Goal: Information Seeking & Learning: Learn about a topic

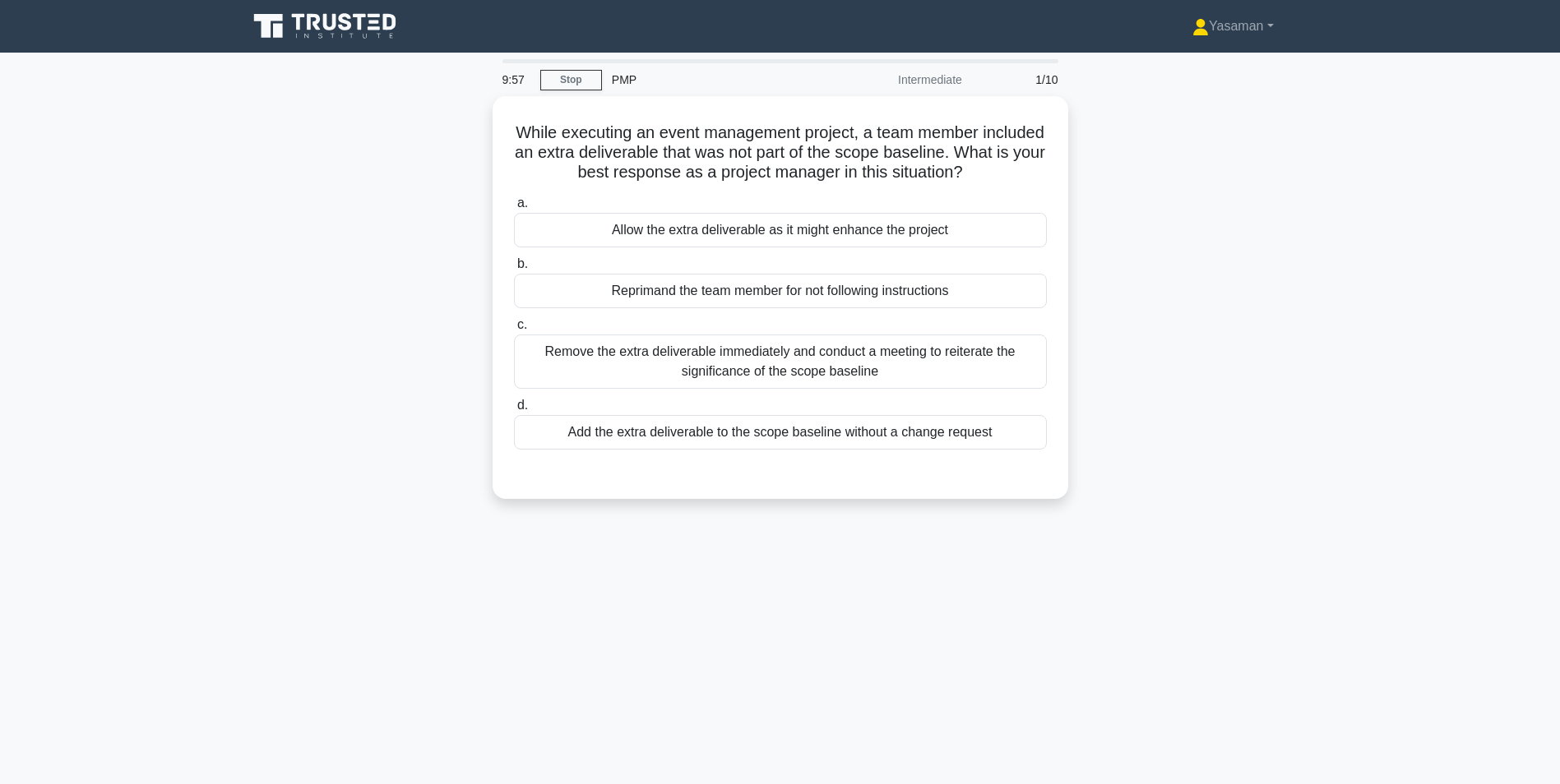
click at [325, 18] on icon at bounding box center [330, 22] width 13 height 16
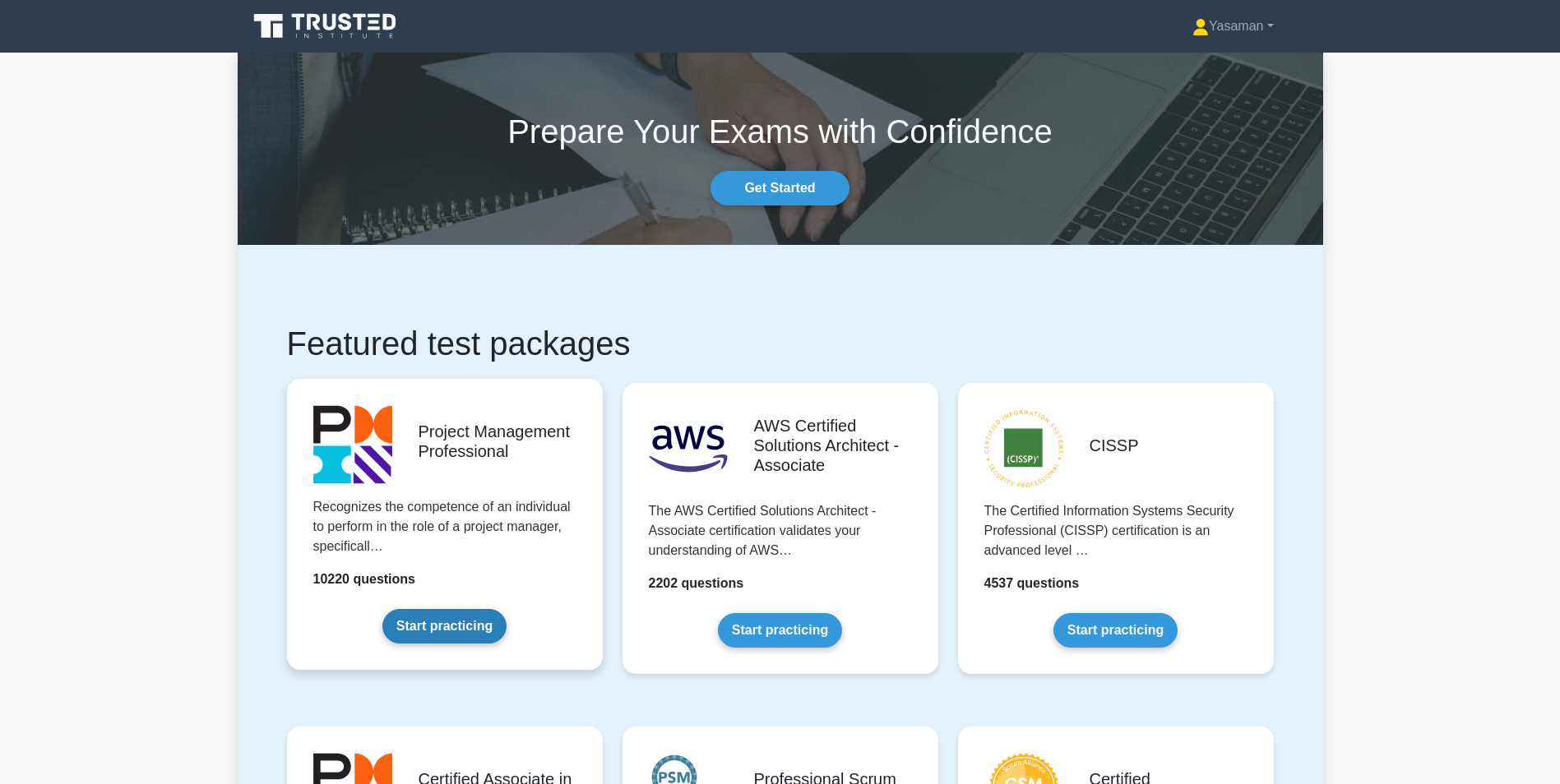
click at [432, 620] on link "Start practicing" at bounding box center [444, 626] width 124 height 35
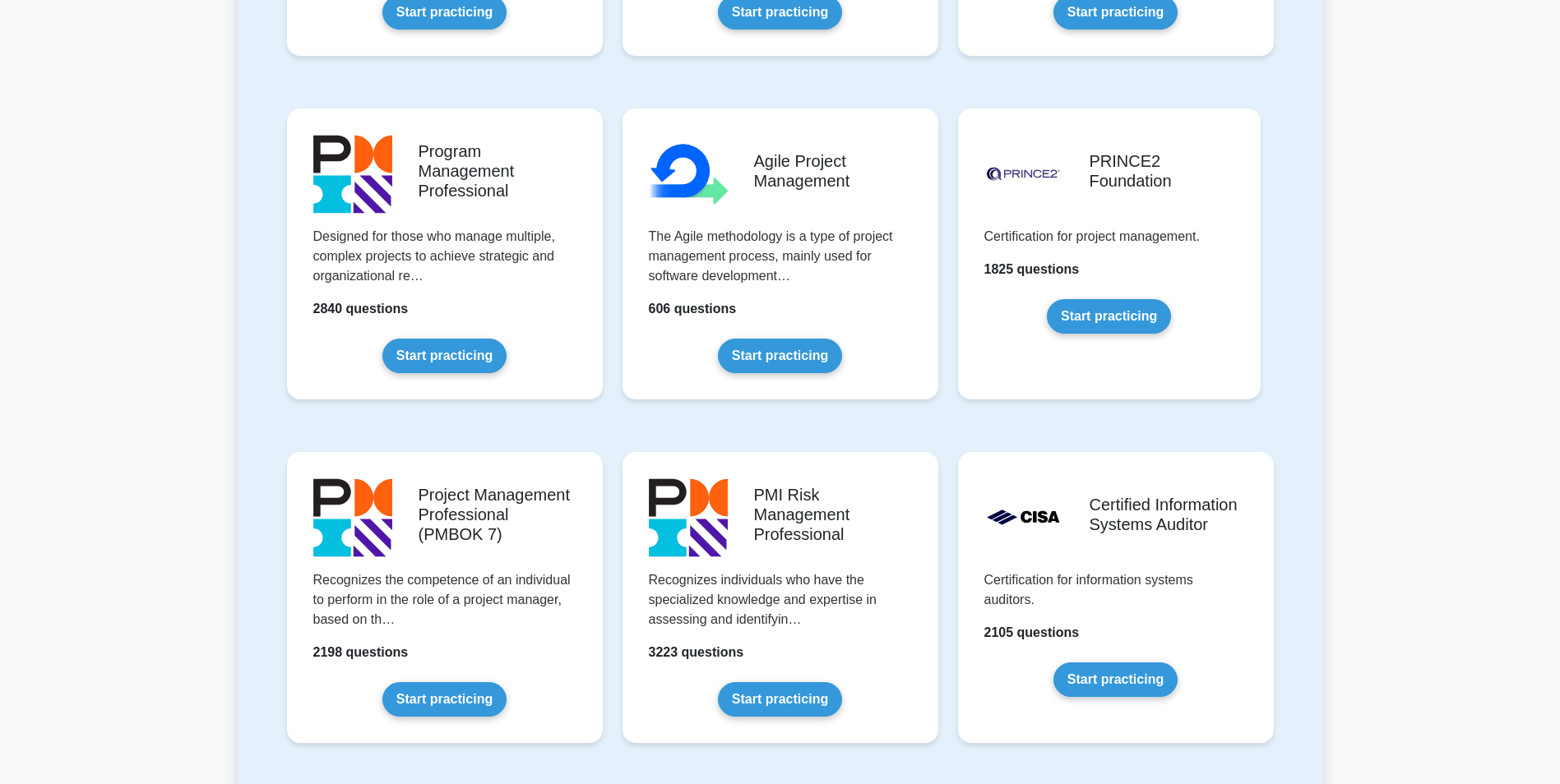
scroll to position [974, 0]
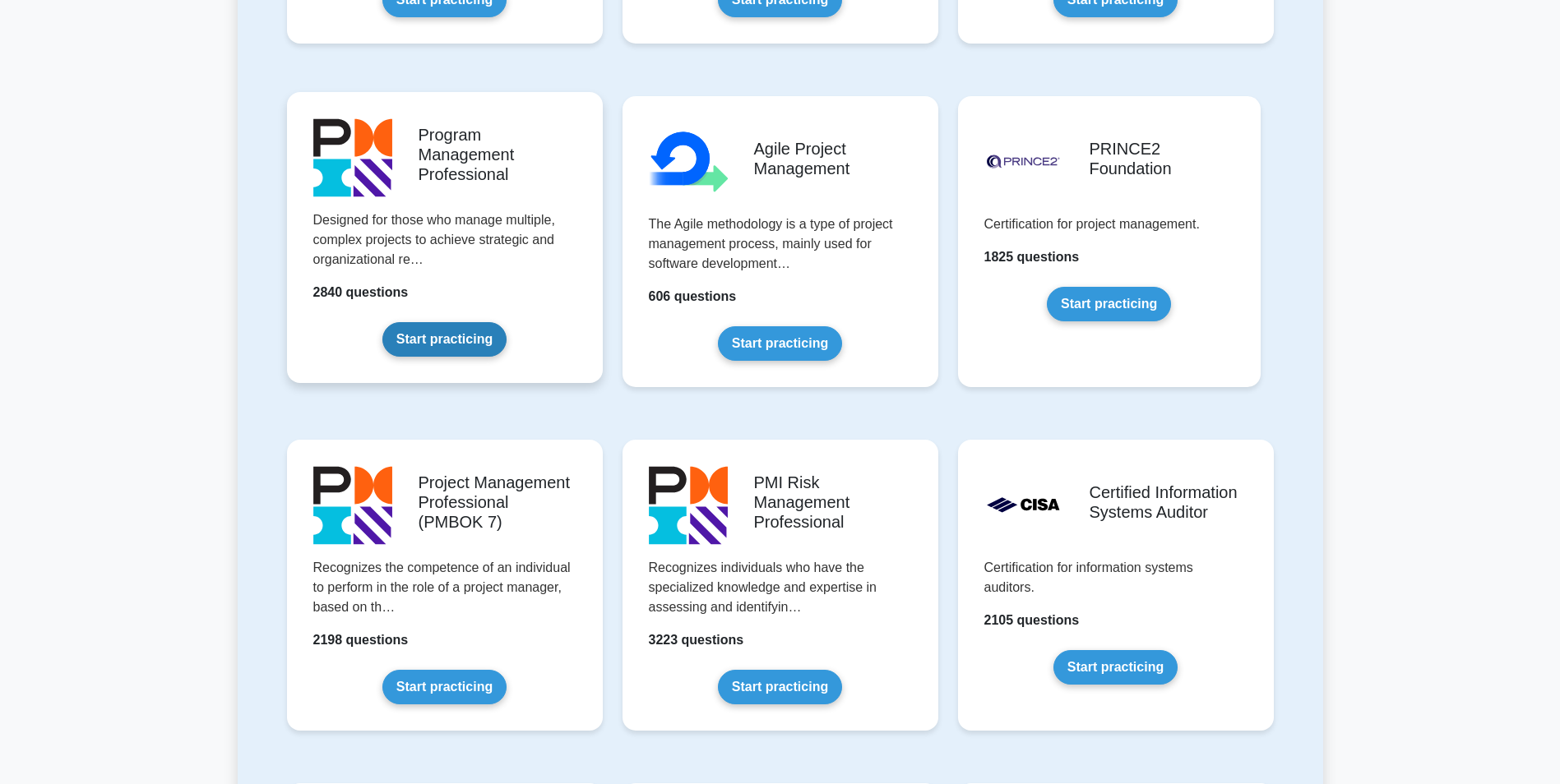
click at [476, 336] on link "Start practicing" at bounding box center [444, 339] width 124 height 35
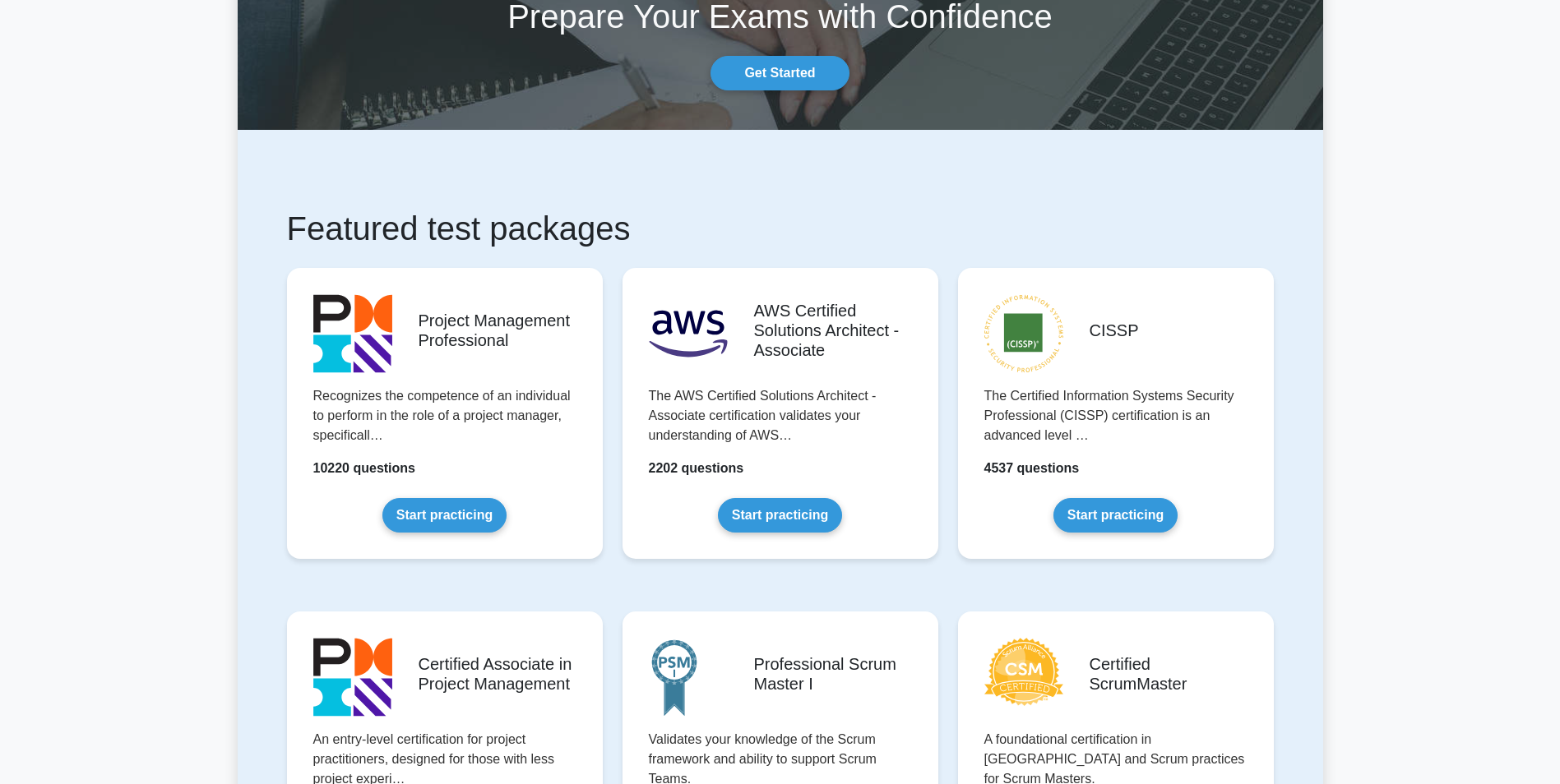
scroll to position [113, 0]
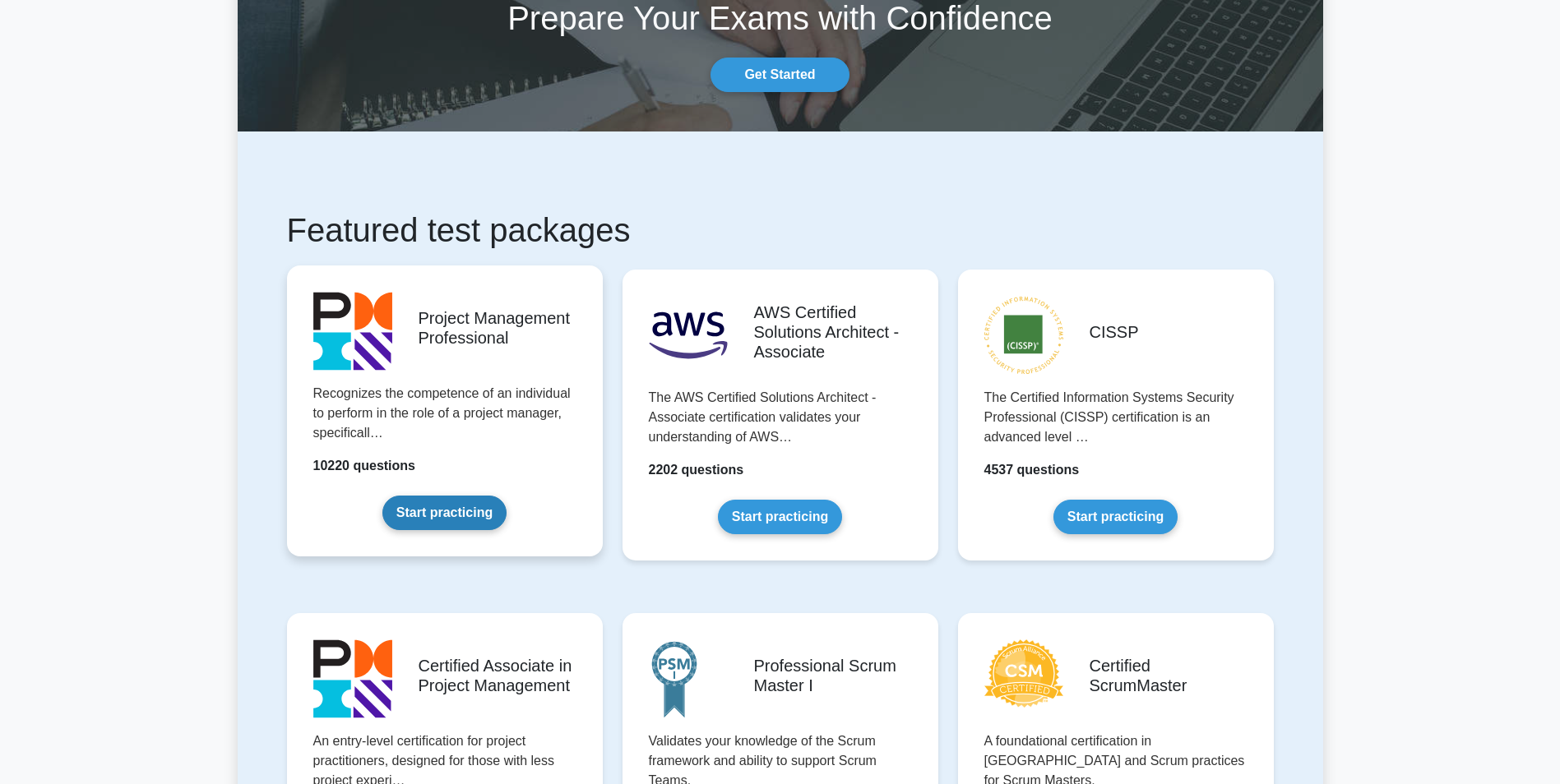
click at [422, 505] on link "Start practicing" at bounding box center [444, 513] width 124 height 35
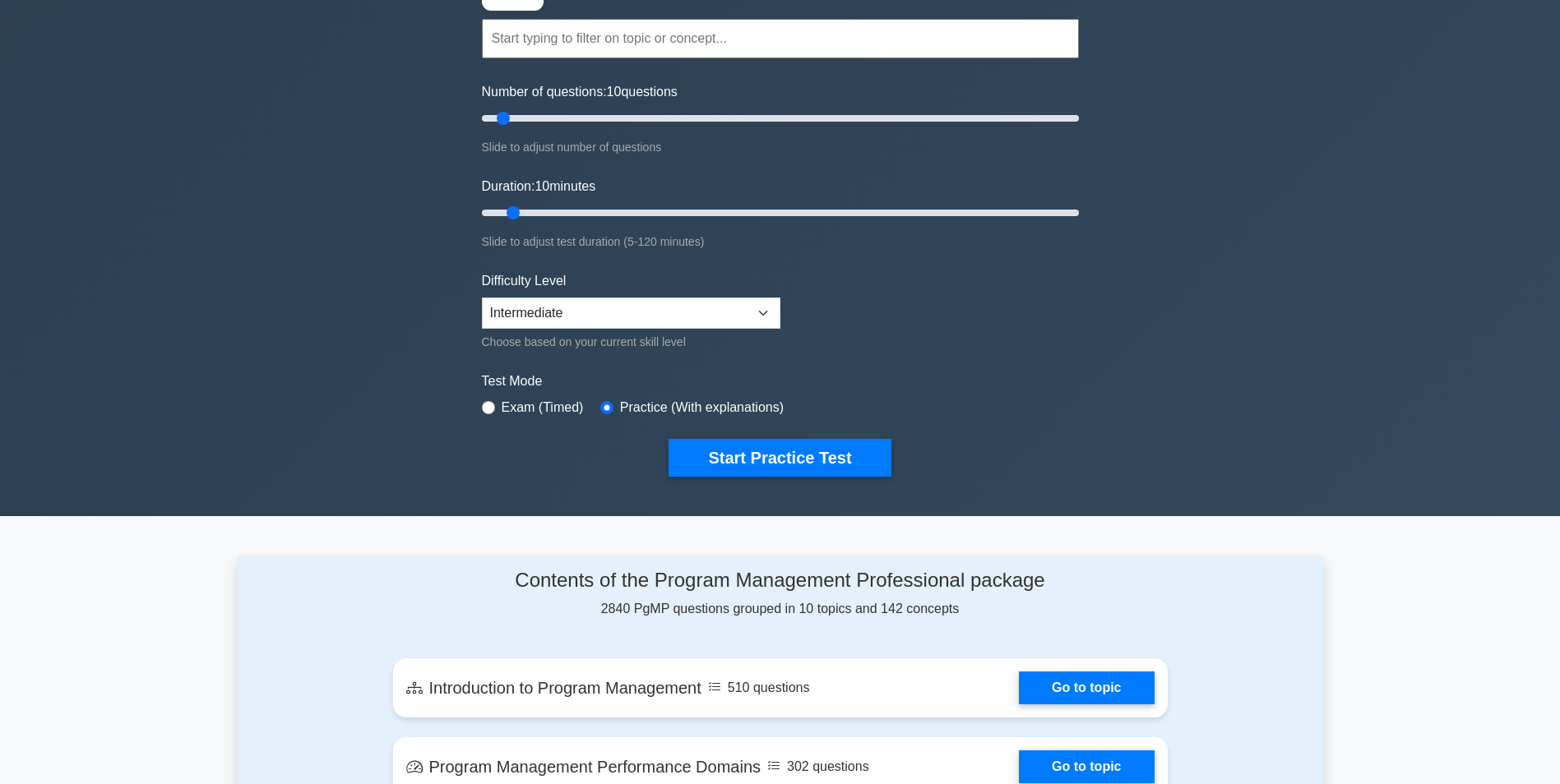
scroll to position [74, 0]
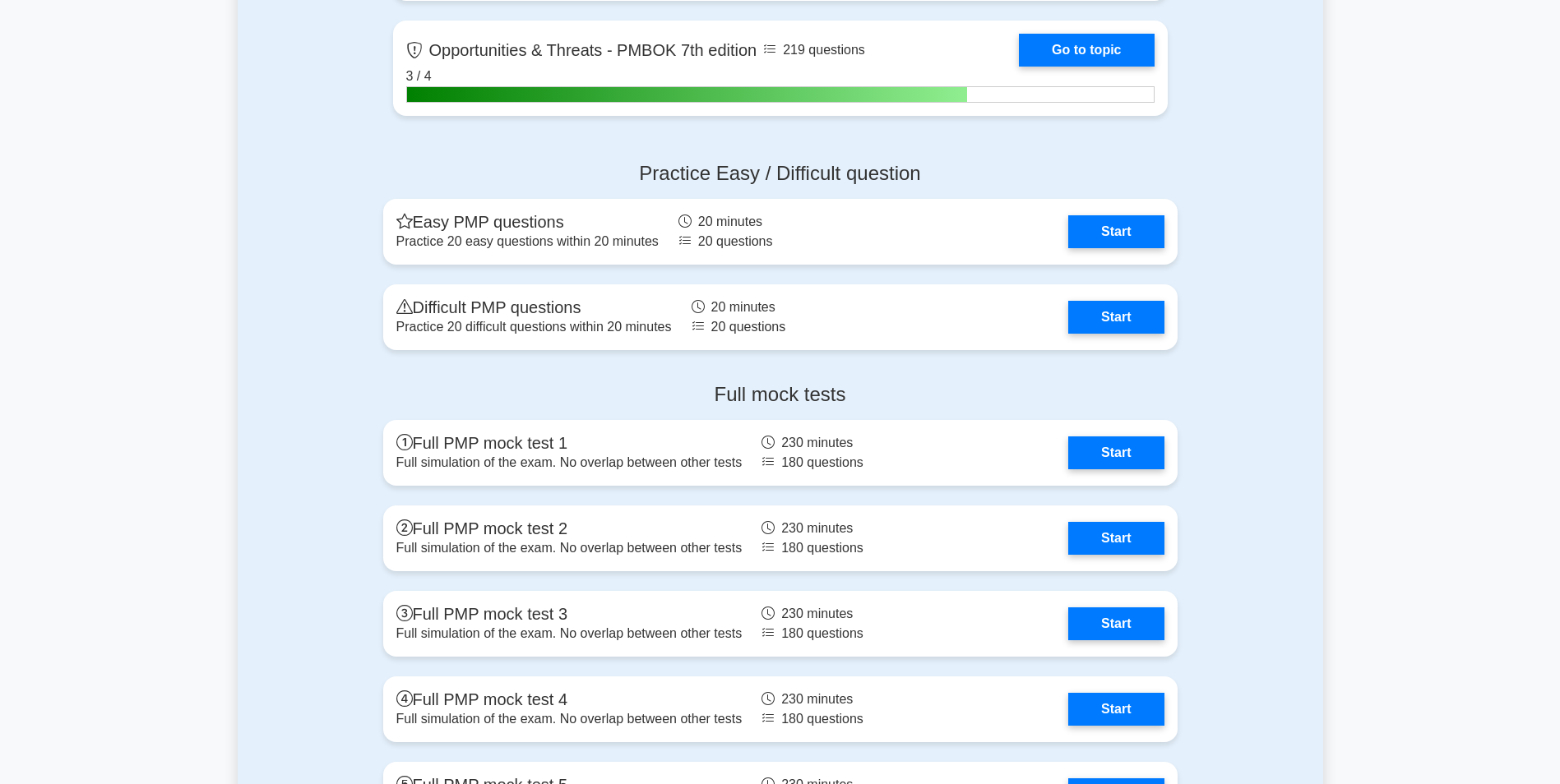
scroll to position [4997, 0]
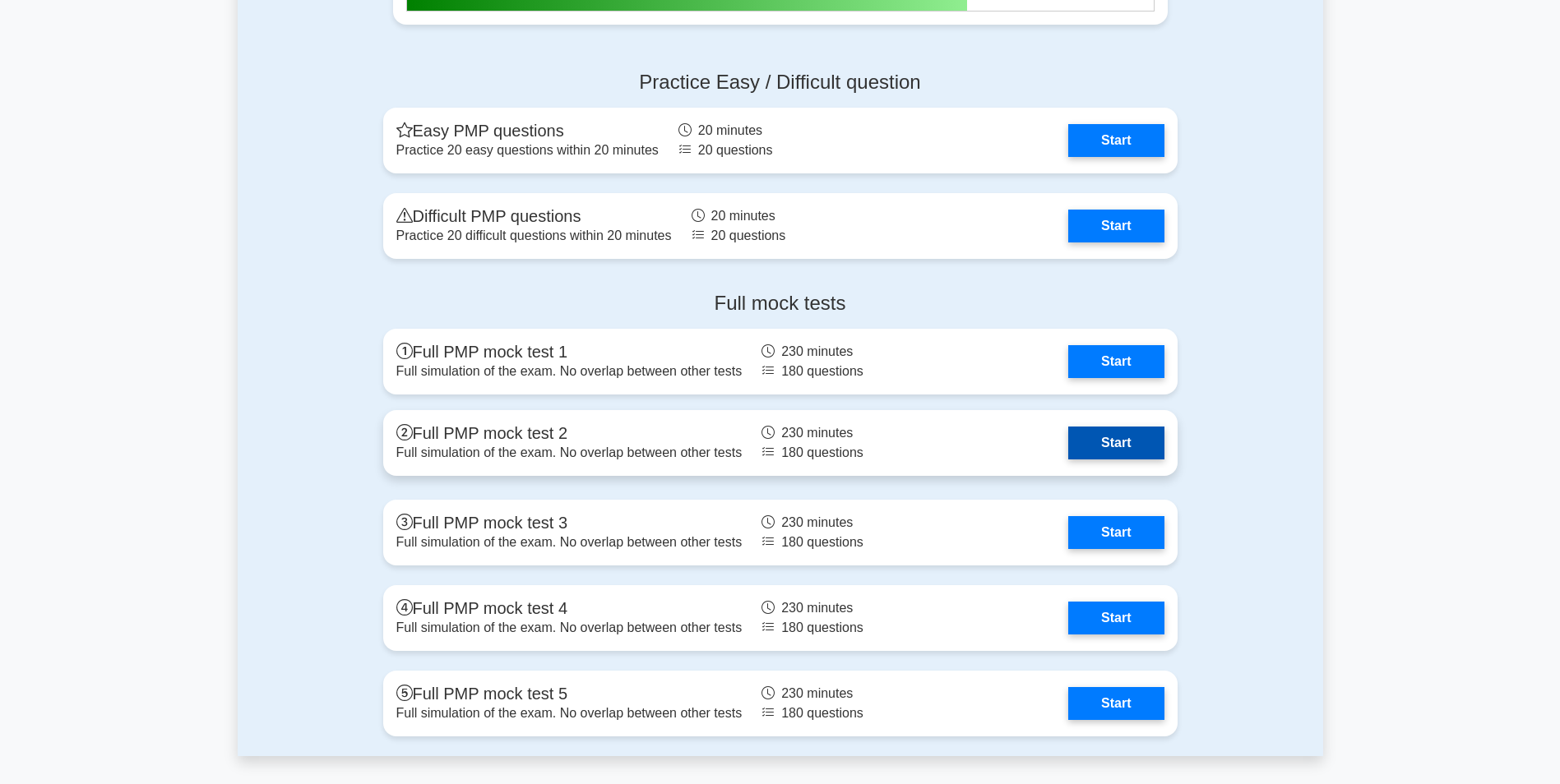
click at [1119, 433] on link "Start" at bounding box center [1115, 443] width 95 height 33
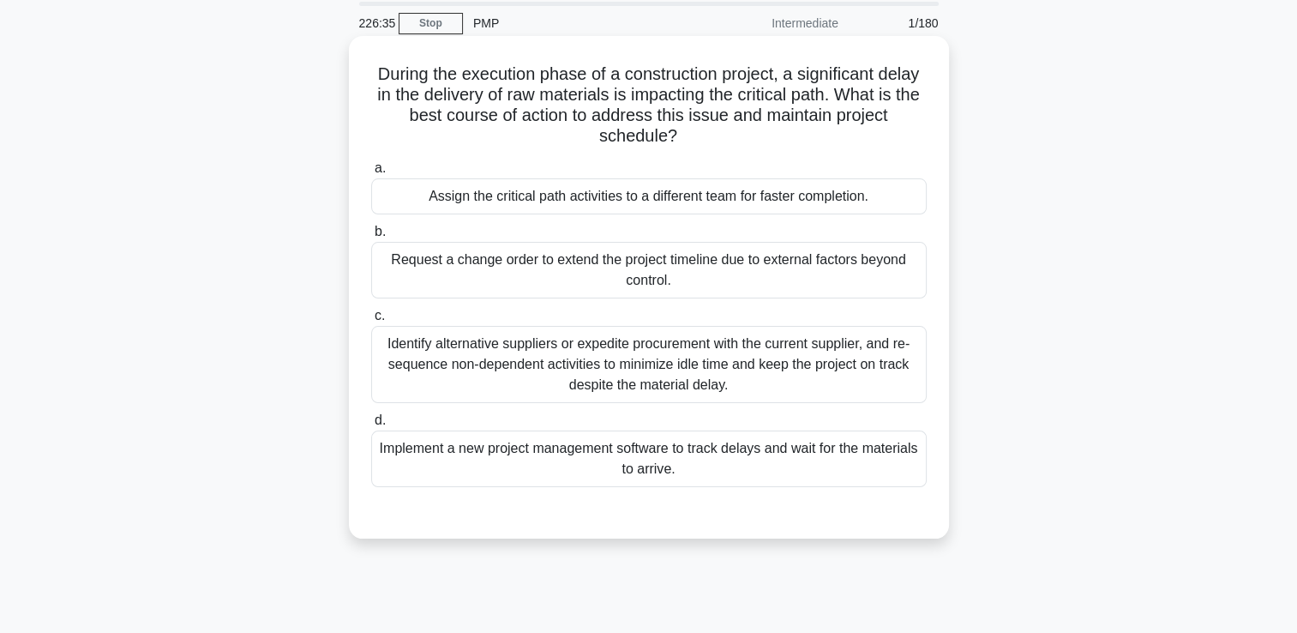
scroll to position [58, 0]
click at [508, 259] on div "Request a change order to extend the project timeline due to external factors b…" at bounding box center [649, 272] width 556 height 57
click at [371, 239] on input "b. Request a change order to extend the project timeline due to external factor…" at bounding box center [371, 233] width 0 height 11
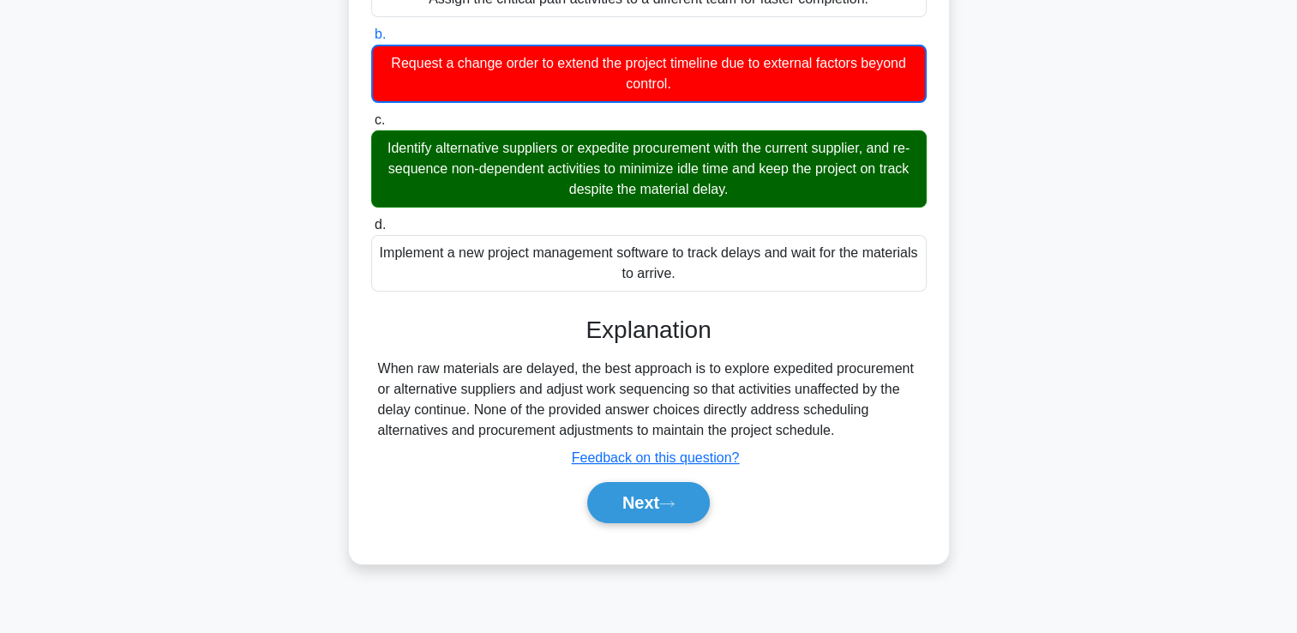
scroll to position [293, 0]
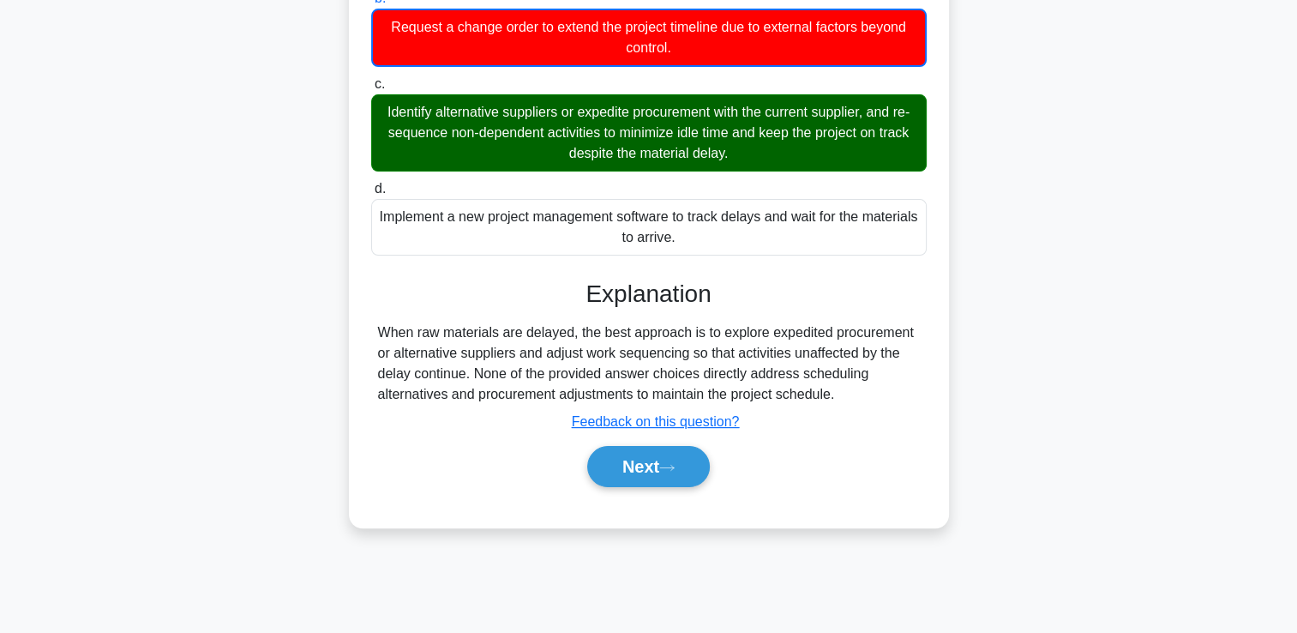
click at [623, 489] on div "Next" at bounding box center [649, 466] width 556 height 55
click at [617, 484] on button "Next" at bounding box center [648, 466] width 123 height 41
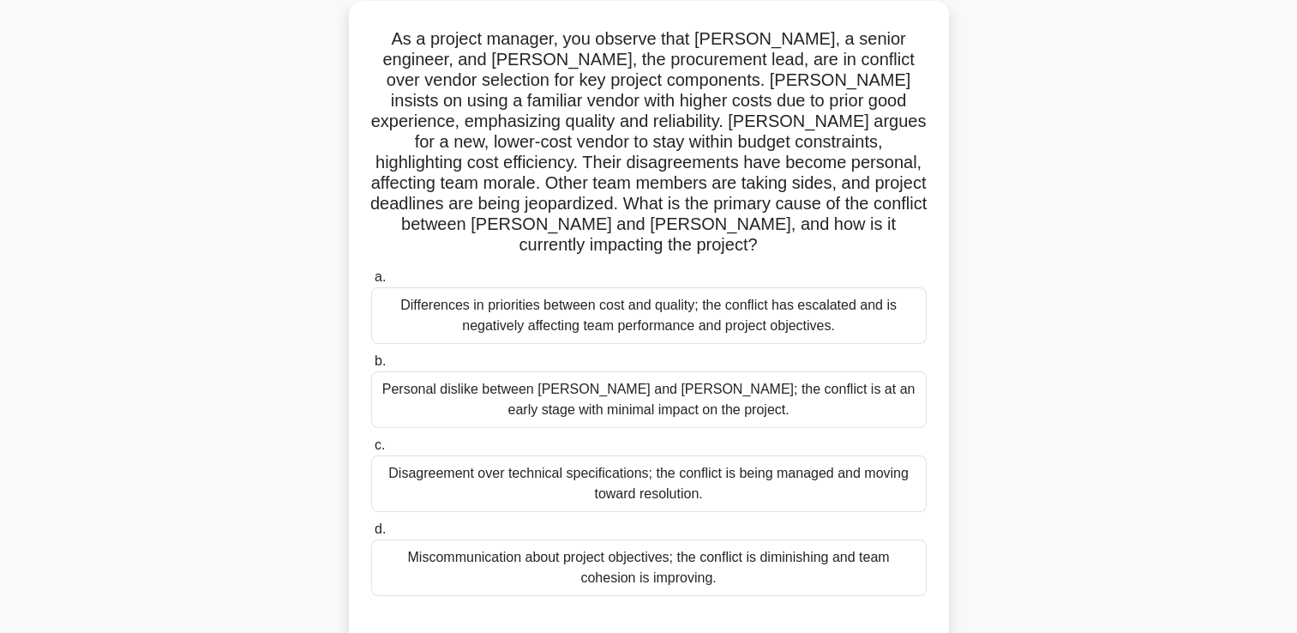
scroll to position [100, 0]
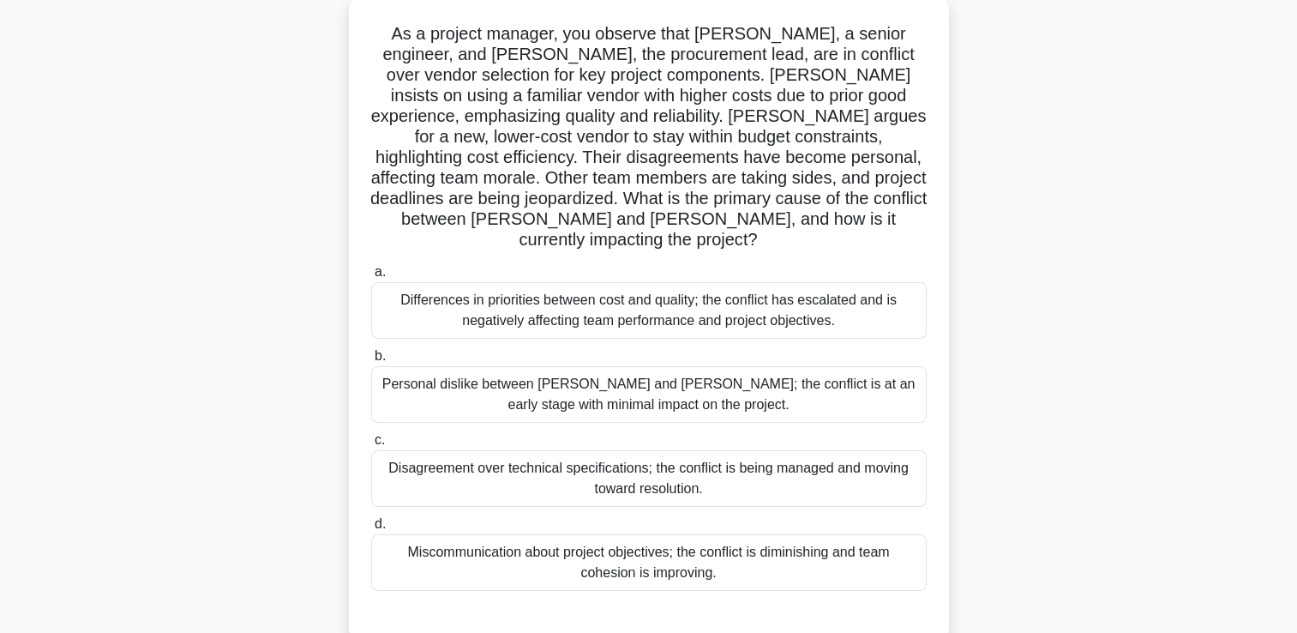
click at [454, 295] on div "Differences in priorities between cost and quality; the conflict has escalated …" at bounding box center [649, 310] width 556 height 57
click at [371, 278] on input "a. Differences in priorities between cost and quality; the conflict has escalat…" at bounding box center [371, 272] width 0 height 11
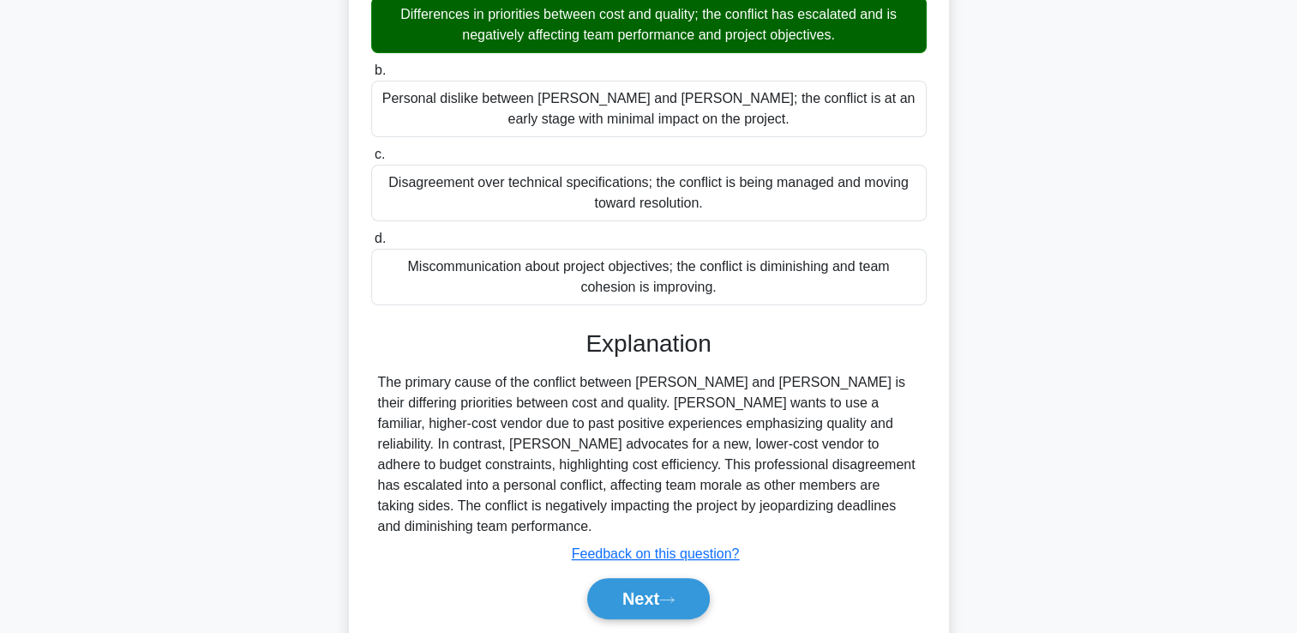
scroll to position [402, 0]
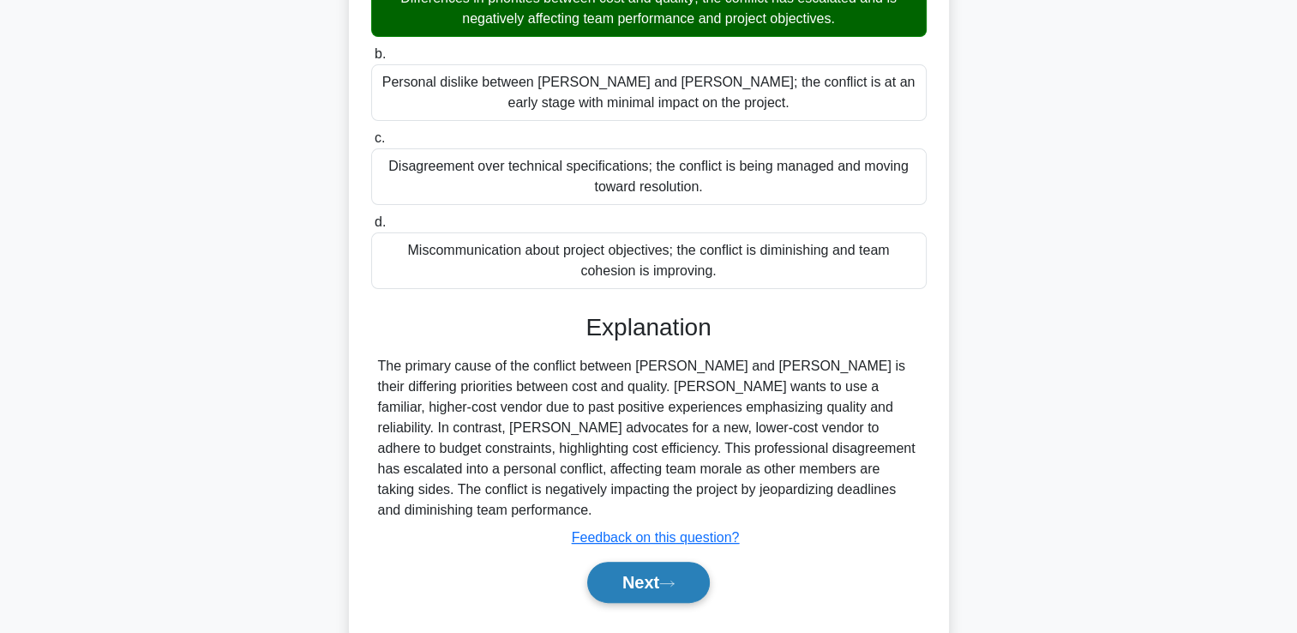
click at [624, 562] on button "Next" at bounding box center [648, 582] width 123 height 41
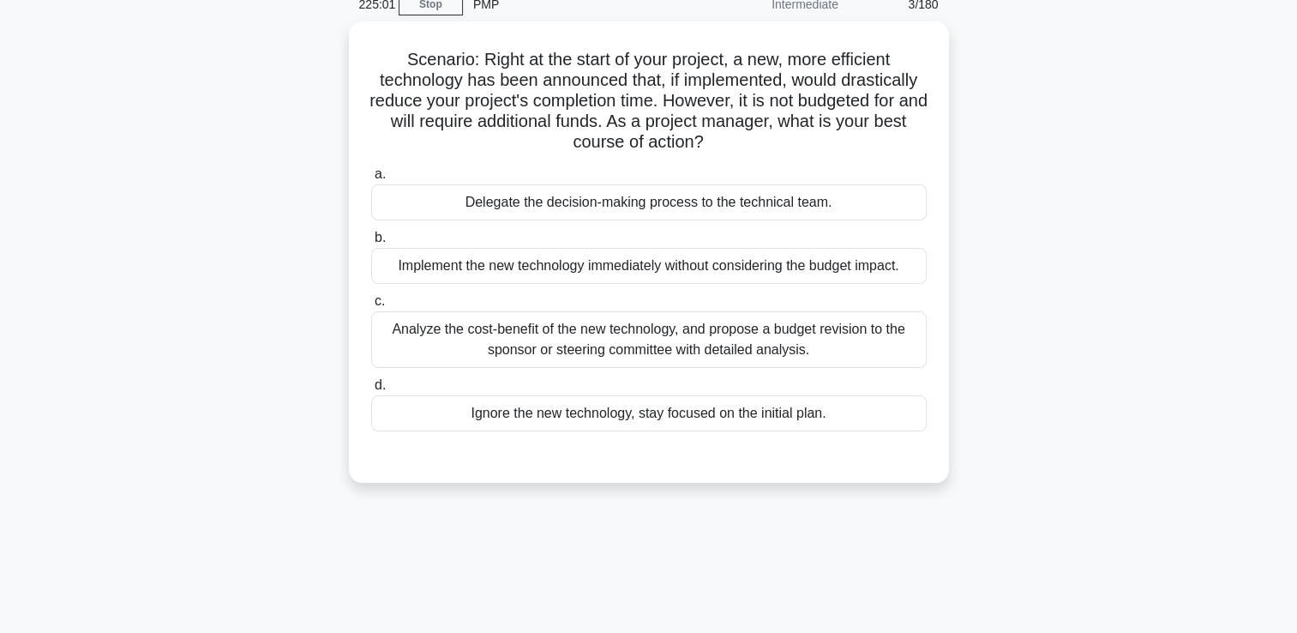
scroll to position [75, 0]
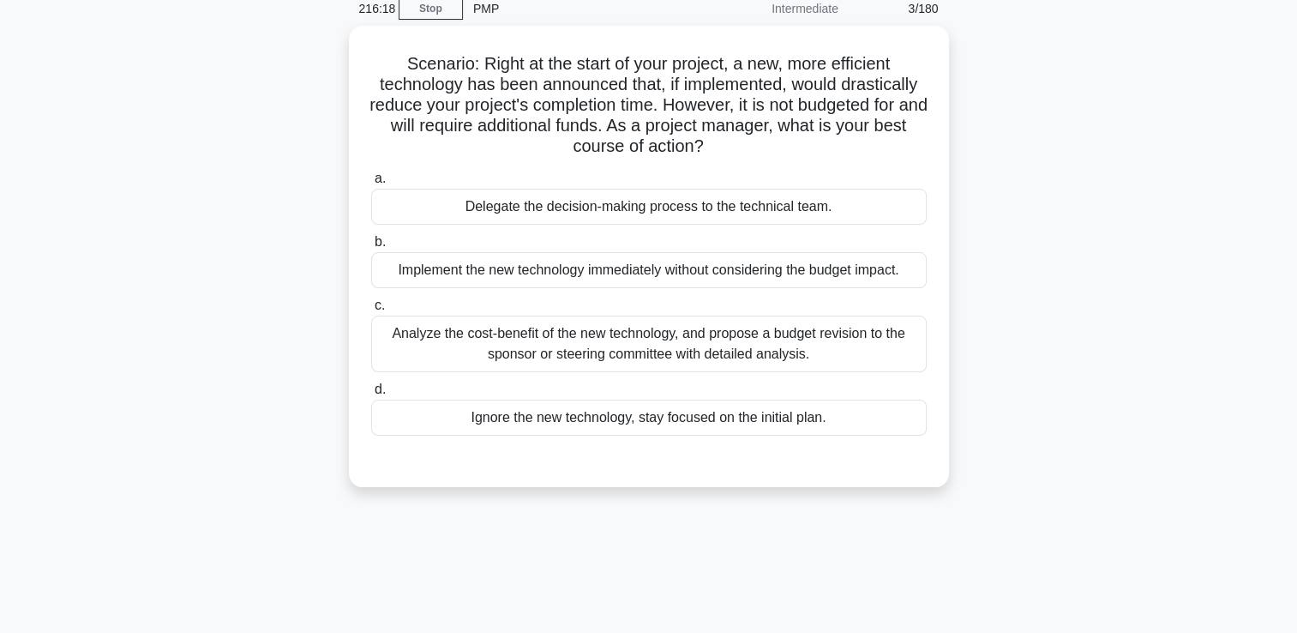
click at [302, 538] on div "216:18 Stop PMP Intermediate 3/180 Scenario: Right at the start of your project…" at bounding box center [649, 415] width 1132 height 857
click at [302, 537] on div "216:15 Stop PMP Intermediate 3/180 Scenario: Right at the start of your project…" at bounding box center [649, 415] width 1132 height 857
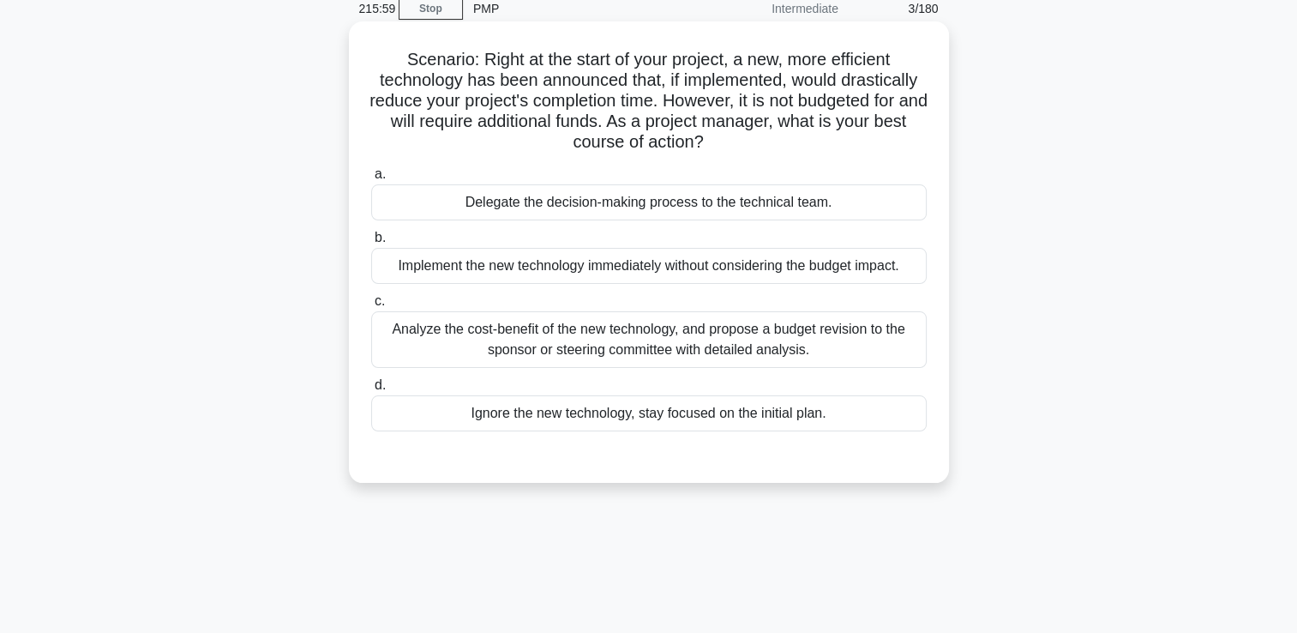
click at [506, 346] on div "Analyze the cost-benefit of the new technology, and propose a budget revision t…" at bounding box center [649, 339] width 556 height 57
click at [371, 307] on input "c. Analyze the cost-benefit of the new technology, and propose a budget revisio…" at bounding box center [371, 301] width 0 height 11
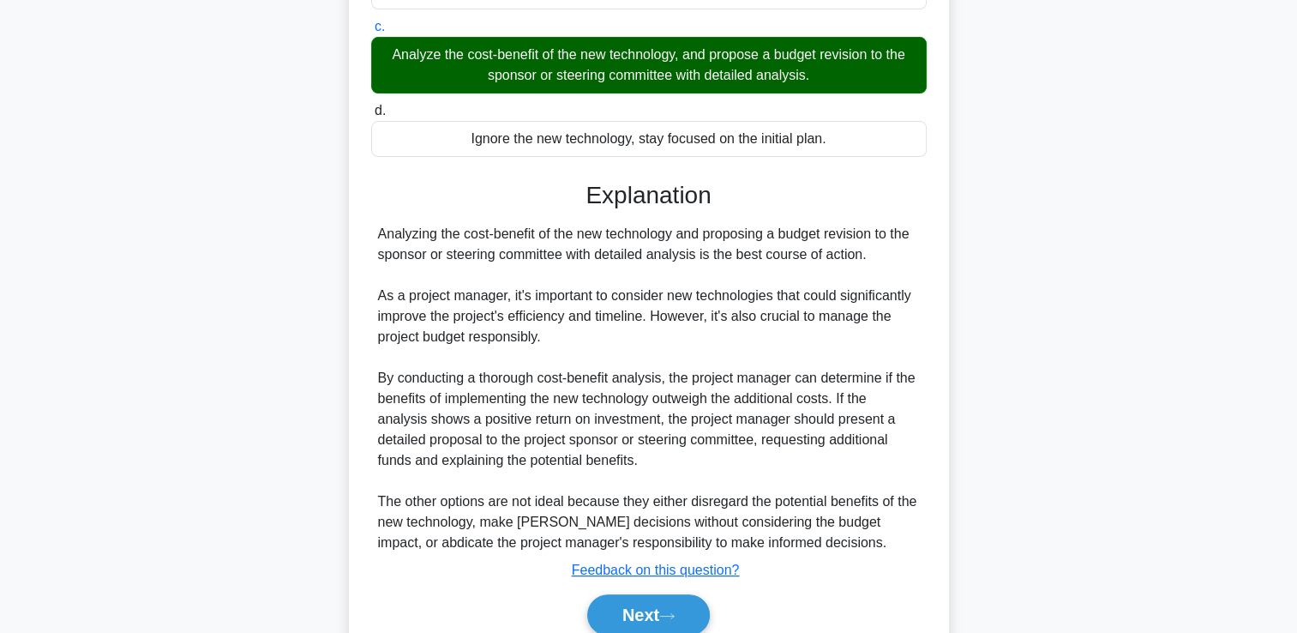
scroll to position [346, 0]
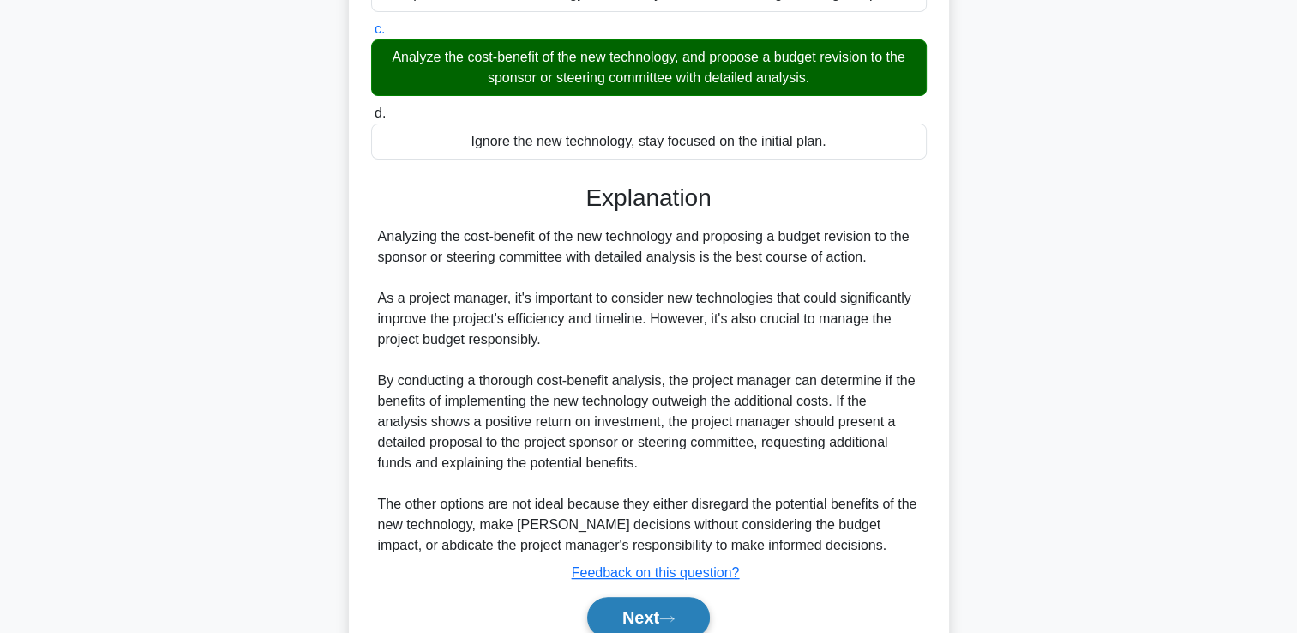
click at [649, 616] on button "Next" at bounding box center [648, 617] width 123 height 41
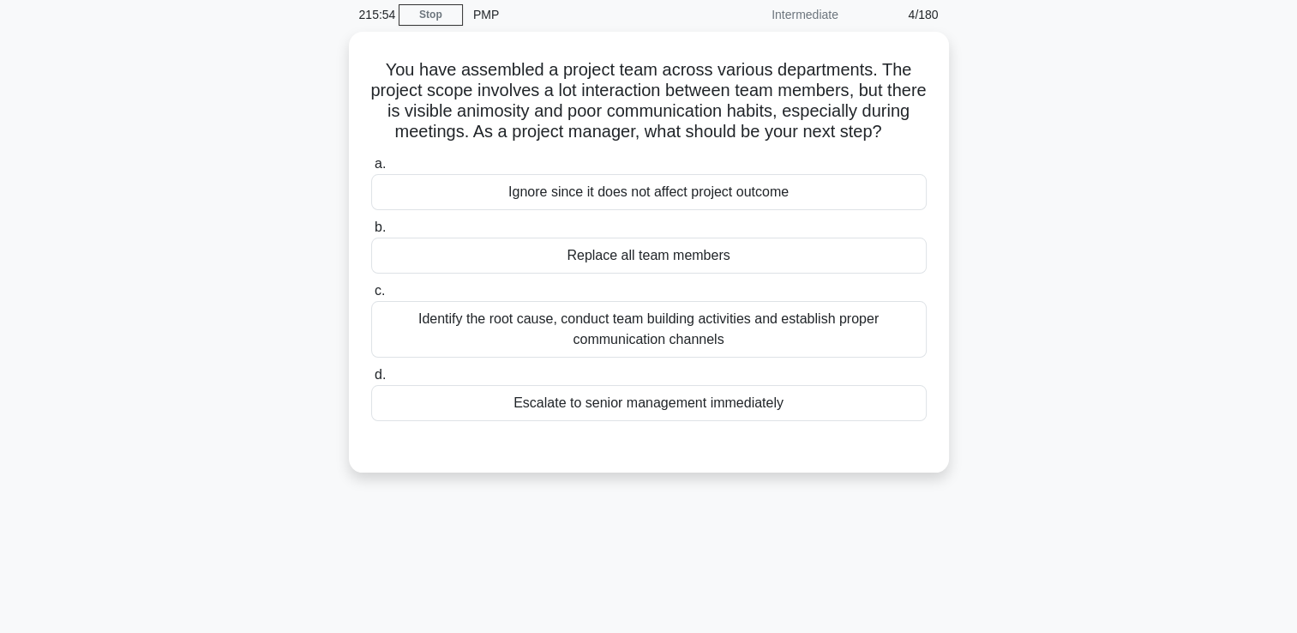
scroll to position [58, 0]
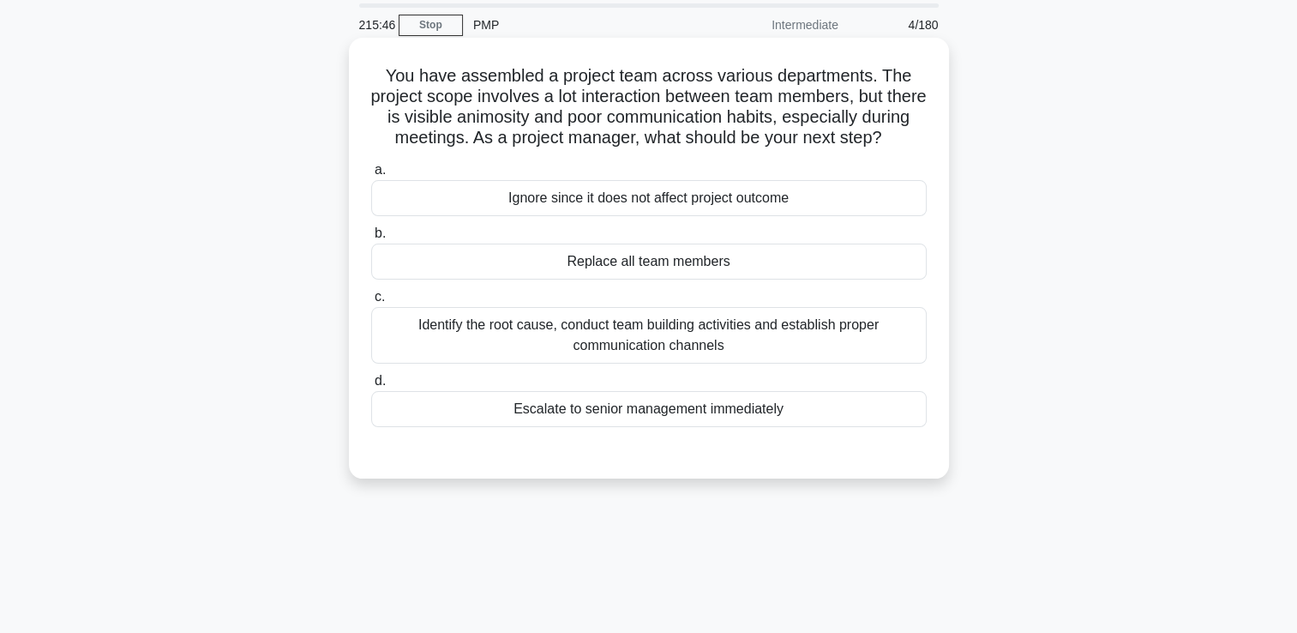
click at [678, 349] on div "Identify the root cause, conduct team building activities and establish proper …" at bounding box center [649, 335] width 556 height 57
click at [371, 303] on input "c. Identify the root cause, conduct team building activities and establish prop…" at bounding box center [371, 297] width 0 height 11
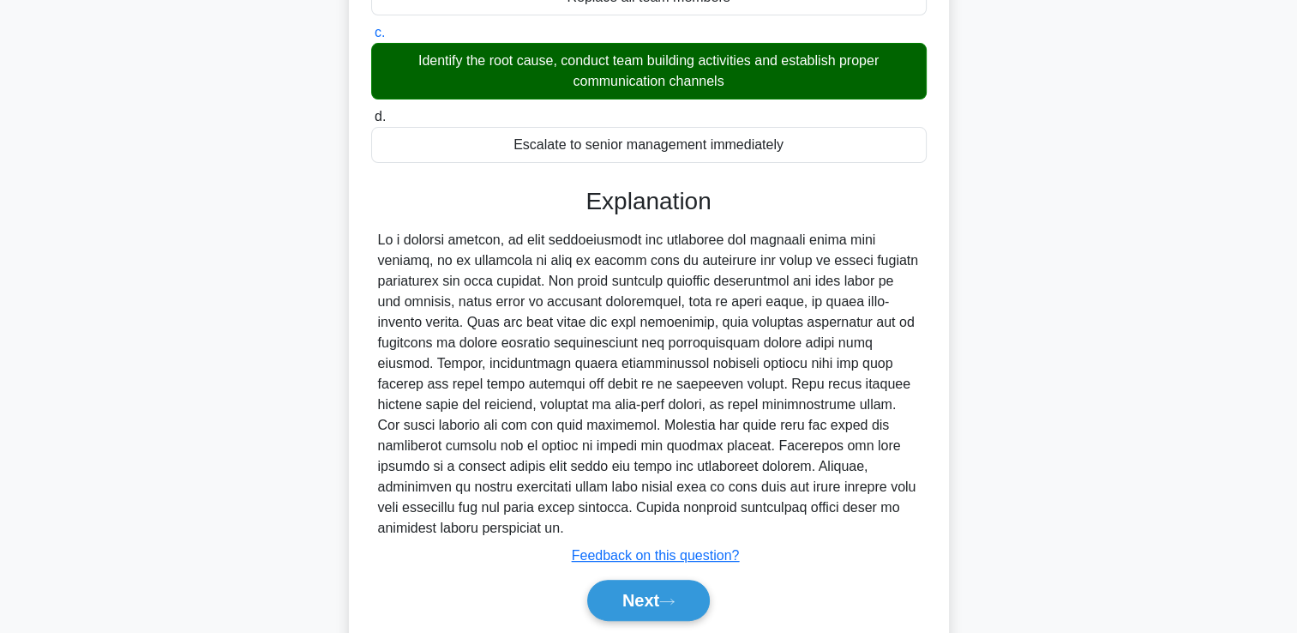
scroll to position [356, 0]
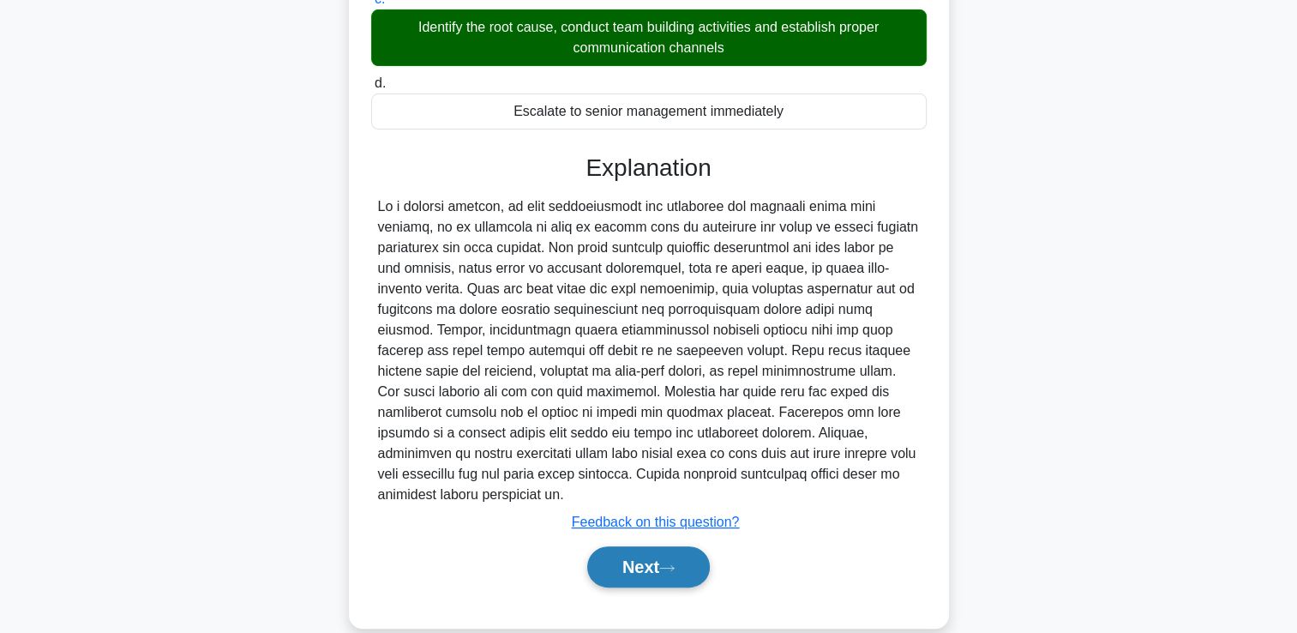
click at [683, 587] on button "Next" at bounding box center [648, 566] width 123 height 41
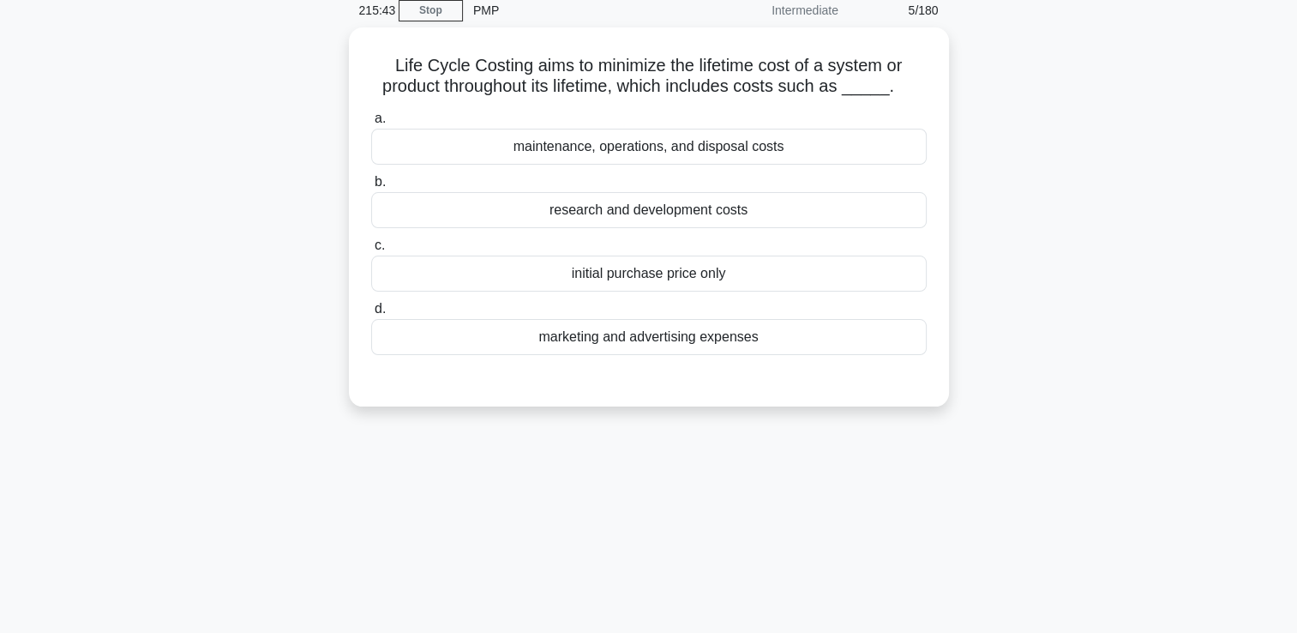
scroll to position [72, 0]
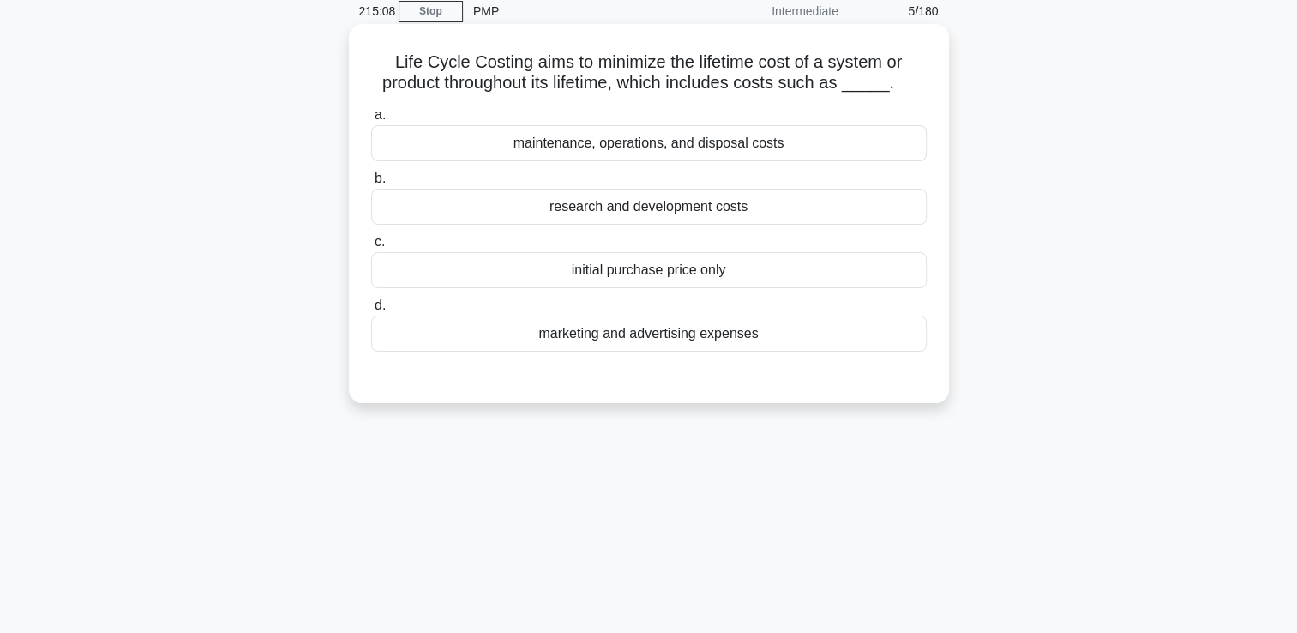
click at [844, 147] on div "maintenance, operations, and disposal costs" at bounding box center [649, 143] width 556 height 36
click at [371, 121] on input "a. maintenance, operations, and disposal costs" at bounding box center [371, 115] width 0 height 11
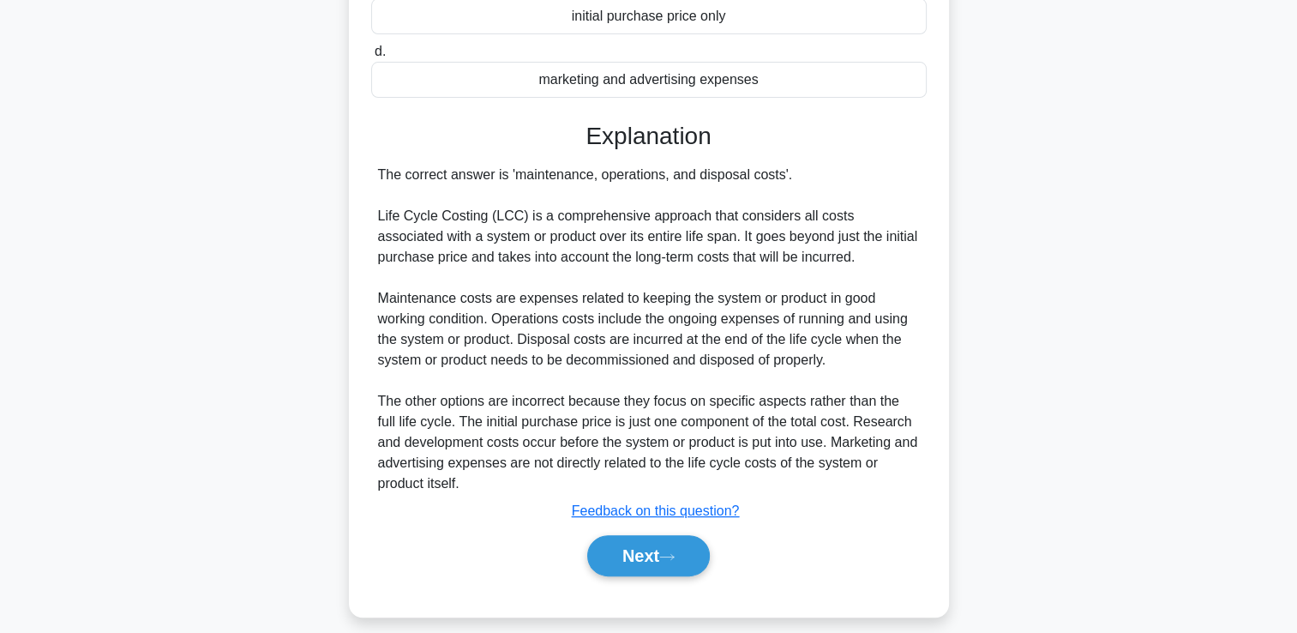
scroll to position [340, 0]
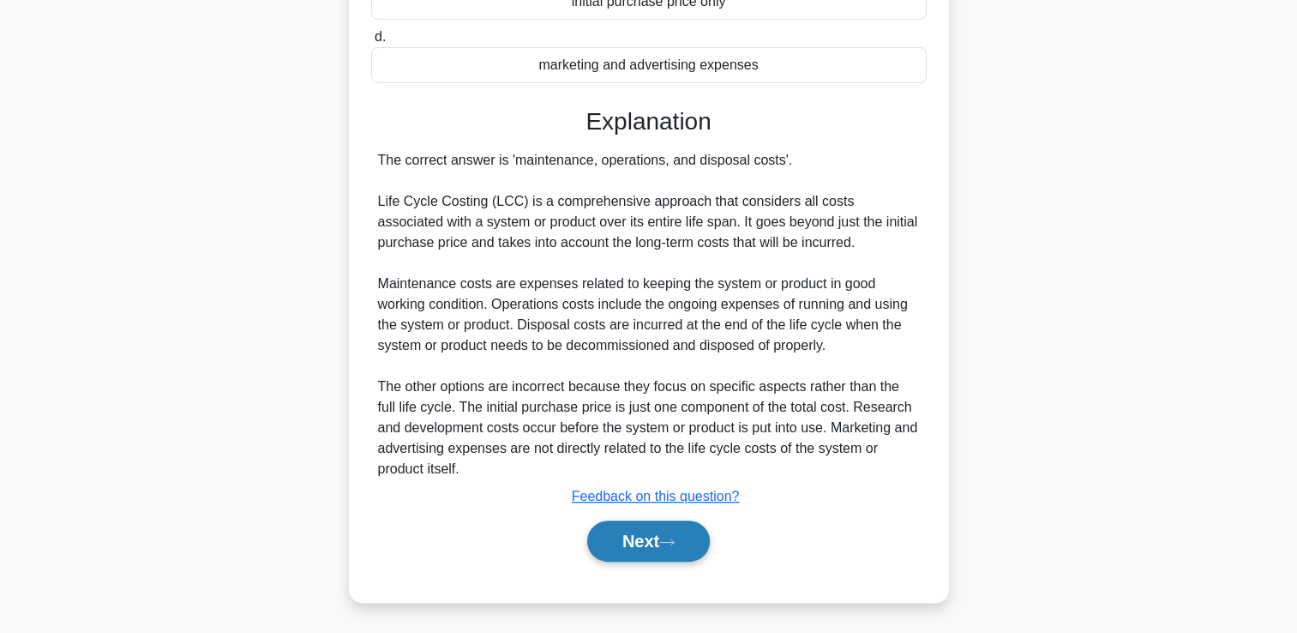
click at [671, 544] on icon at bounding box center [666, 542] width 15 height 9
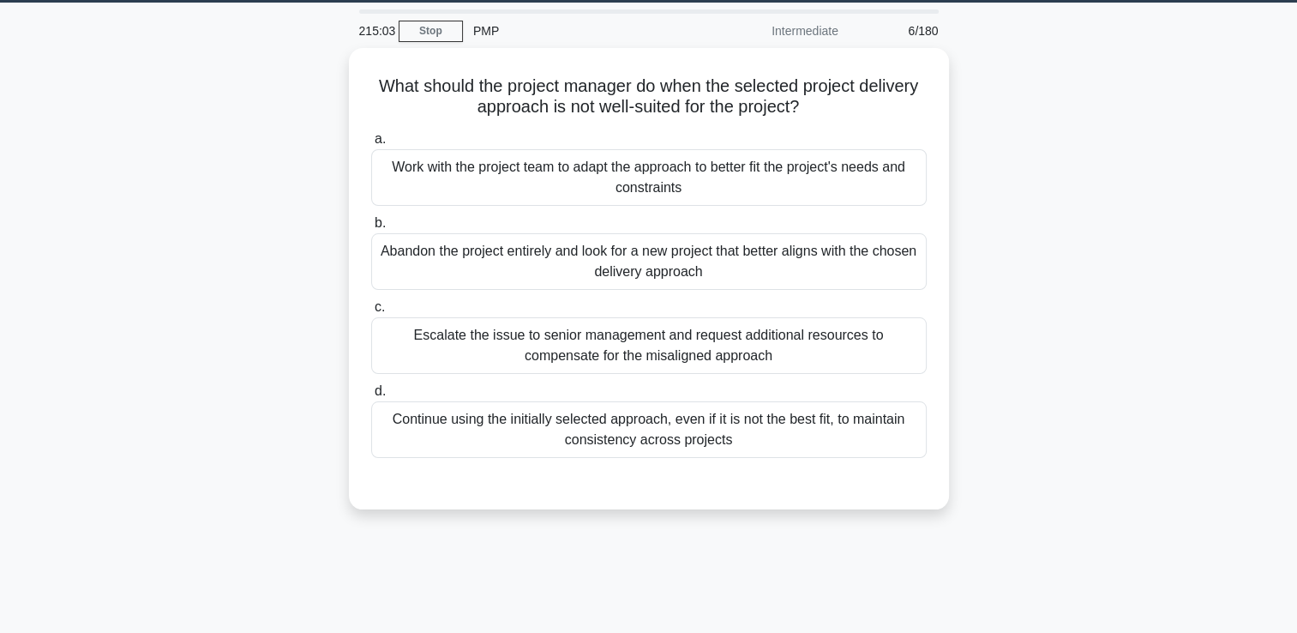
scroll to position [50, 0]
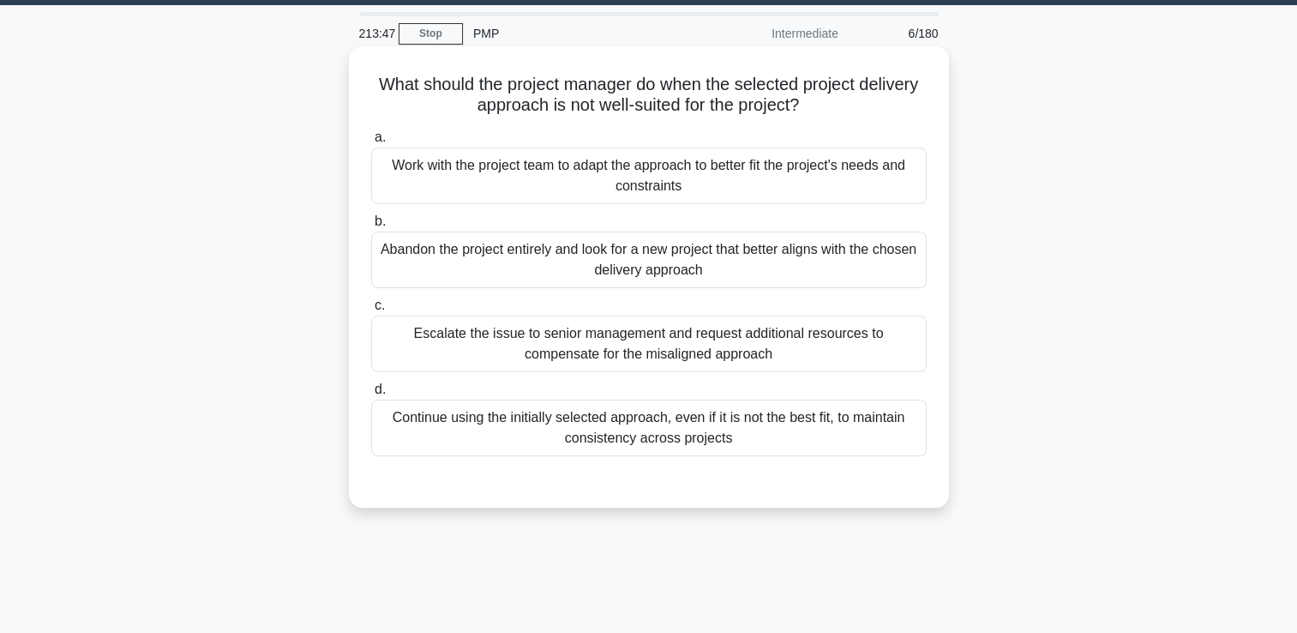
click at [785, 186] on div "Work with the project team to adapt the approach to better fit the project's ne…" at bounding box center [649, 175] width 556 height 57
click at [371, 143] on input "a. Work with the project team to adapt the approach to better fit the project's…" at bounding box center [371, 137] width 0 height 11
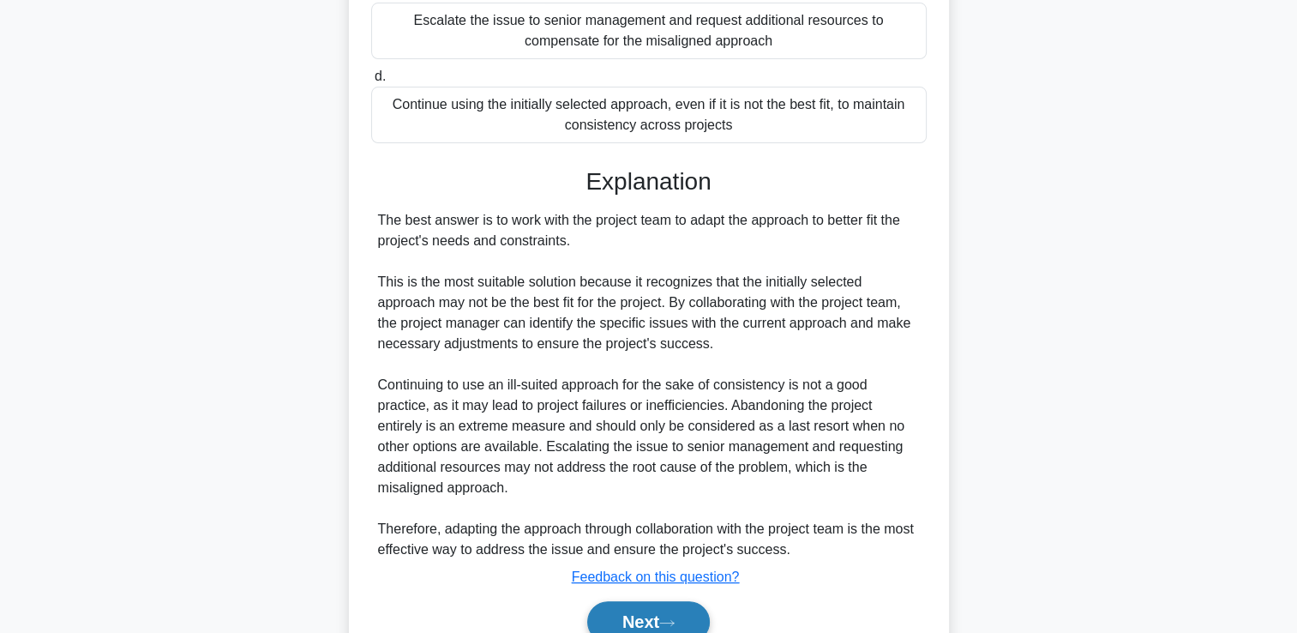
click at [686, 620] on button "Next" at bounding box center [648, 621] width 123 height 41
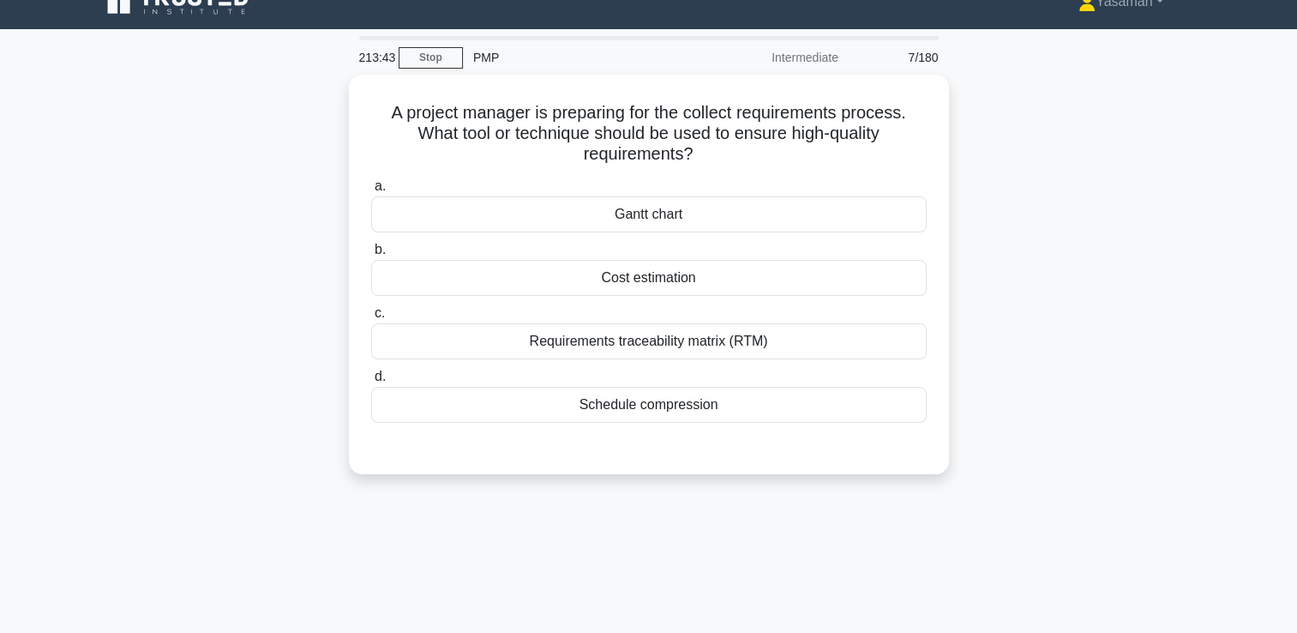
scroll to position [23, 0]
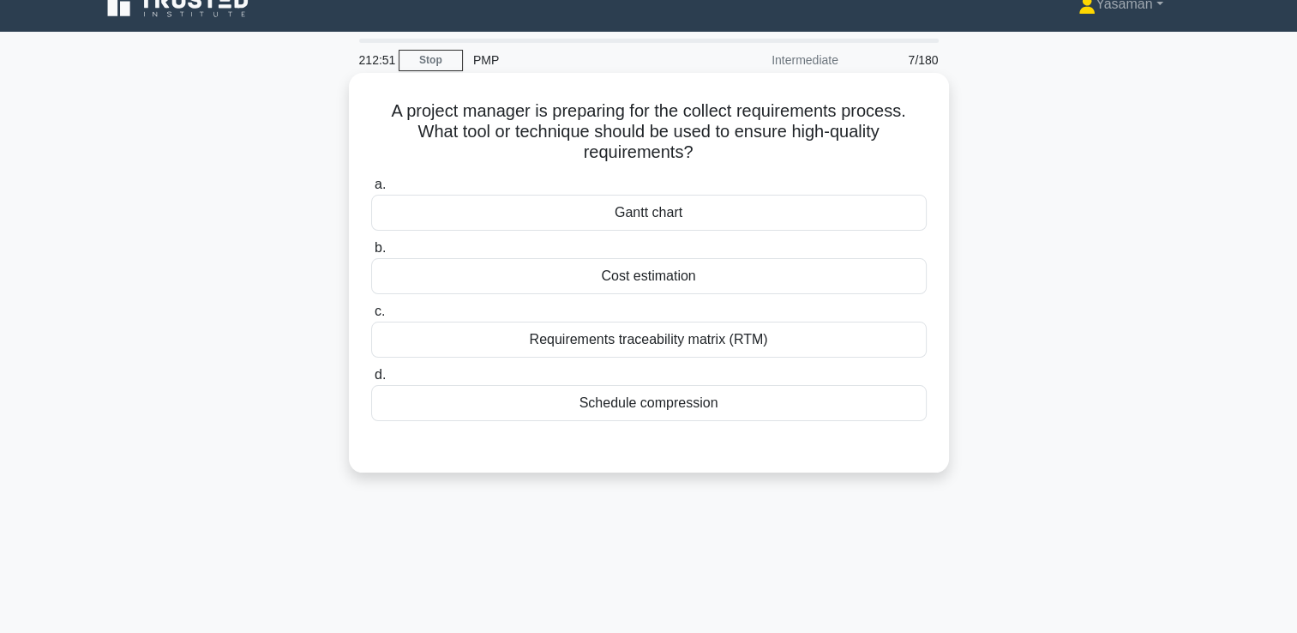
click at [541, 350] on div "Requirements traceability matrix (RTM)" at bounding box center [649, 340] width 556 height 36
click at [371, 317] on input "c. Requirements traceability matrix (RTM)" at bounding box center [371, 311] width 0 height 11
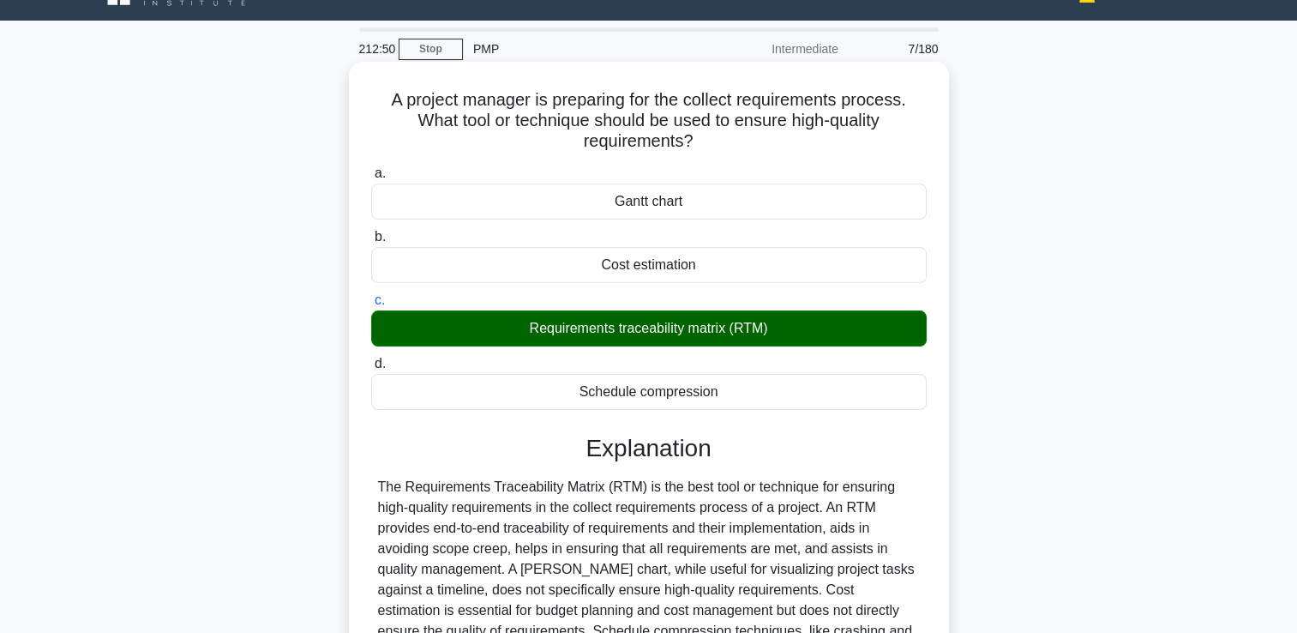
scroll to position [293, 0]
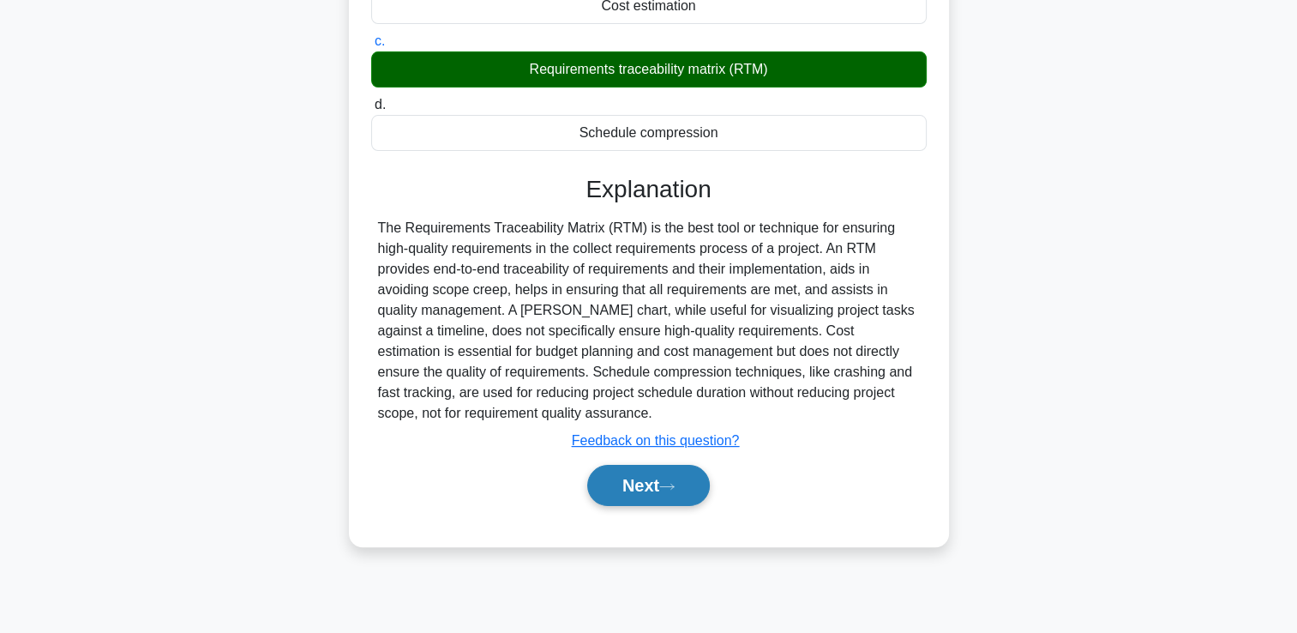
click at [659, 501] on button "Next" at bounding box center [648, 485] width 123 height 41
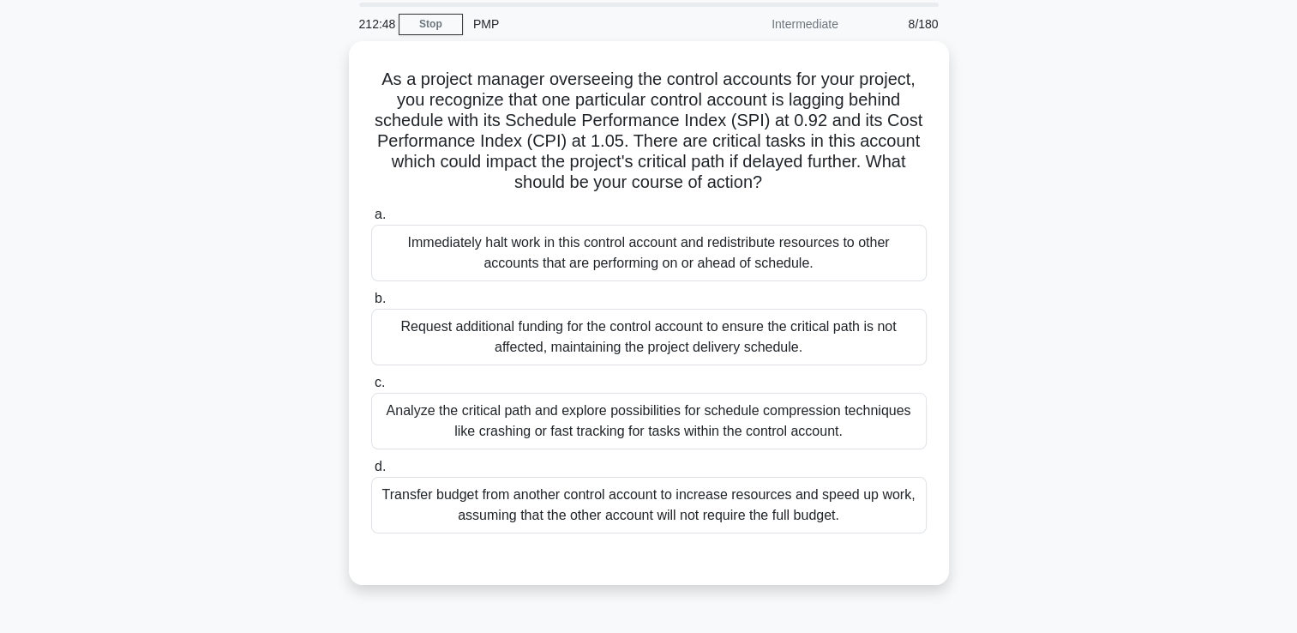
scroll to position [62, 0]
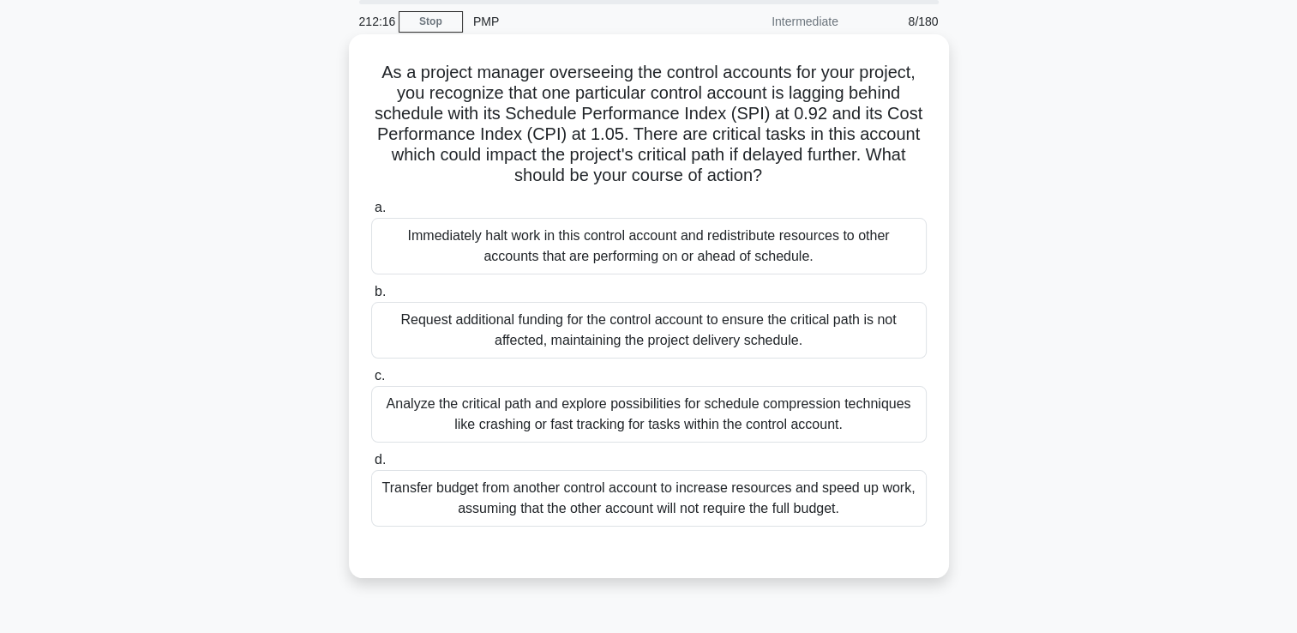
click at [582, 415] on div "Analyze the critical path and explore possibilities for schedule compression te…" at bounding box center [649, 414] width 556 height 57
click at [371, 382] on input "c. Analyze the critical path and explore possibilities for schedule compression…" at bounding box center [371, 375] width 0 height 11
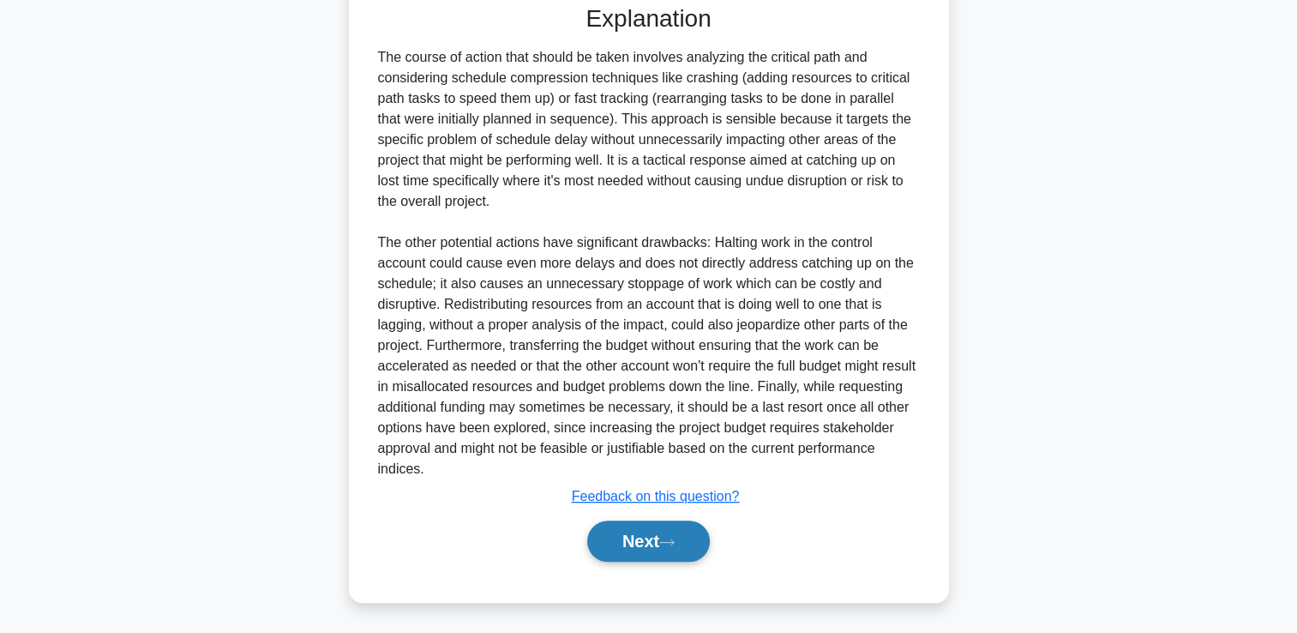
click at [669, 544] on icon at bounding box center [666, 542] width 15 height 9
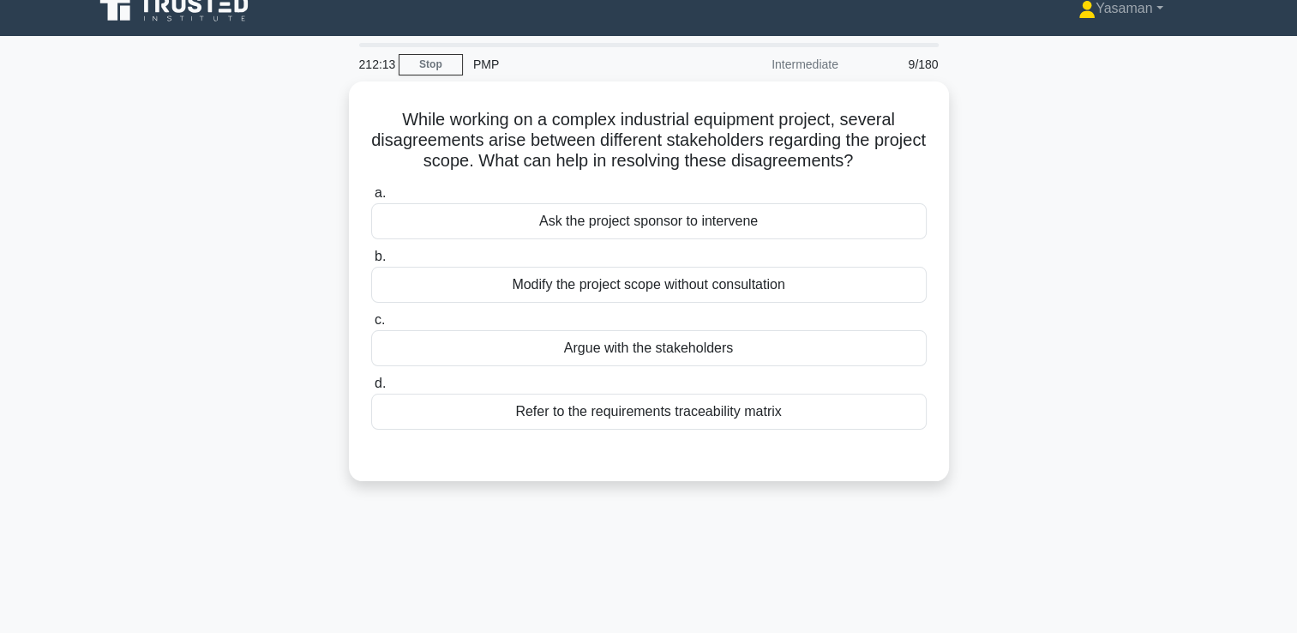
scroll to position [17, 0]
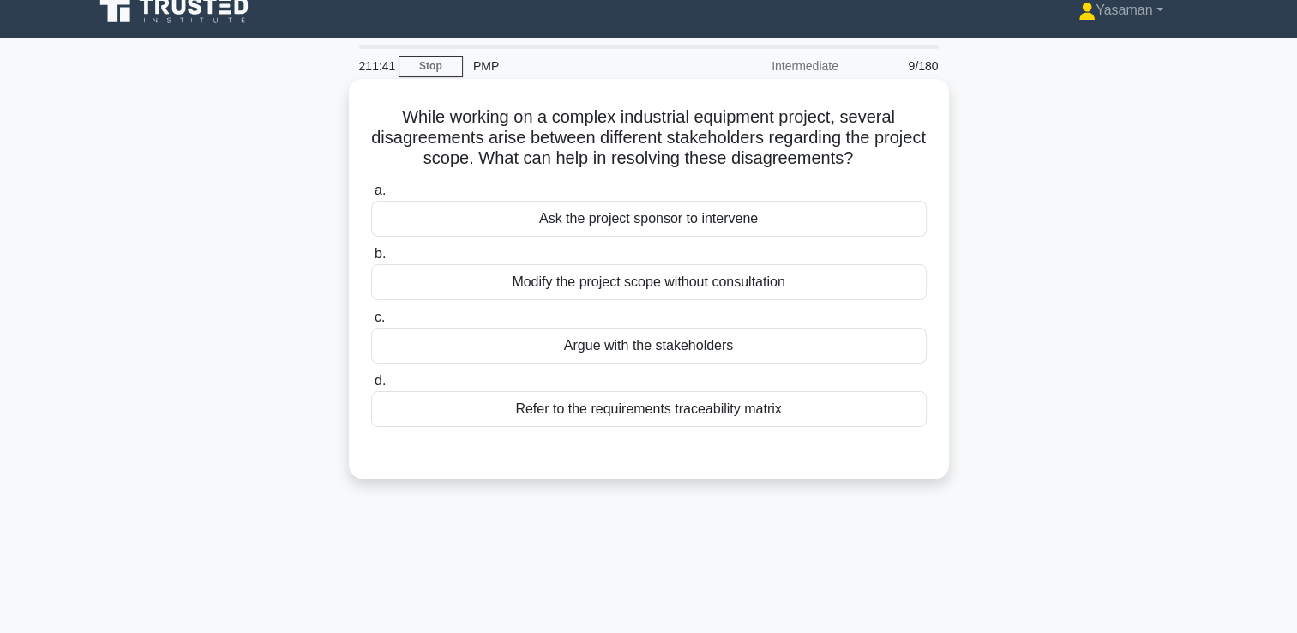
click at [549, 427] on div "Refer to the requirements traceability matrix" at bounding box center [649, 409] width 556 height 36
click at [371, 387] on input "d. Refer to the requirements traceability matrix" at bounding box center [371, 381] width 0 height 11
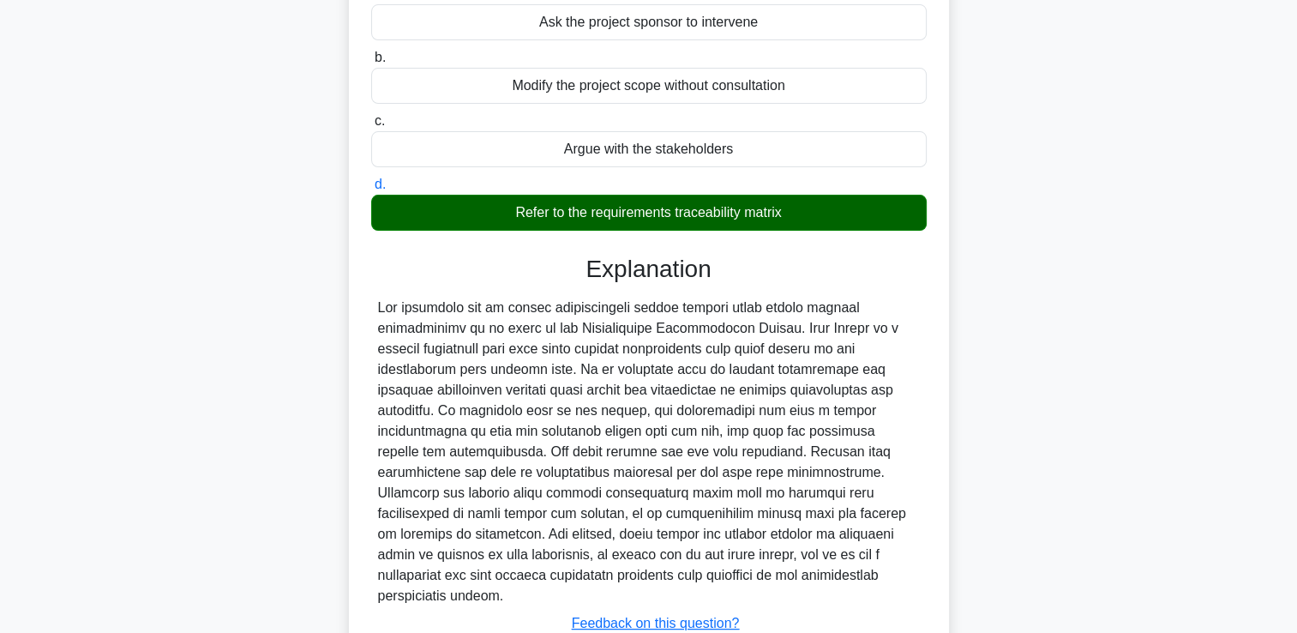
scroll to position [320, 0]
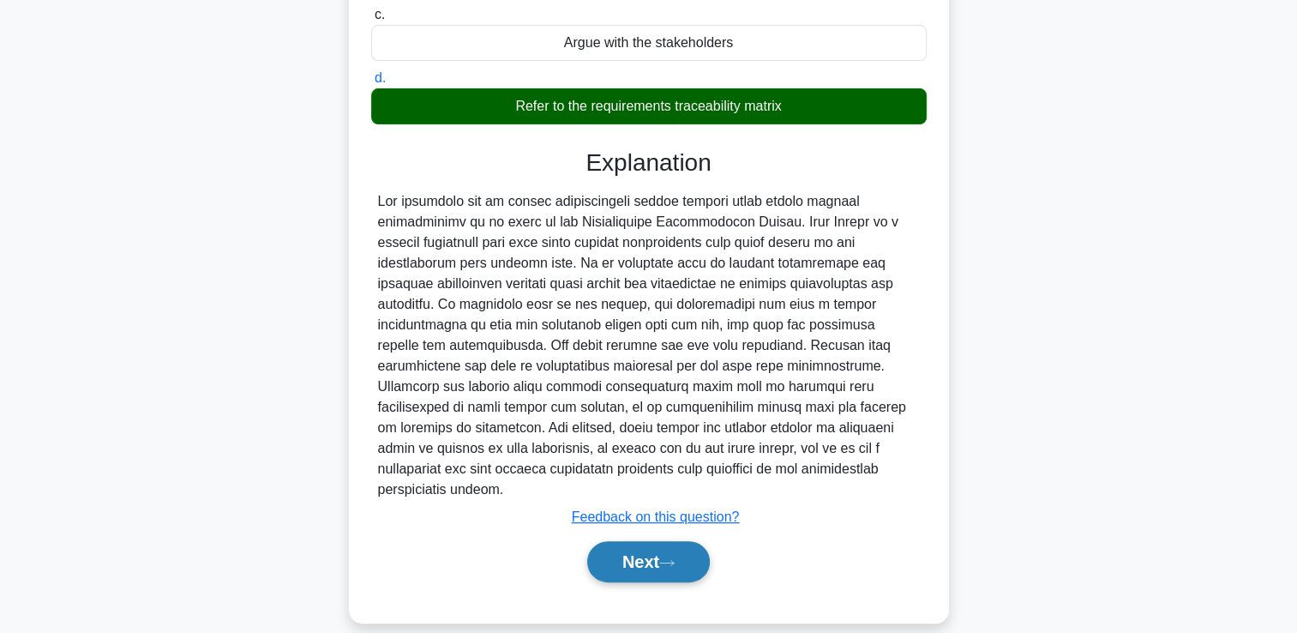
click at [625, 550] on button "Next" at bounding box center [648, 561] width 123 height 41
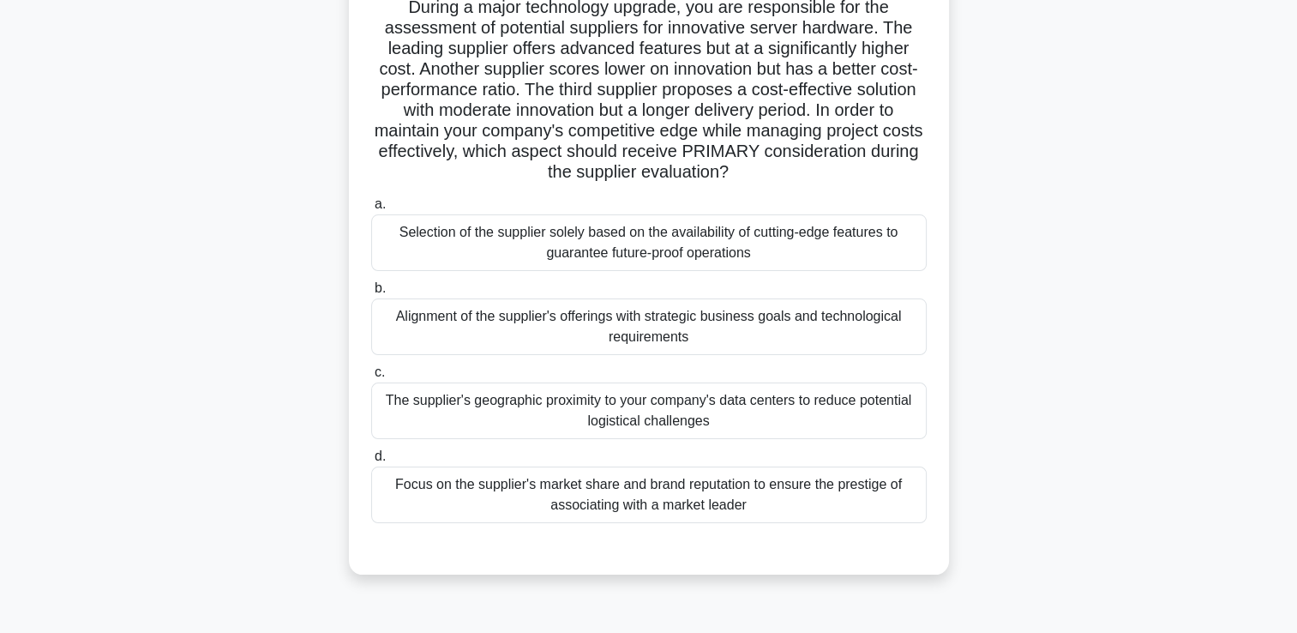
scroll to position [127, 0]
click at [597, 352] on div "Alignment of the supplier's offerings with strategic business goals and technol…" at bounding box center [649, 326] width 556 height 57
click at [371, 294] on input "b. Alignment of the supplier's offerings with strategic business goals and tech…" at bounding box center [371, 288] width 0 height 11
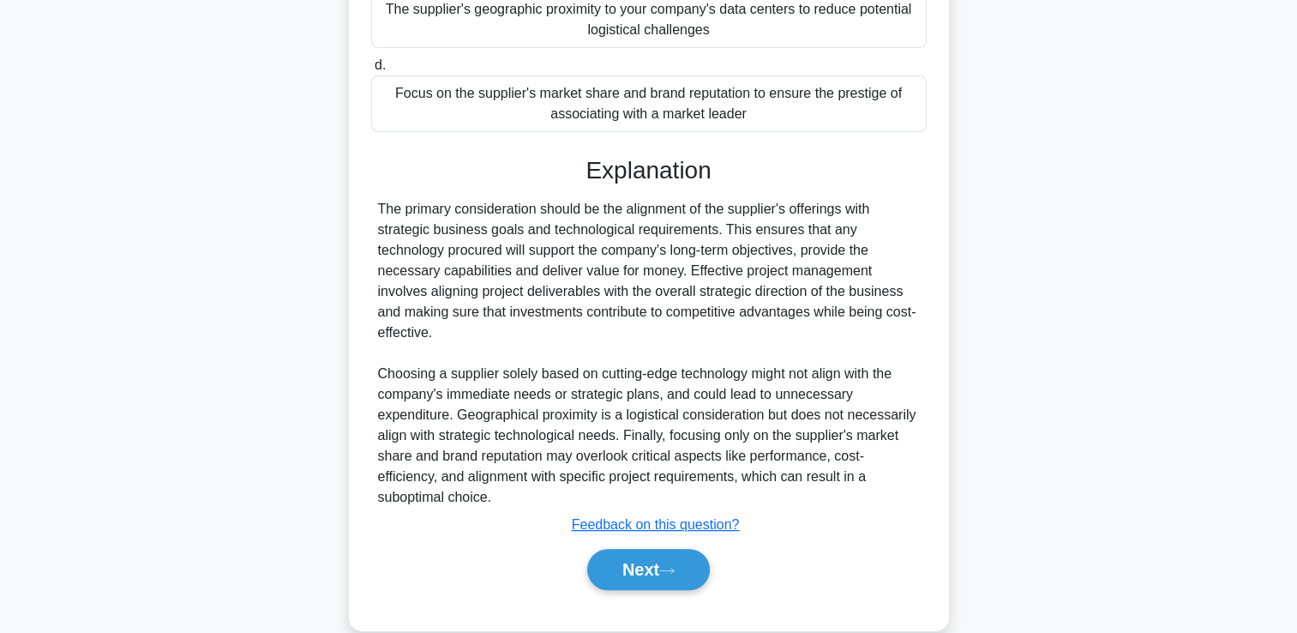
scroll to position [546, 0]
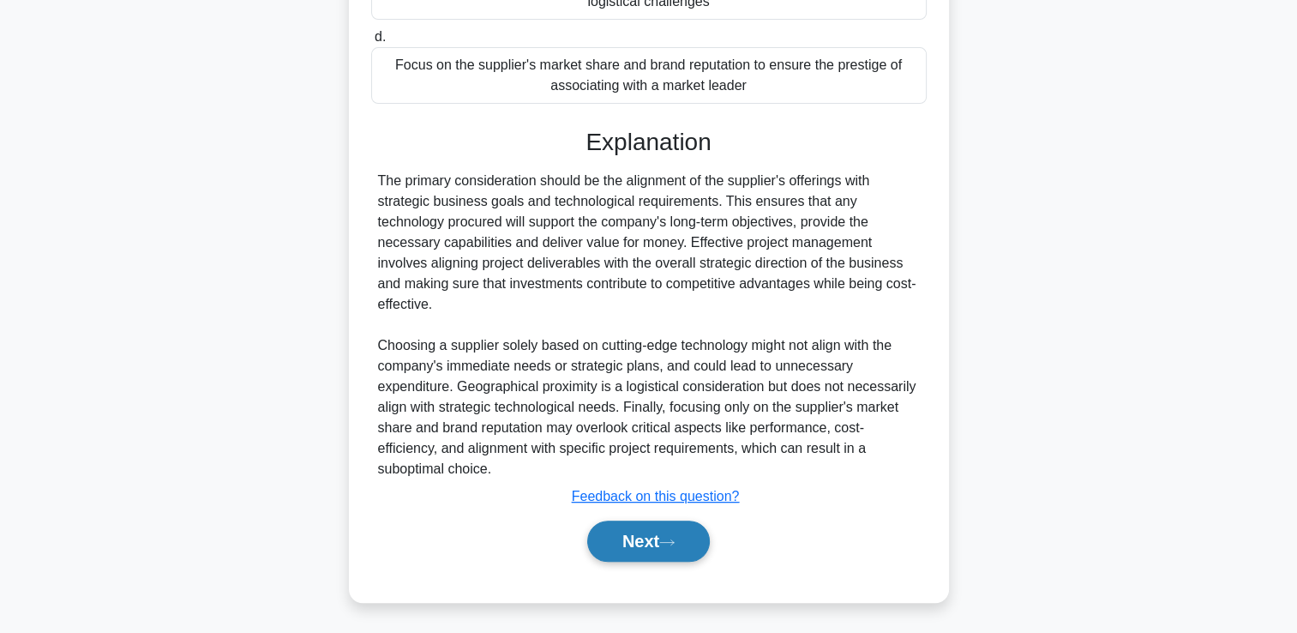
click at [623, 556] on button "Next" at bounding box center [648, 541] width 123 height 41
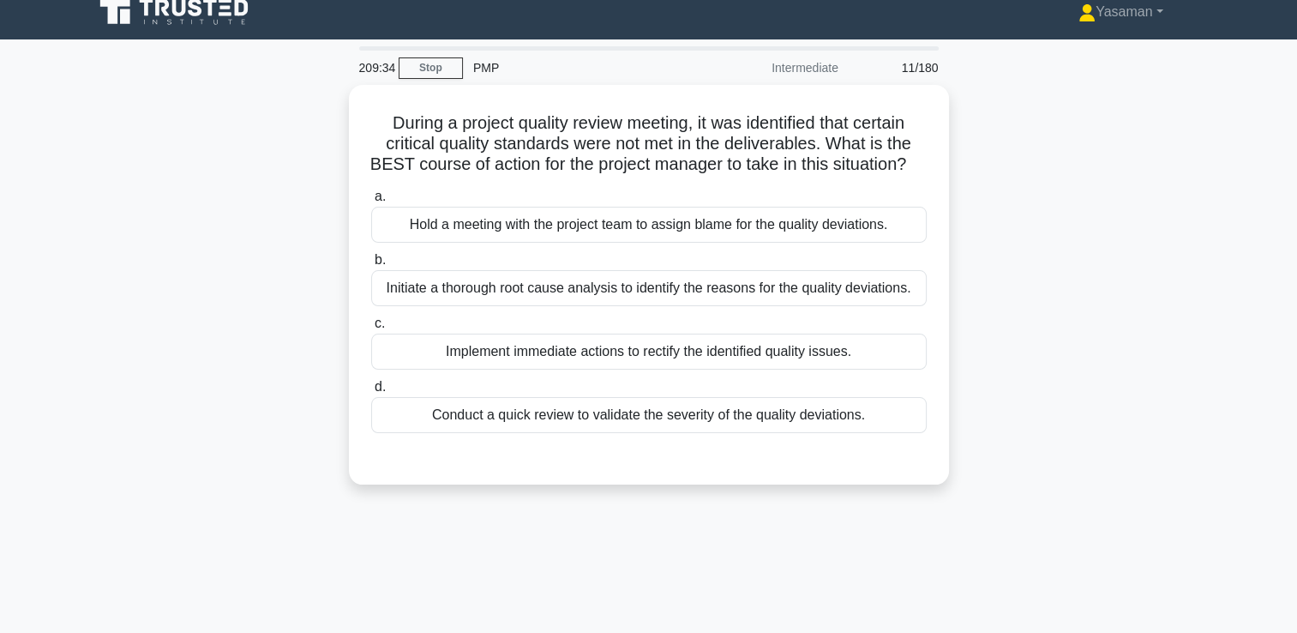
scroll to position [11, 0]
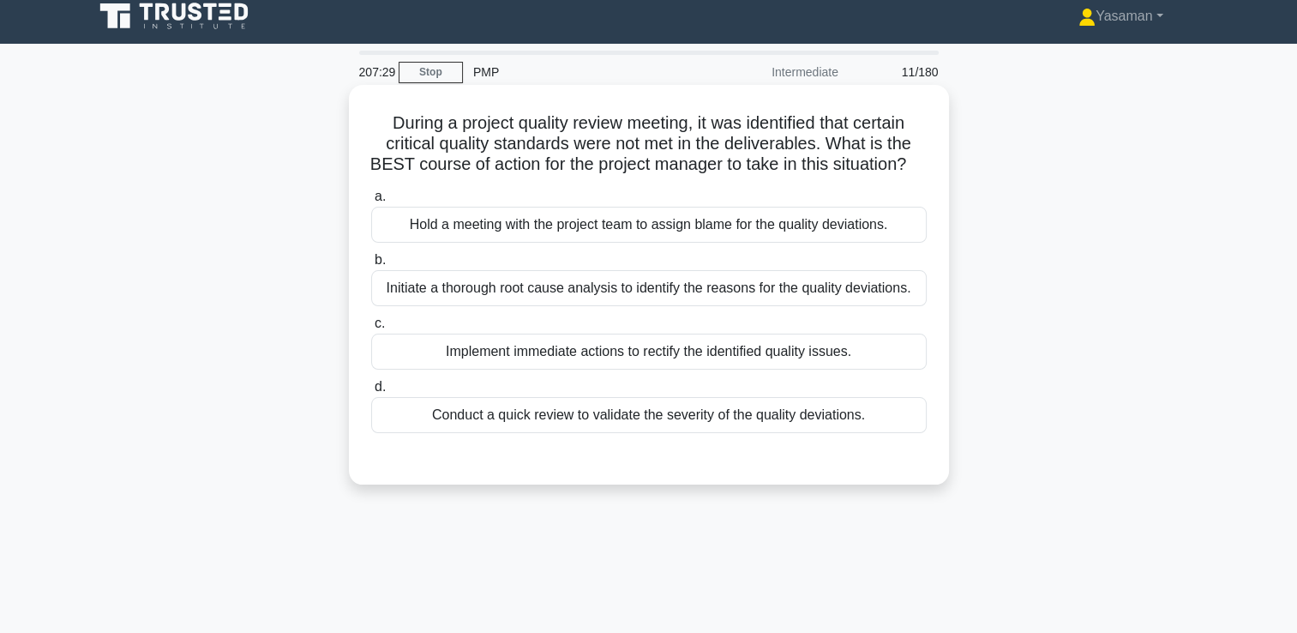
click at [715, 306] on div "Initiate a thorough root cause analysis to identify the reasons for the quality…" at bounding box center [649, 288] width 556 height 36
click at [371, 266] on input "b. Initiate a thorough root cause analysis to identify the reasons for the qual…" at bounding box center [371, 260] width 0 height 11
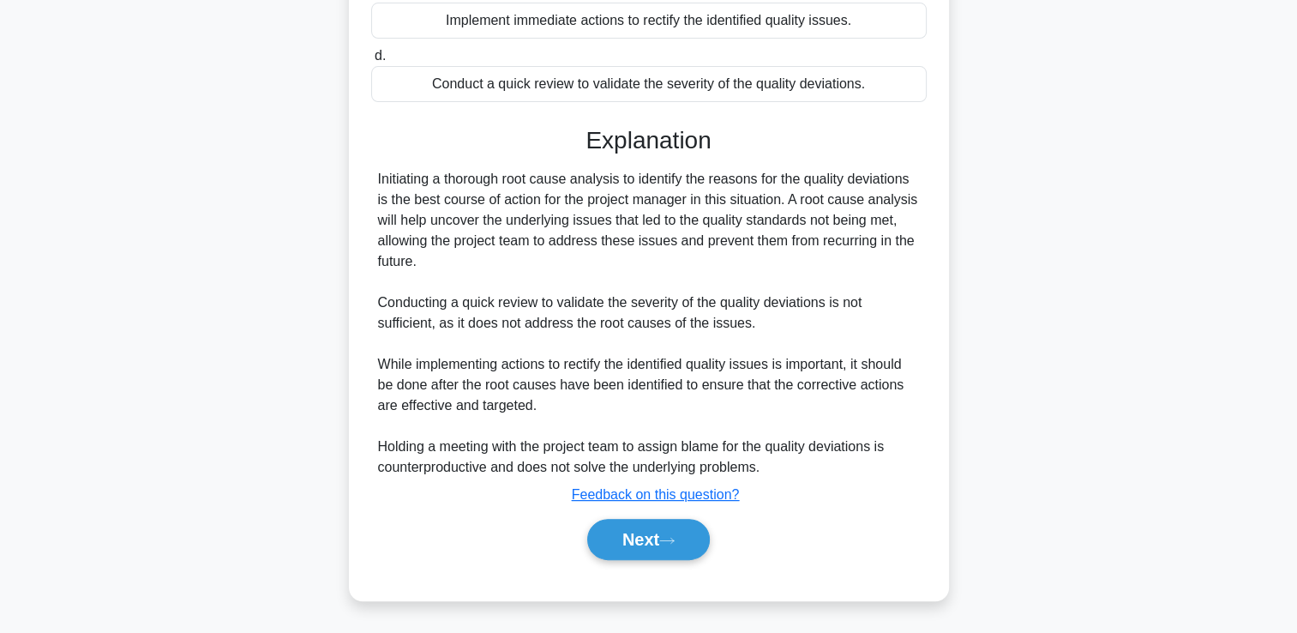
scroll to position [382, 0]
click at [654, 548] on button "Next" at bounding box center [648, 539] width 123 height 41
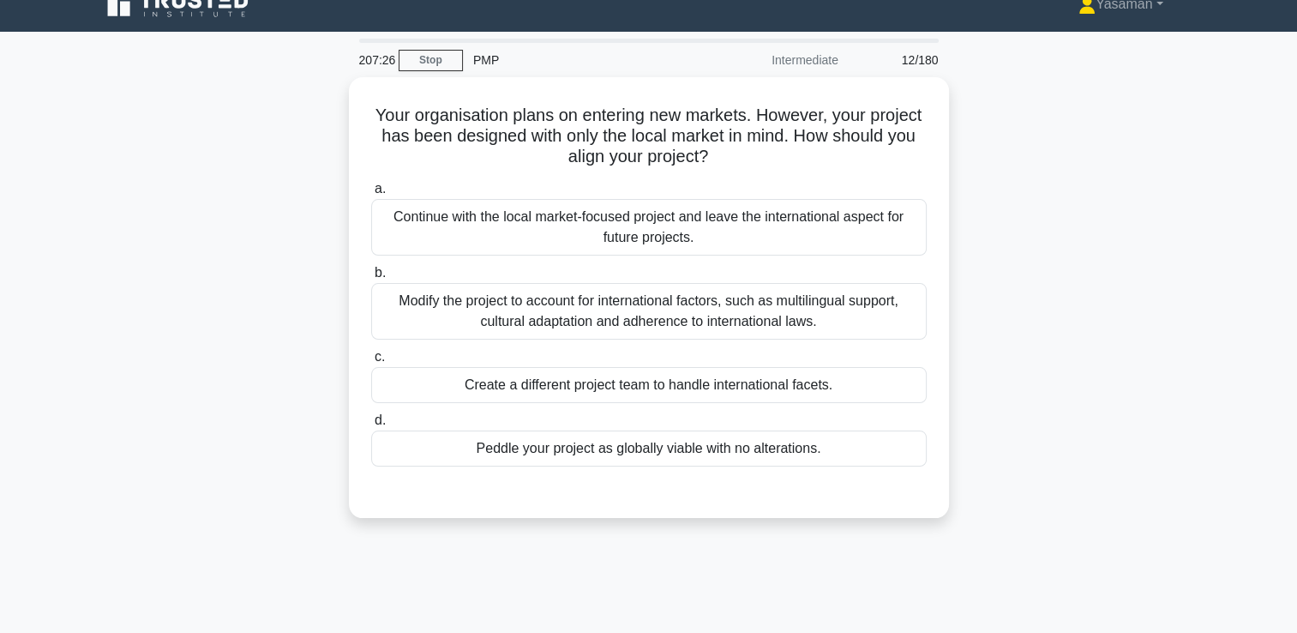
scroll to position [21, 0]
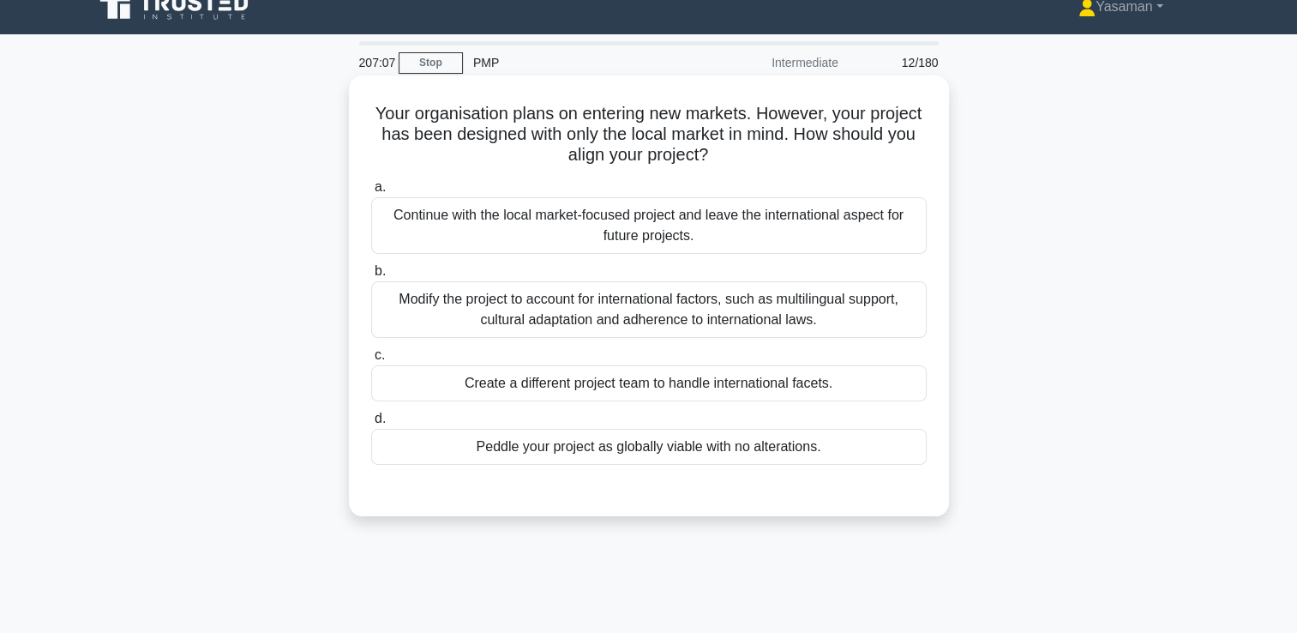
click at [614, 322] on div "Modify the project to account for international factors, such as multilingual s…" at bounding box center [649, 309] width 556 height 57
click at [371, 277] on input "b. Modify the project to account for international factors, such as multilingua…" at bounding box center [371, 271] width 0 height 11
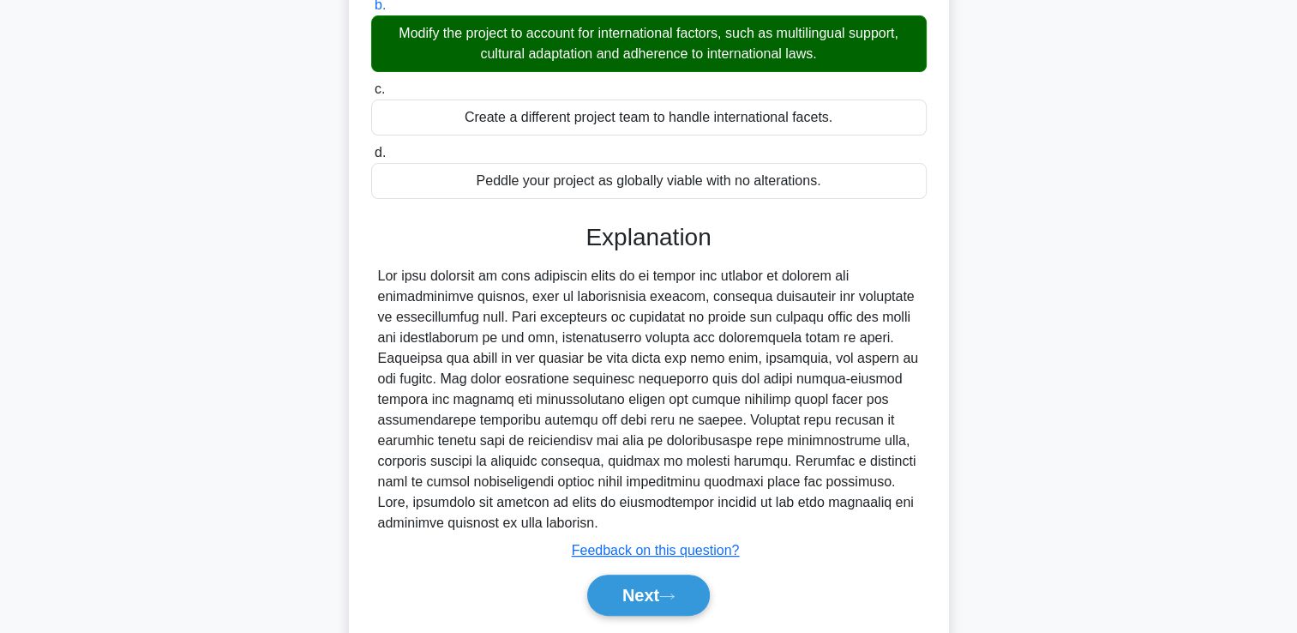
scroll to position [340, 0]
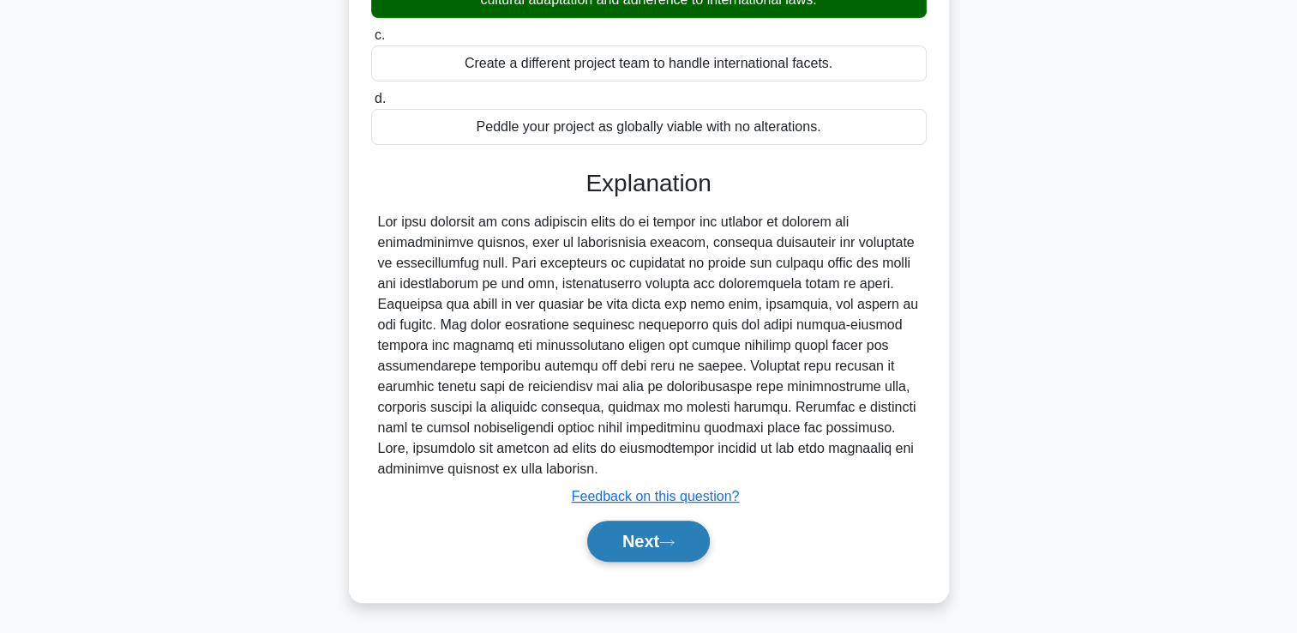
click at [655, 559] on button "Next" at bounding box center [648, 541] width 123 height 41
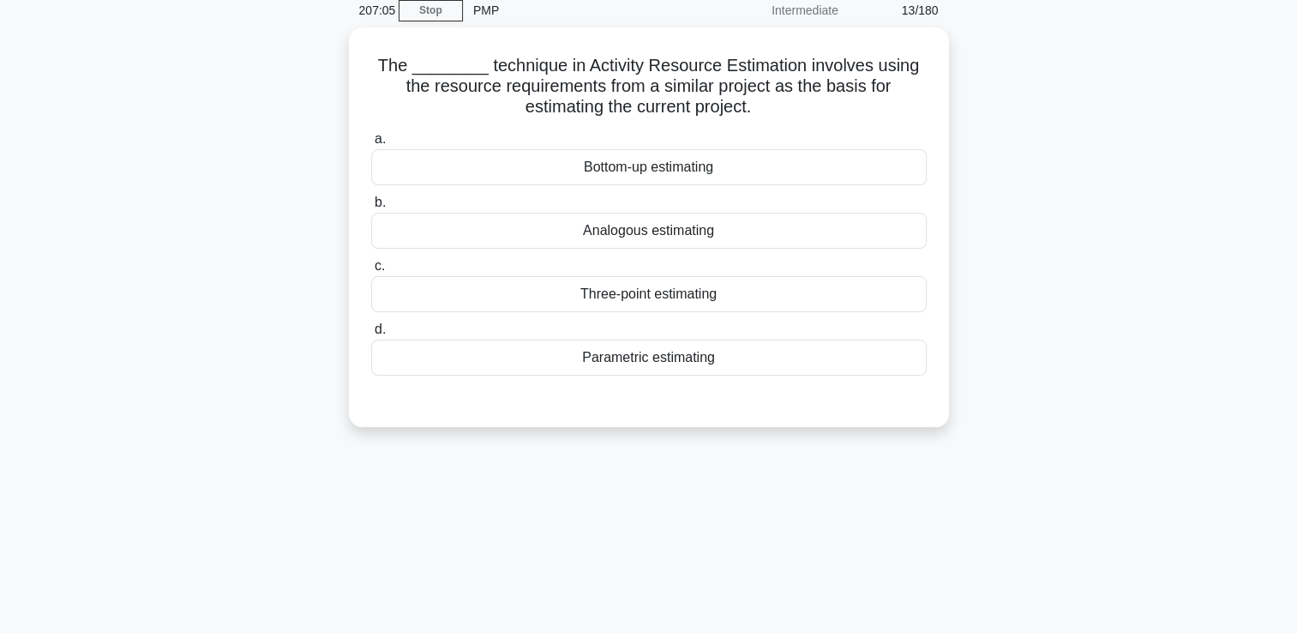
scroll to position [35, 0]
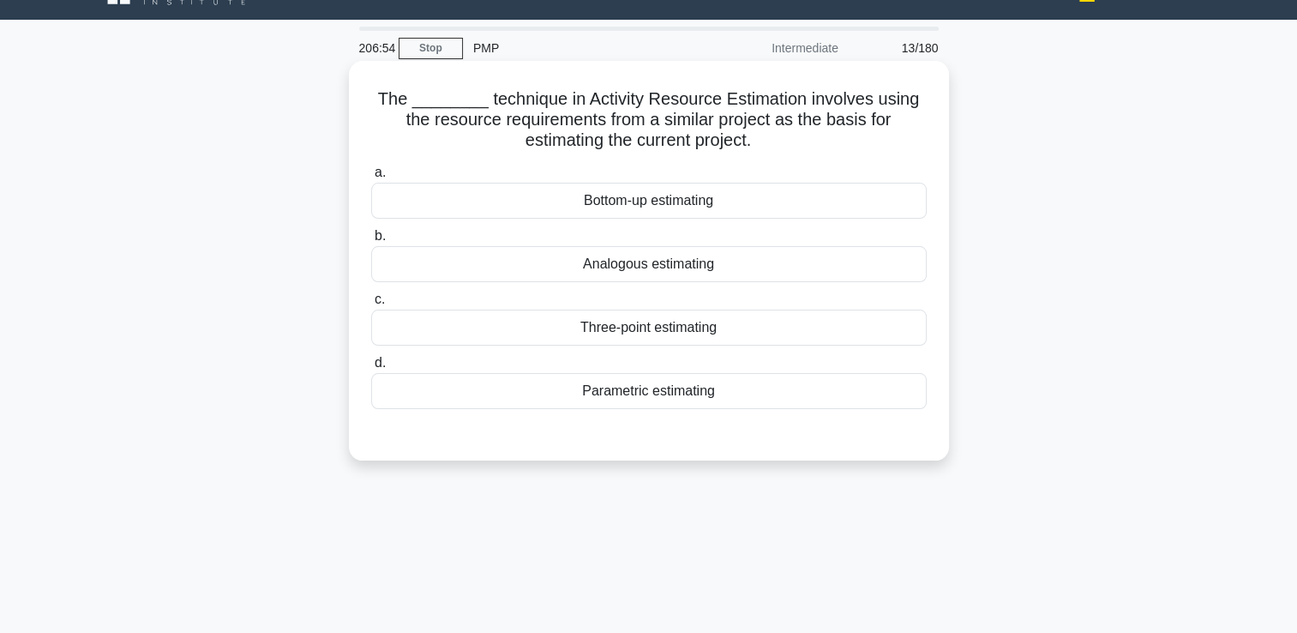
click at [672, 211] on div "Bottom-up estimating" at bounding box center [649, 201] width 556 height 36
click at [371, 178] on input "a. Bottom-up estimating" at bounding box center [371, 172] width 0 height 11
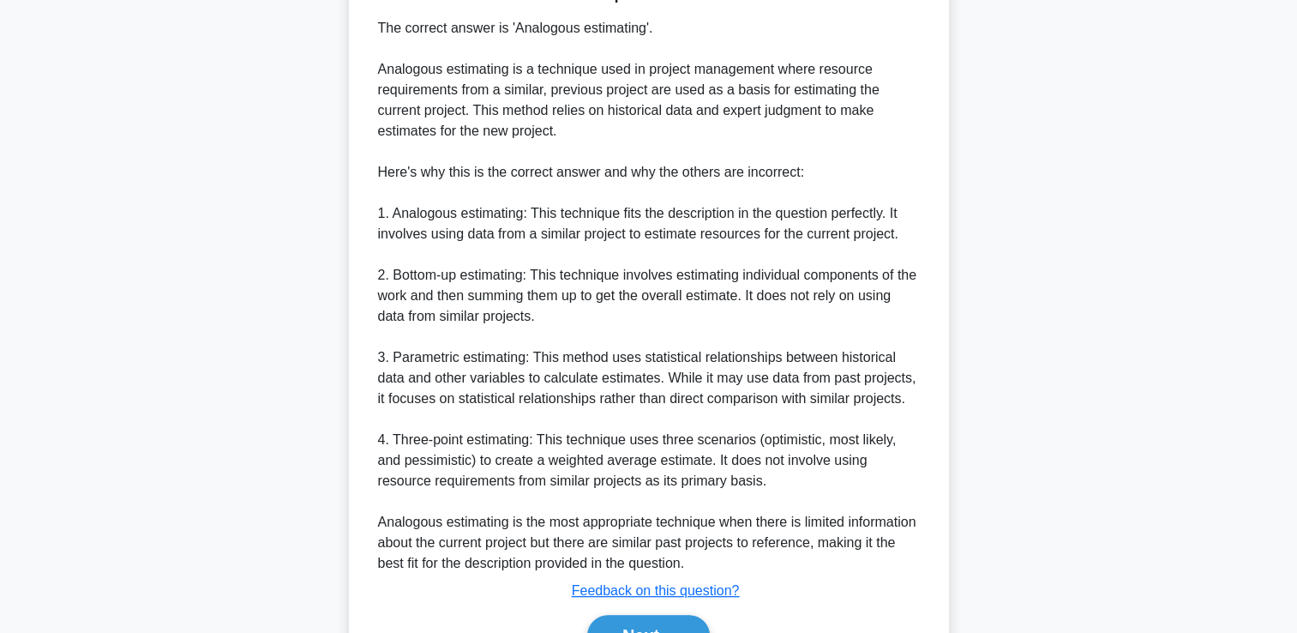
scroll to position [550, 0]
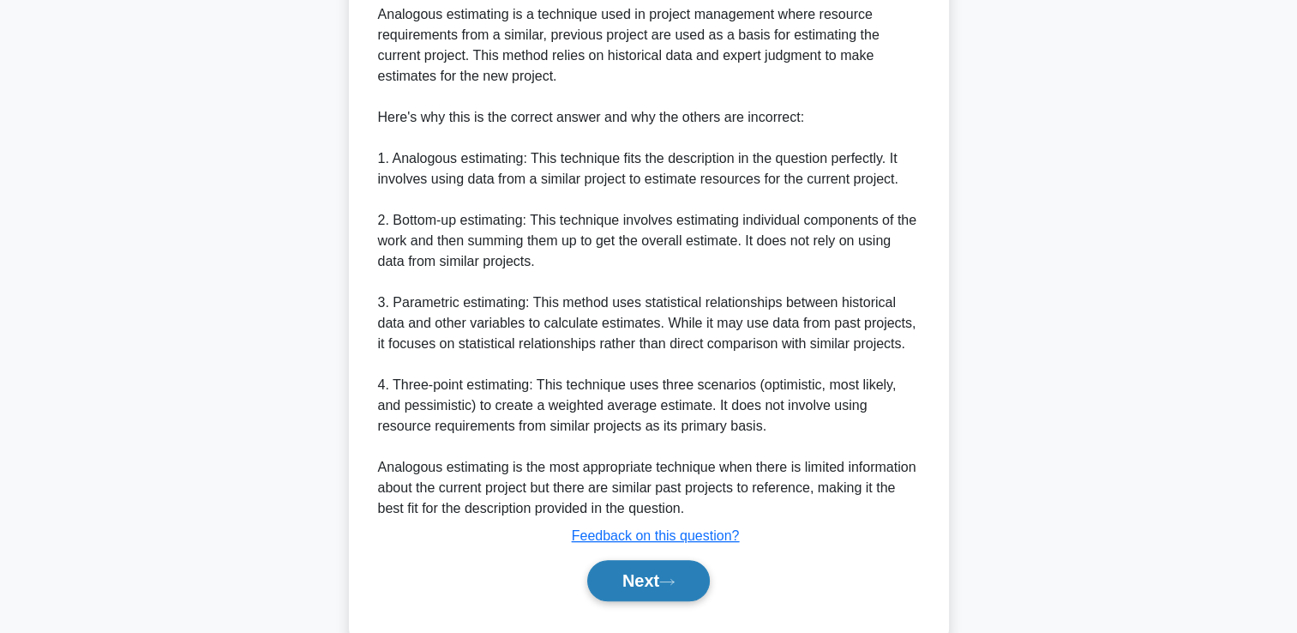
click at [625, 594] on button "Next" at bounding box center [648, 580] width 123 height 41
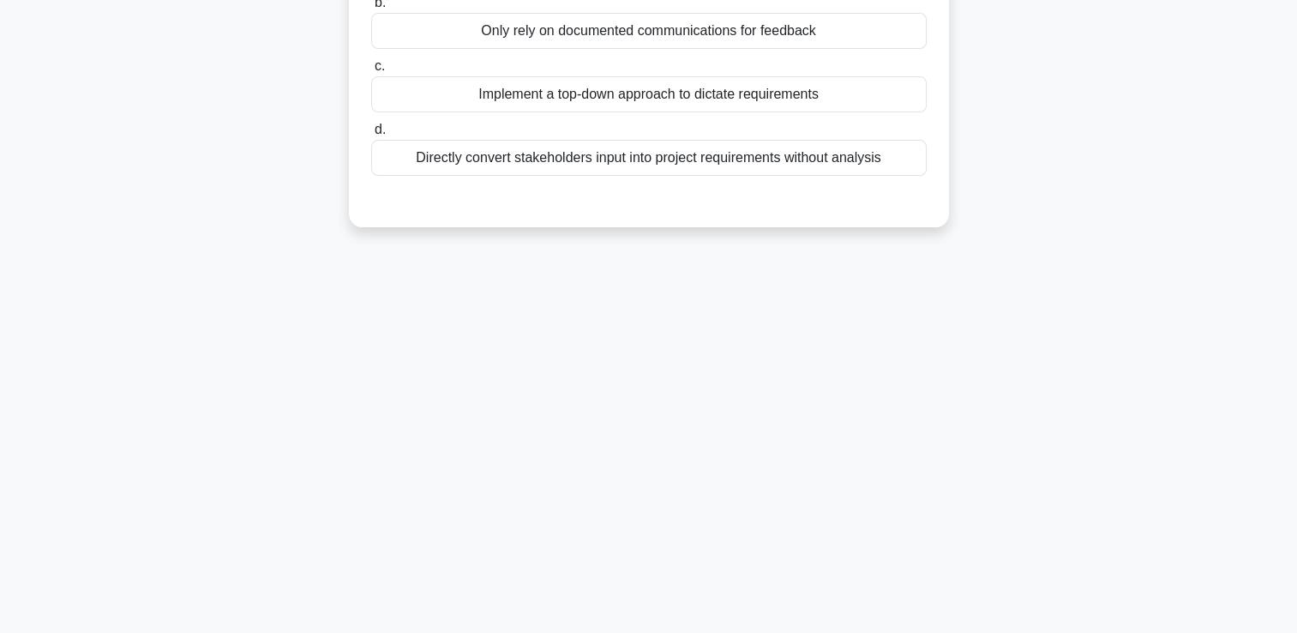
scroll to position [0, 0]
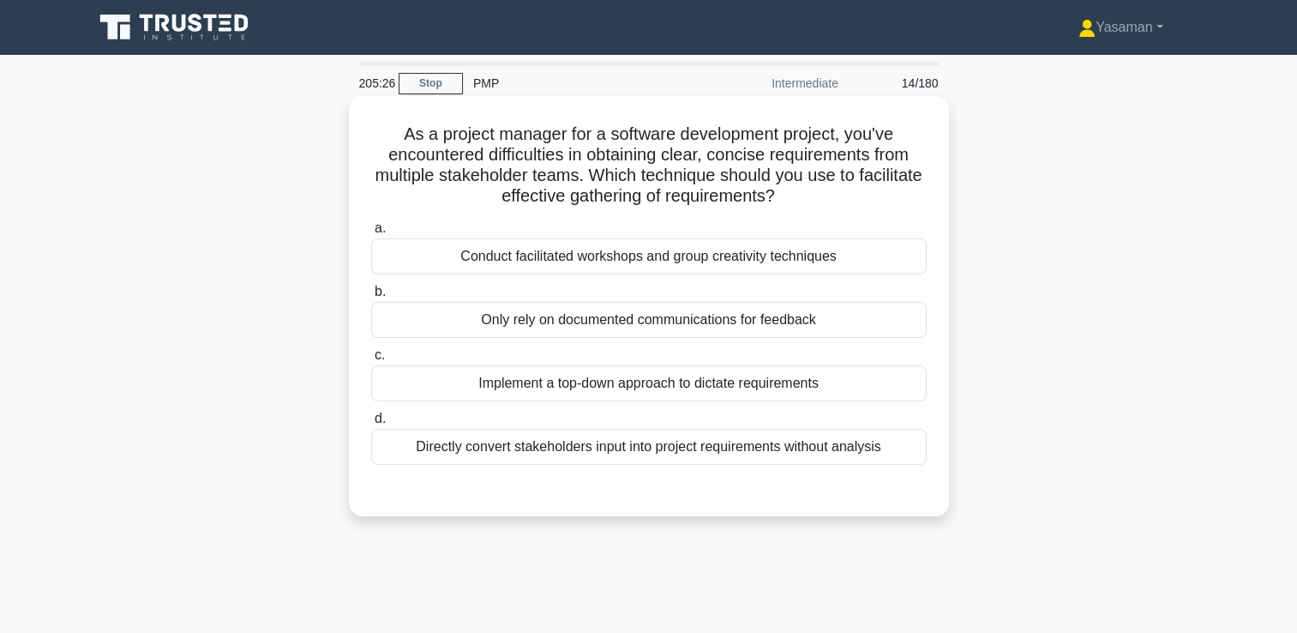
click at [811, 265] on div "Conduct facilitated workshops and group creativity techniques" at bounding box center [649, 256] width 556 height 36
click at [371, 234] on input "a. Conduct facilitated workshops and group creativity techniques" at bounding box center [371, 228] width 0 height 11
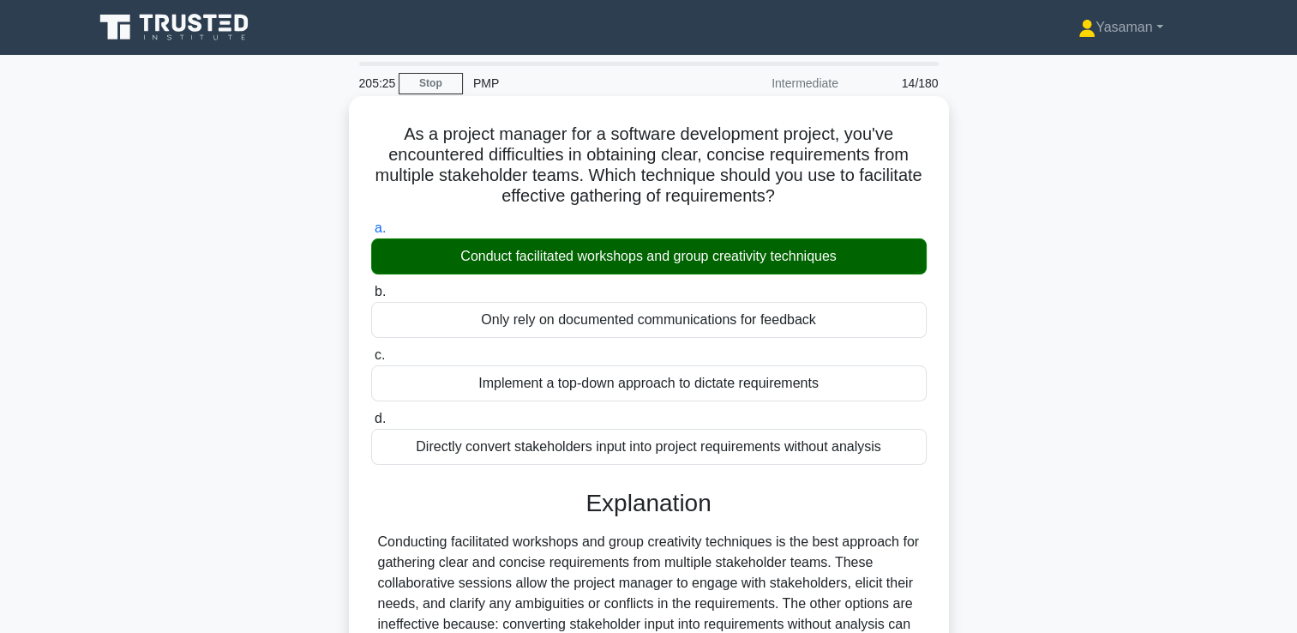
scroll to position [293, 0]
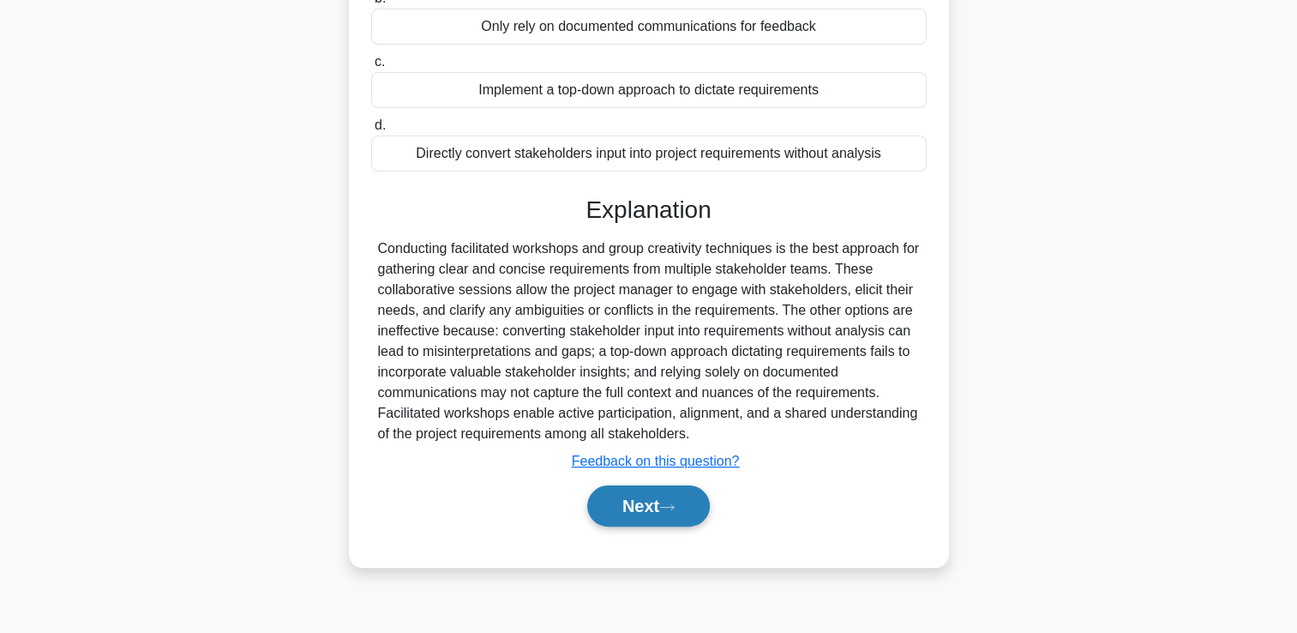
click at [645, 508] on button "Next" at bounding box center [648, 505] width 123 height 41
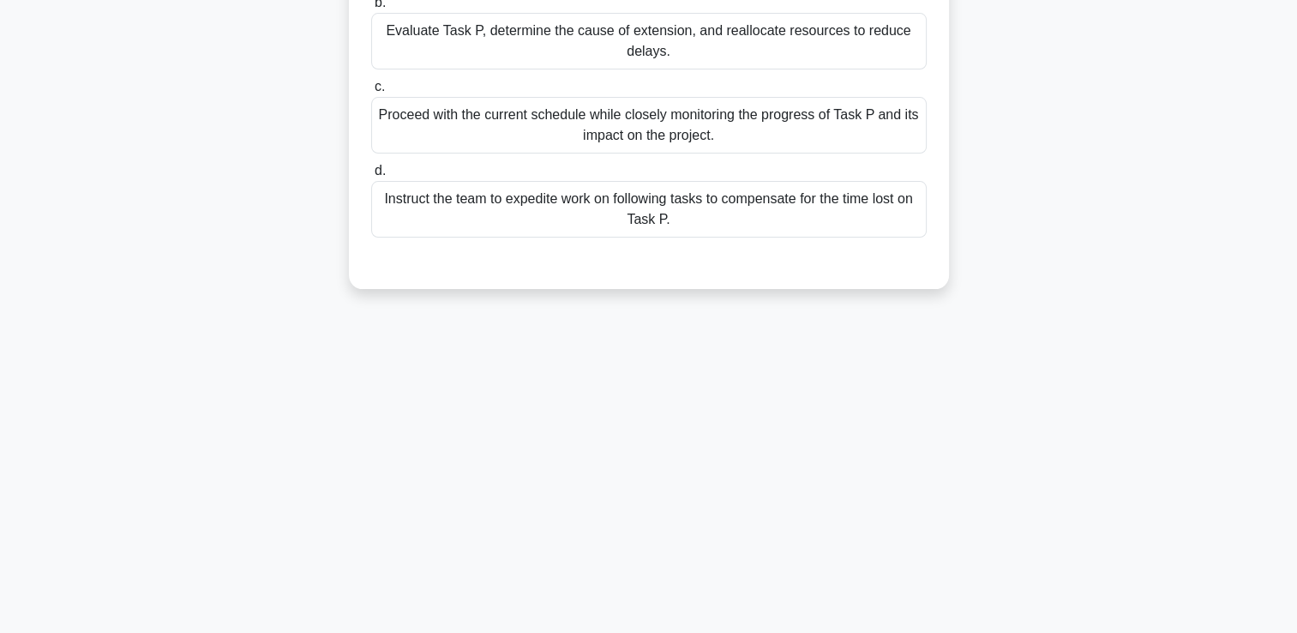
scroll to position [0, 0]
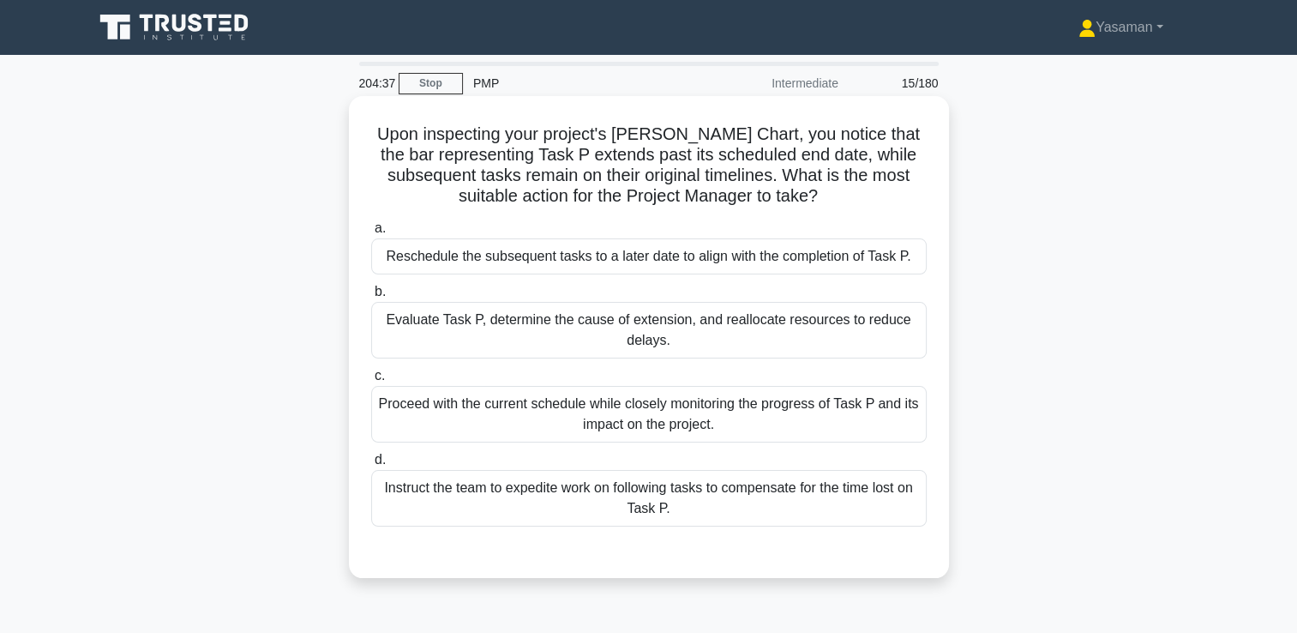
click at [857, 340] on div "Evaluate Task P, determine the cause of extension, and reallocate resources to …" at bounding box center [649, 330] width 556 height 57
click at [371, 298] on input "b. Evaluate Task P, determine the cause of extension, and reallocate resources …" at bounding box center [371, 291] width 0 height 11
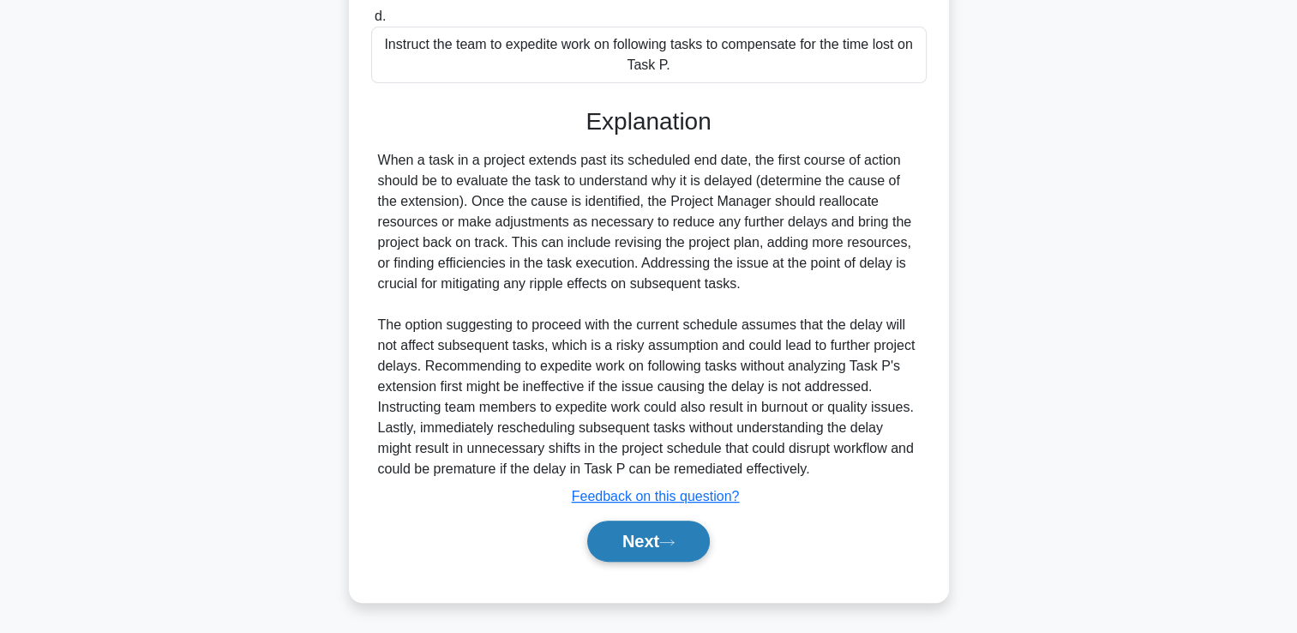
click at [659, 534] on button "Next" at bounding box center [648, 541] width 123 height 41
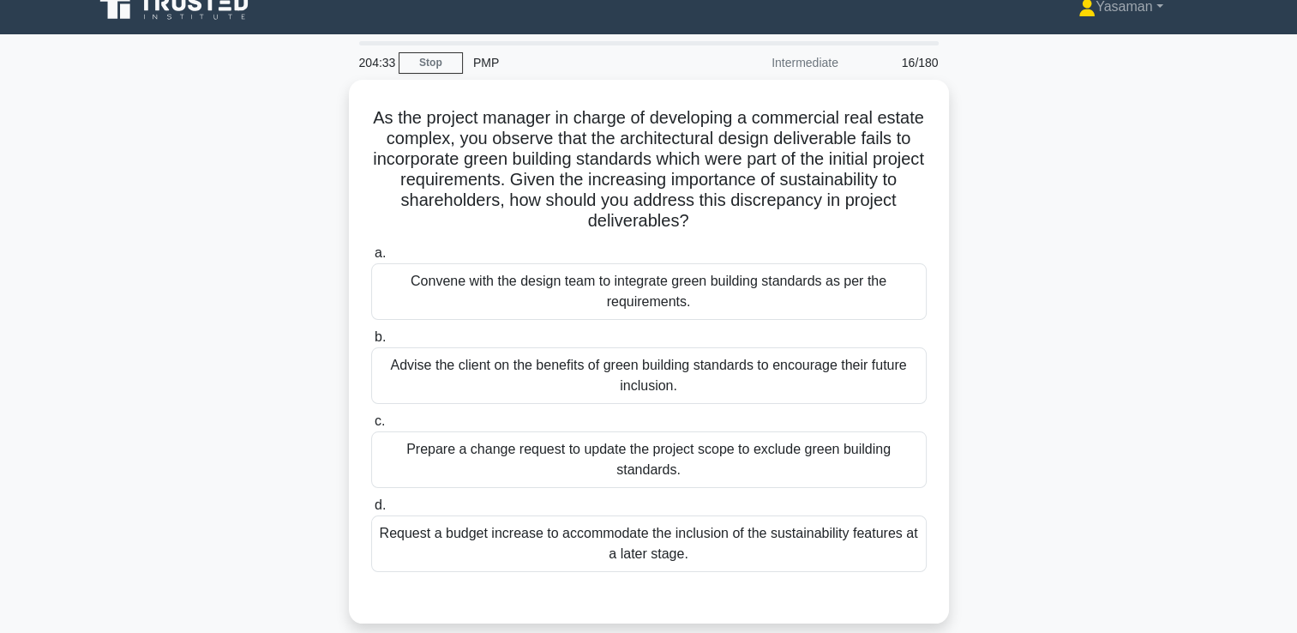
scroll to position [27, 0]
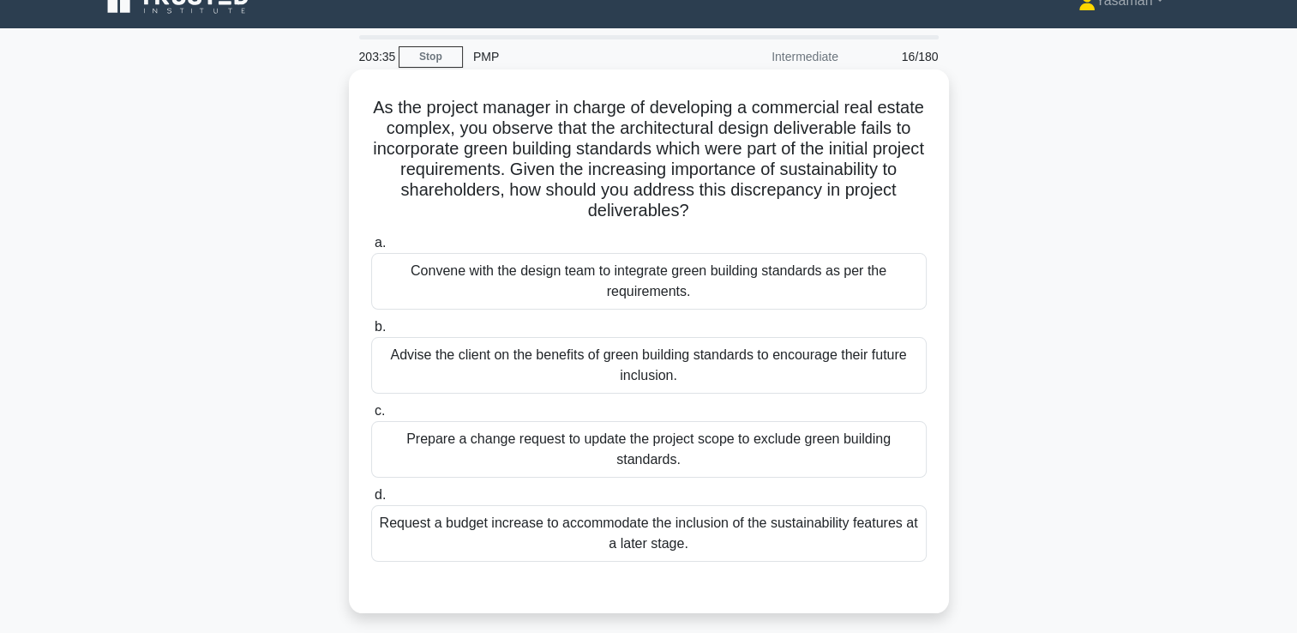
click at [530, 293] on div "Convene with the design team to integrate green building standards as per the r…" at bounding box center [649, 281] width 556 height 57
click at [371, 249] on input "a. Convene with the design team to integrate green building standards as per th…" at bounding box center [371, 243] width 0 height 11
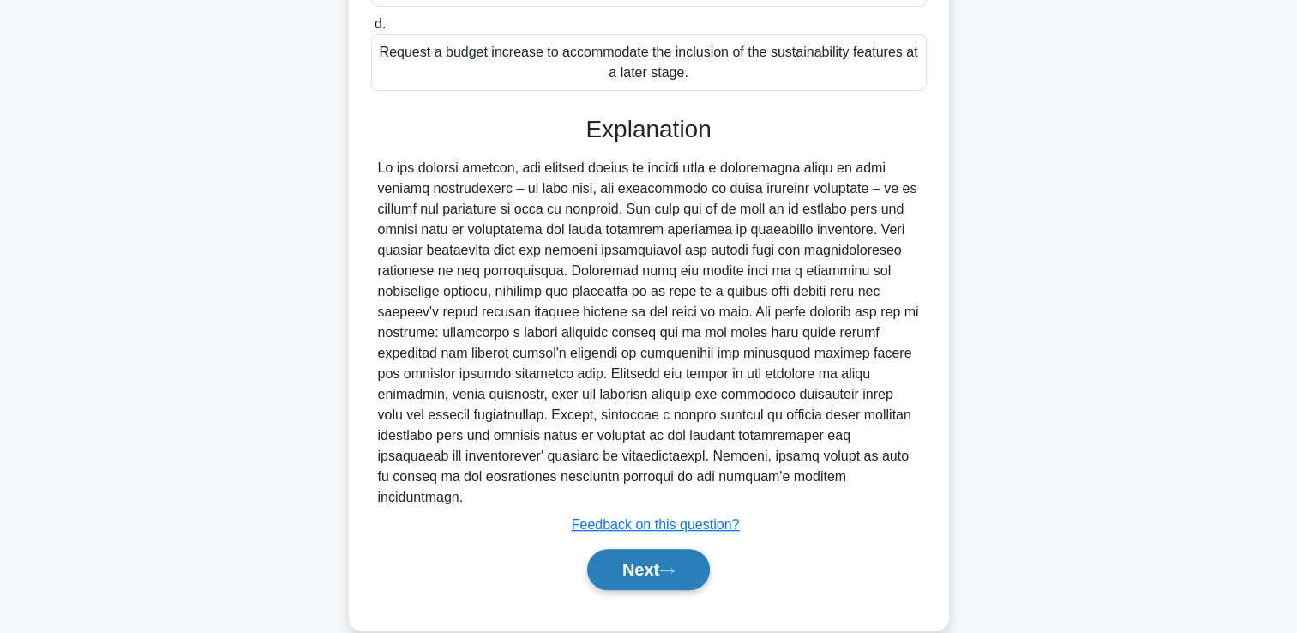
click at [671, 560] on button "Next" at bounding box center [648, 569] width 123 height 41
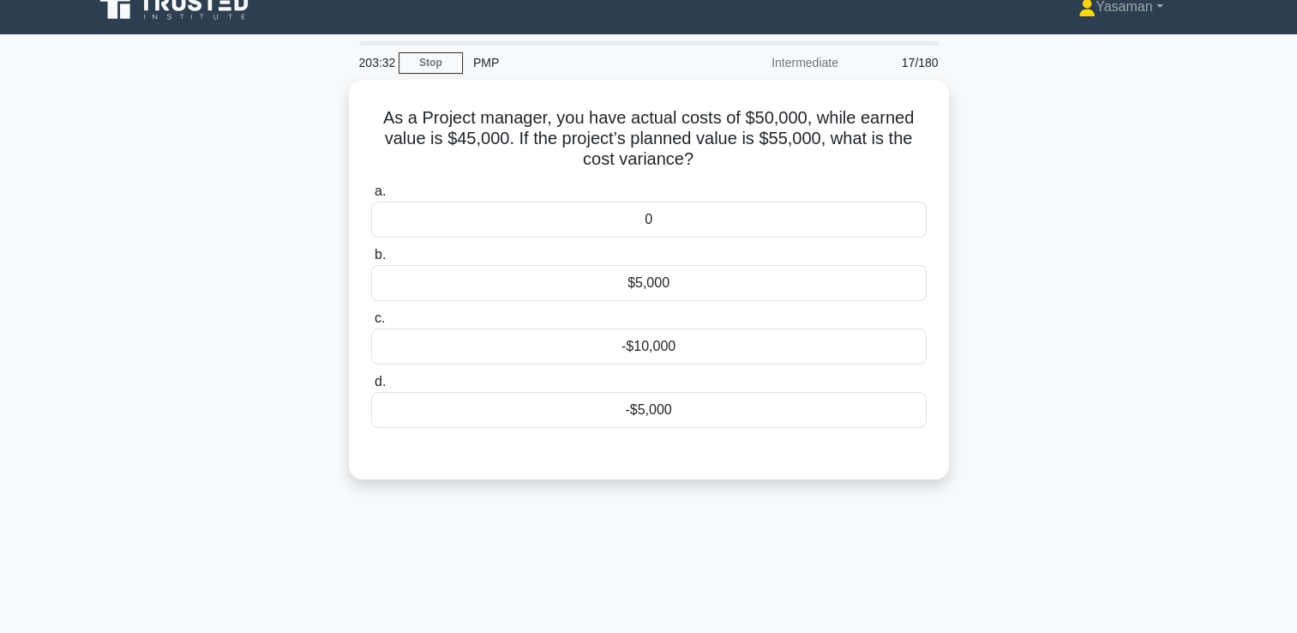
scroll to position [15, 0]
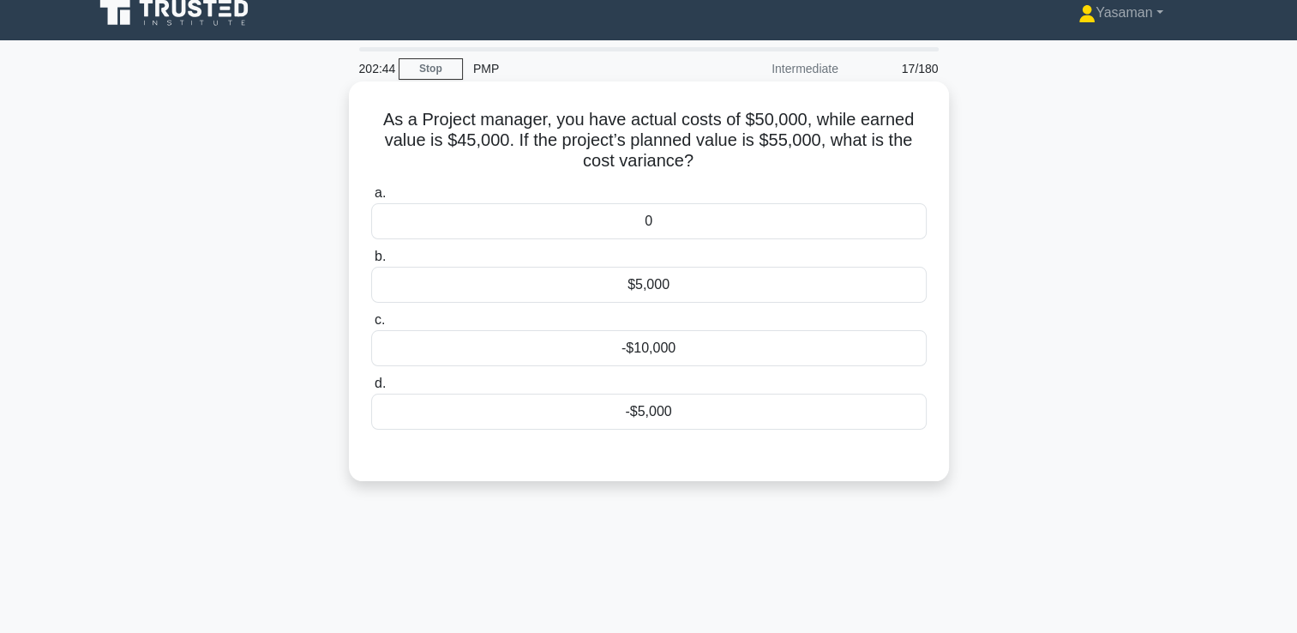
click at [734, 290] on div "$5,000" at bounding box center [649, 285] width 556 height 36
click at [371, 262] on input "b. $5,000" at bounding box center [371, 256] width 0 height 11
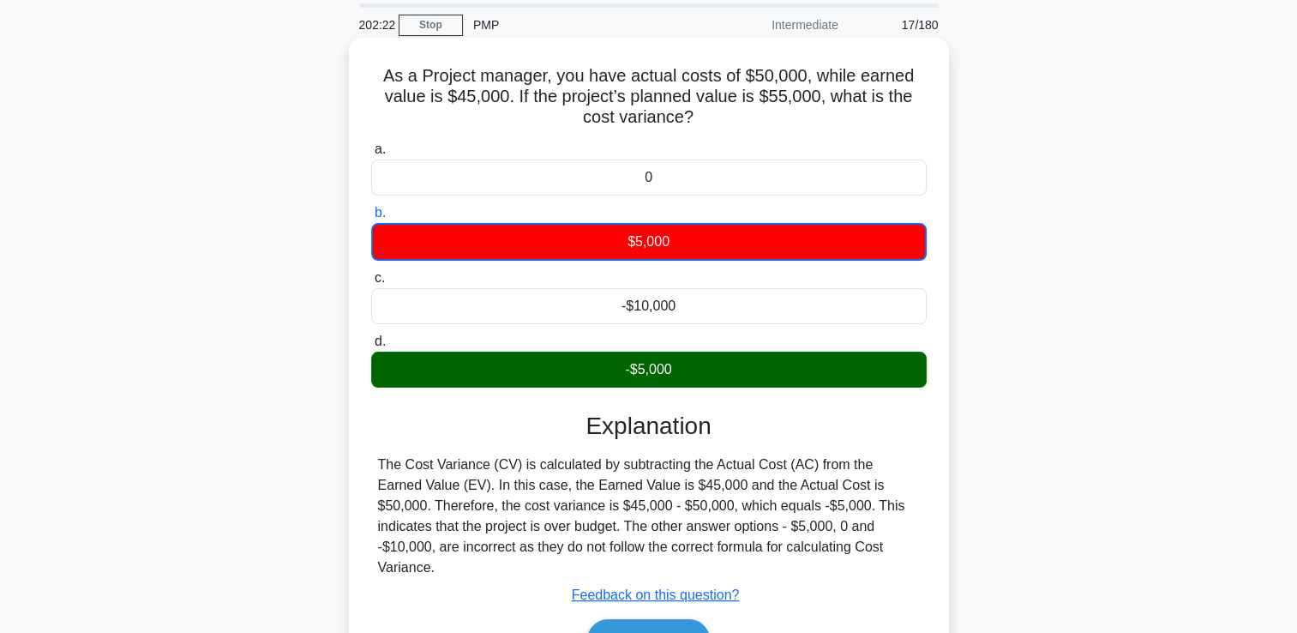
scroll to position [61, 0]
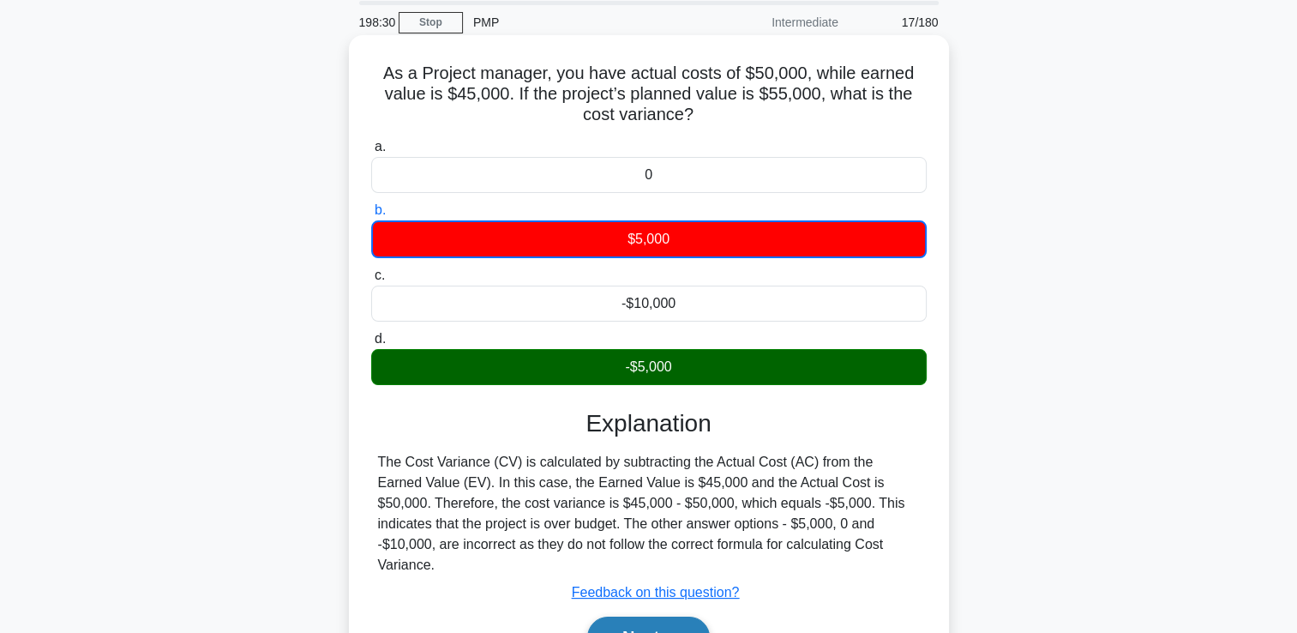
click at [645, 621] on button "Next" at bounding box center [648, 637] width 123 height 41
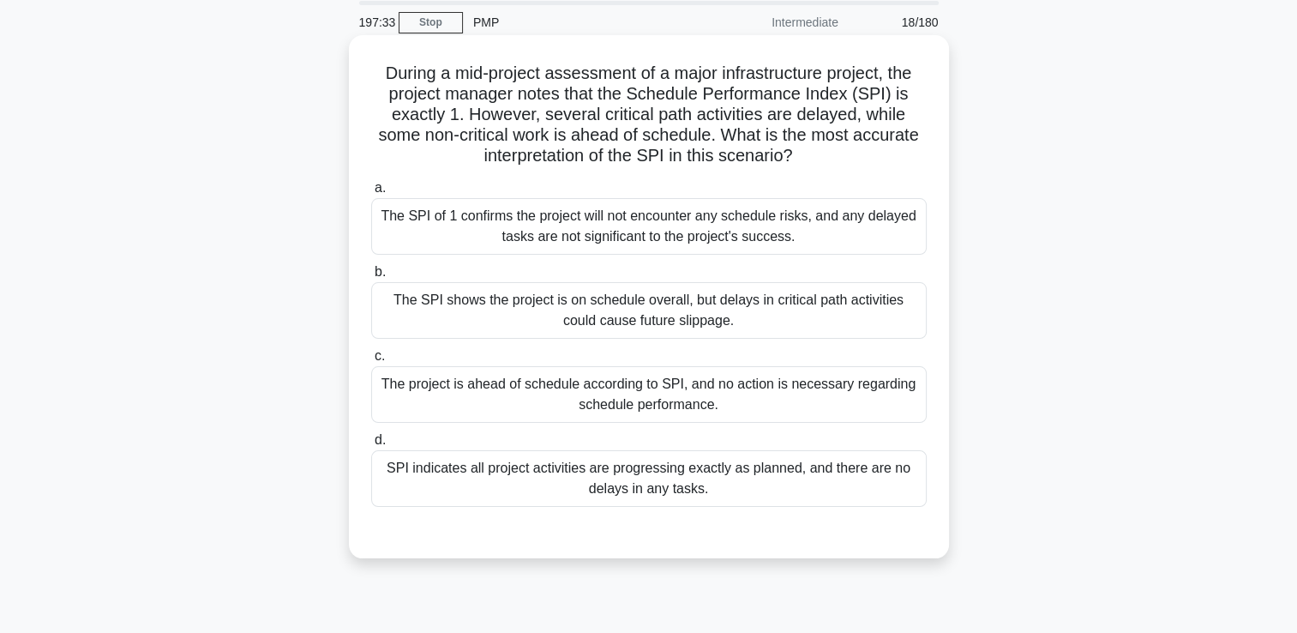
click at [652, 295] on div "The SPI shows the project is on schedule overall, but delays in critical path a…" at bounding box center [649, 310] width 556 height 57
click at [371, 278] on input "b. The SPI shows the project is on schedule overall, but delays in critical pat…" at bounding box center [371, 272] width 0 height 11
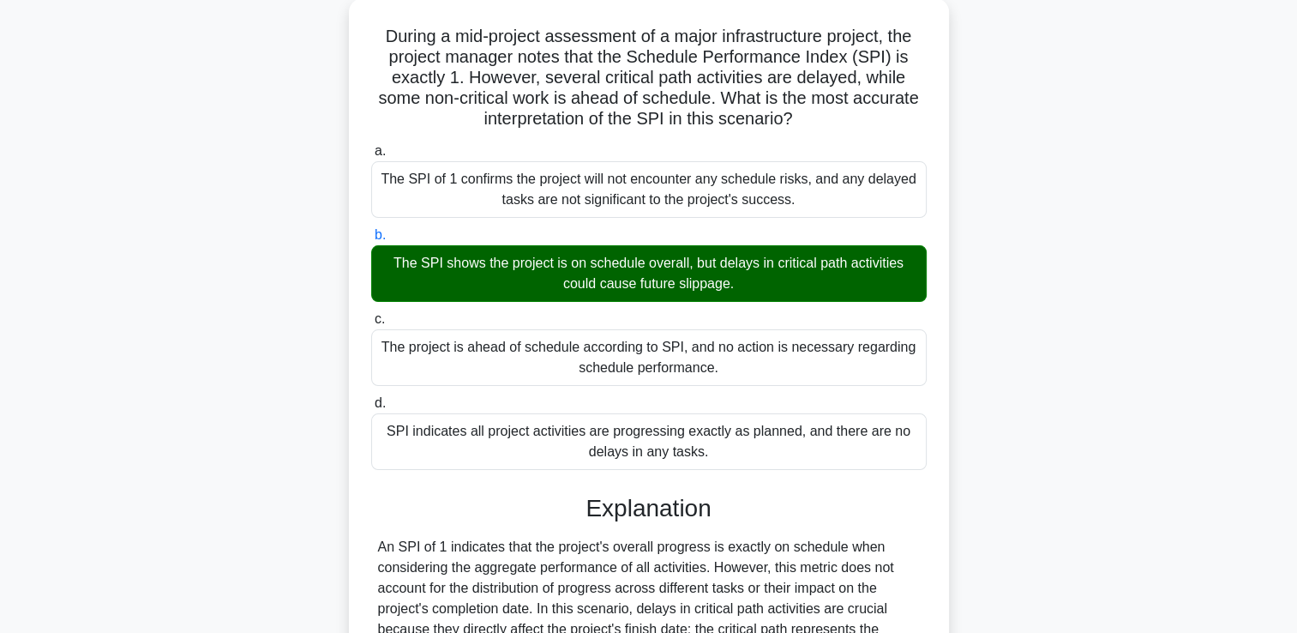
scroll to position [361, 0]
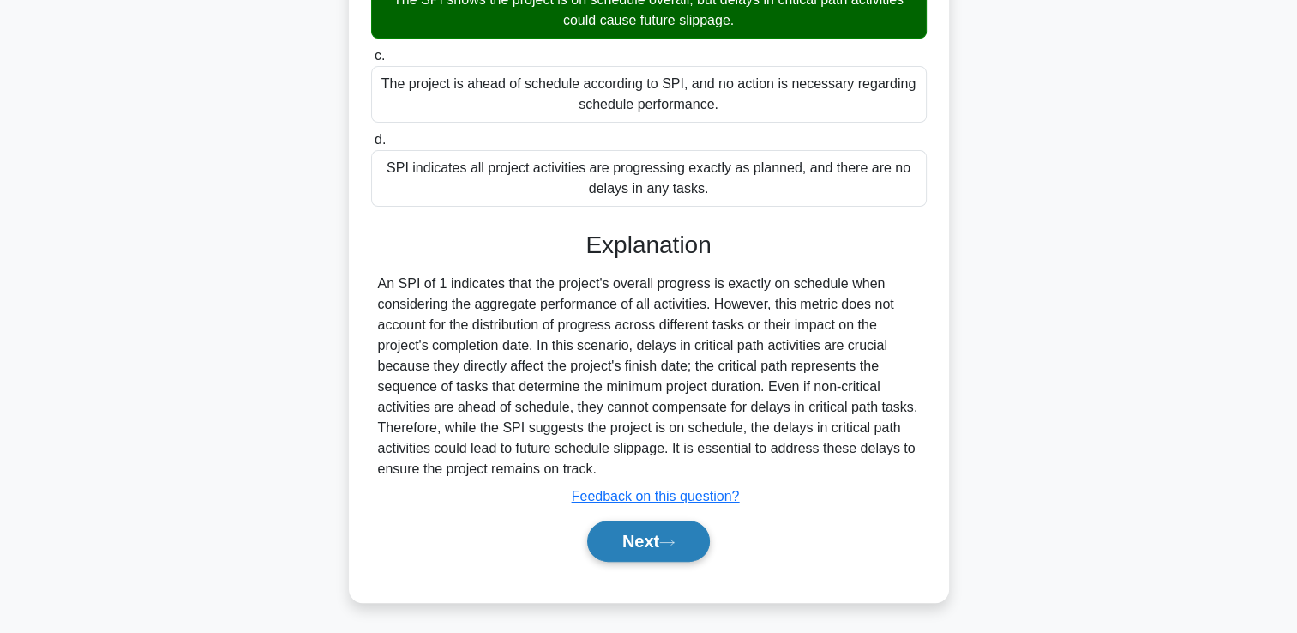
click at [640, 551] on button "Next" at bounding box center [648, 541] width 123 height 41
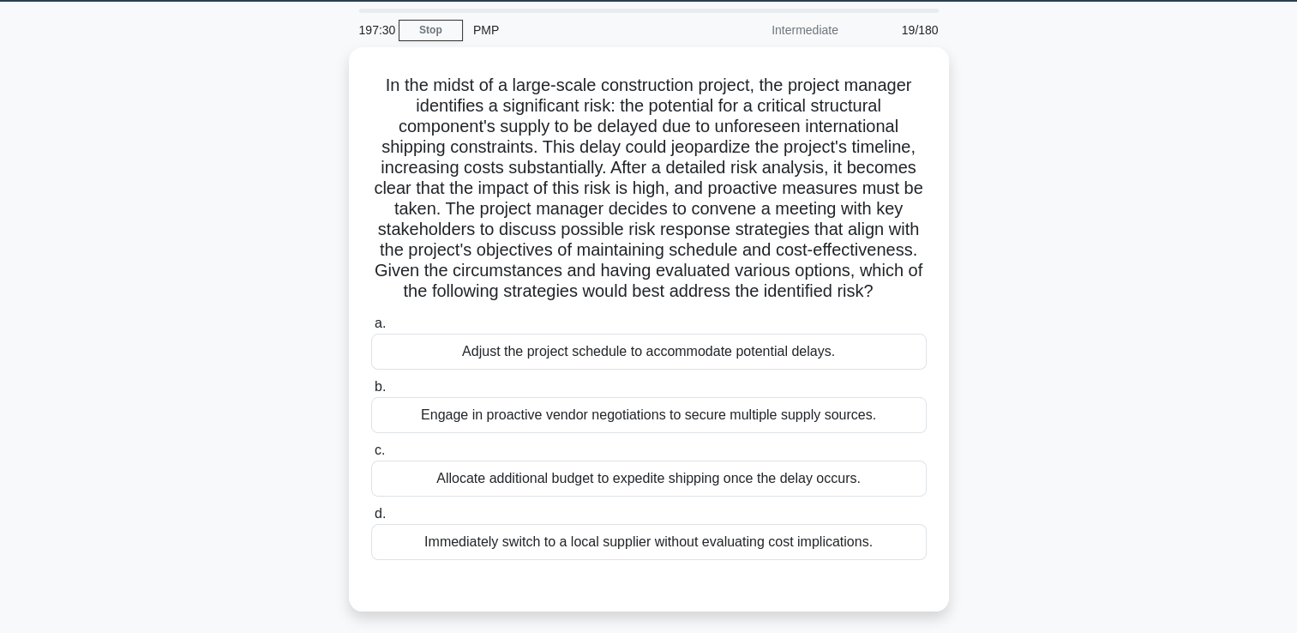
scroll to position [52, 0]
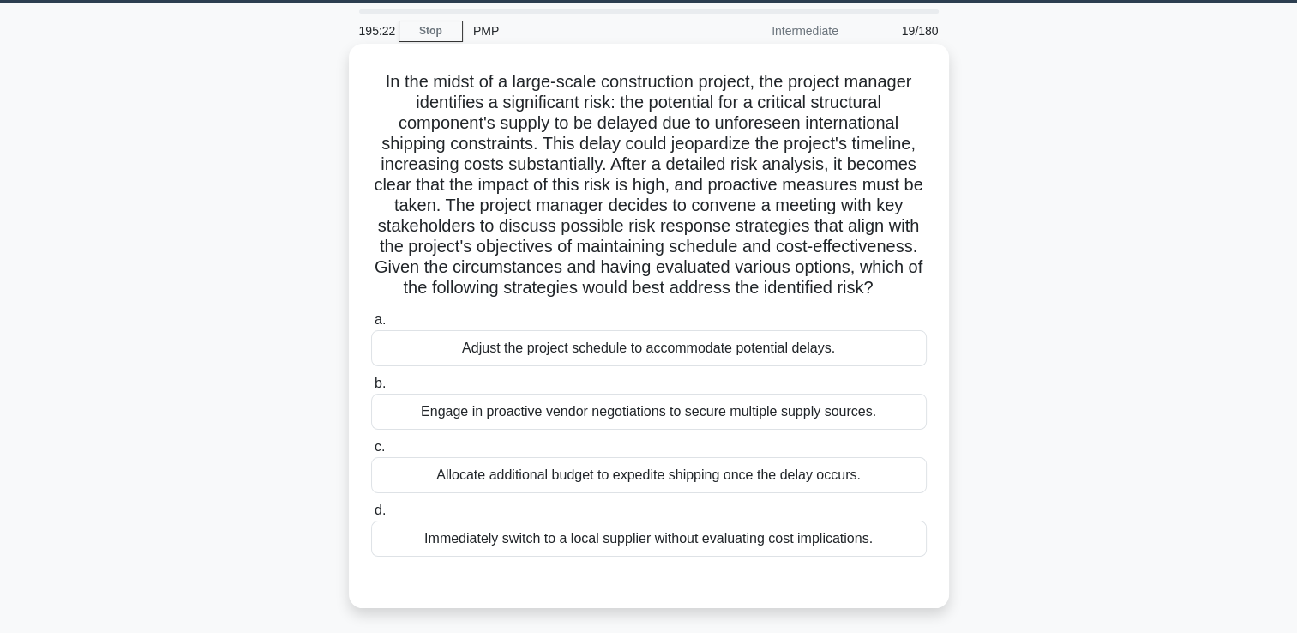
click at [663, 477] on div "Allocate additional budget to expedite shipping once the delay occurs." at bounding box center [649, 475] width 556 height 36
click at [371, 453] on input "c. Allocate additional budget to expedite shipping once the delay occurs." at bounding box center [371, 447] width 0 height 11
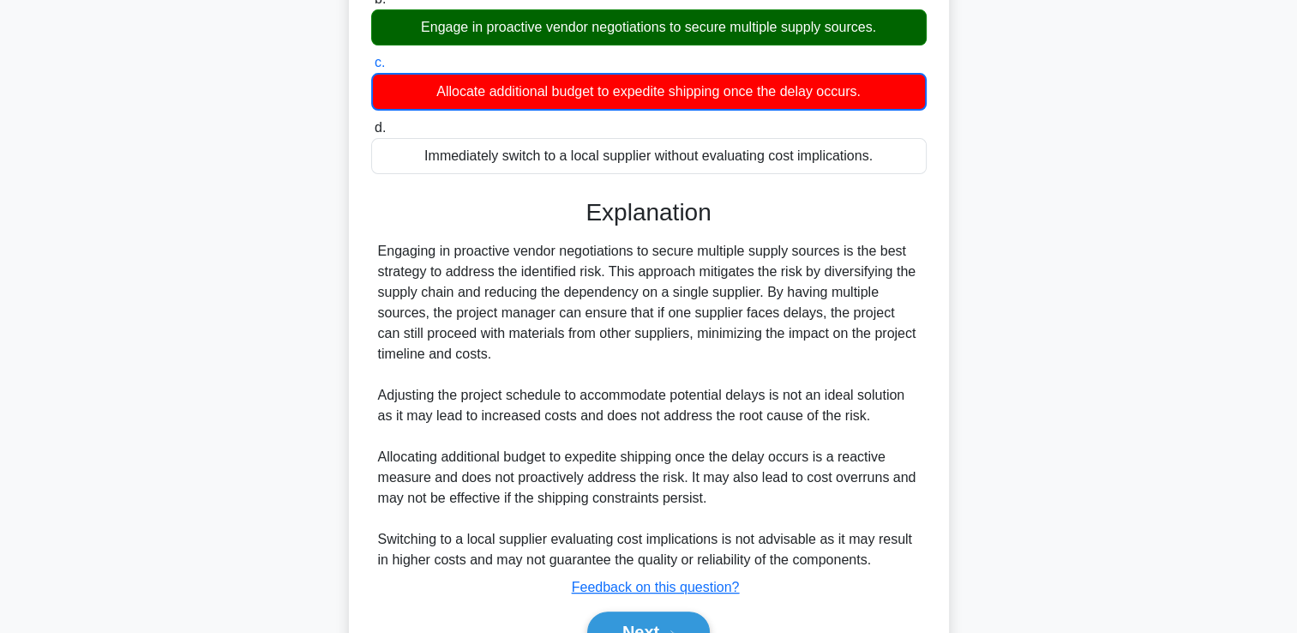
scroll to position [527, 0]
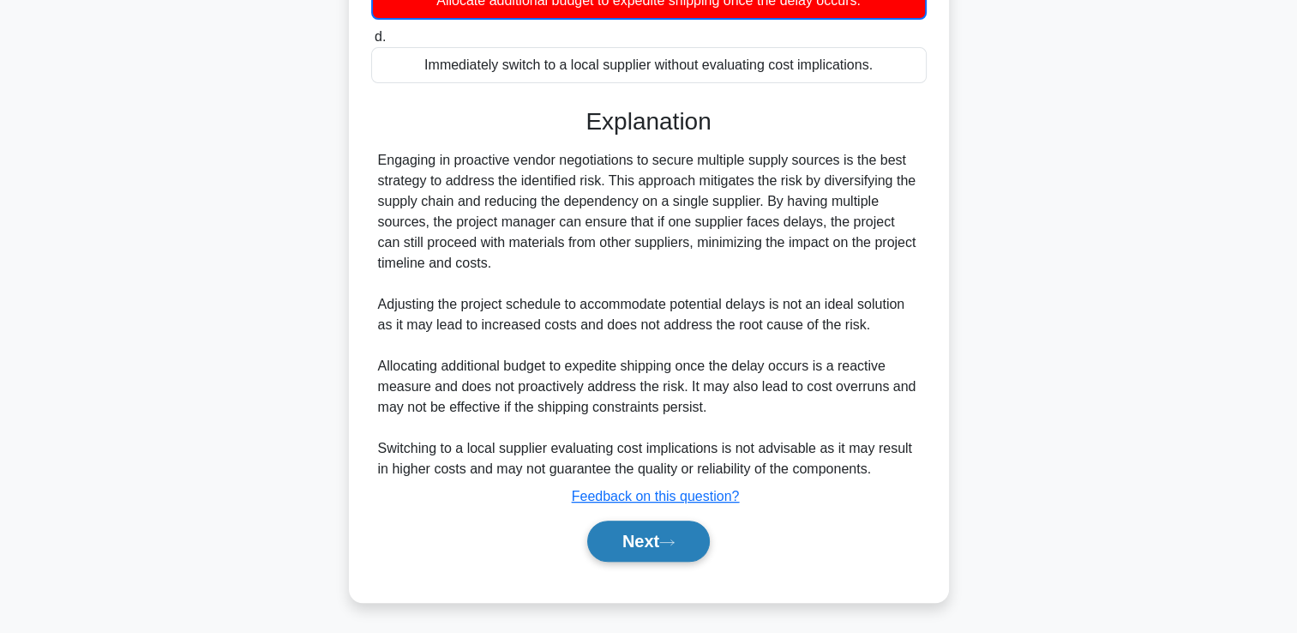
click at [685, 555] on button "Next" at bounding box center [648, 541] width 123 height 41
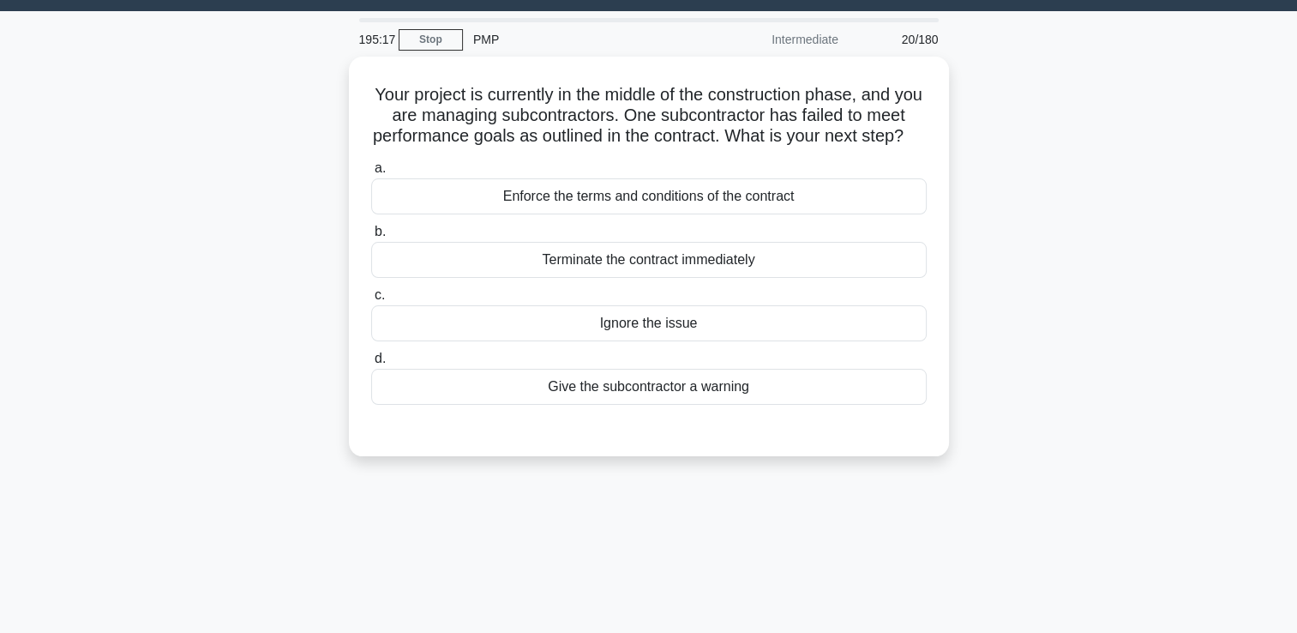
scroll to position [40, 0]
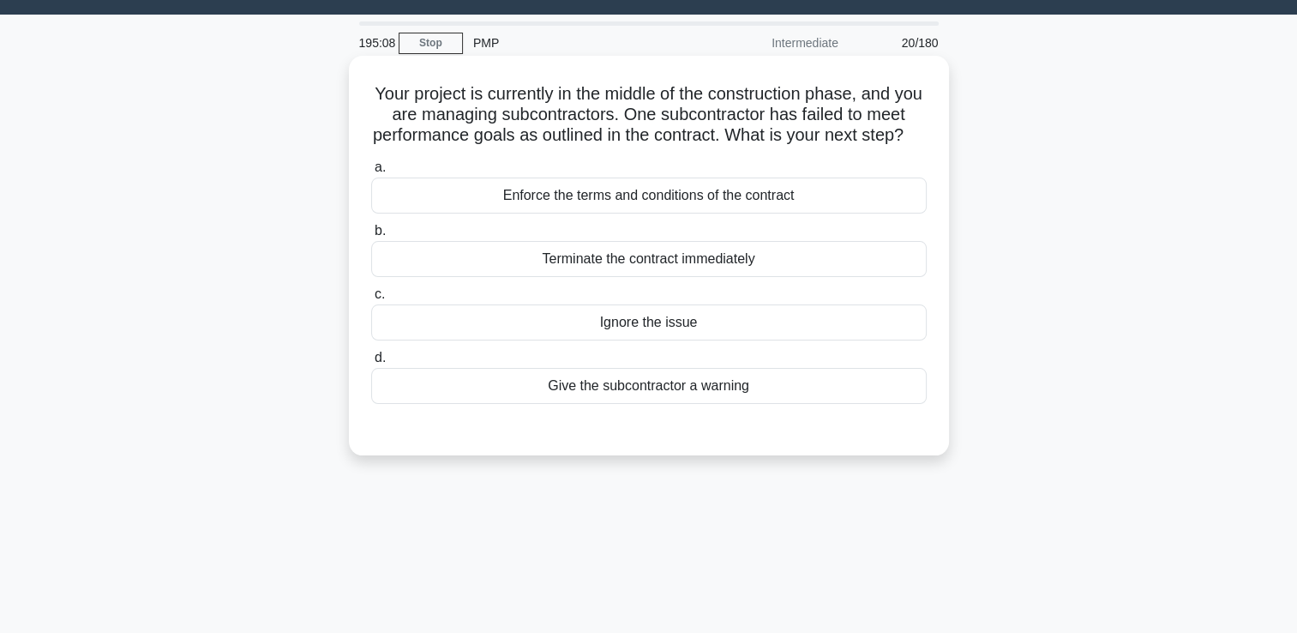
click at [751, 208] on div "Enforce the terms and conditions of the contract" at bounding box center [649, 196] width 556 height 36
click at [371, 173] on input "a. Enforce the terms and conditions of the contract" at bounding box center [371, 167] width 0 height 11
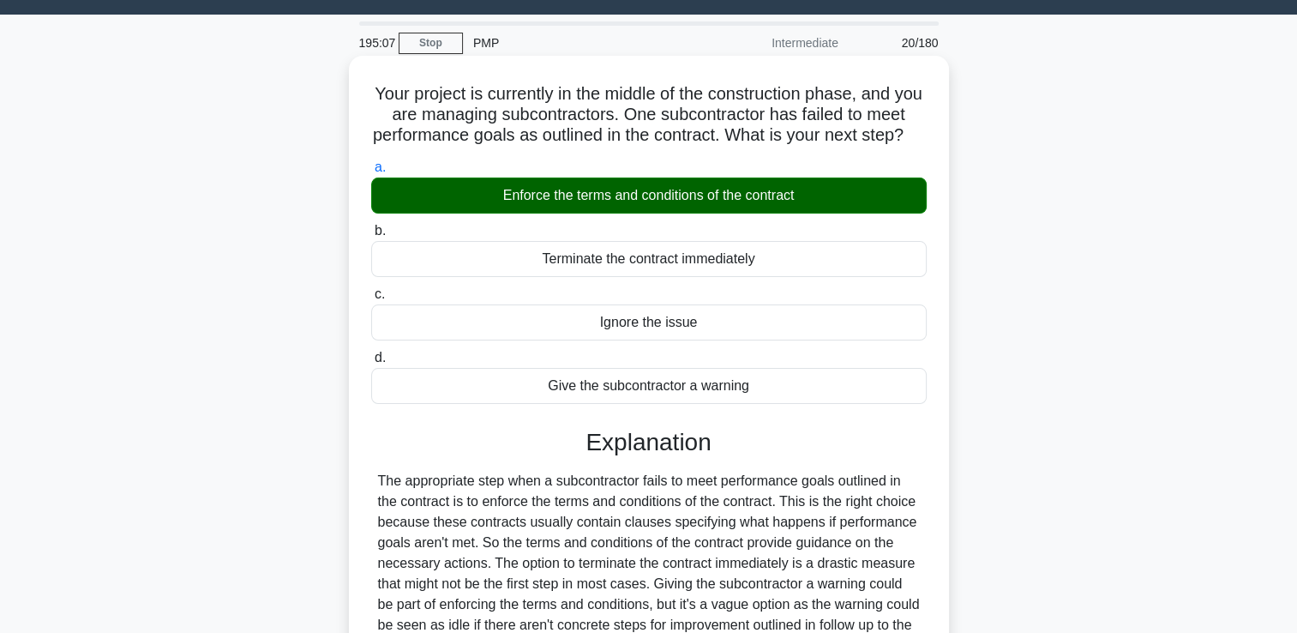
scroll to position [293, 0]
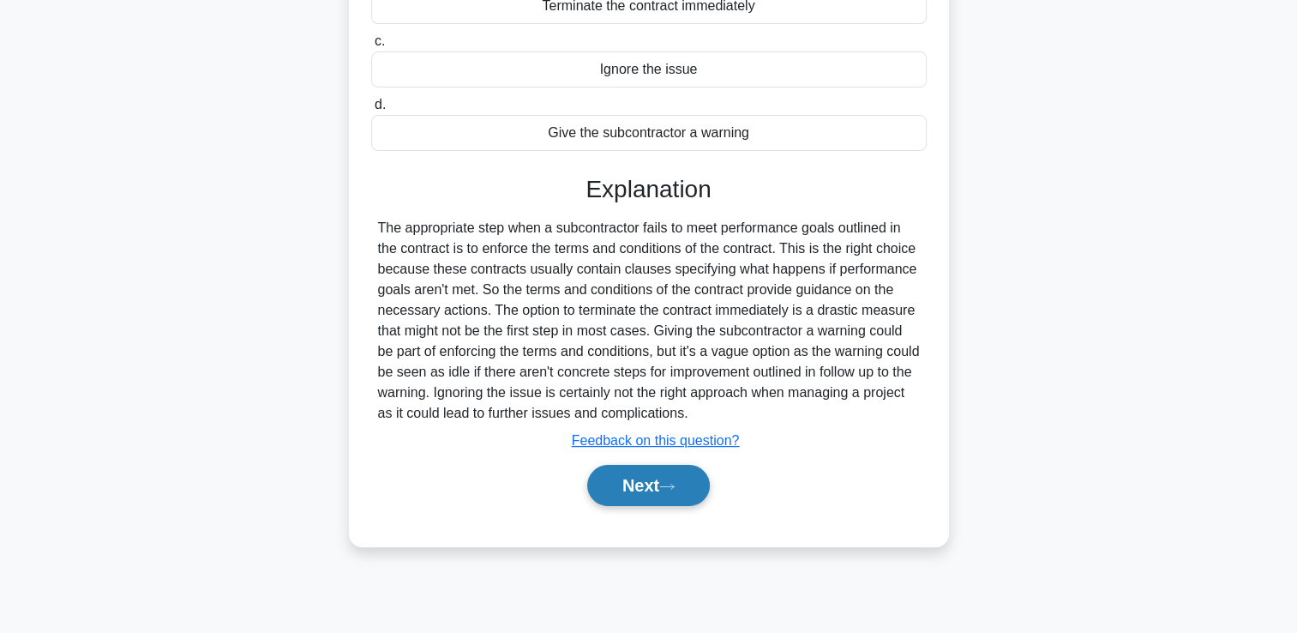
click at [654, 506] on button "Next" at bounding box center [648, 485] width 123 height 41
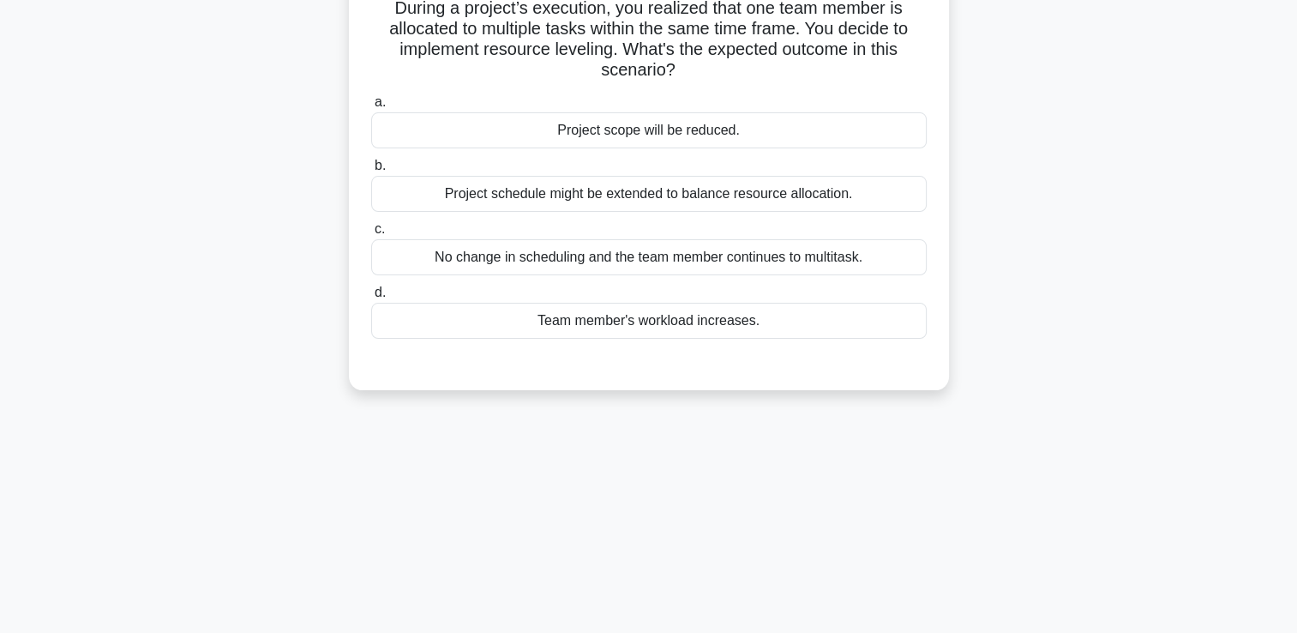
scroll to position [46, 0]
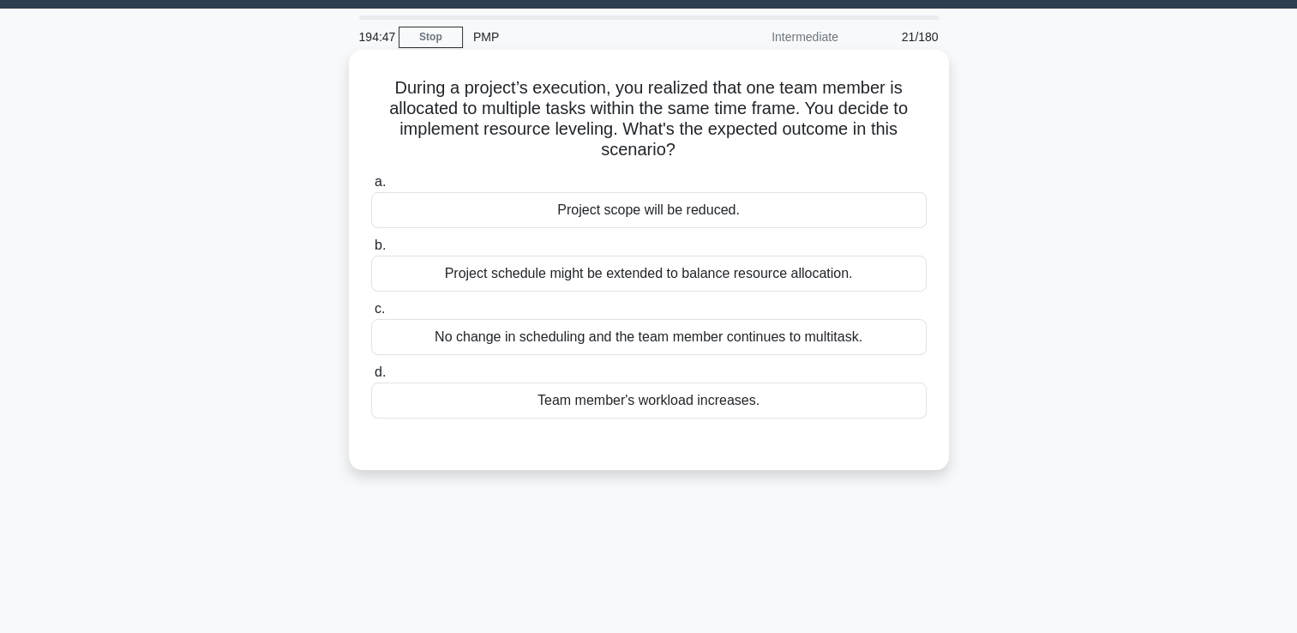
click at [611, 334] on div "No change in scheduling and the team member continues to multitask." at bounding box center [649, 337] width 556 height 36
click at [371, 315] on input "c. No change in scheduling and the team member continues to multitask." at bounding box center [371, 309] width 0 height 11
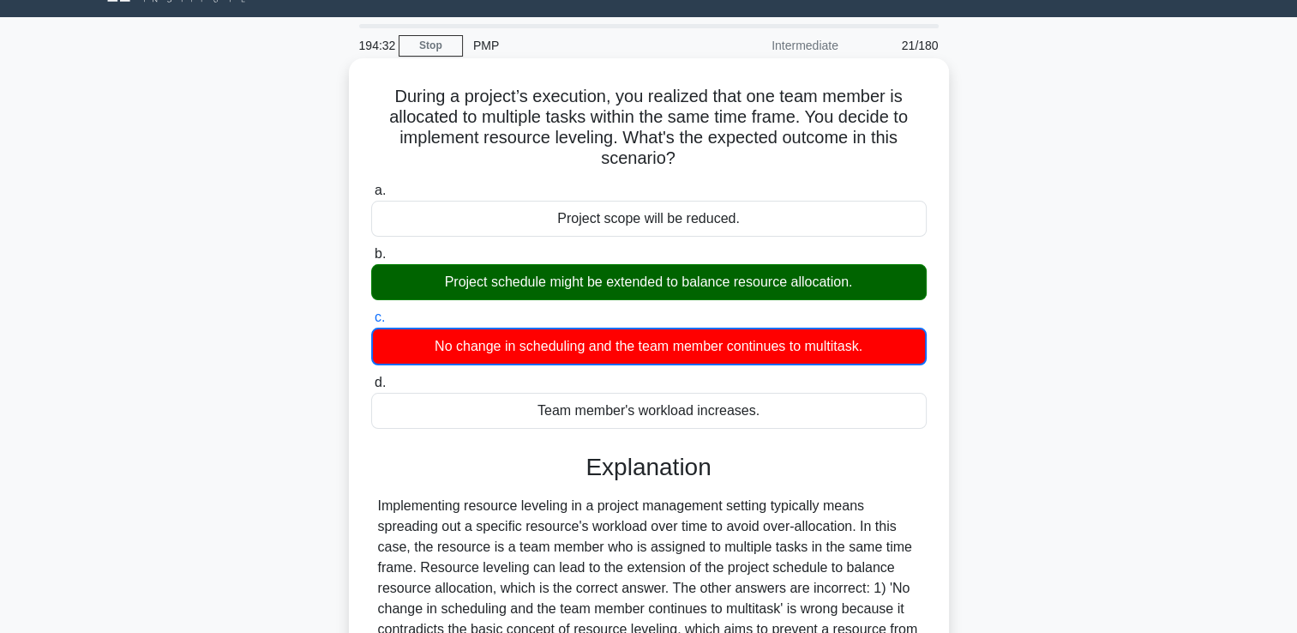
scroll to position [293, 0]
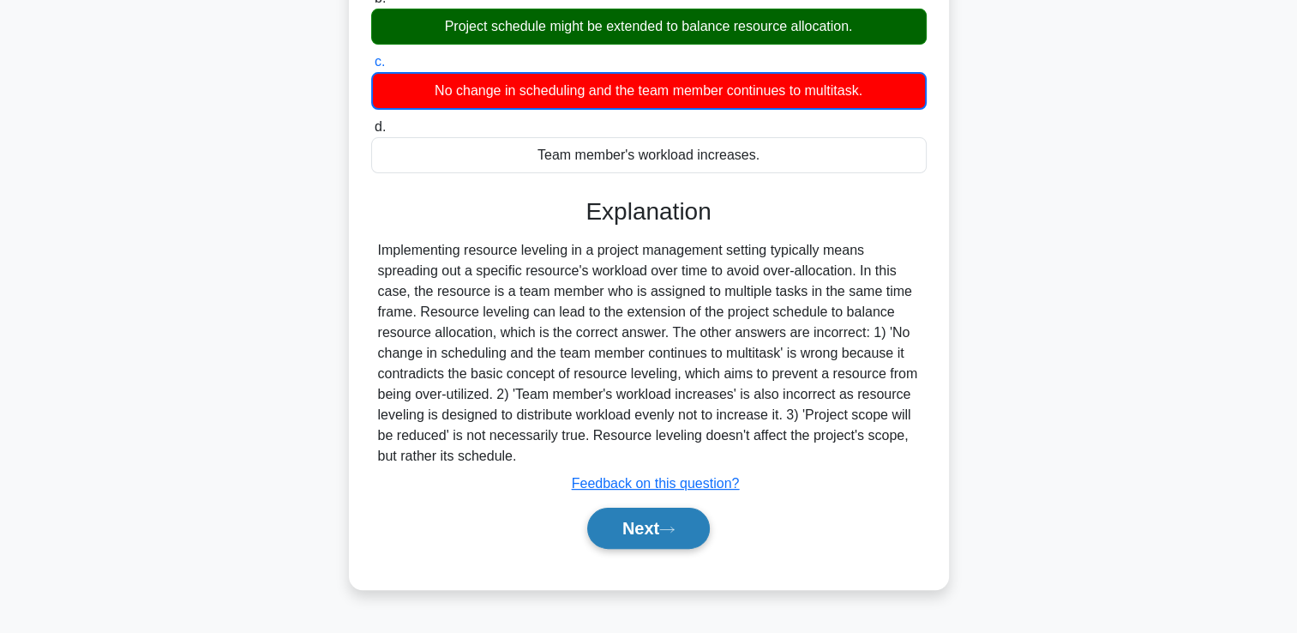
click at [605, 539] on button "Next" at bounding box center [648, 528] width 123 height 41
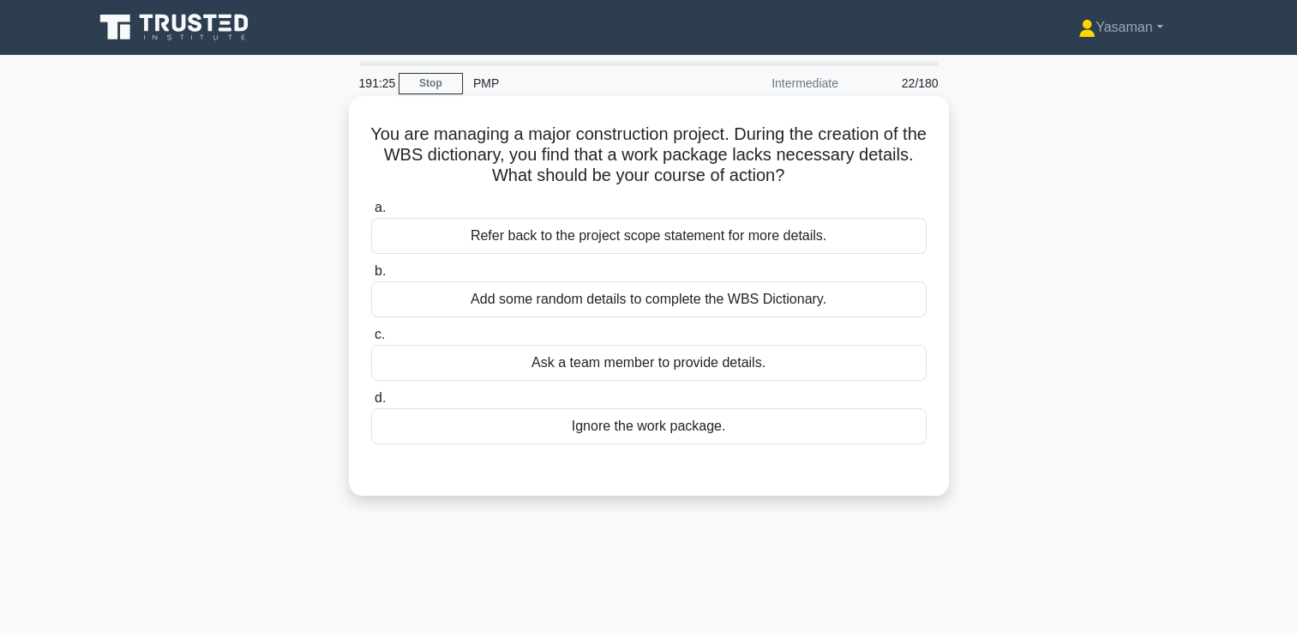
scroll to position [0, 0]
click at [820, 238] on div "Refer back to the project scope statement for more details." at bounding box center [649, 236] width 556 height 36
click at [371, 214] on input "a. Refer back to the project scope statement for more details." at bounding box center [371, 207] width 0 height 11
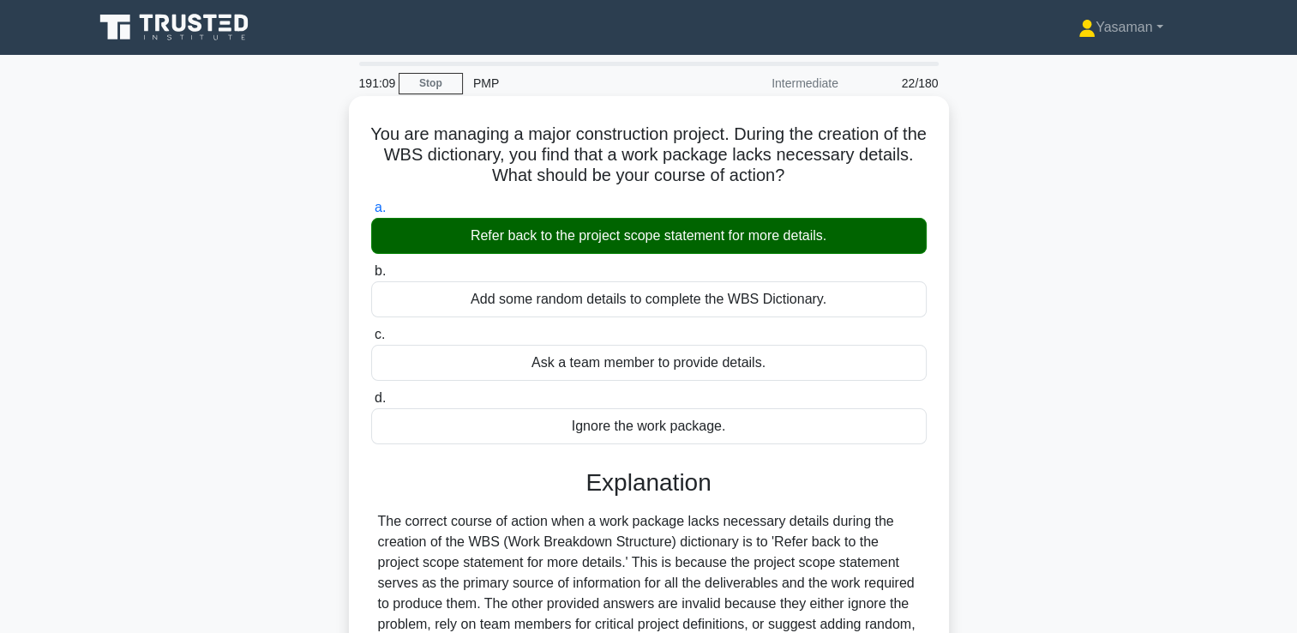
scroll to position [293, 0]
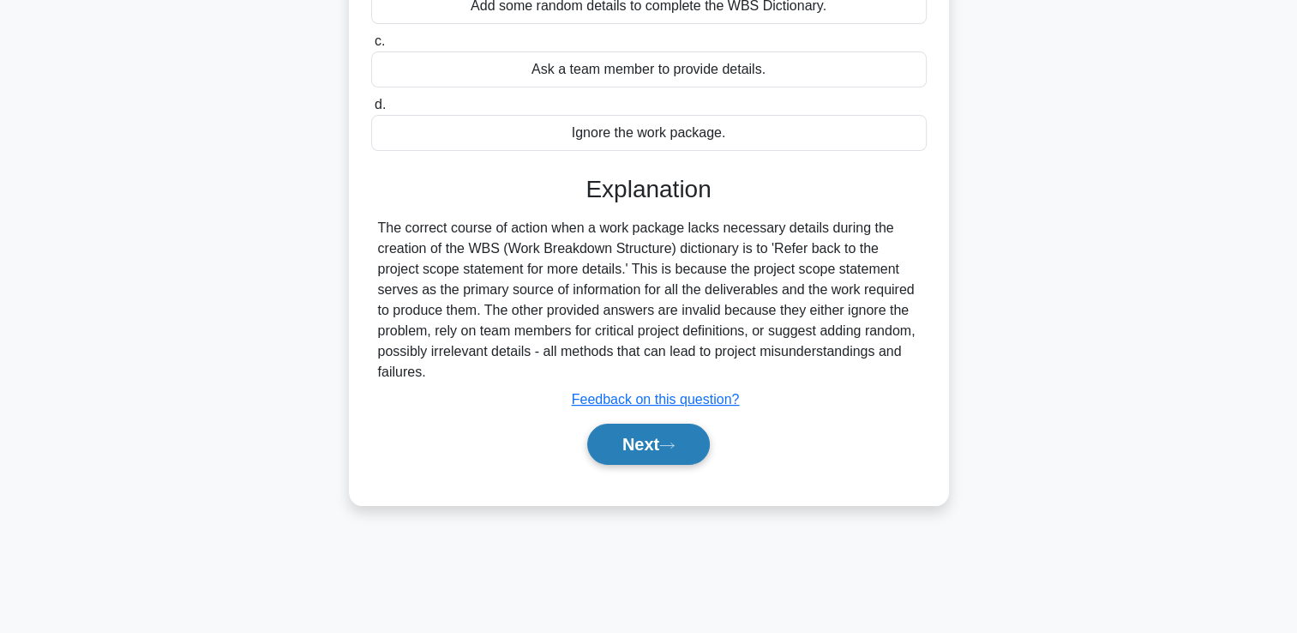
click at [654, 454] on button "Next" at bounding box center [648, 444] width 123 height 41
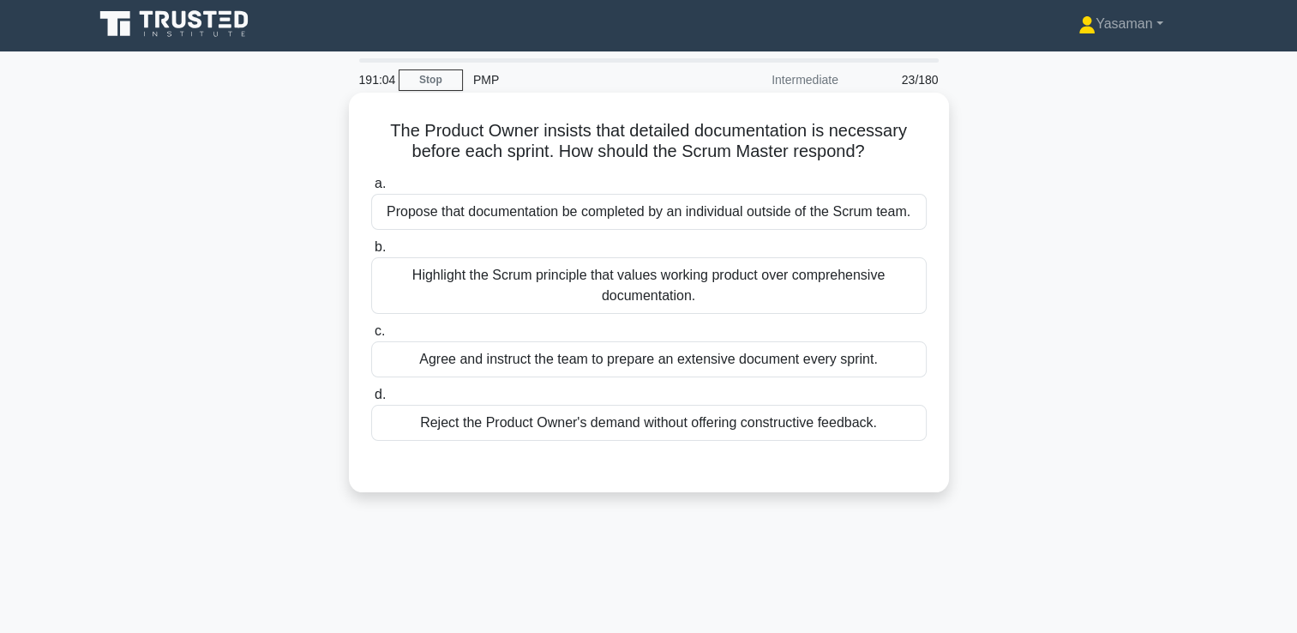
scroll to position [7, 0]
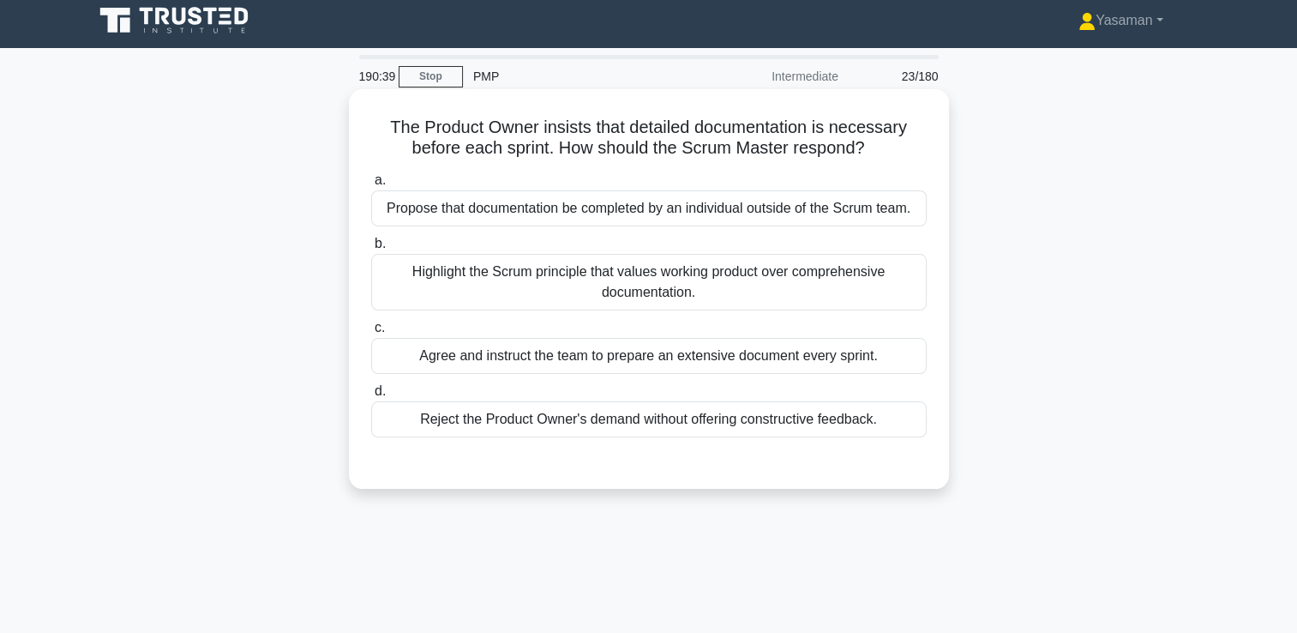
click at [689, 303] on div "Highlight the Scrum principle that values working product over comprehensive do…" at bounding box center [649, 282] width 556 height 57
click at [371, 250] on input "b. Highlight the Scrum principle that values working product over comprehensive…" at bounding box center [371, 243] width 0 height 11
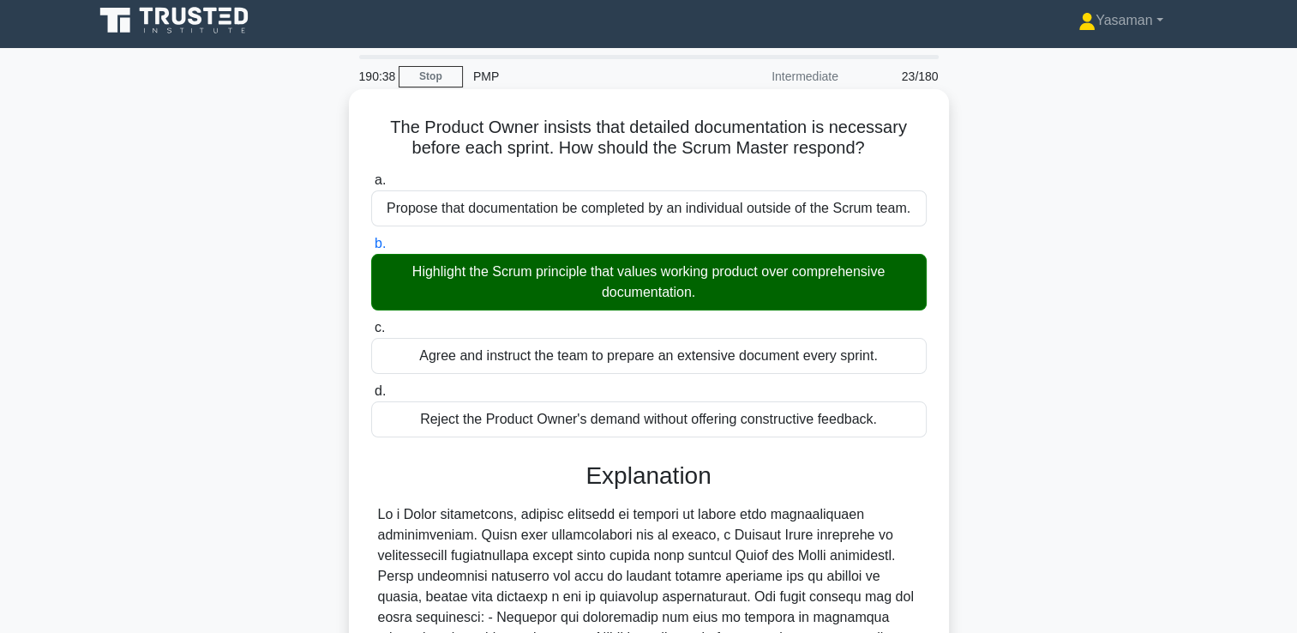
scroll to position [299, 0]
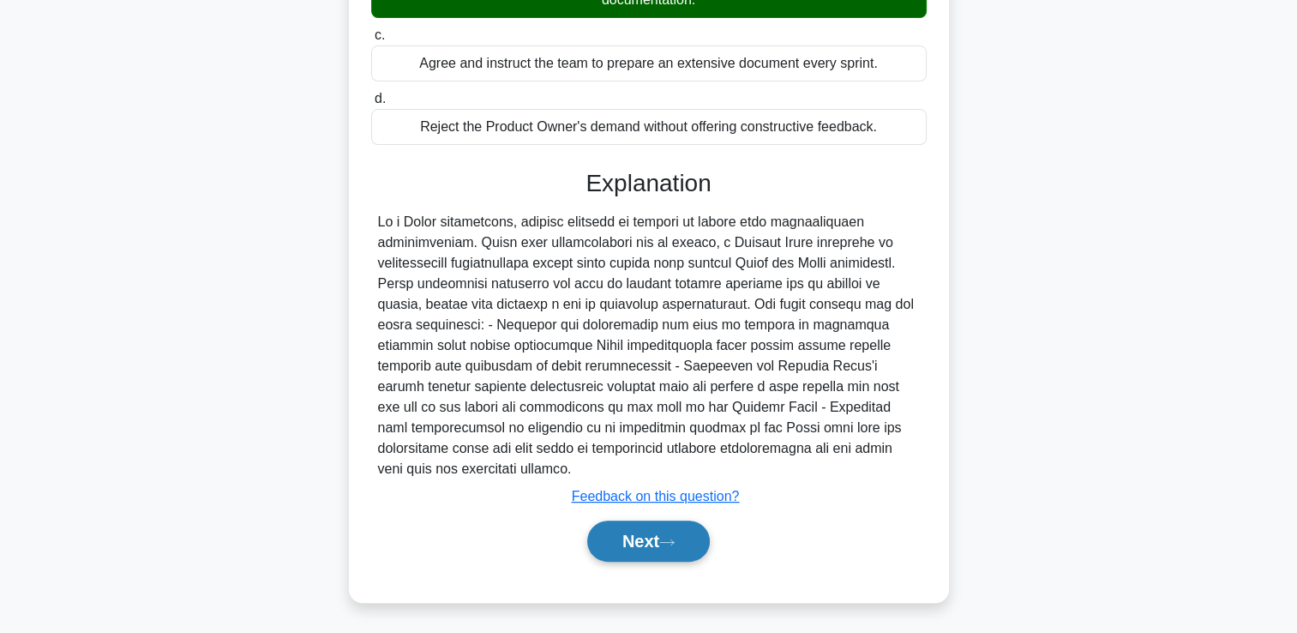
click at [630, 535] on button "Next" at bounding box center [648, 541] width 123 height 41
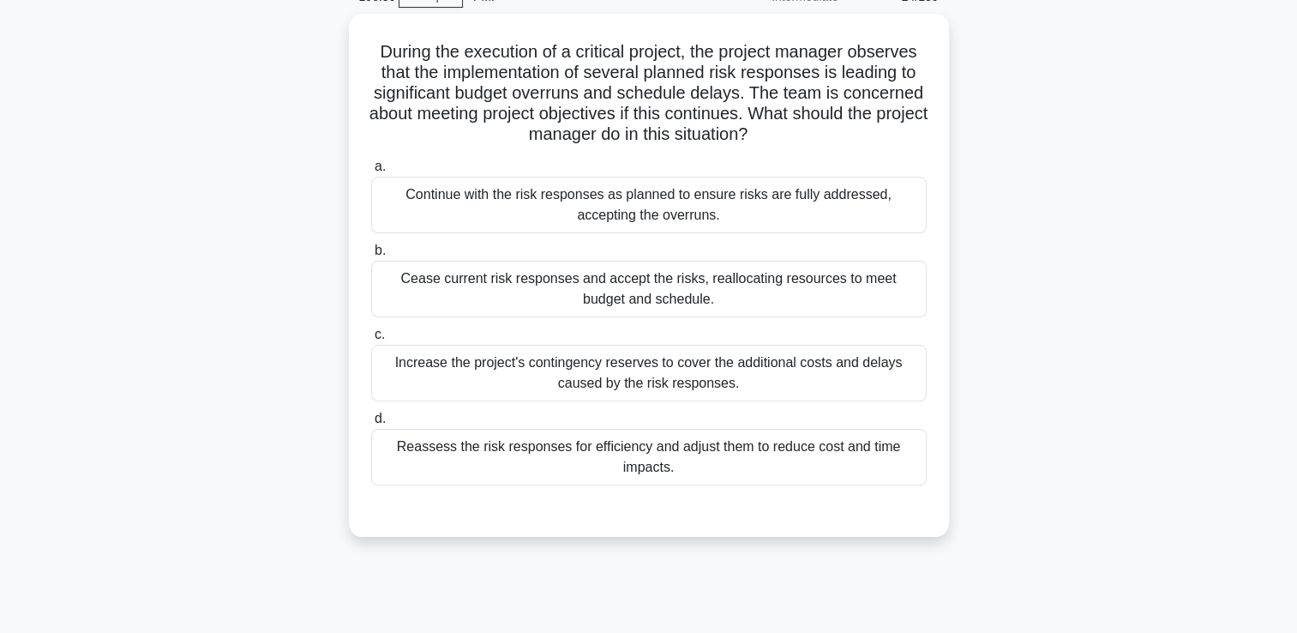
scroll to position [87, 0]
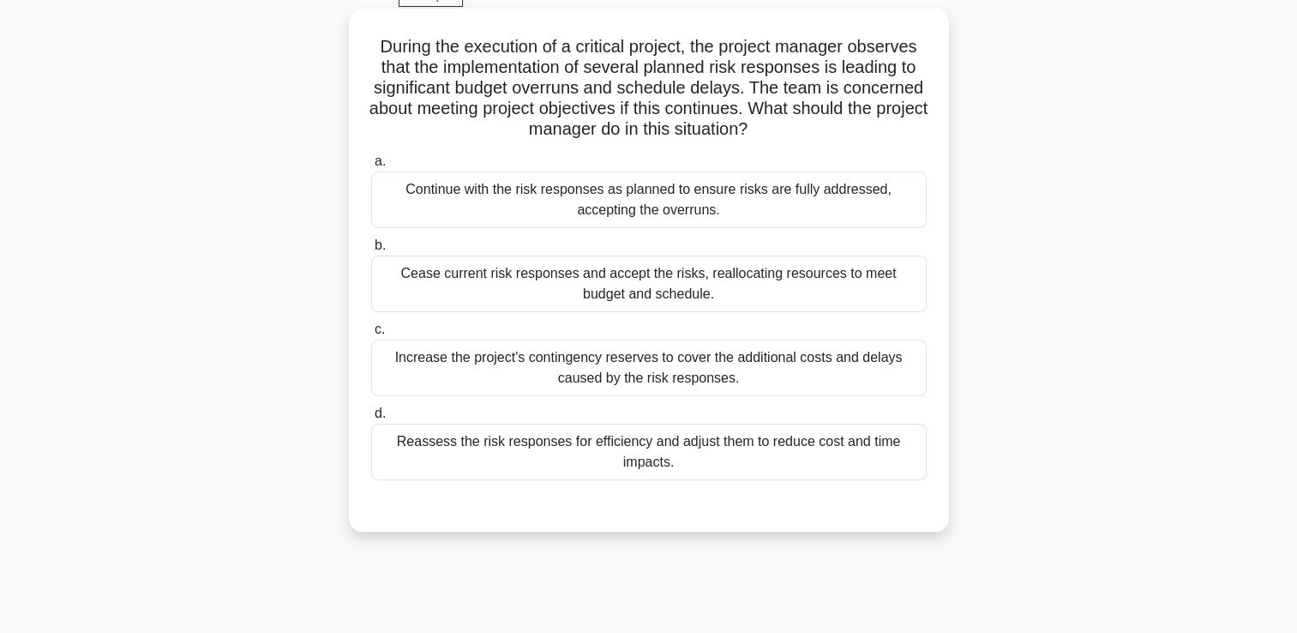
click at [617, 377] on div "Increase the project's contingency reserves to cover the additional costs and d…" at bounding box center [649, 368] width 556 height 57
click at [371, 335] on input "c. Increase the project's contingency reserves to cover the additional costs an…" at bounding box center [371, 329] width 0 height 11
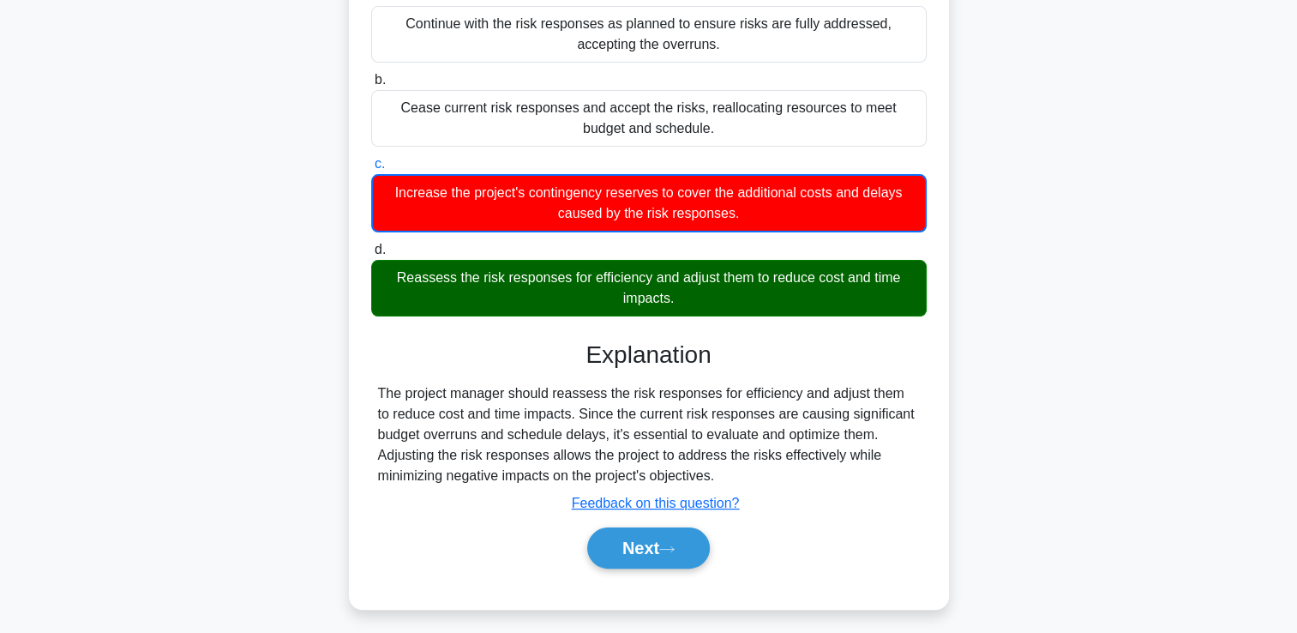
scroll to position [265, 0]
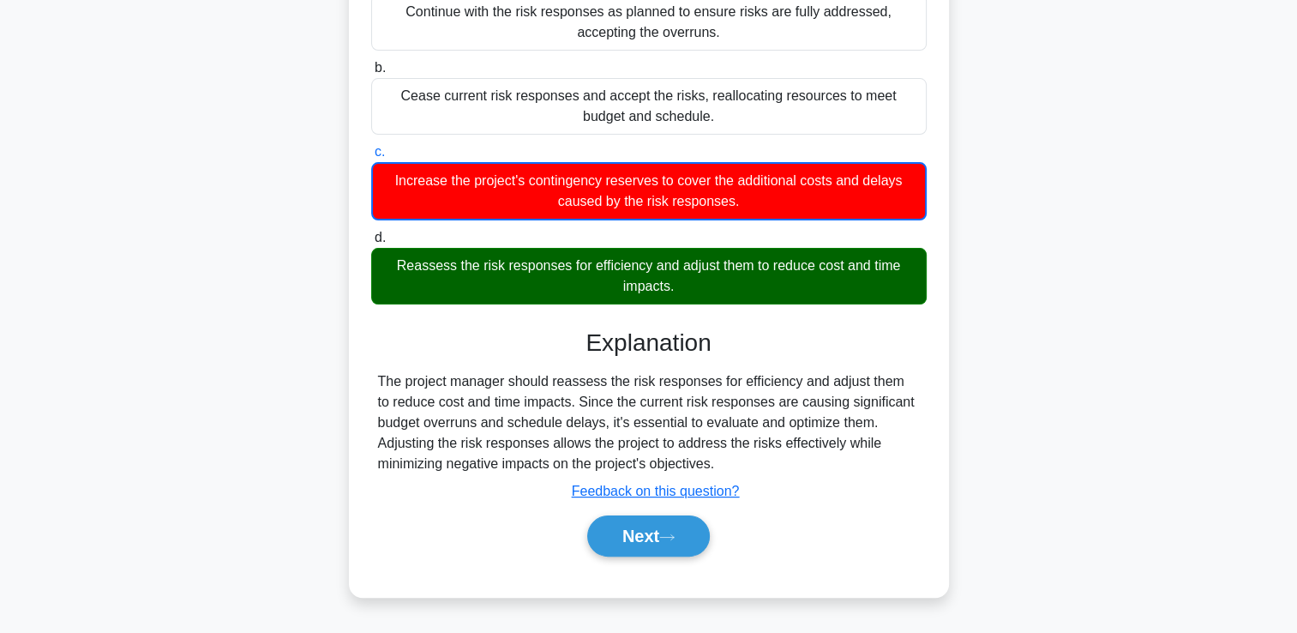
click at [635, 567] on div "a. Continue with the risk responses as planned to ensure risks are fully addres…" at bounding box center [649, 273] width 559 height 607
click at [627, 527] on button "Next" at bounding box center [648, 535] width 123 height 41
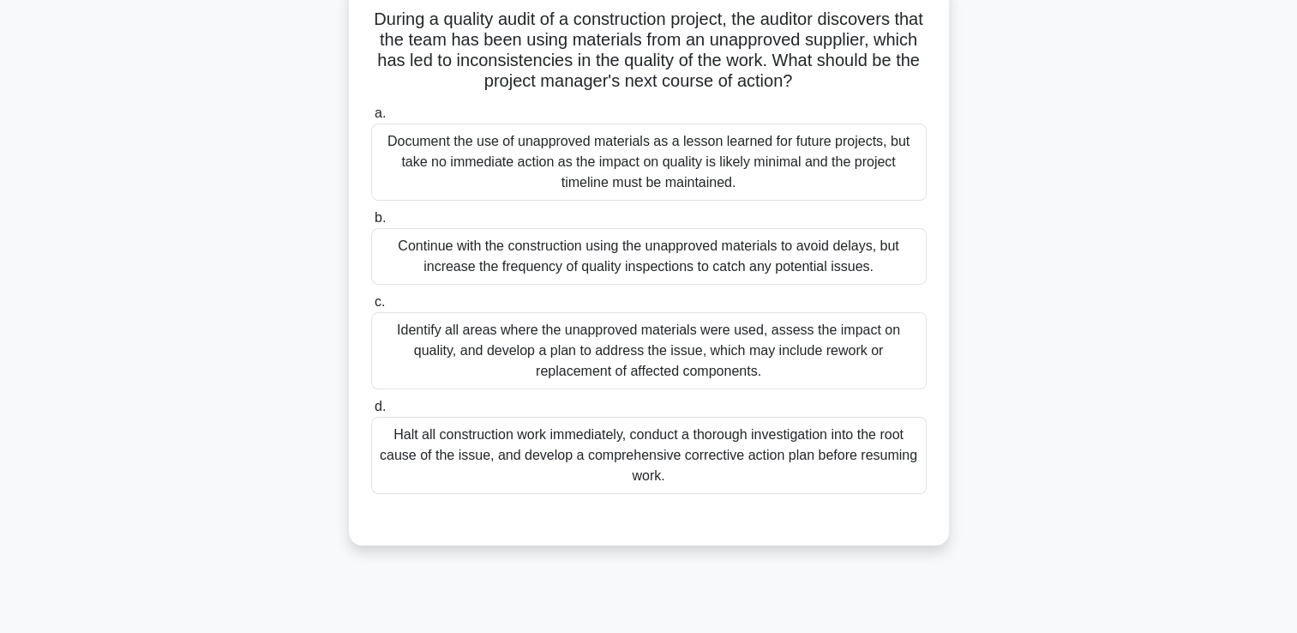
scroll to position [116, 0]
click at [607, 427] on div "Halt all construction work immediately, conduct a thorough investigation into t…" at bounding box center [649, 454] width 556 height 77
click at [371, 412] on input "d. Halt all construction work immediately, conduct a thorough investigation int…" at bounding box center [371, 405] width 0 height 11
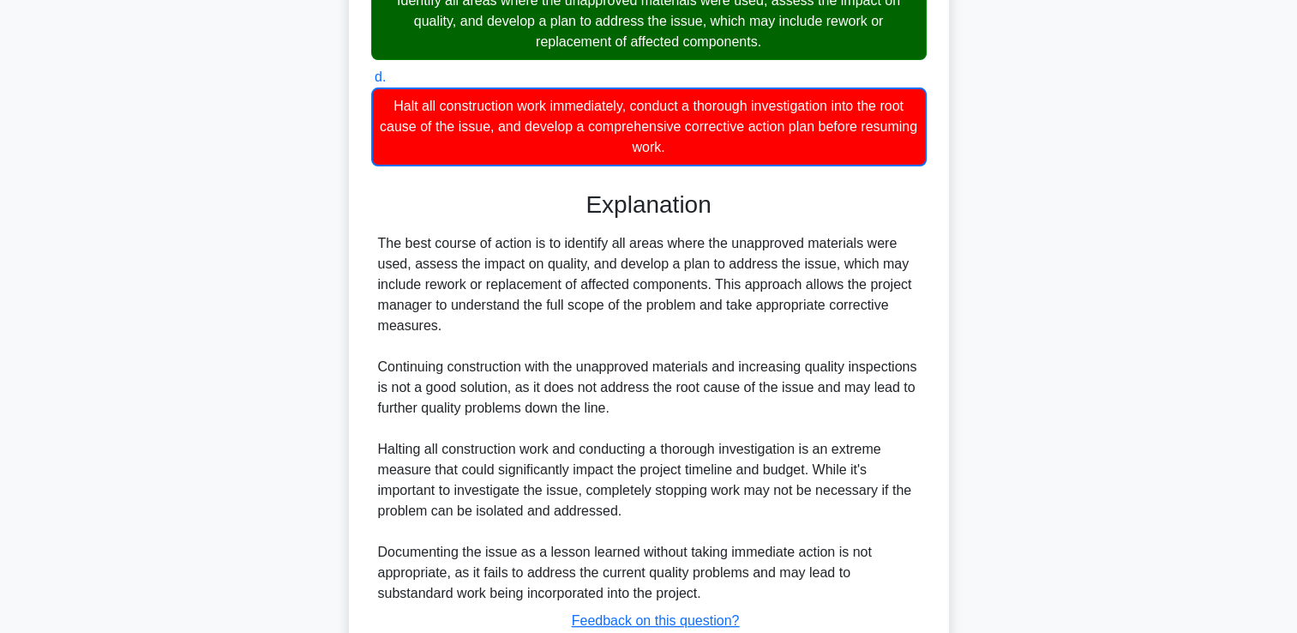
scroll to position [569, 0]
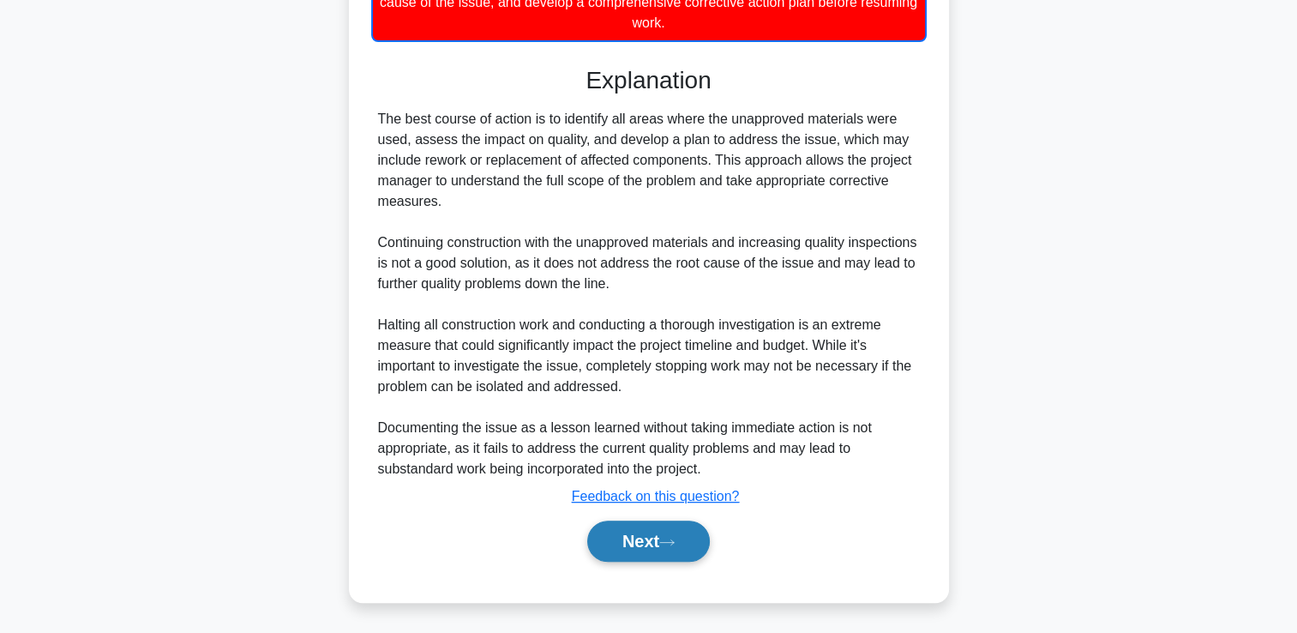
click at [617, 535] on button "Next" at bounding box center [648, 541] width 123 height 41
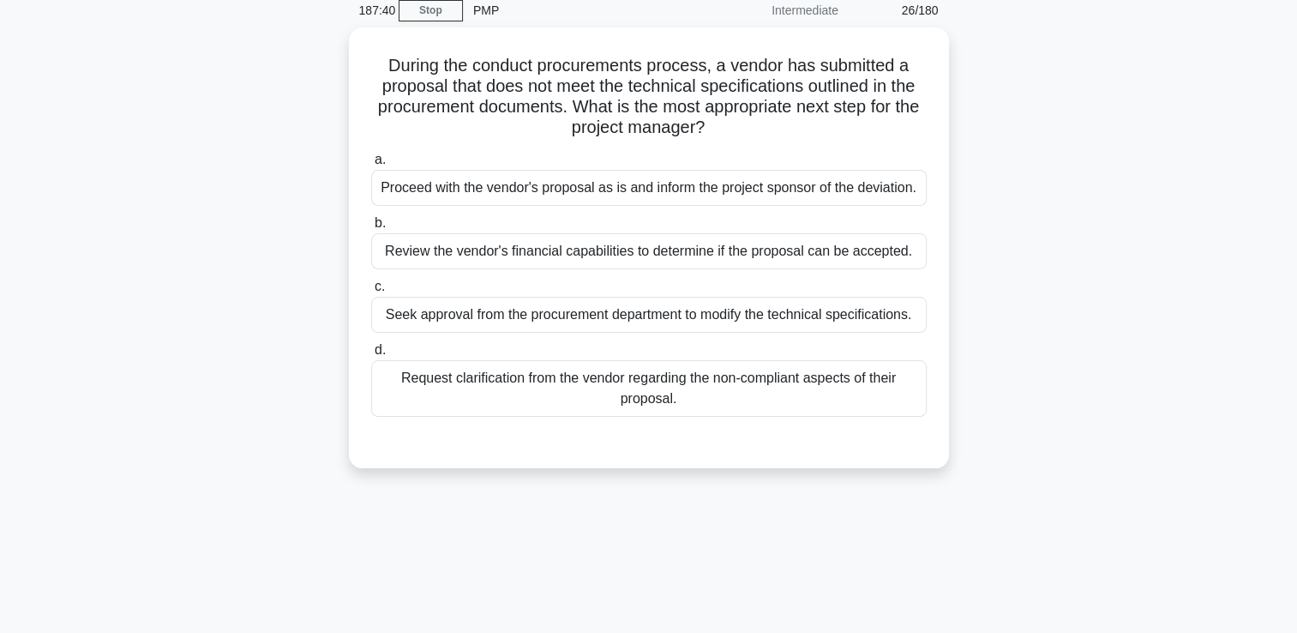
scroll to position [74, 0]
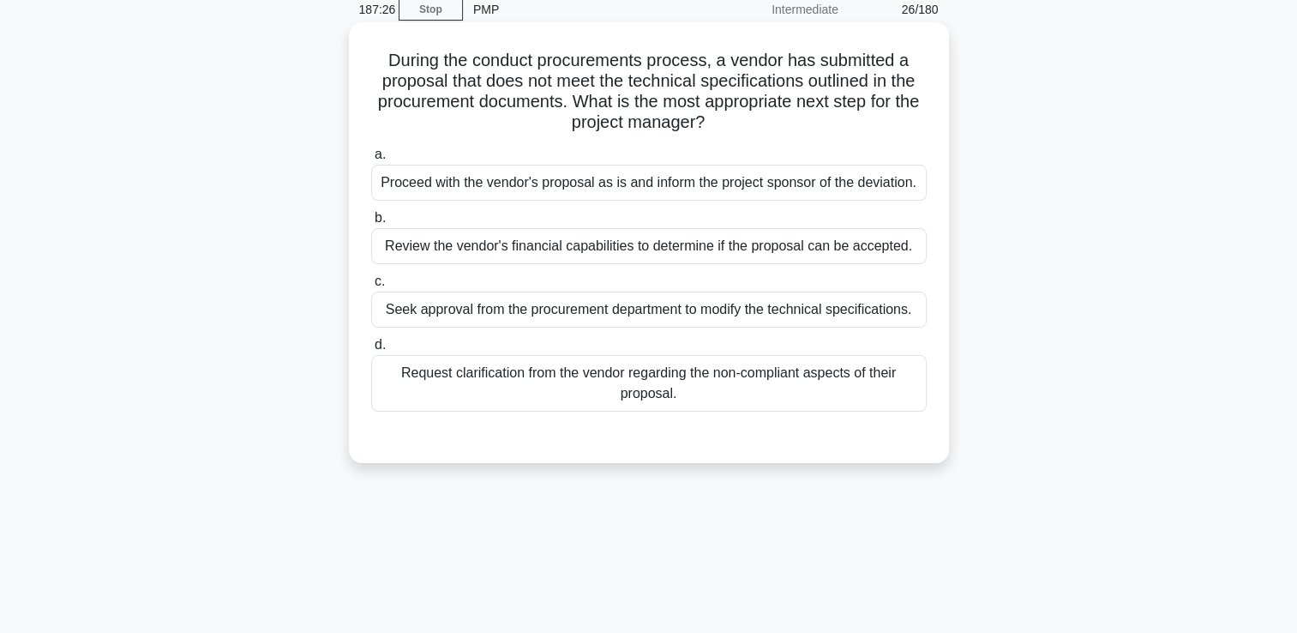
click at [620, 393] on div "Request clarification from the vendor regarding the non-compliant aspects of th…" at bounding box center [649, 383] width 556 height 57
click at [371, 351] on input "d. Request clarification from the vendor regarding the non-compliant aspects of…" at bounding box center [371, 345] width 0 height 11
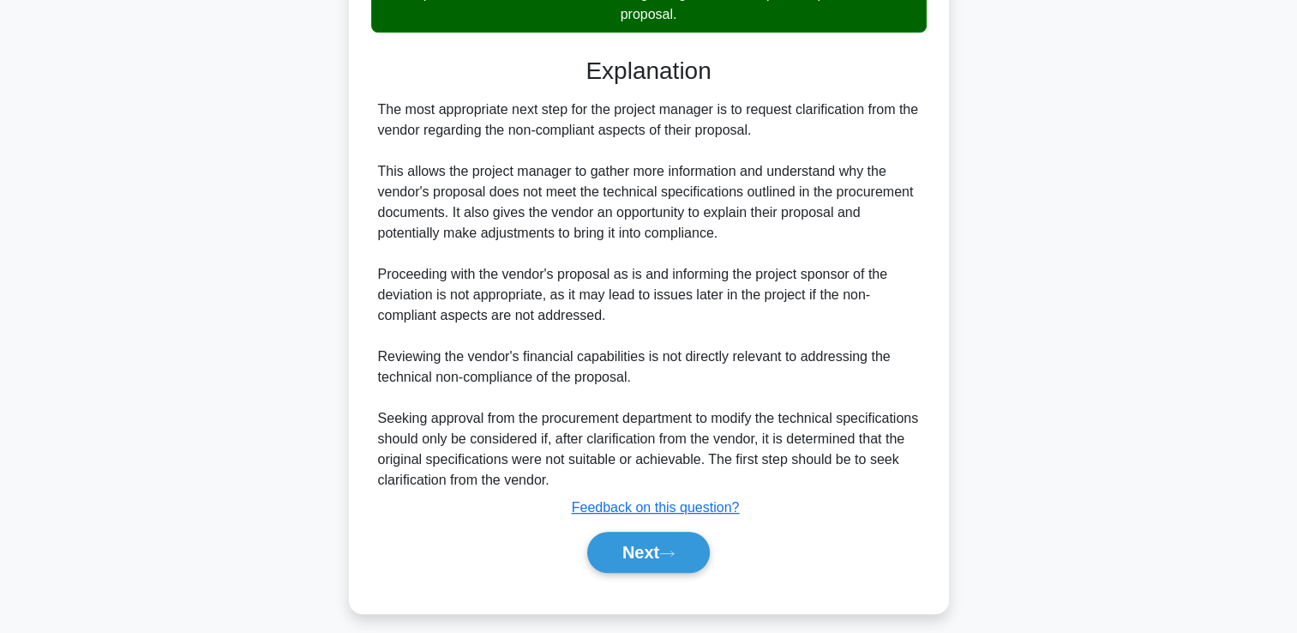
scroll to position [464, 0]
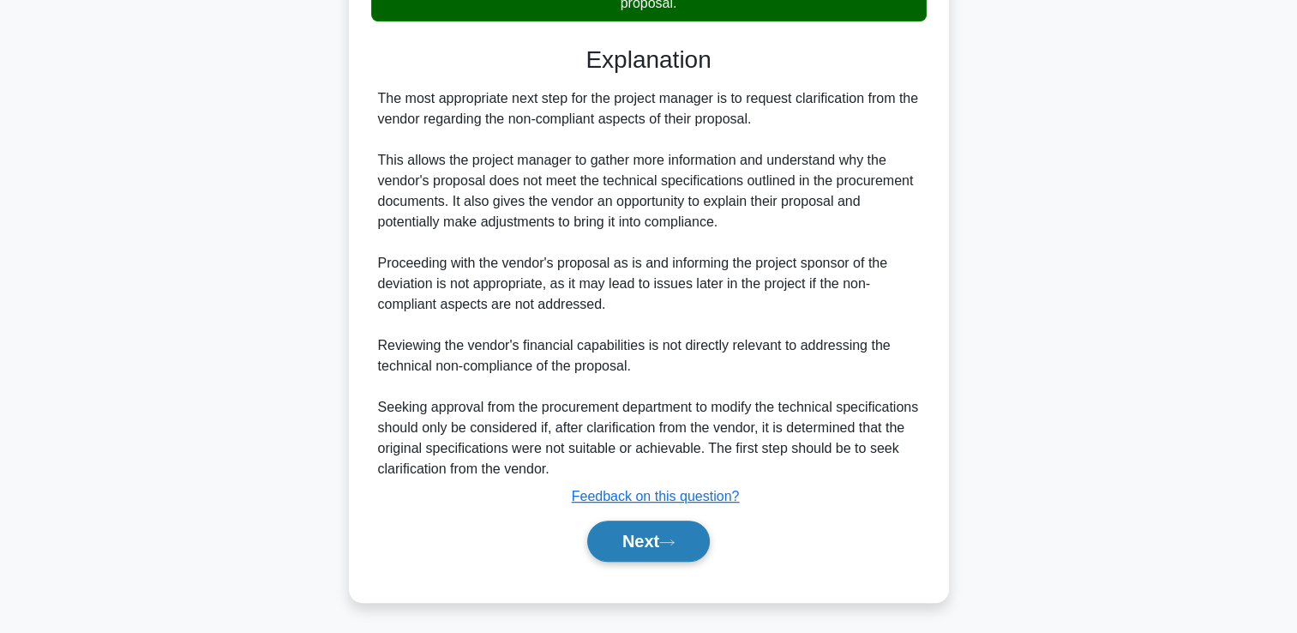
click at [608, 547] on button "Next" at bounding box center [648, 541] width 123 height 41
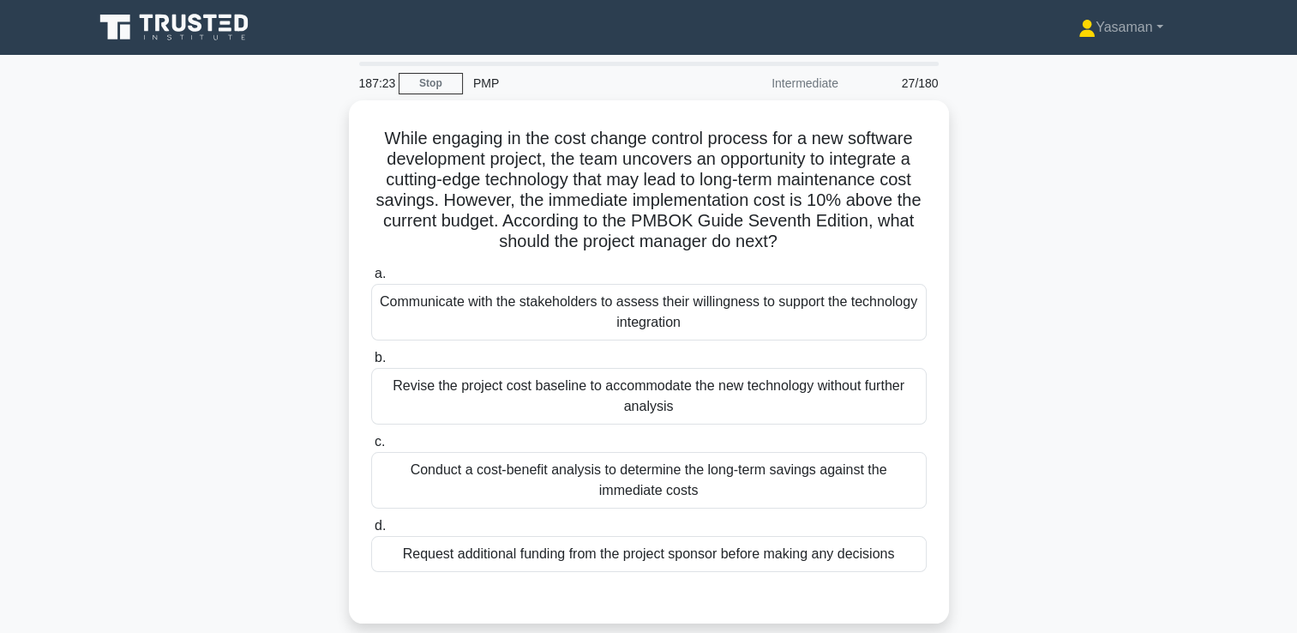
scroll to position [31, 0]
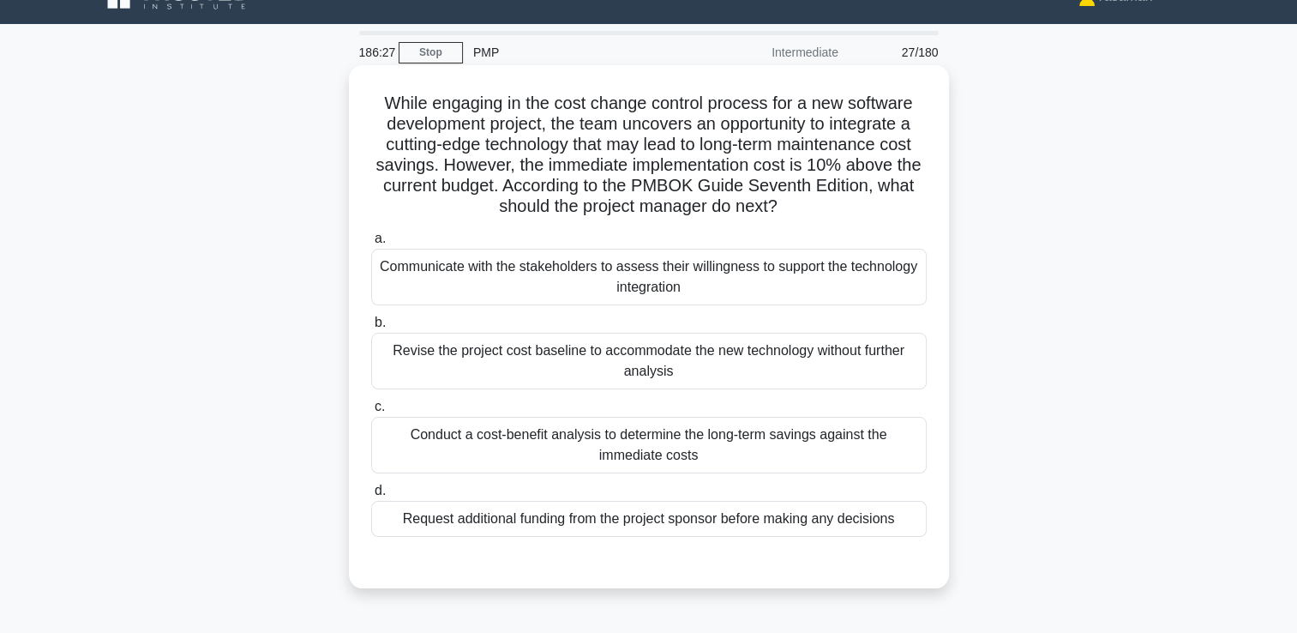
click at [624, 459] on div "Conduct a cost-benefit analysis to determine the long-term savings against the …" at bounding box center [649, 445] width 556 height 57
click at [371, 412] on input "c. Conduct a cost-benefit analysis to determine the long-term savings against t…" at bounding box center [371, 406] width 0 height 11
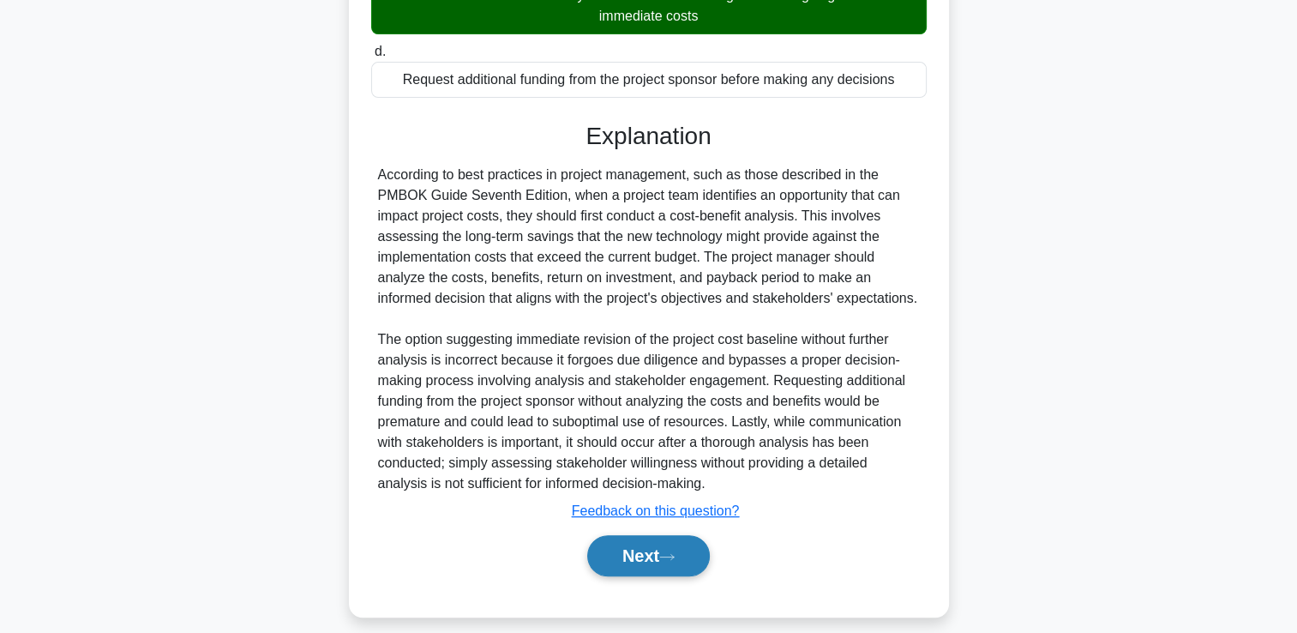
click at [610, 549] on button "Next" at bounding box center [648, 555] width 123 height 41
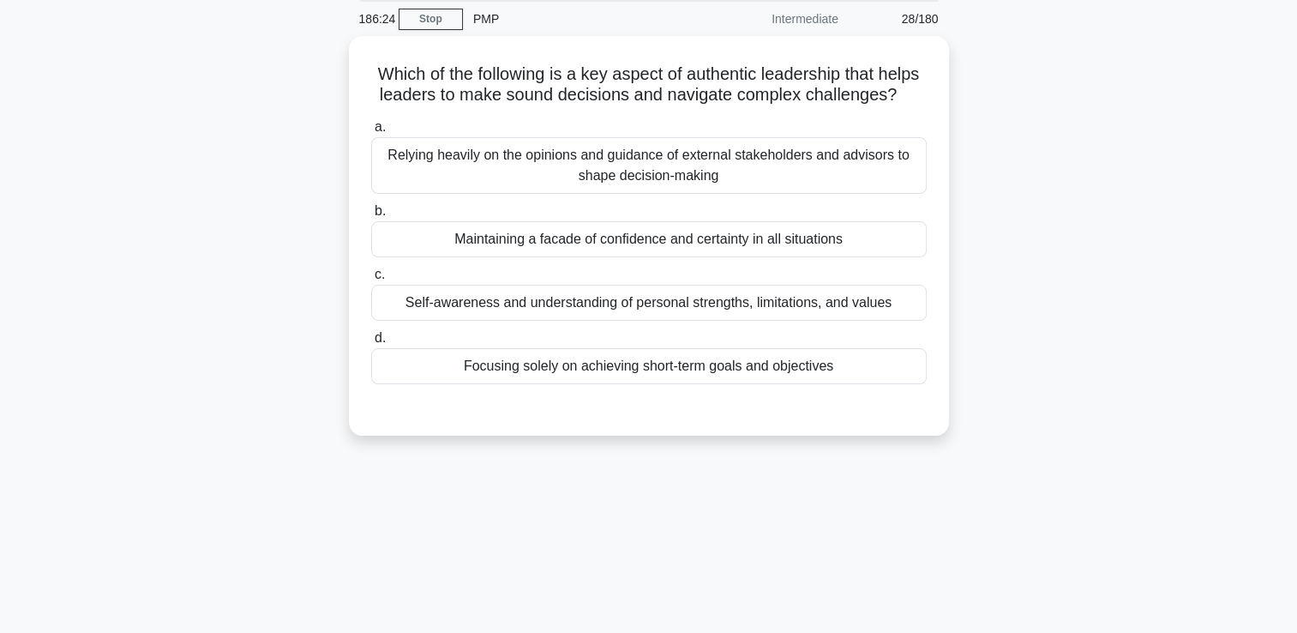
scroll to position [57, 0]
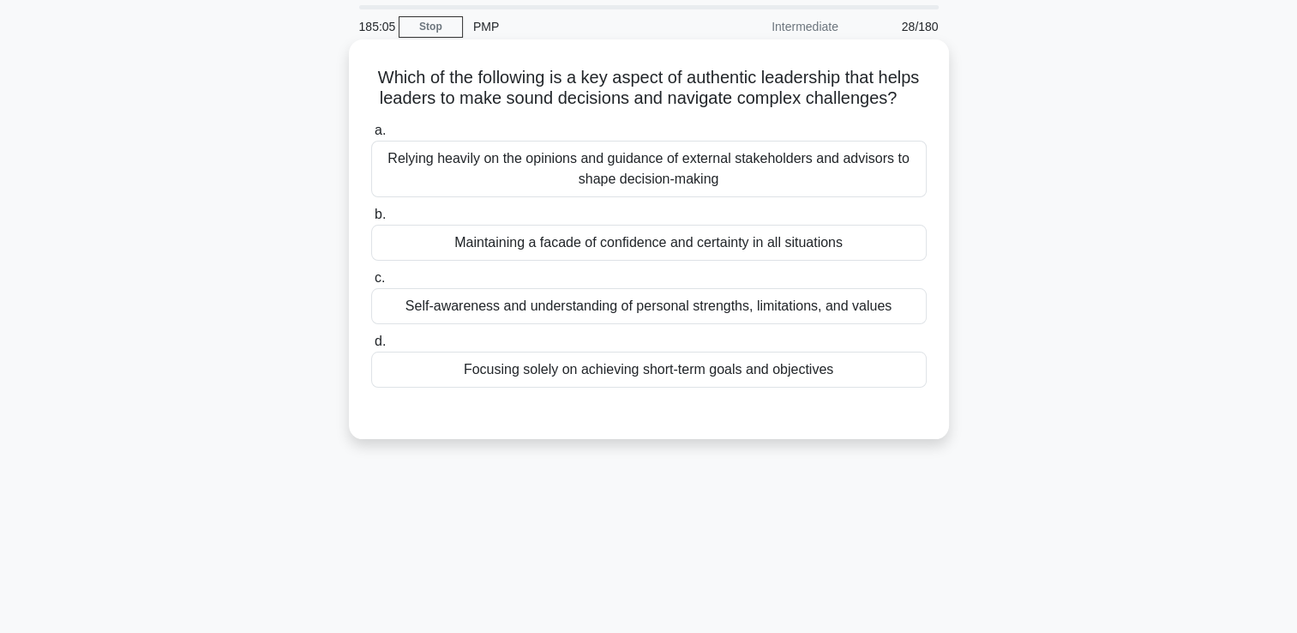
click at [652, 324] on div "Self-awareness and understanding of personal strengths, limitations, and values" at bounding box center [649, 306] width 556 height 36
click at [371, 284] on input "c. Self-awareness and understanding of personal strengths, limitations, and val…" at bounding box center [371, 278] width 0 height 11
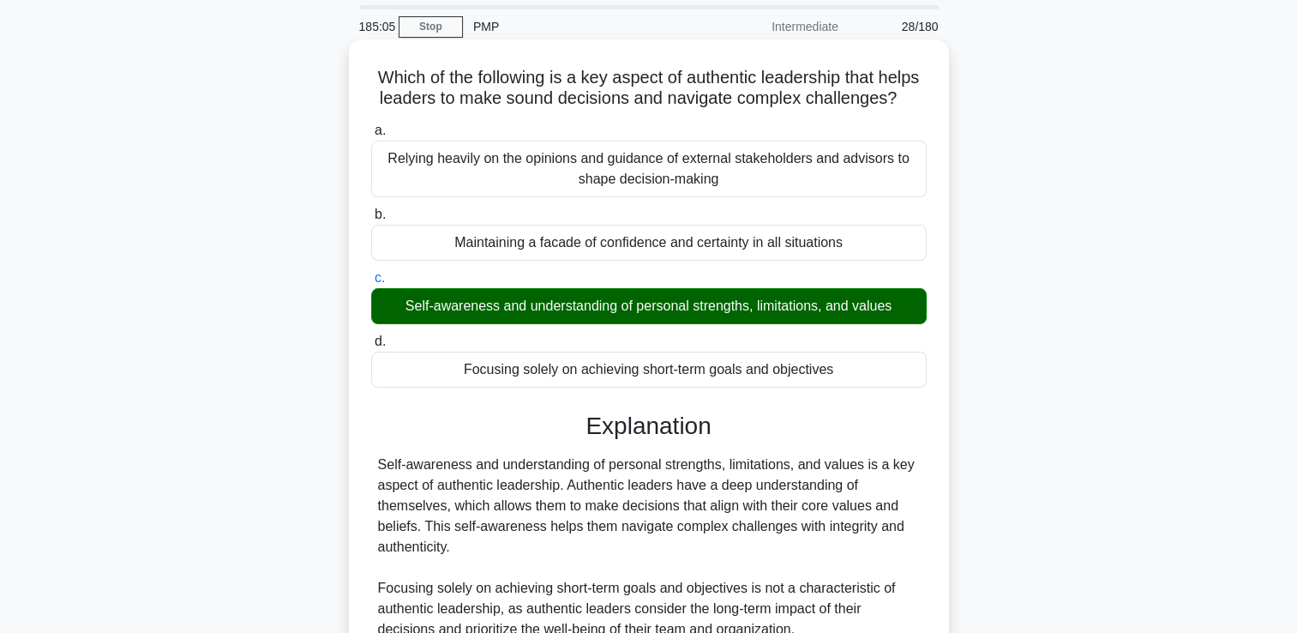
scroll to position [423, 0]
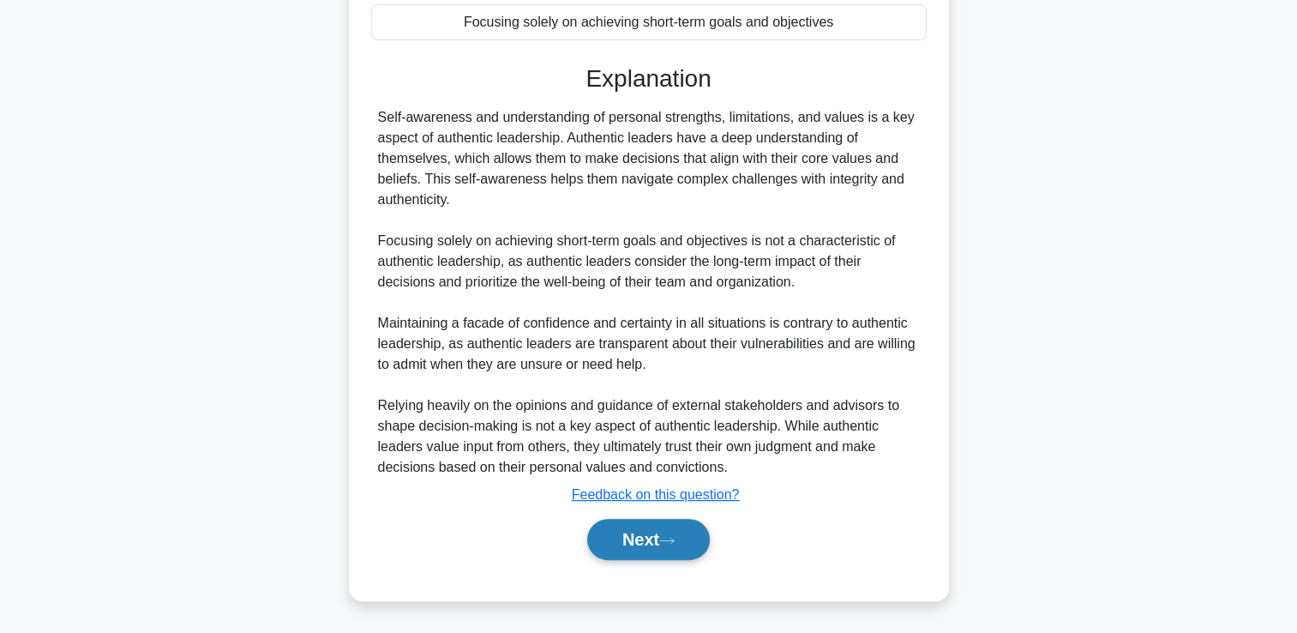
click at [629, 557] on button "Next" at bounding box center [648, 539] width 123 height 41
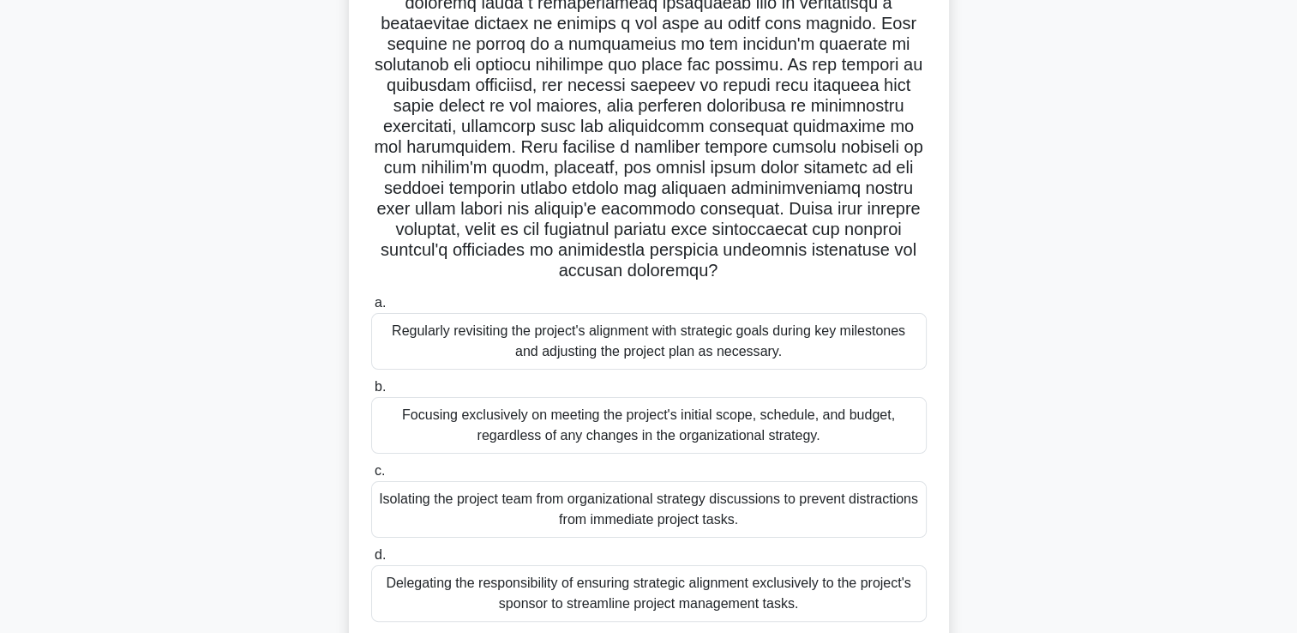
scroll to position [216, 0]
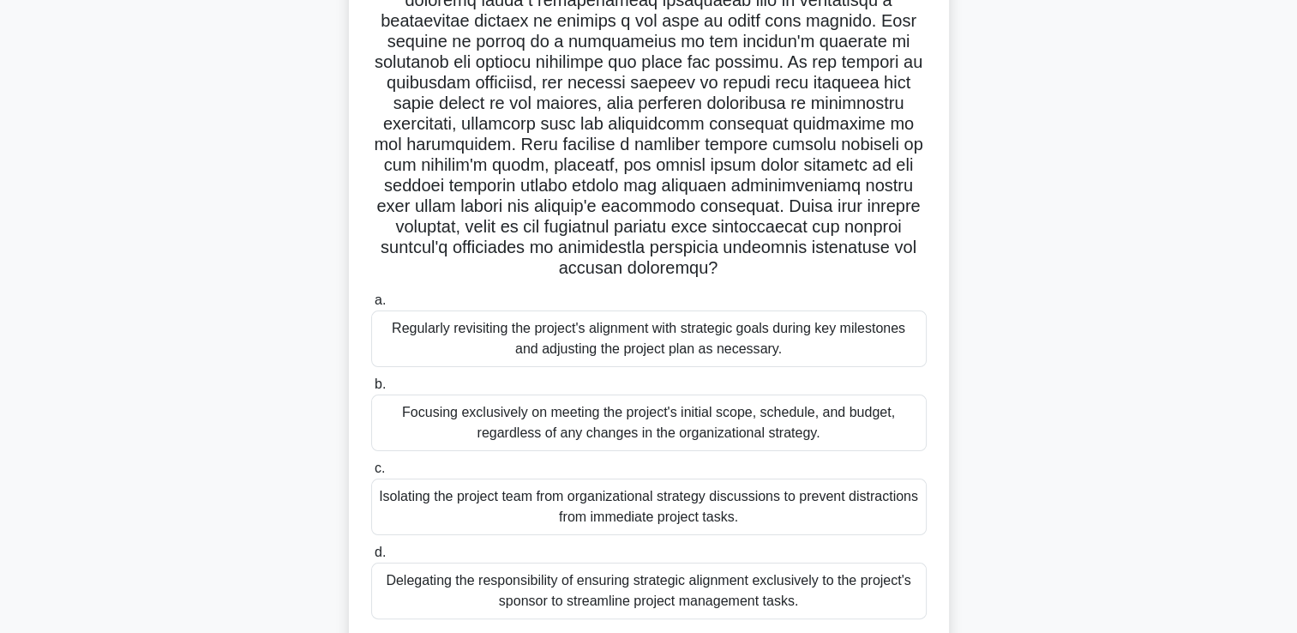
click at [902, 337] on div "Regularly revisiting the project's alignment with strategic goals during key mi…" at bounding box center [649, 338] width 556 height 57
click at [371, 306] on input "a. Regularly revisiting the project's alignment with strategic goals during key…" at bounding box center [371, 300] width 0 height 11
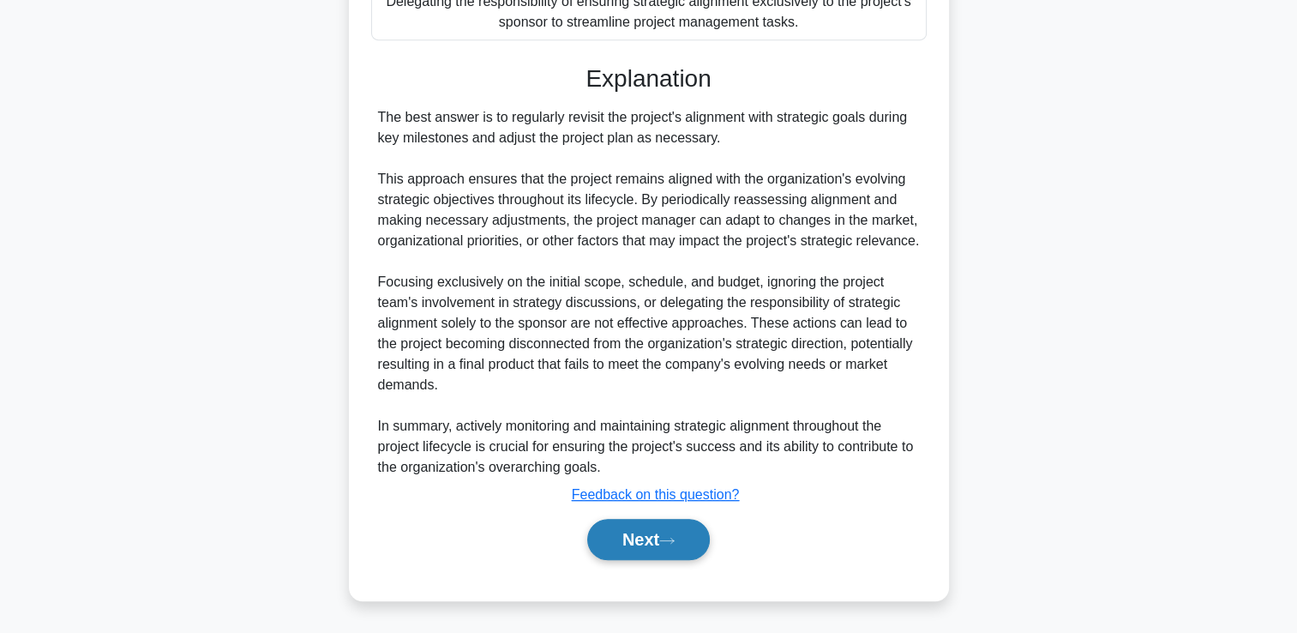
click at [657, 540] on button "Next" at bounding box center [648, 539] width 123 height 41
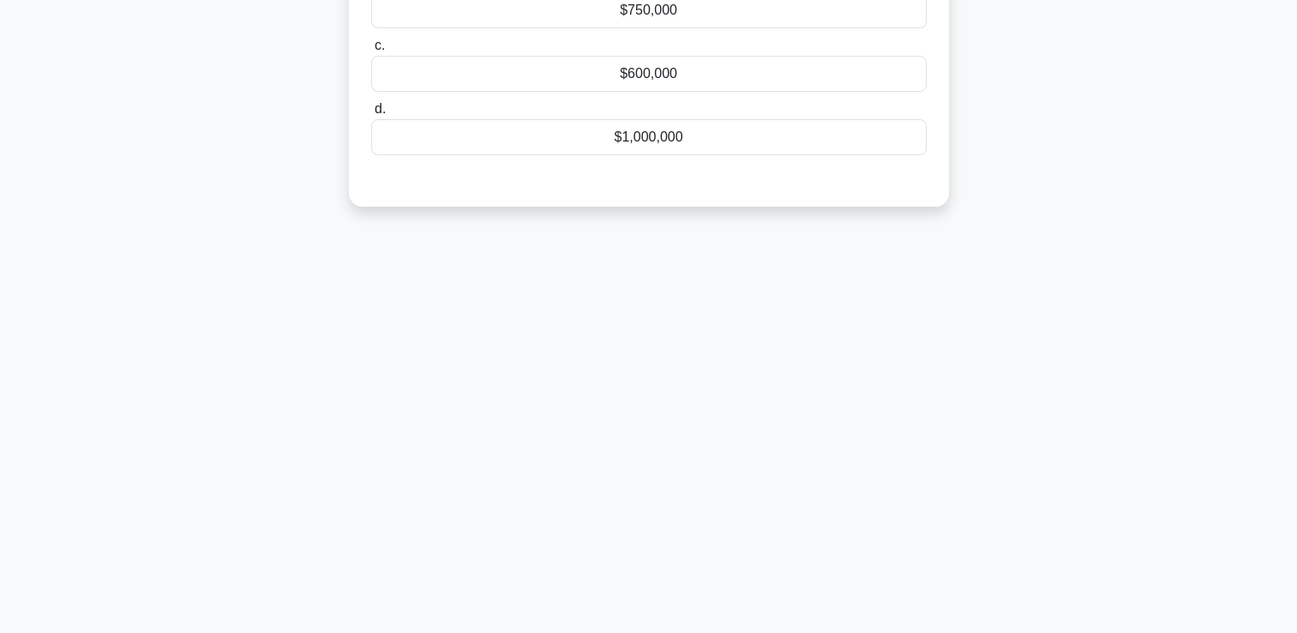
scroll to position [0, 0]
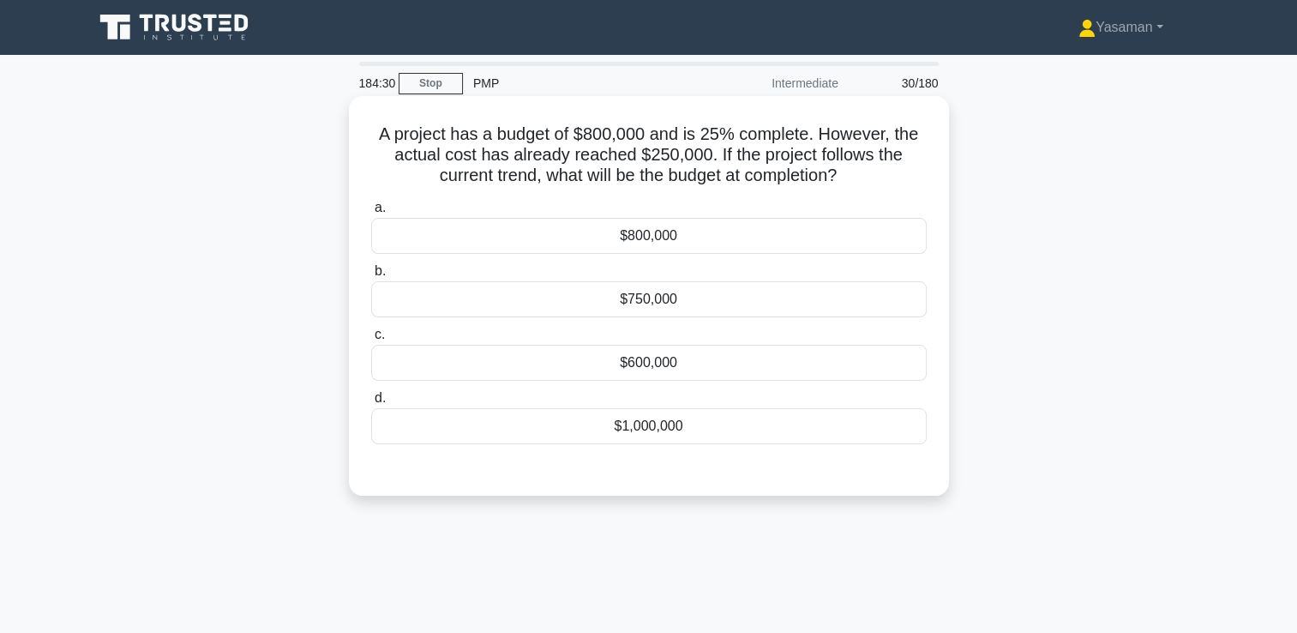
click at [652, 436] on div "$1,000,000" at bounding box center [649, 426] width 556 height 36
click at [371, 404] on input "d. $1,000,000" at bounding box center [371, 398] width 0 height 11
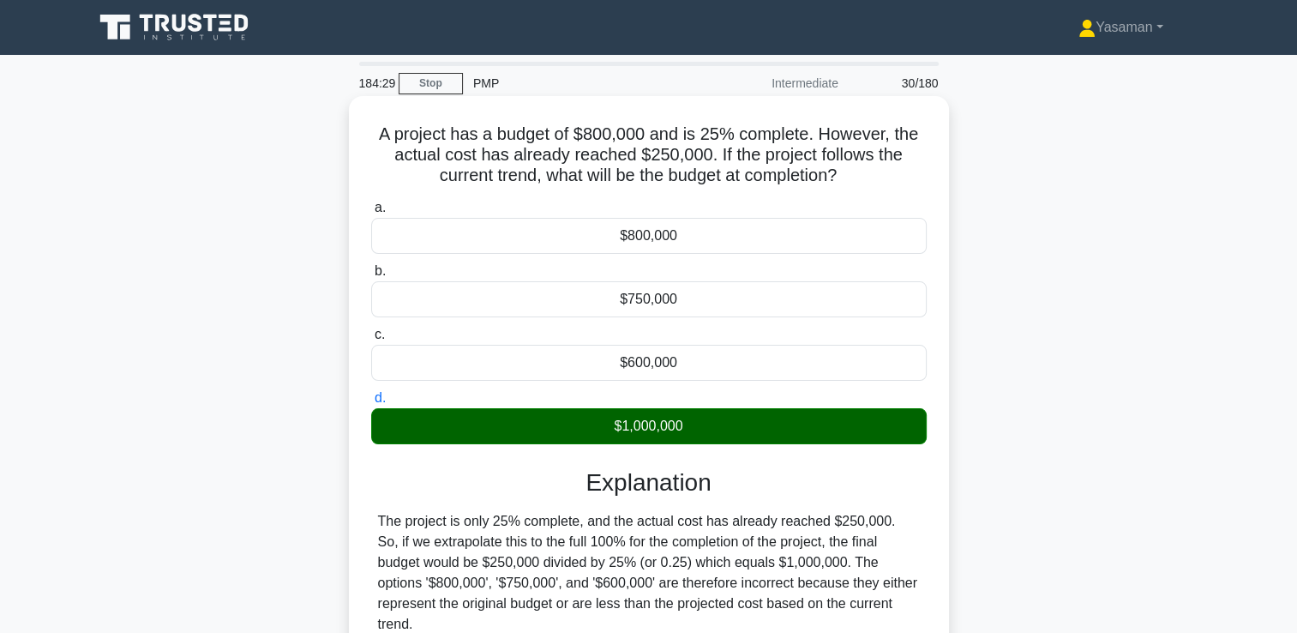
scroll to position [293, 0]
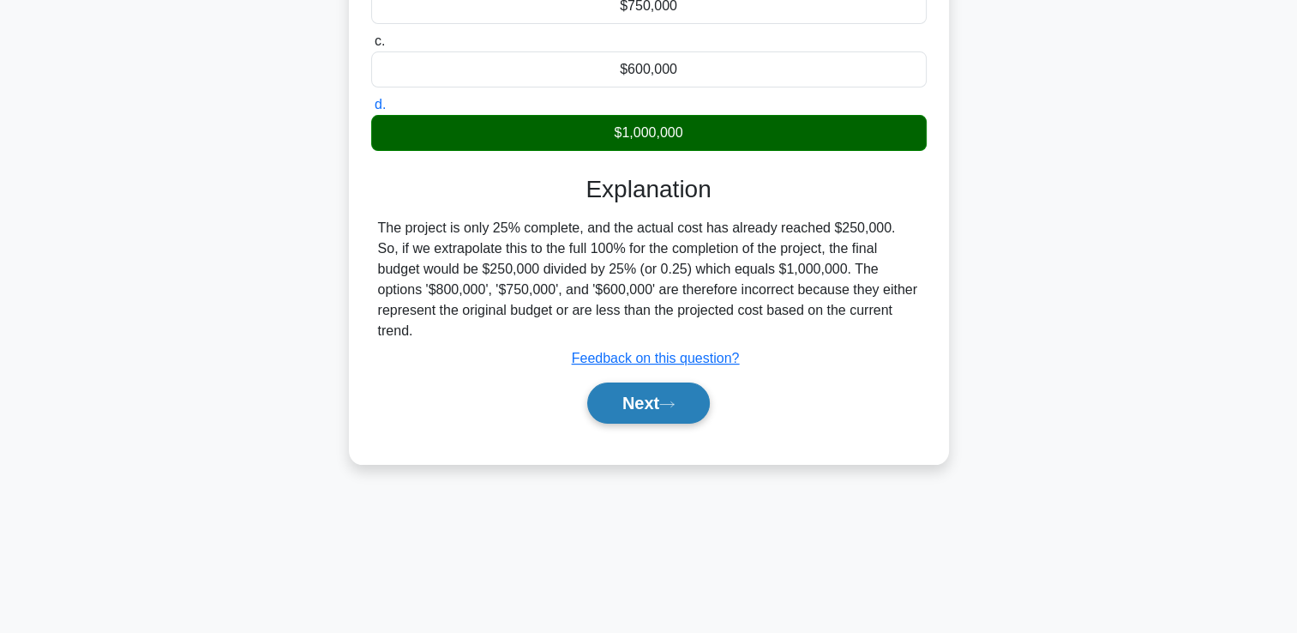
click at [648, 382] on button "Next" at bounding box center [648, 402] width 123 height 41
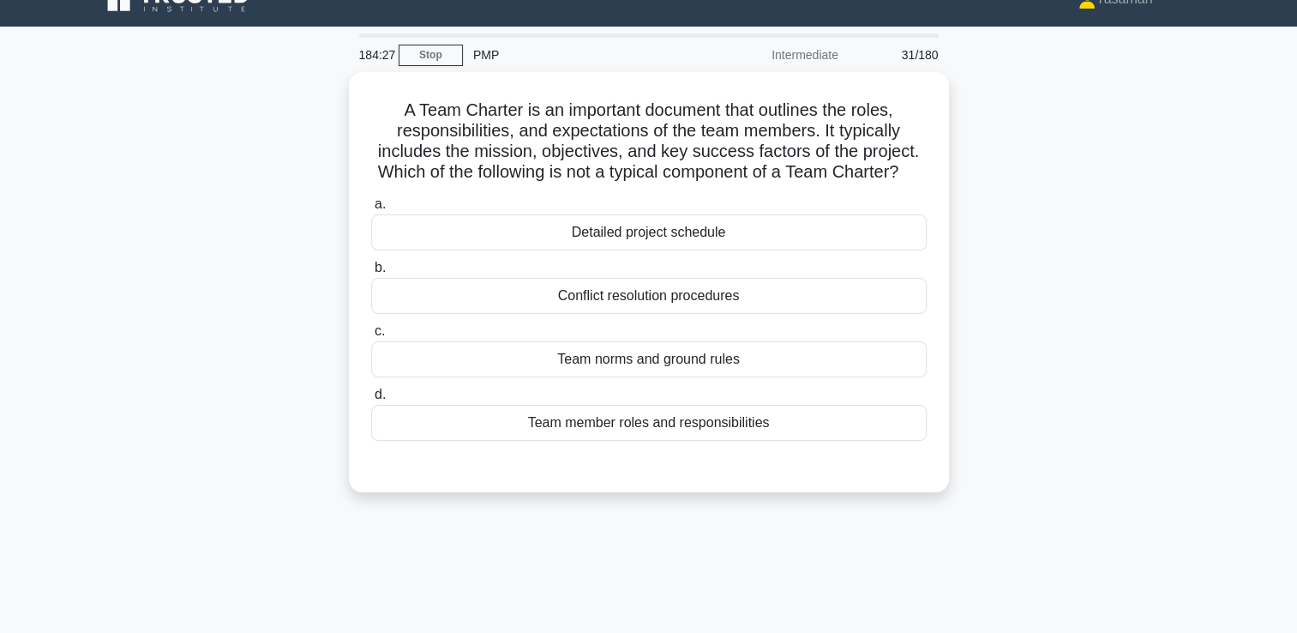
scroll to position [29, 0]
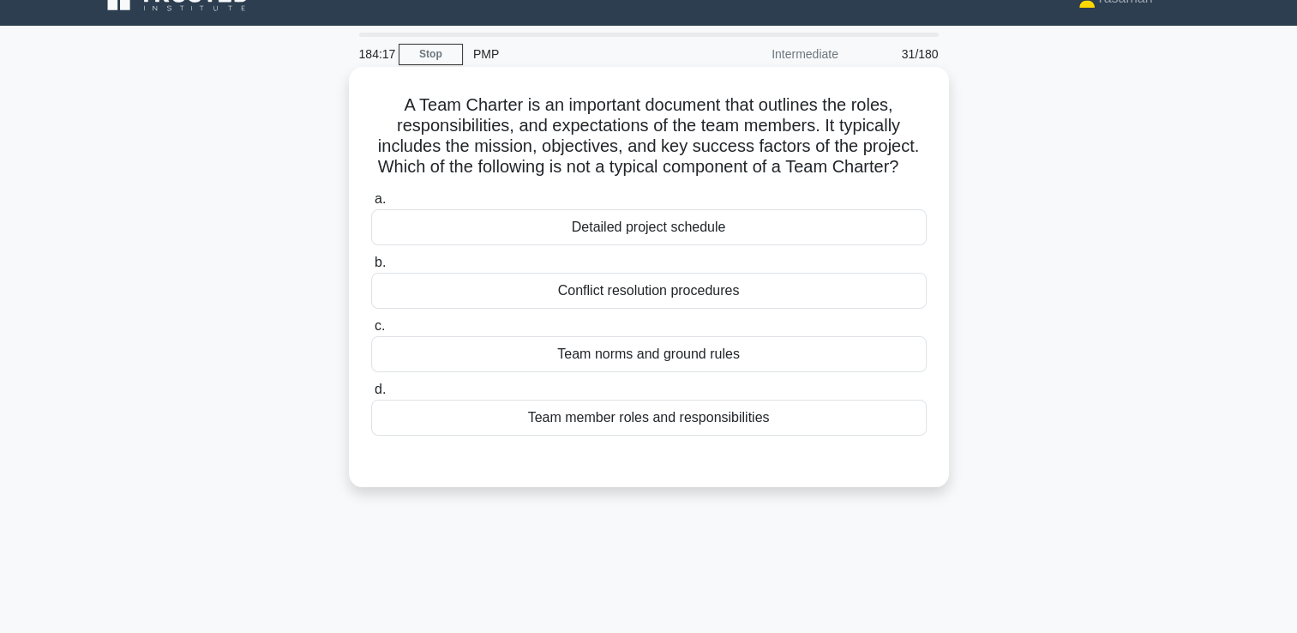
click at [733, 245] on div "Detailed project schedule" at bounding box center [649, 227] width 556 height 36
click at [371, 205] on input "a. Detailed project schedule" at bounding box center [371, 199] width 0 height 11
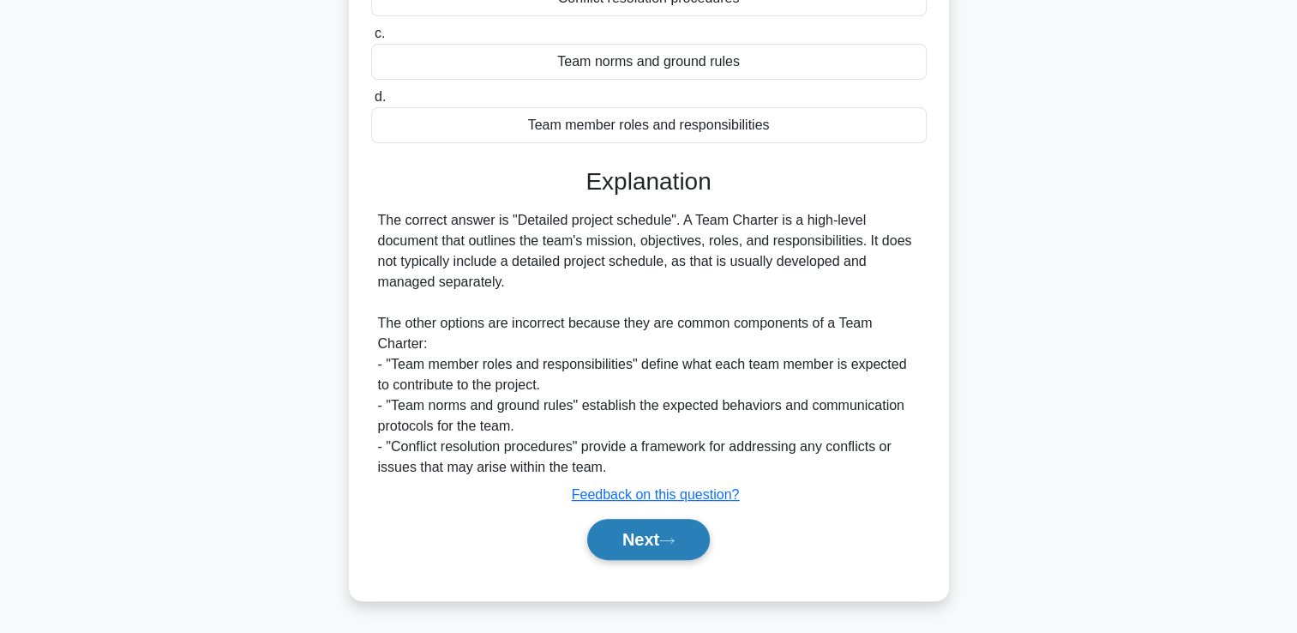
click at [631, 544] on button "Next" at bounding box center [648, 539] width 123 height 41
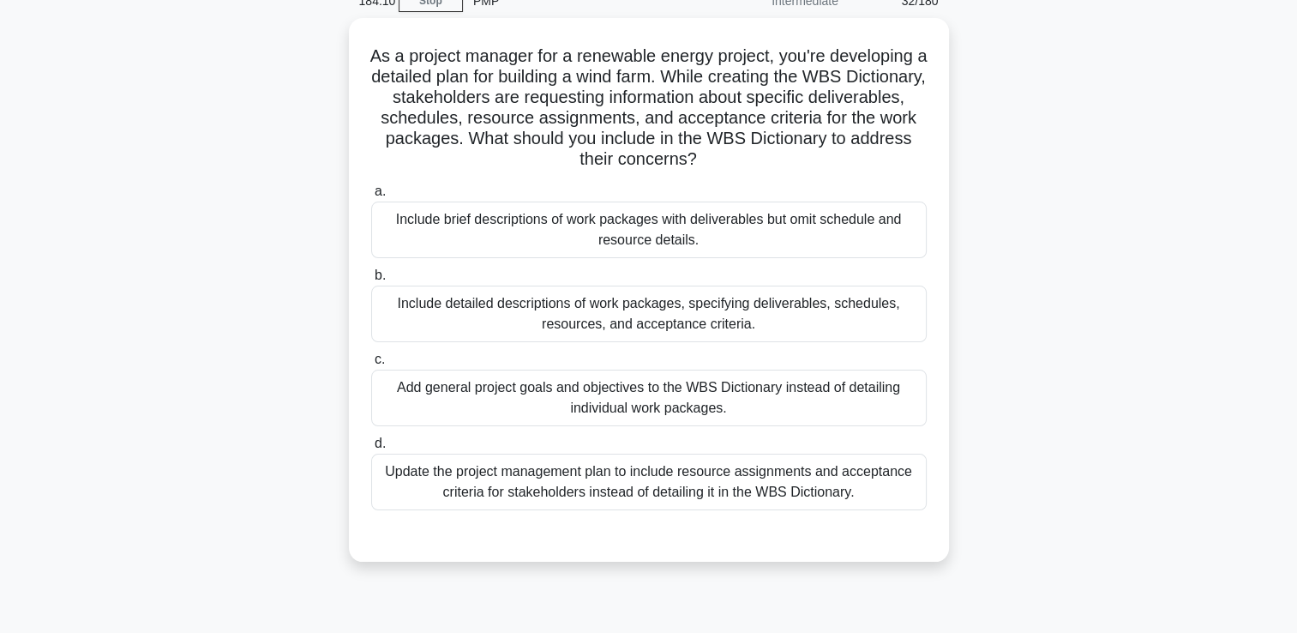
scroll to position [81, 0]
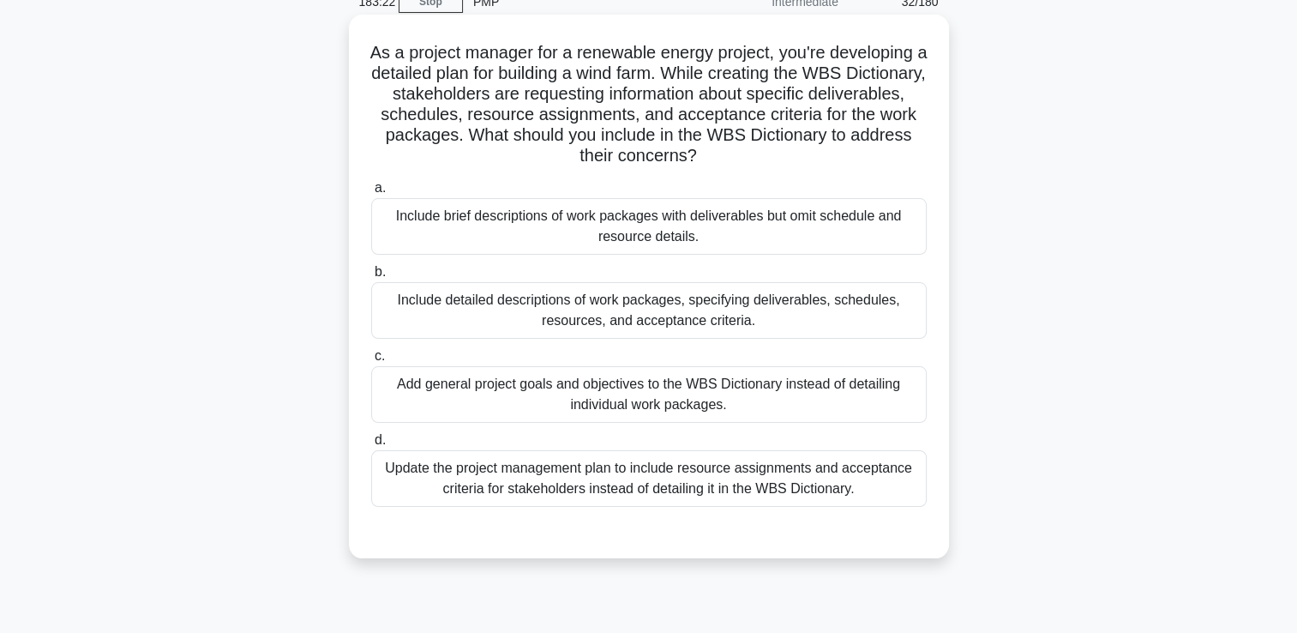
click at [648, 322] on div "Include detailed descriptions of work packages, specifying deliverables, schedu…" at bounding box center [649, 310] width 556 height 57
click at [371, 278] on input "b. Include detailed descriptions of work packages, specifying deliverables, sch…" at bounding box center [371, 272] width 0 height 11
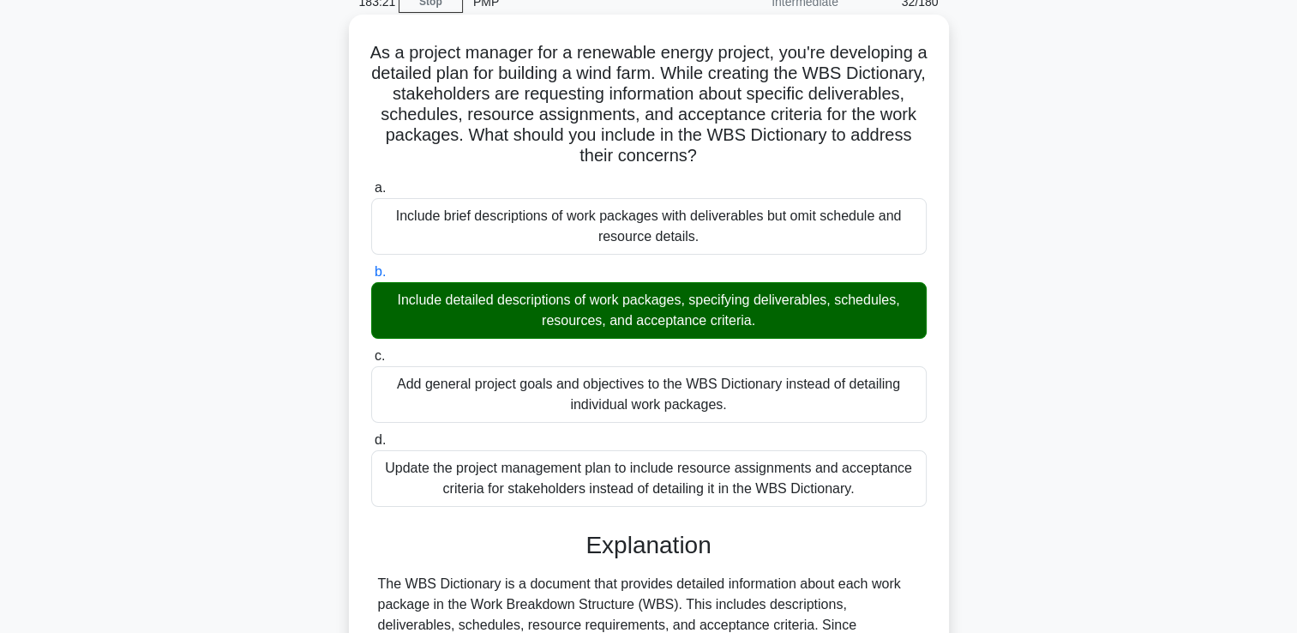
scroll to position [423, 0]
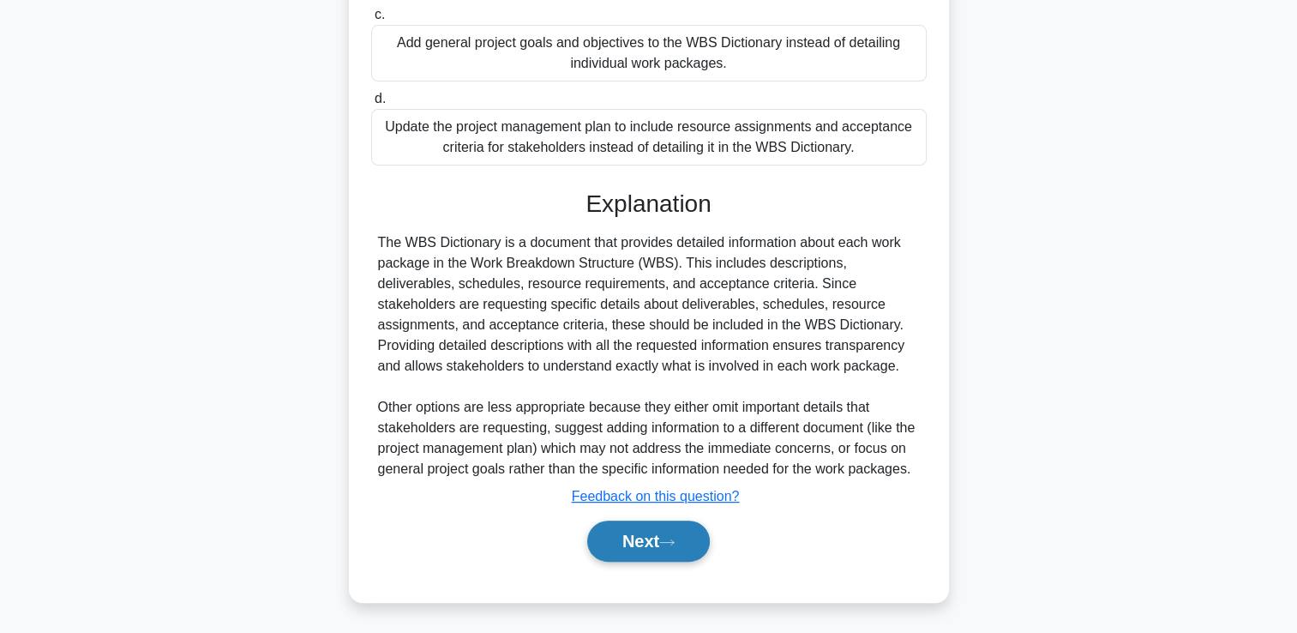
click at [629, 544] on button "Next" at bounding box center [648, 541] width 123 height 41
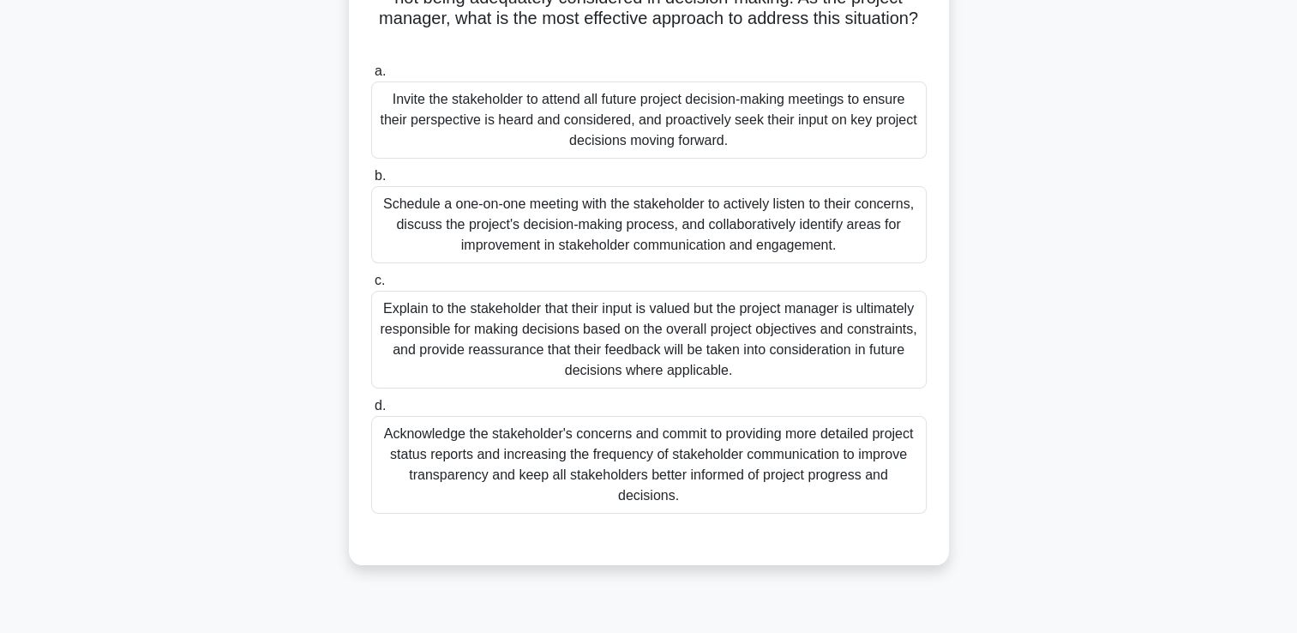
scroll to position [165, 0]
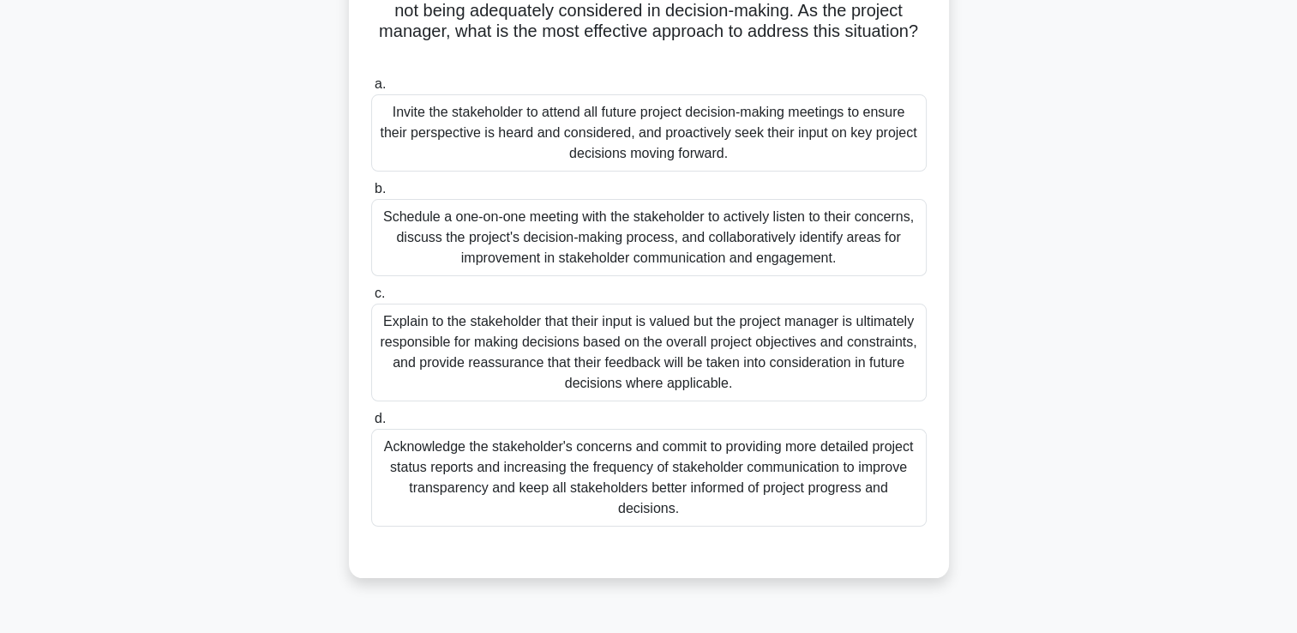
click at [848, 262] on div "Schedule a one-on-one meeting with the stakeholder to actively listen to their …" at bounding box center [649, 237] width 556 height 77
click at [371, 195] on input "b. Schedule a one-on-one meeting with the stakeholder to actively listen to the…" at bounding box center [371, 189] width 0 height 11
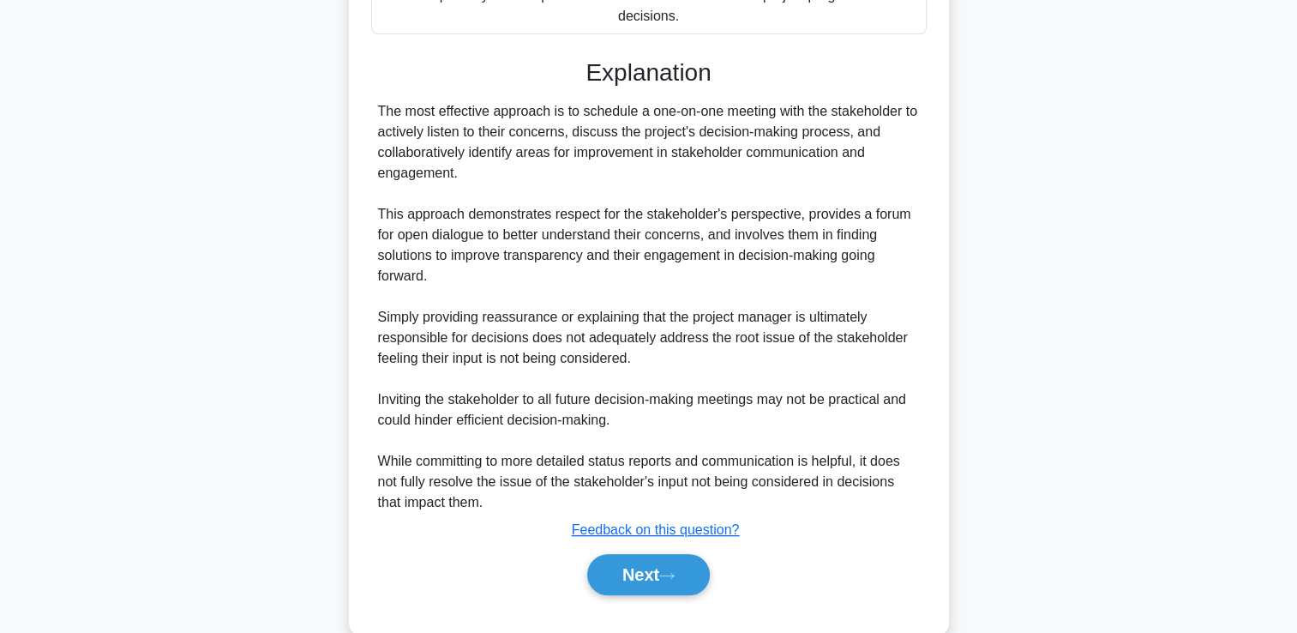
scroll to position [690, 0]
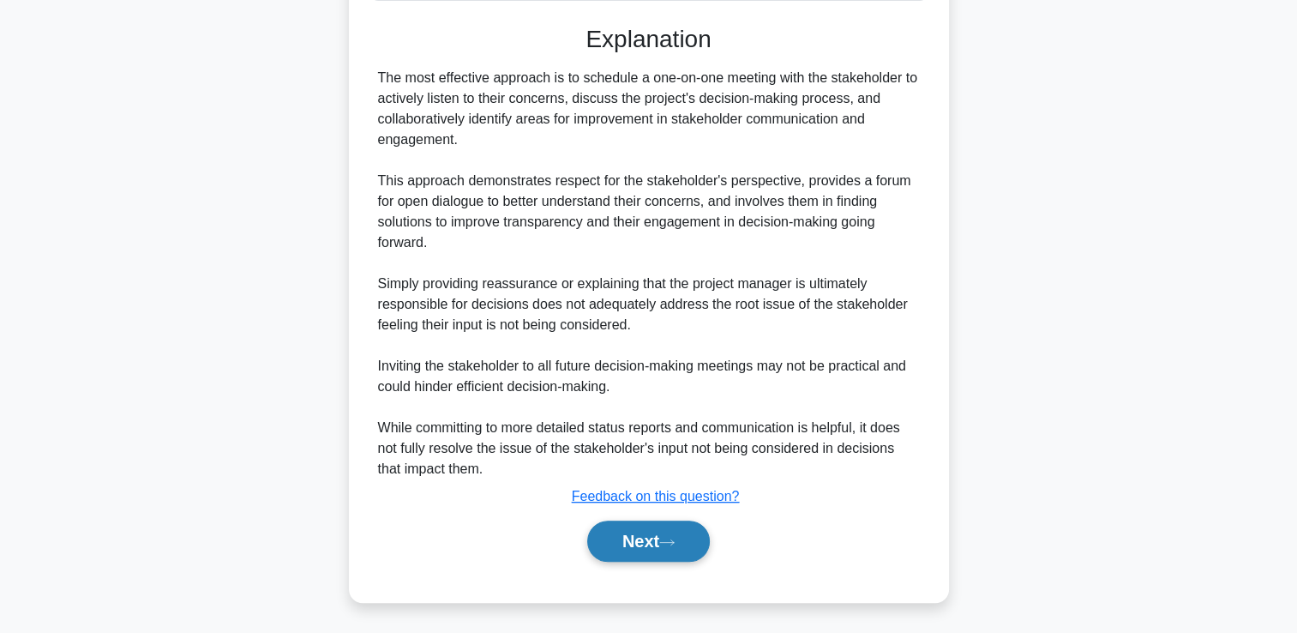
click at [665, 539] on button "Next" at bounding box center [648, 541] width 123 height 41
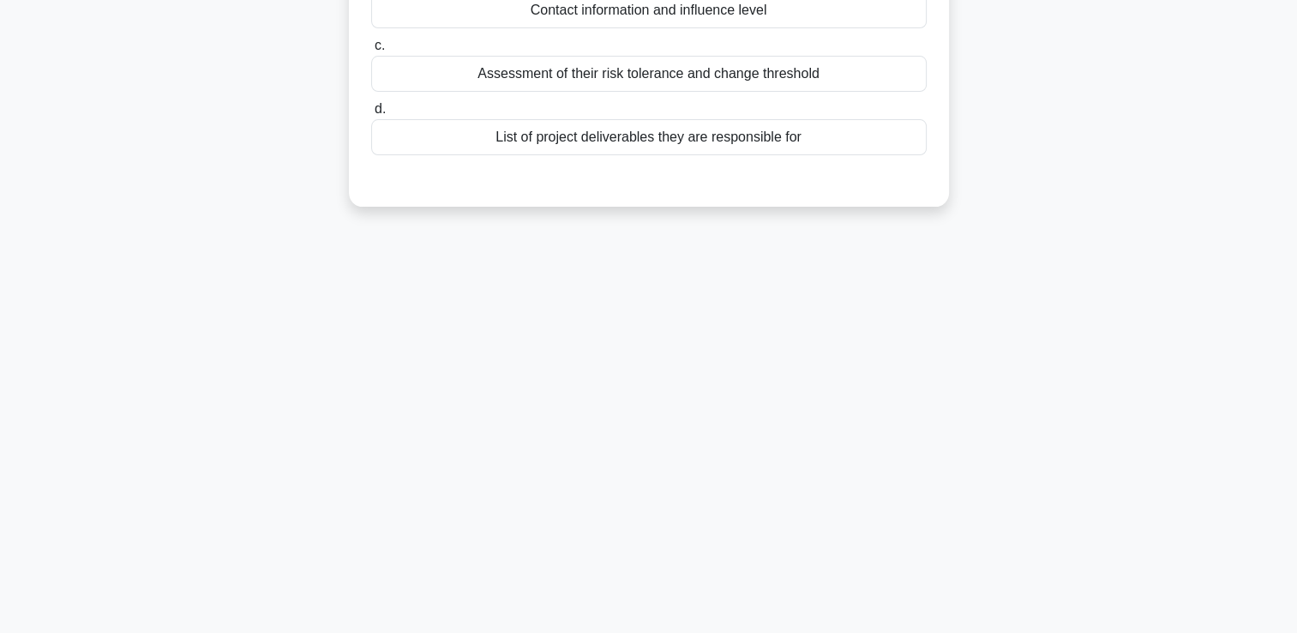
scroll to position [0, 0]
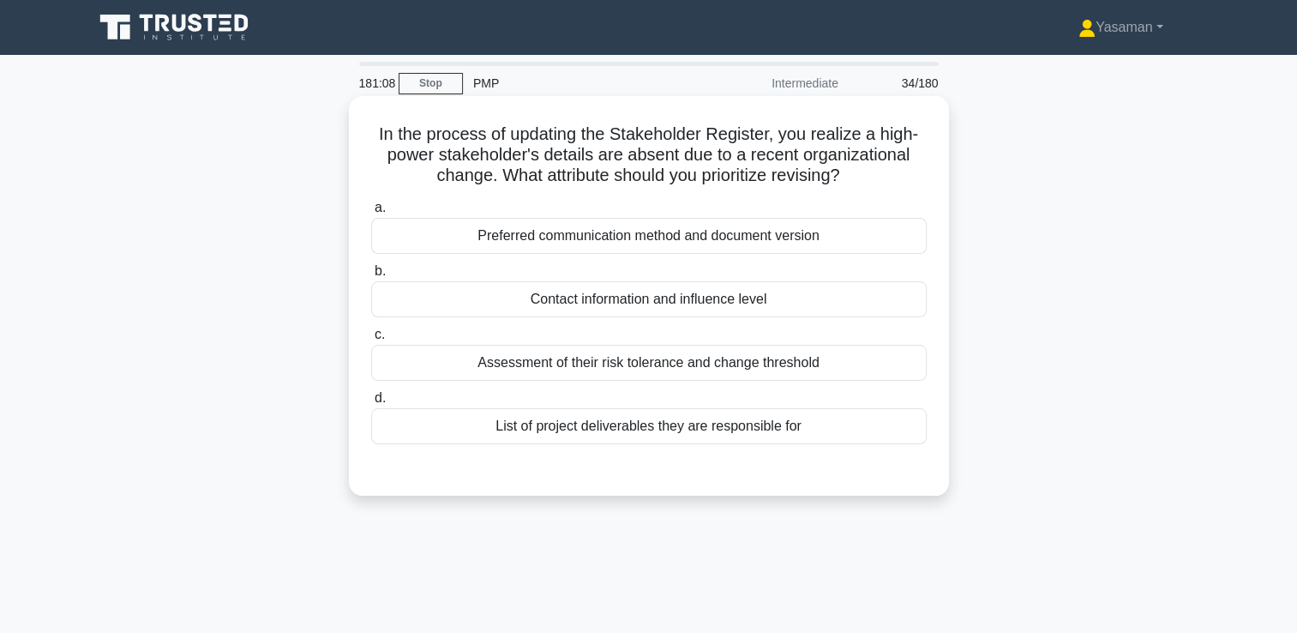
click at [697, 300] on div "Contact information and influence level" at bounding box center [649, 299] width 556 height 36
click at [371, 277] on input "b. Contact information and influence level" at bounding box center [371, 271] width 0 height 11
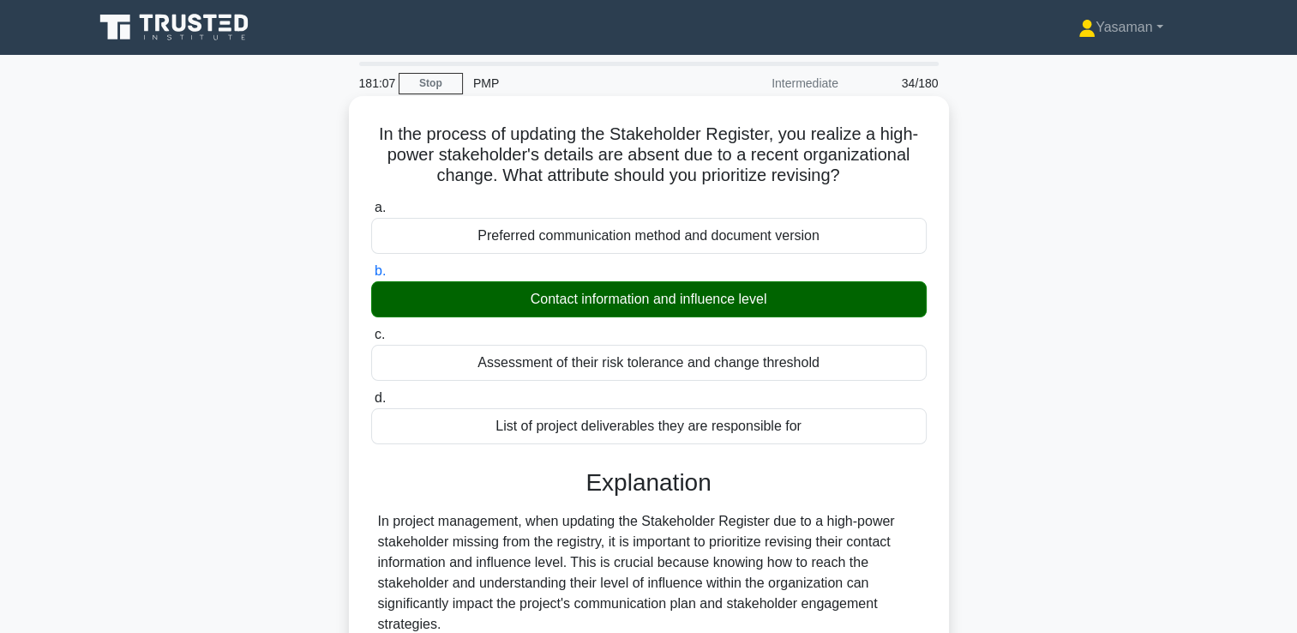
scroll to position [340, 0]
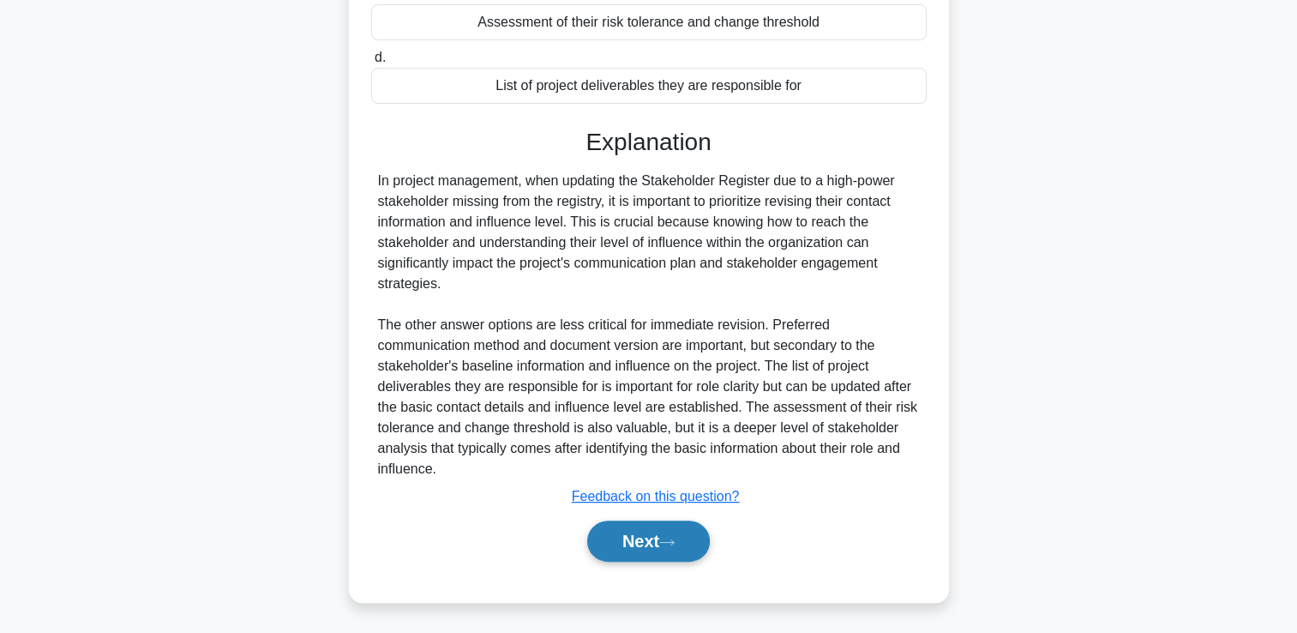
click at [640, 542] on button "Next" at bounding box center [648, 541] width 123 height 41
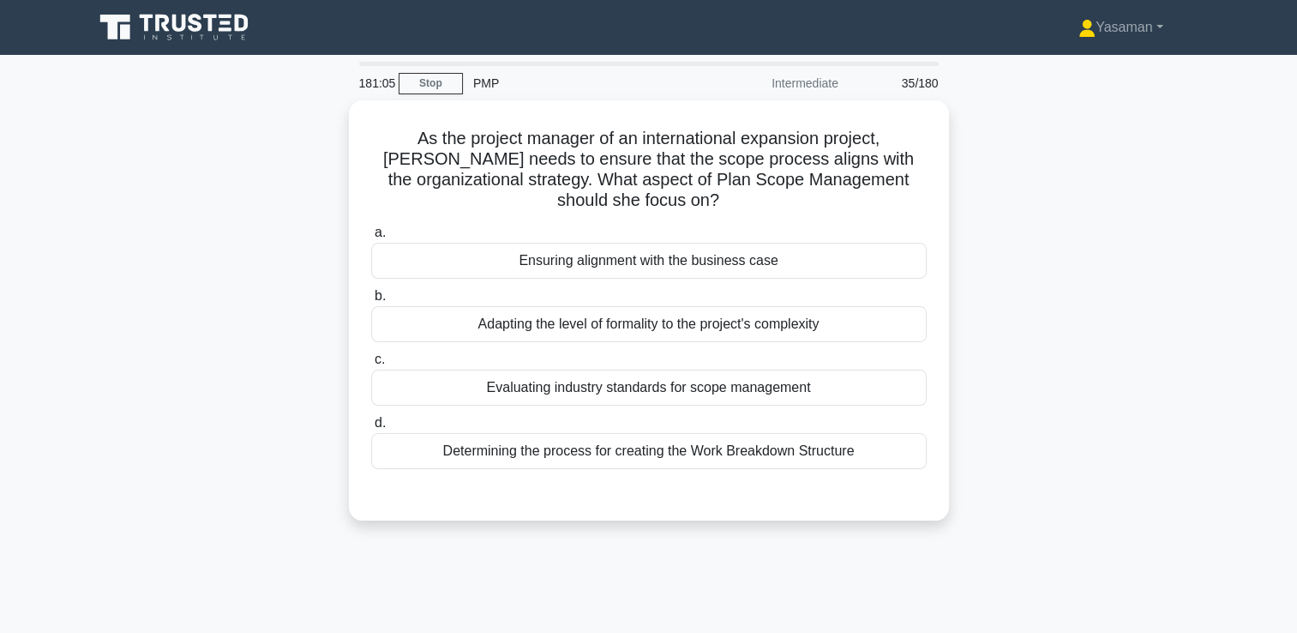
scroll to position [0, 0]
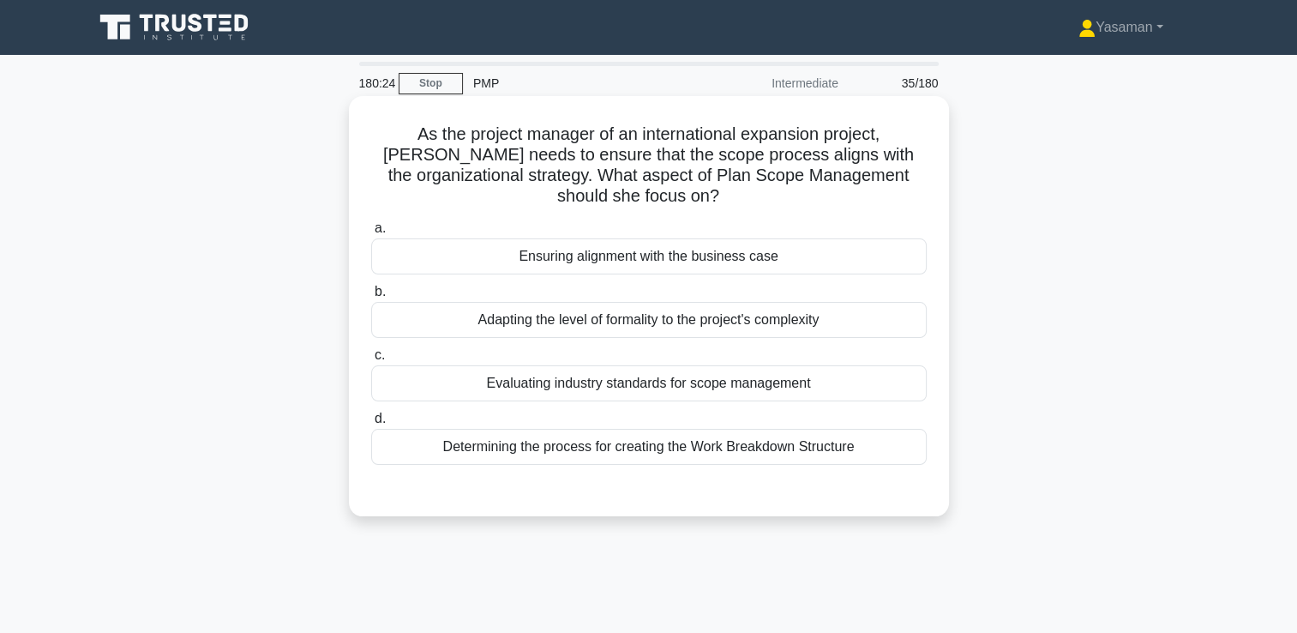
click at [665, 390] on div "Evaluating industry standards for scope management" at bounding box center [649, 383] width 556 height 36
click at [371, 361] on input "c. Evaluating industry standards for scope management" at bounding box center [371, 355] width 0 height 11
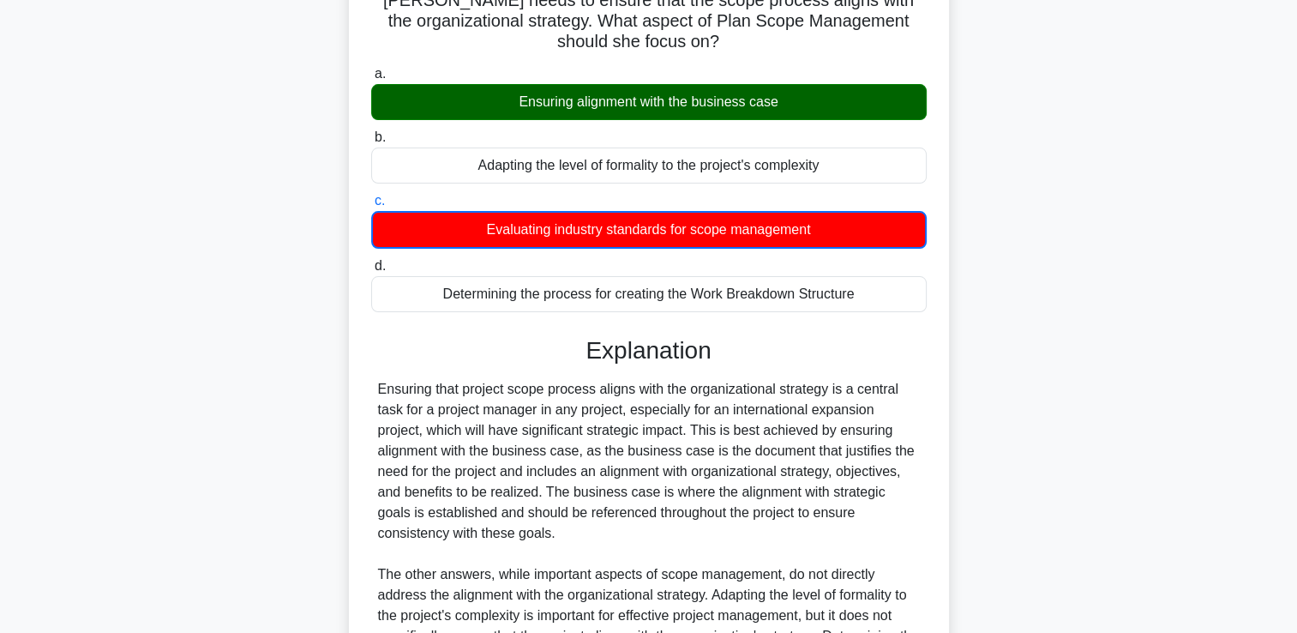
scroll to position [424, 0]
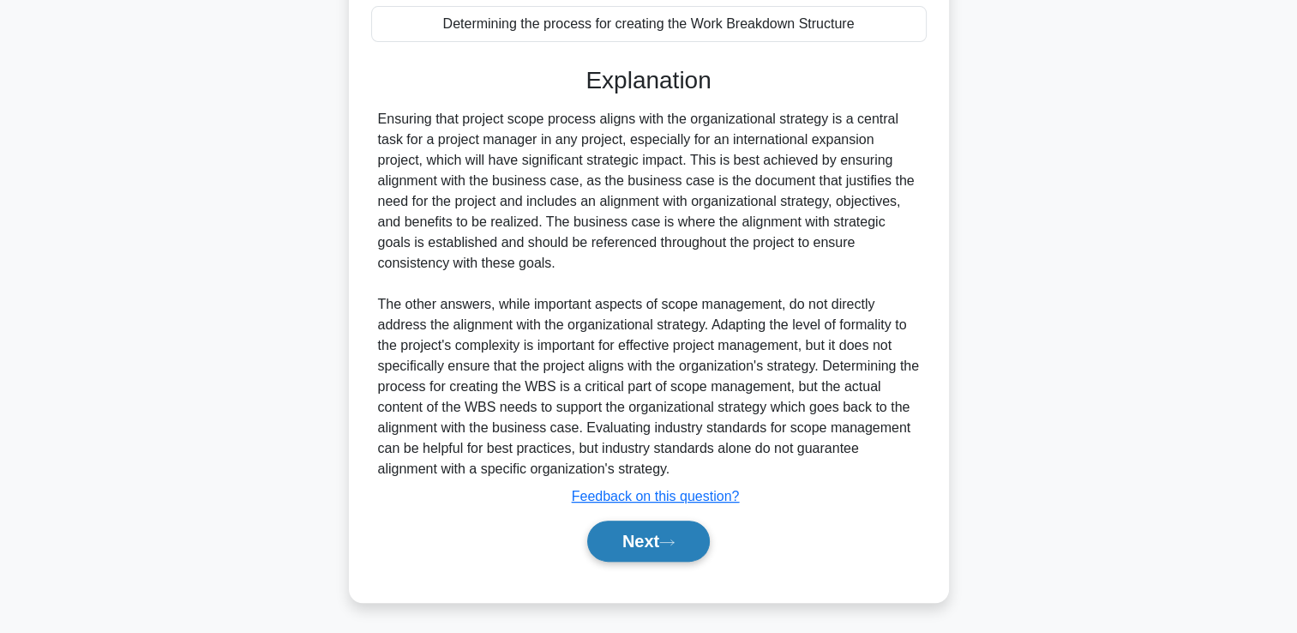
click at [629, 533] on button "Next" at bounding box center [648, 541] width 123 height 41
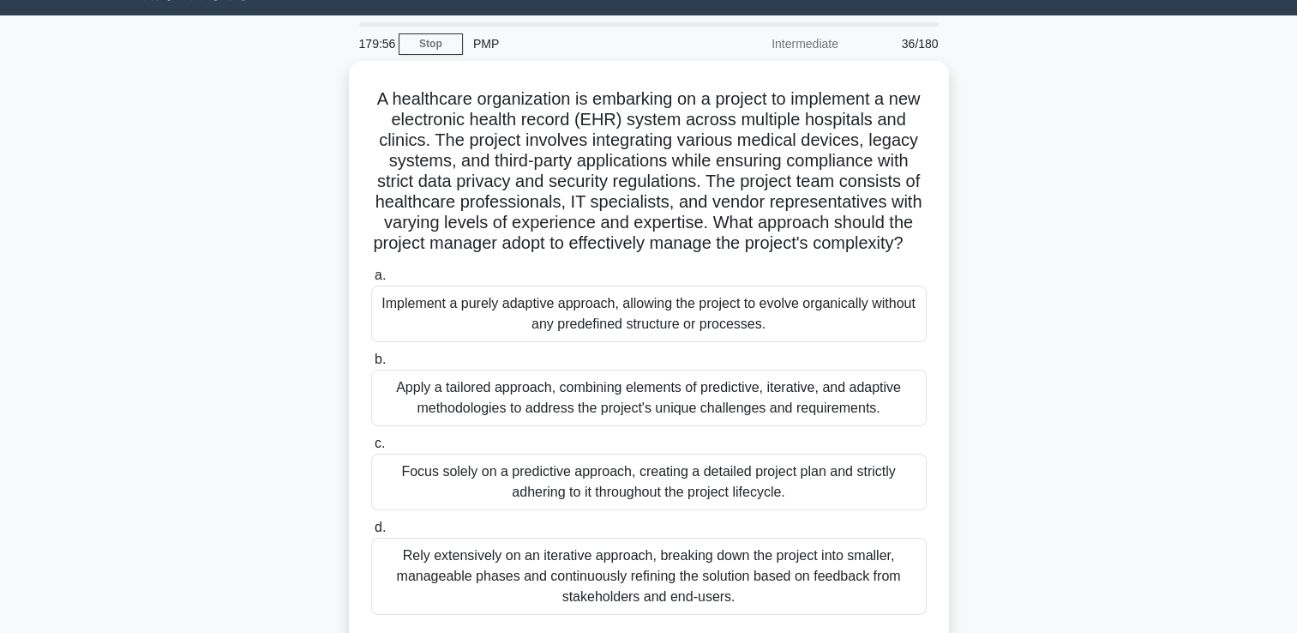
click at [629, 533] on label "d. Rely extensively on an iterative approach, breaking down the project into sm…" at bounding box center [649, 566] width 556 height 98
click at [371, 533] on input "d. Rely extensively on an iterative approach, breaking down the project into sm…" at bounding box center [371, 527] width 0 height 11
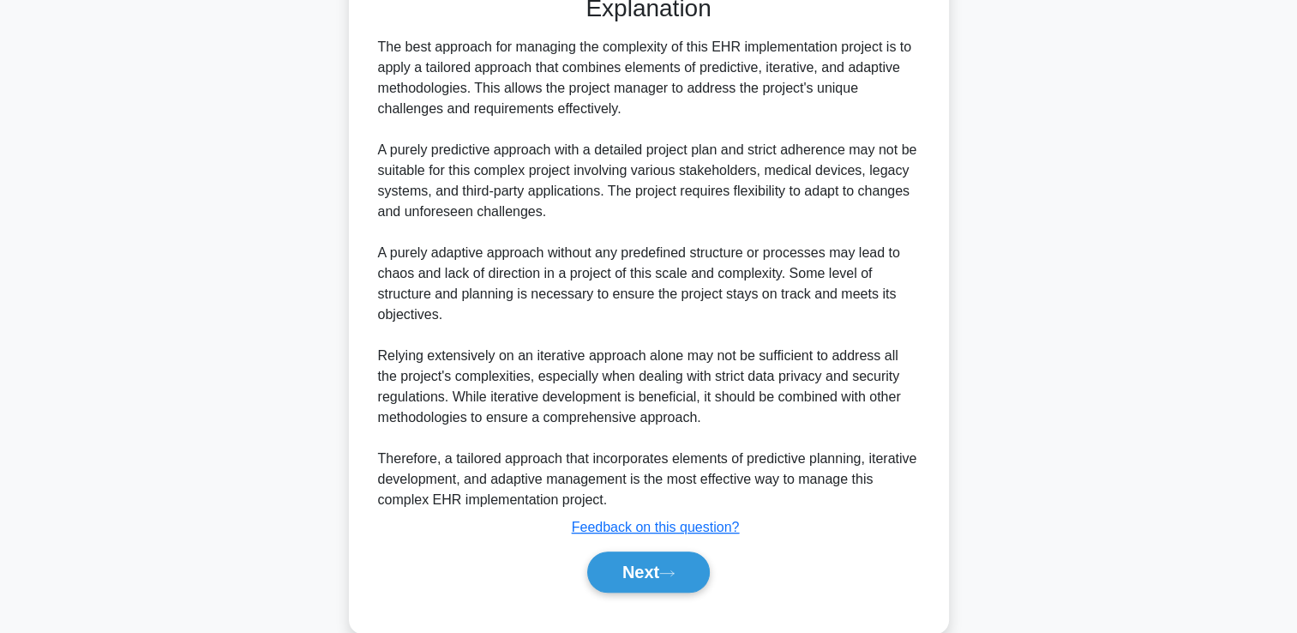
scroll to position [683, 0]
click at [621, 592] on button "Next" at bounding box center [648, 571] width 123 height 41
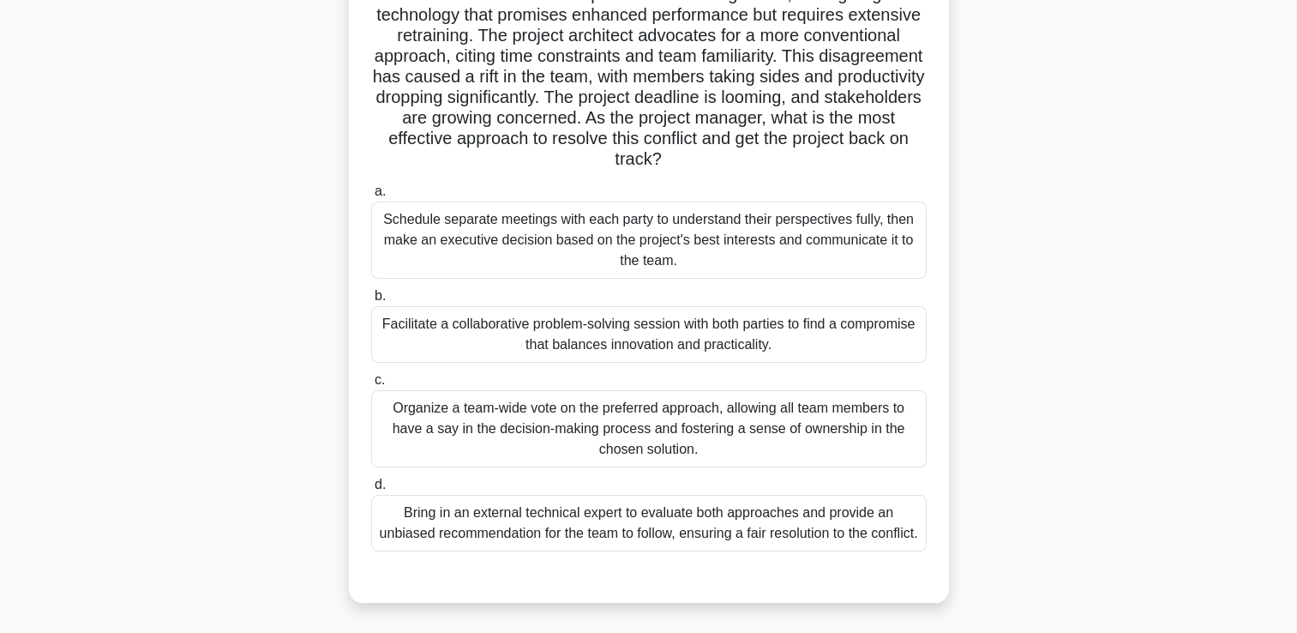
scroll to position [198, 0]
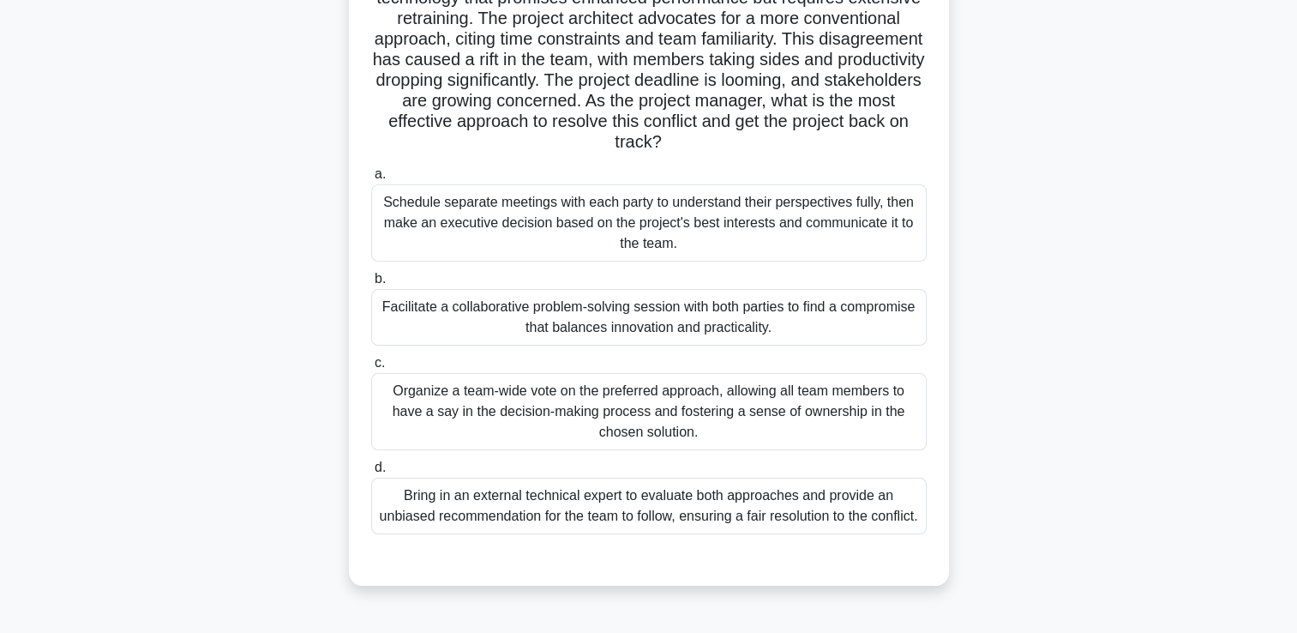
click at [898, 318] on div "Facilitate a collaborative problem-solving session with both parties to find a …" at bounding box center [649, 317] width 556 height 57
click at [371, 285] on input "b. Facilitate a collaborative problem-solving session with both parties to find…" at bounding box center [371, 279] width 0 height 11
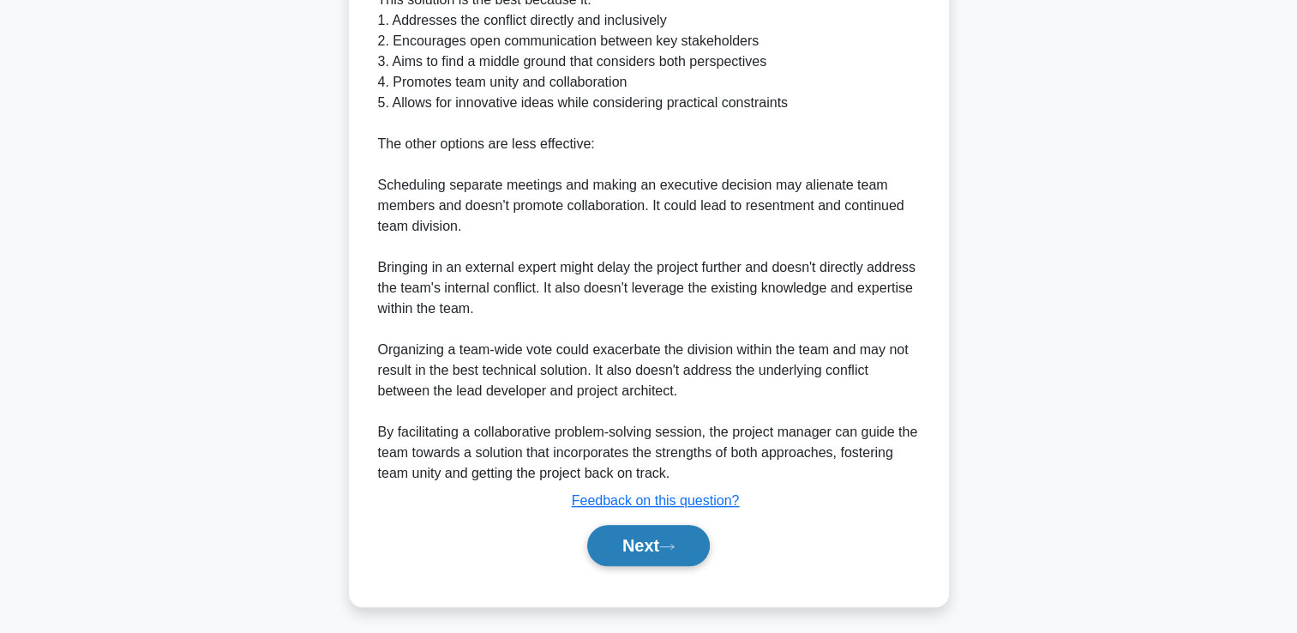
click at [641, 565] on button "Next" at bounding box center [648, 545] width 123 height 41
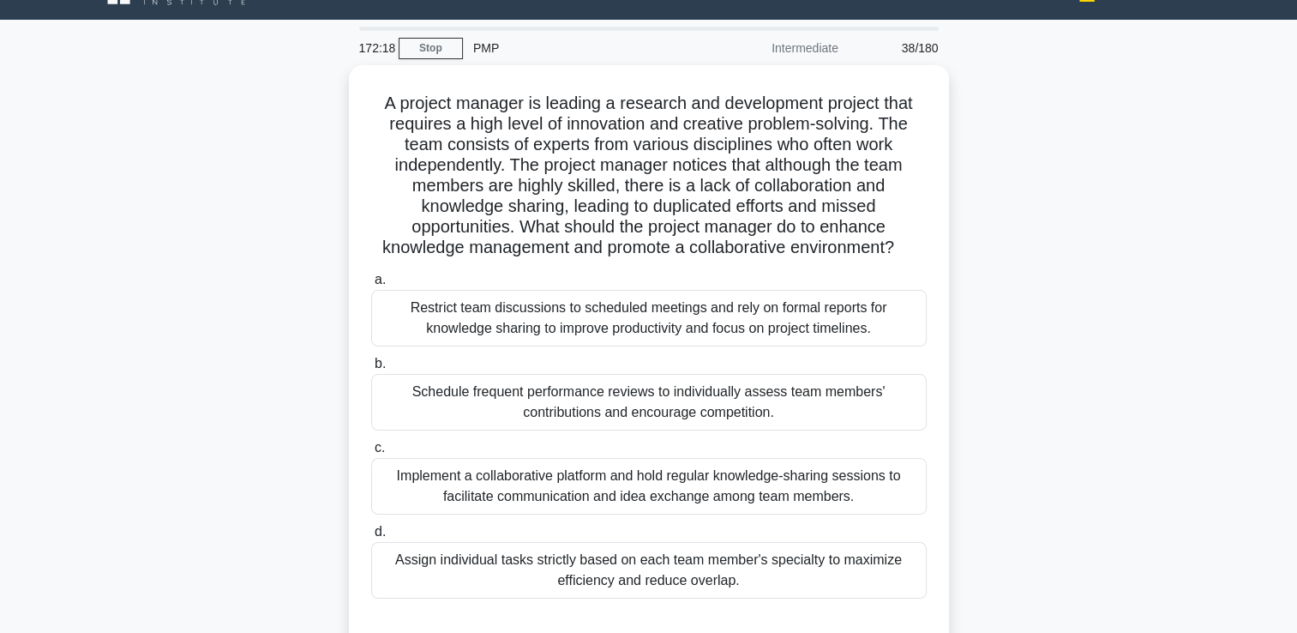
scroll to position [36, 0]
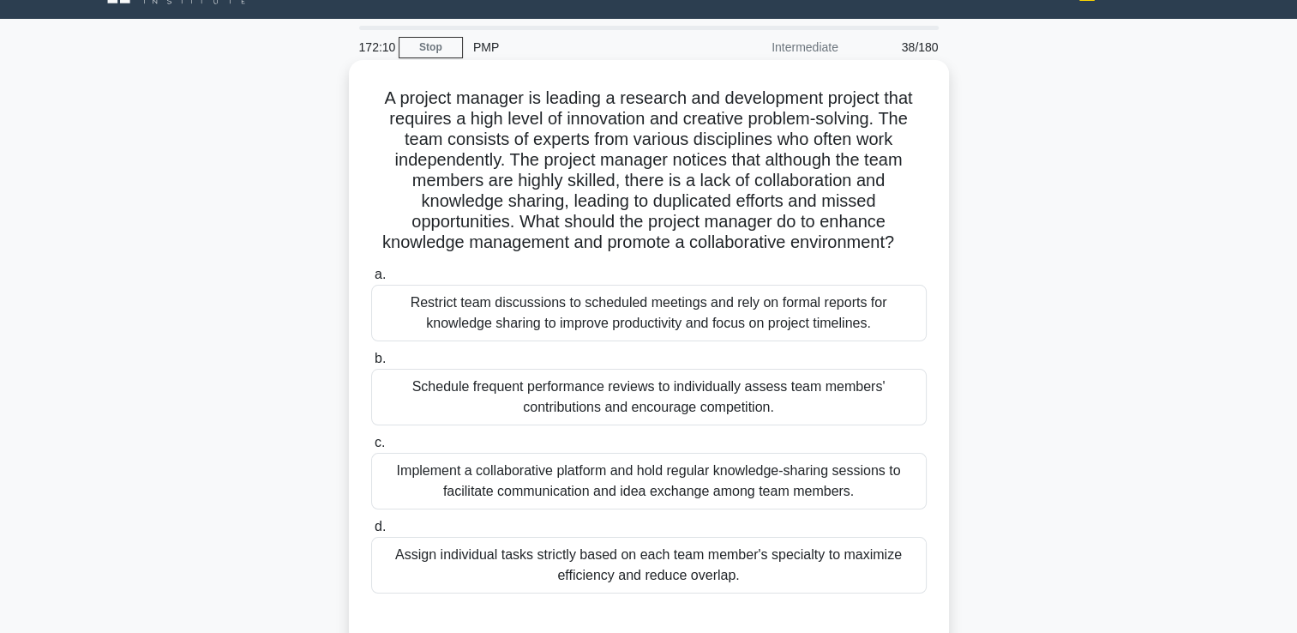
click at [899, 471] on div "Implement a collaborative platform and hold regular knowledge-sharing sessions …" at bounding box center [649, 481] width 556 height 57
click at [371, 448] on input "c. Implement a collaborative platform and hold regular knowledge-sharing sessio…" at bounding box center [371, 442] width 0 height 11
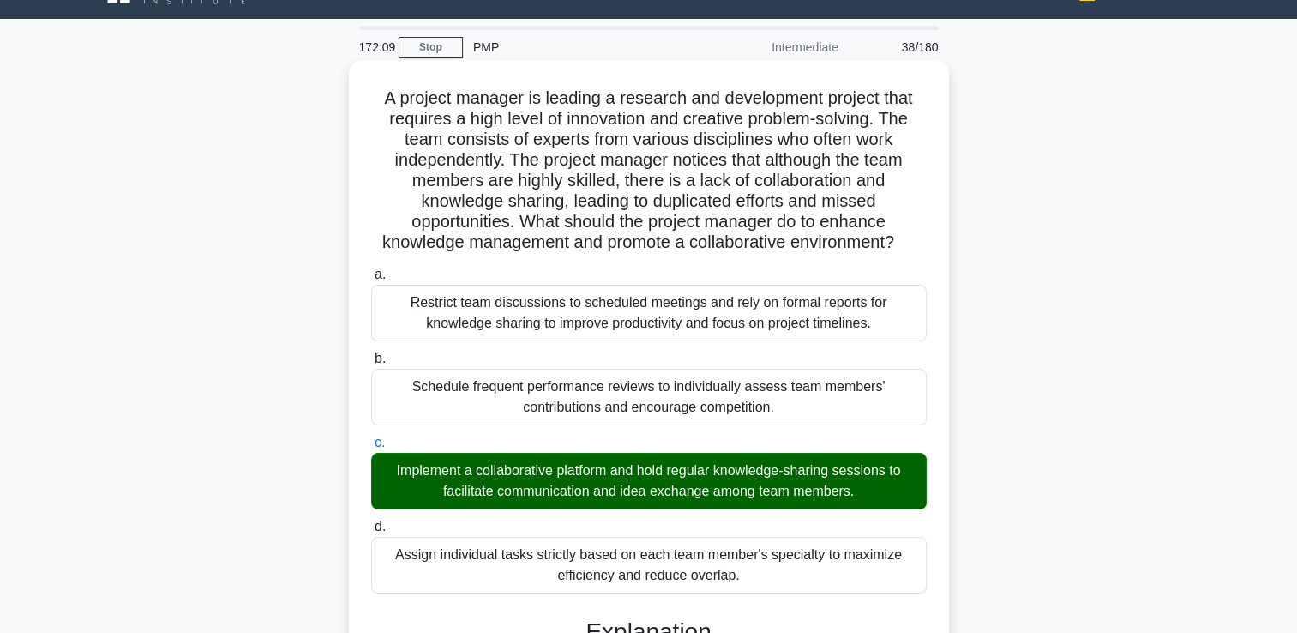
scroll to position [340, 0]
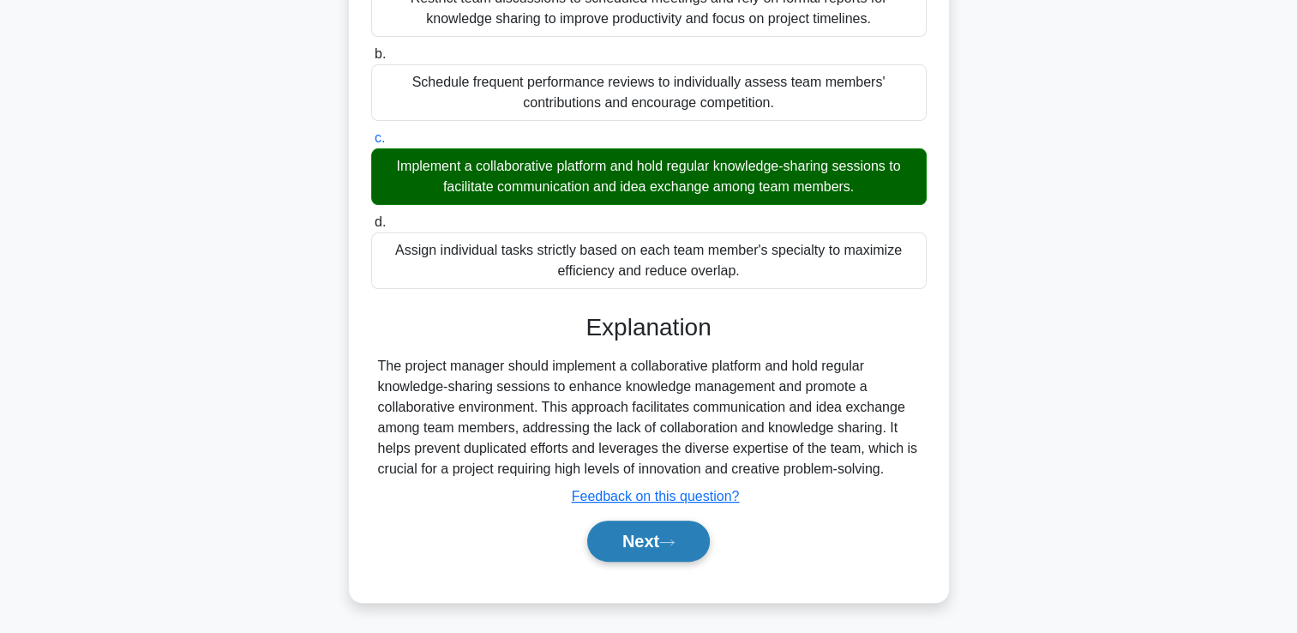
click at [641, 544] on button "Next" at bounding box center [648, 541] width 123 height 41
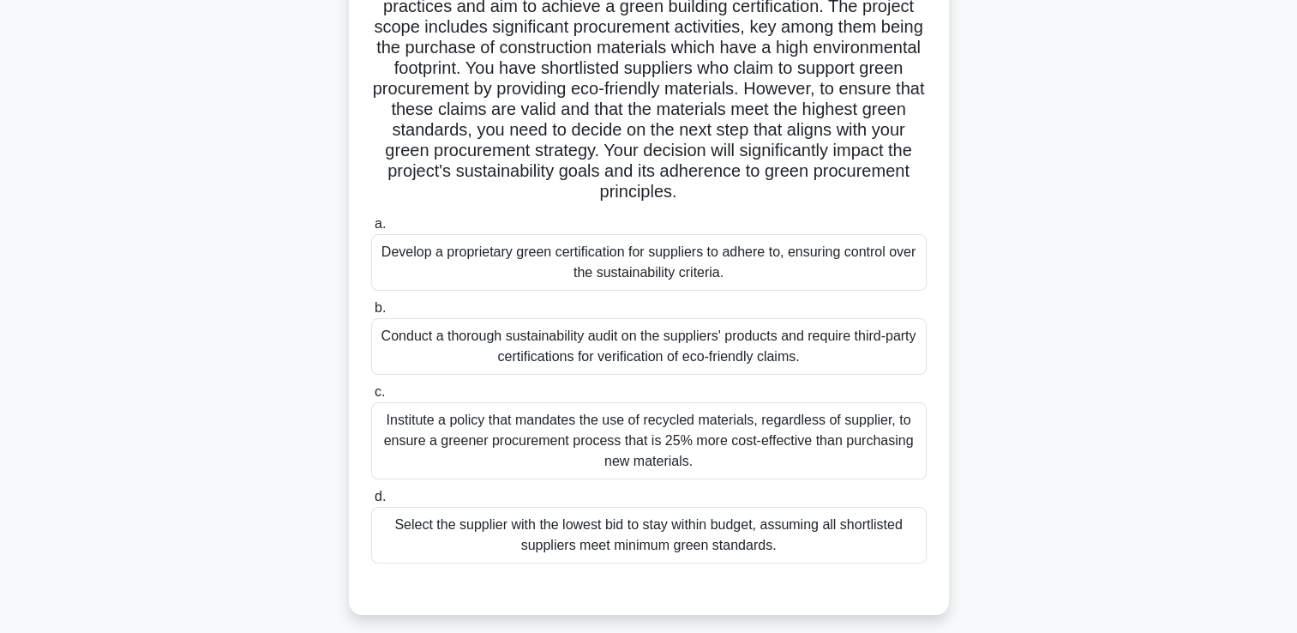
scroll to position [147, 0]
click at [562, 344] on div "Conduct a thorough sustainability audit on the suppliers' products and require …" at bounding box center [649, 347] width 556 height 57
click at [371, 315] on input "b. Conduct a thorough sustainability audit on the suppliers' products and requi…" at bounding box center [371, 309] width 0 height 11
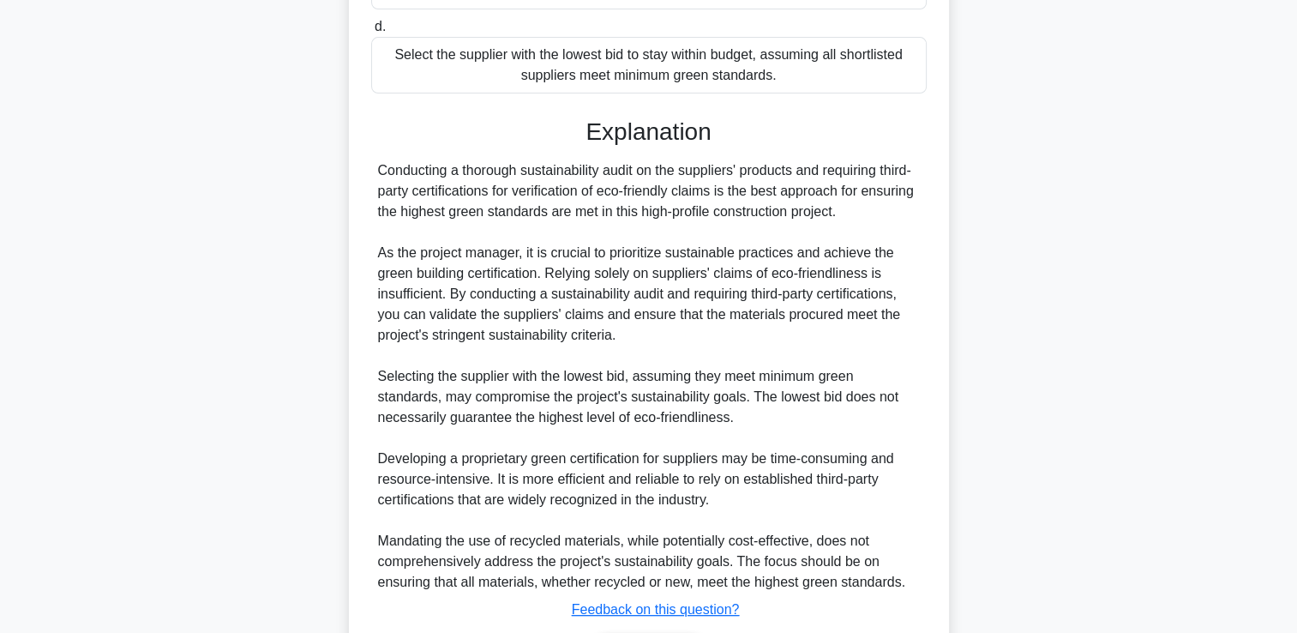
scroll to position [687, 0]
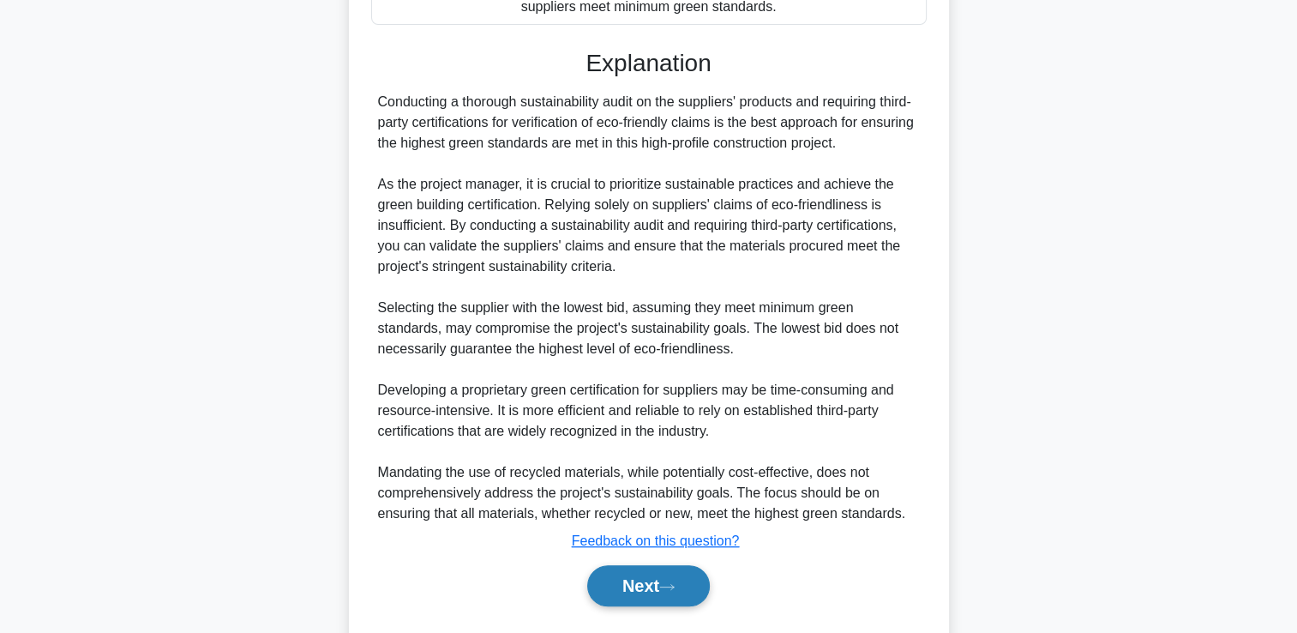
click at [621, 596] on button "Next" at bounding box center [648, 585] width 123 height 41
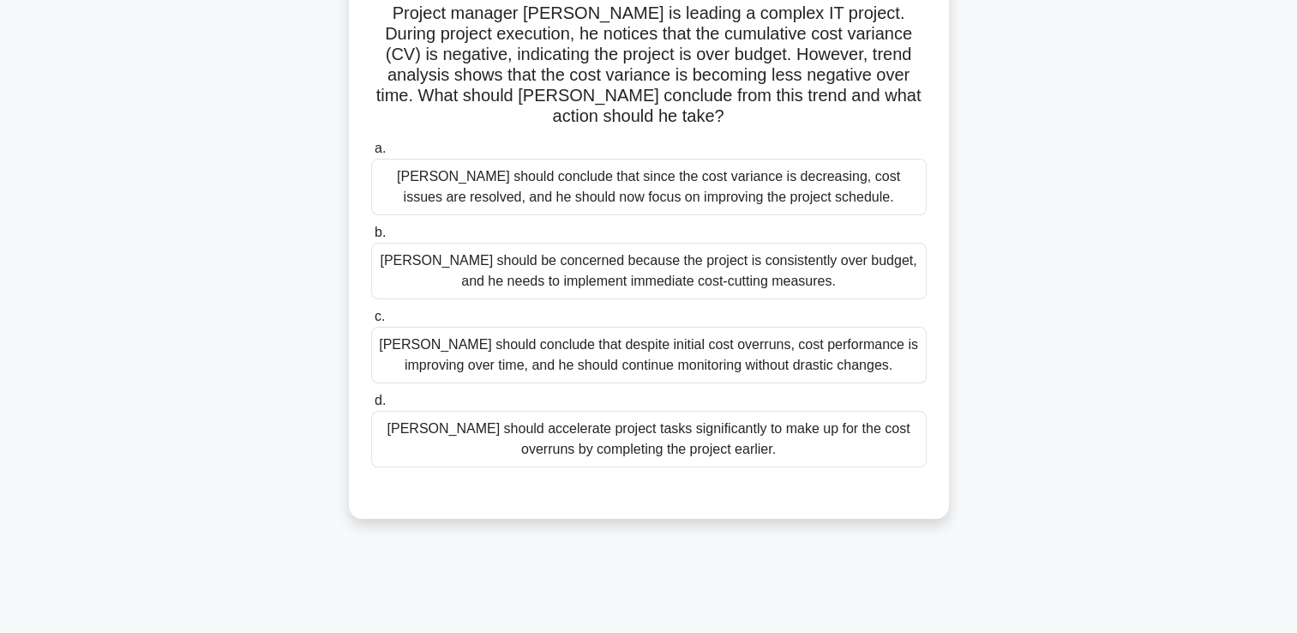
scroll to position [127, 0]
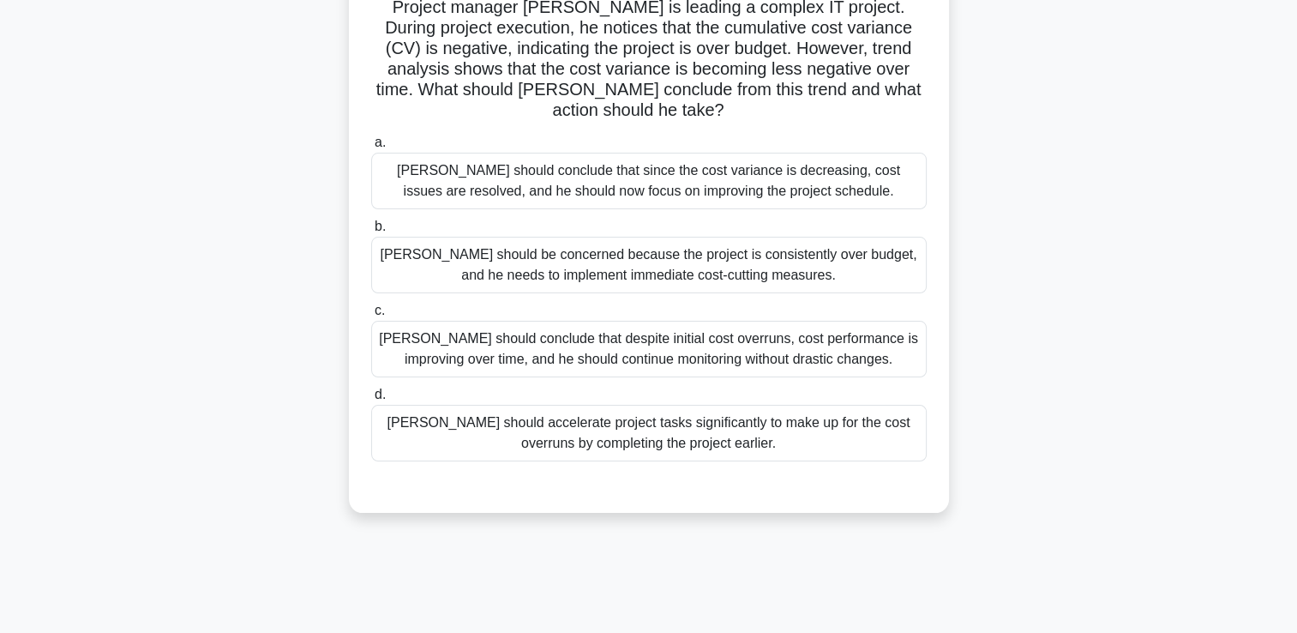
click at [865, 346] on div "[PERSON_NAME] should conclude that despite initial cost overruns, cost performa…" at bounding box center [649, 349] width 556 height 57
click at [371, 316] on input "c. [PERSON_NAME] should conclude that despite initial cost overruns, cost perfo…" at bounding box center [371, 310] width 0 height 11
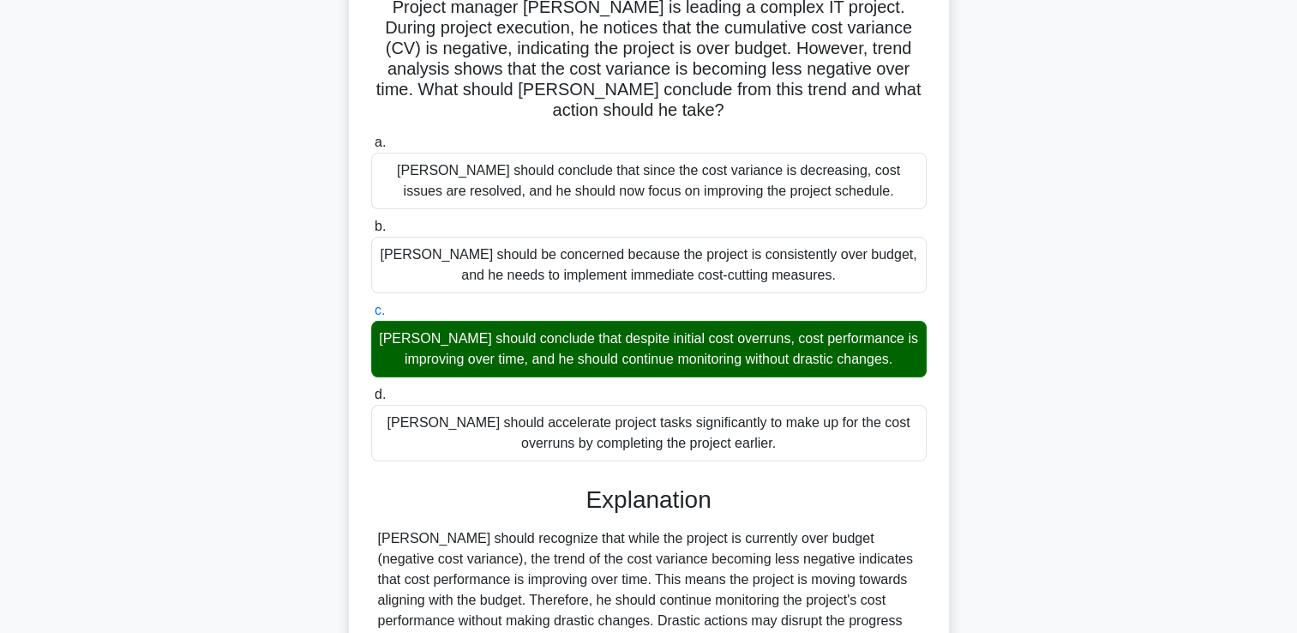
scroll to position [340, 0]
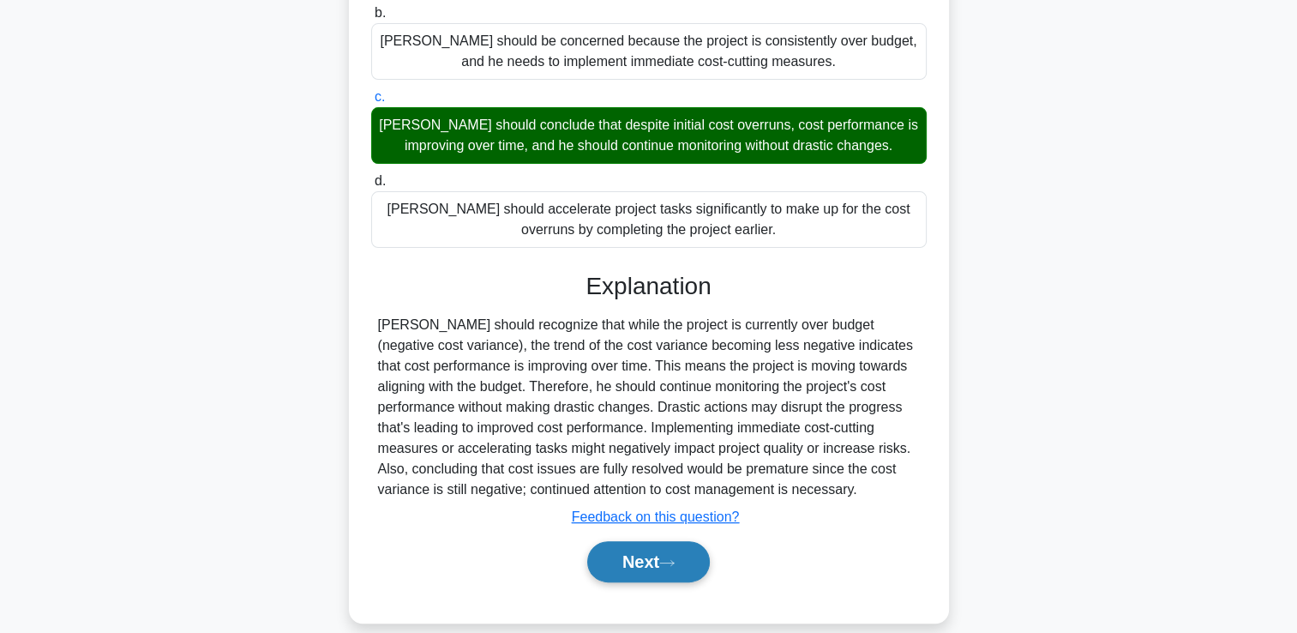
click at [628, 542] on button "Next" at bounding box center [648, 561] width 123 height 41
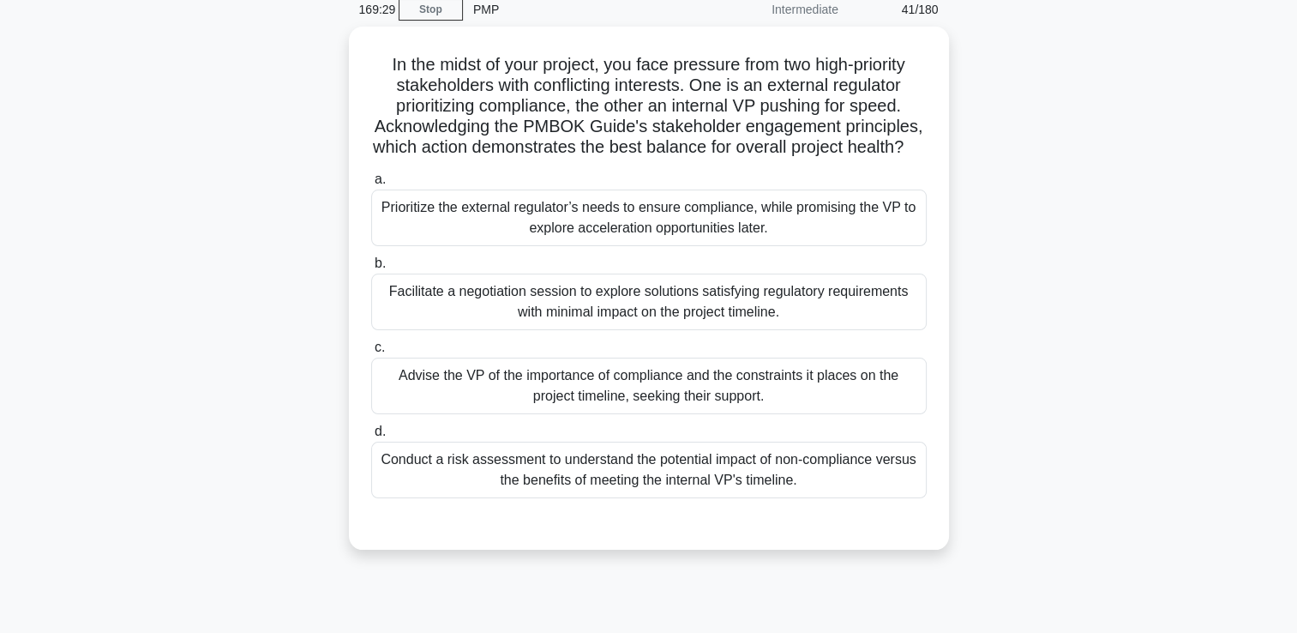
scroll to position [75, 0]
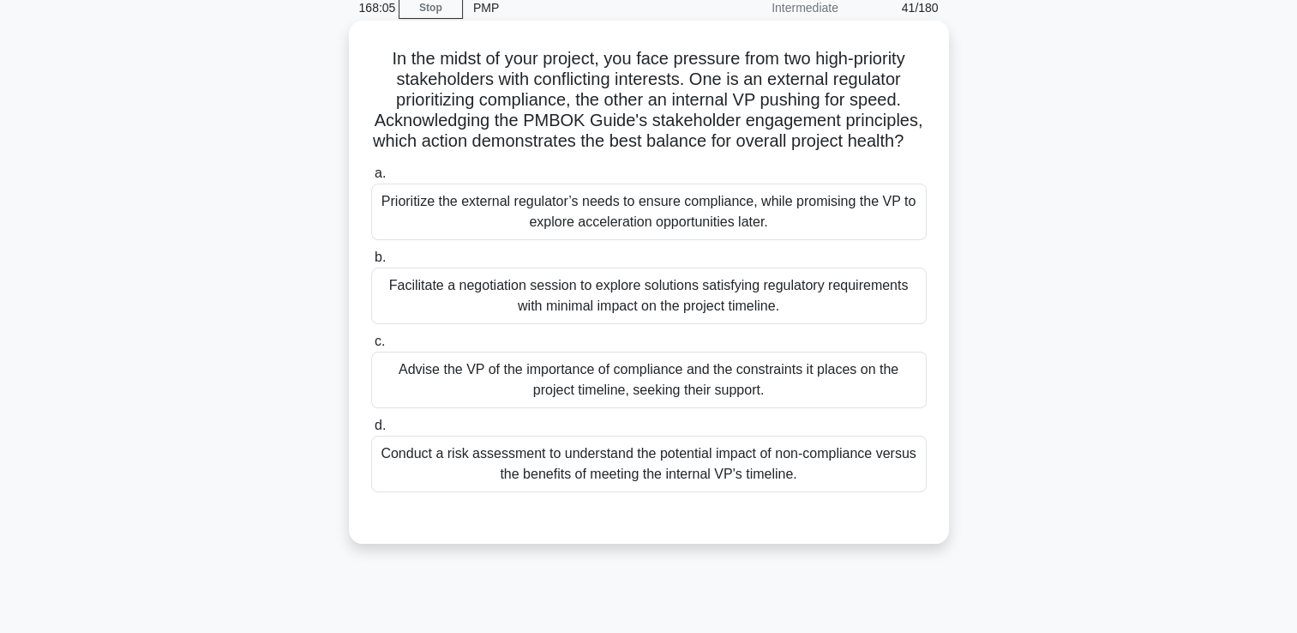
click at [880, 407] on div "Advise the VP of the importance of compliance and the constraints it places on …" at bounding box center [649, 380] width 556 height 57
click at [371, 347] on input "c. Advise the VP of the importance of compliance and the constraints it places …" at bounding box center [371, 341] width 0 height 11
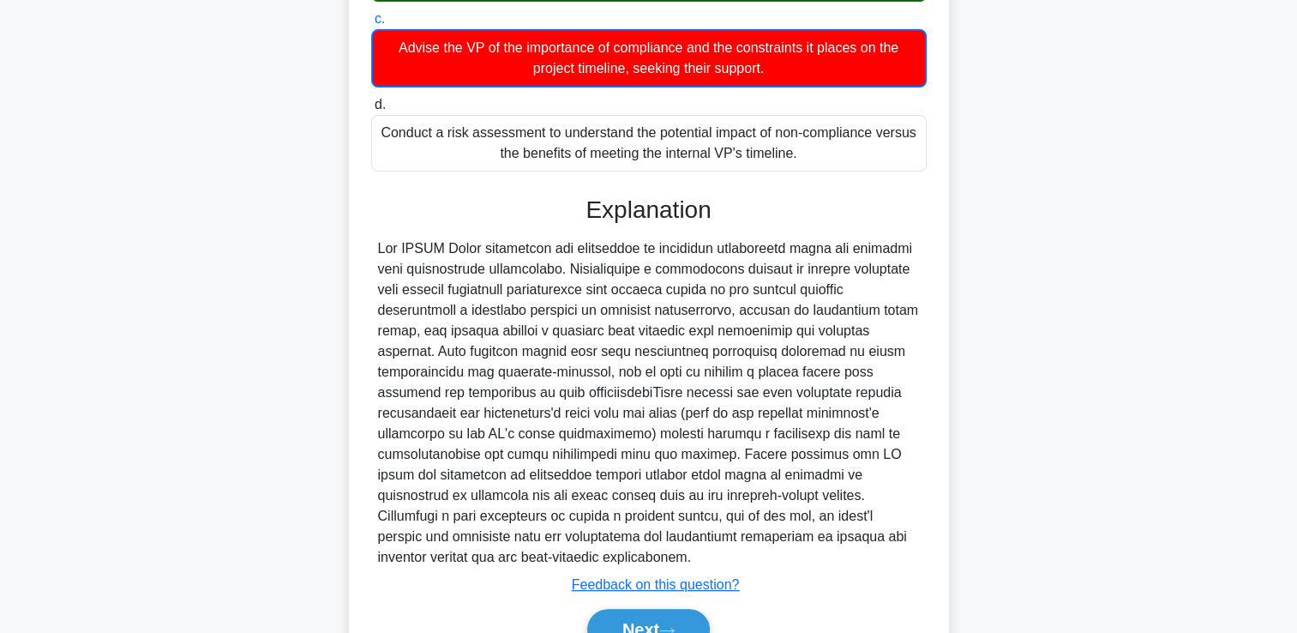
scroll to position [507, 0]
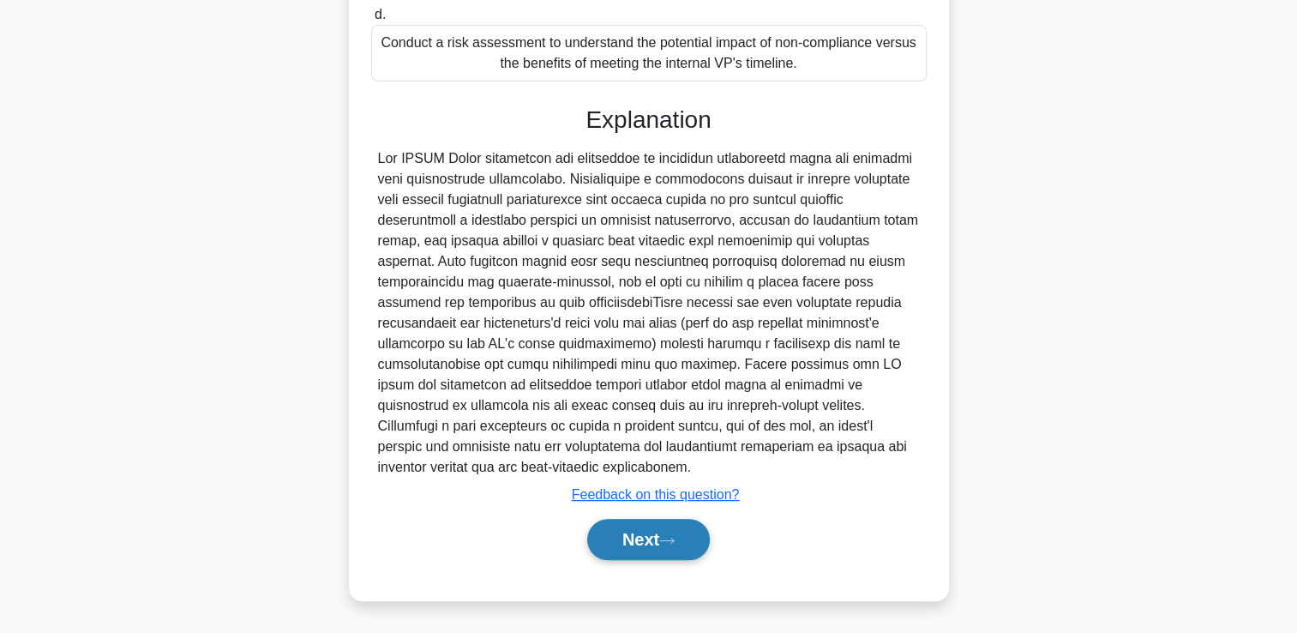
click at [643, 539] on button "Next" at bounding box center [648, 539] width 123 height 41
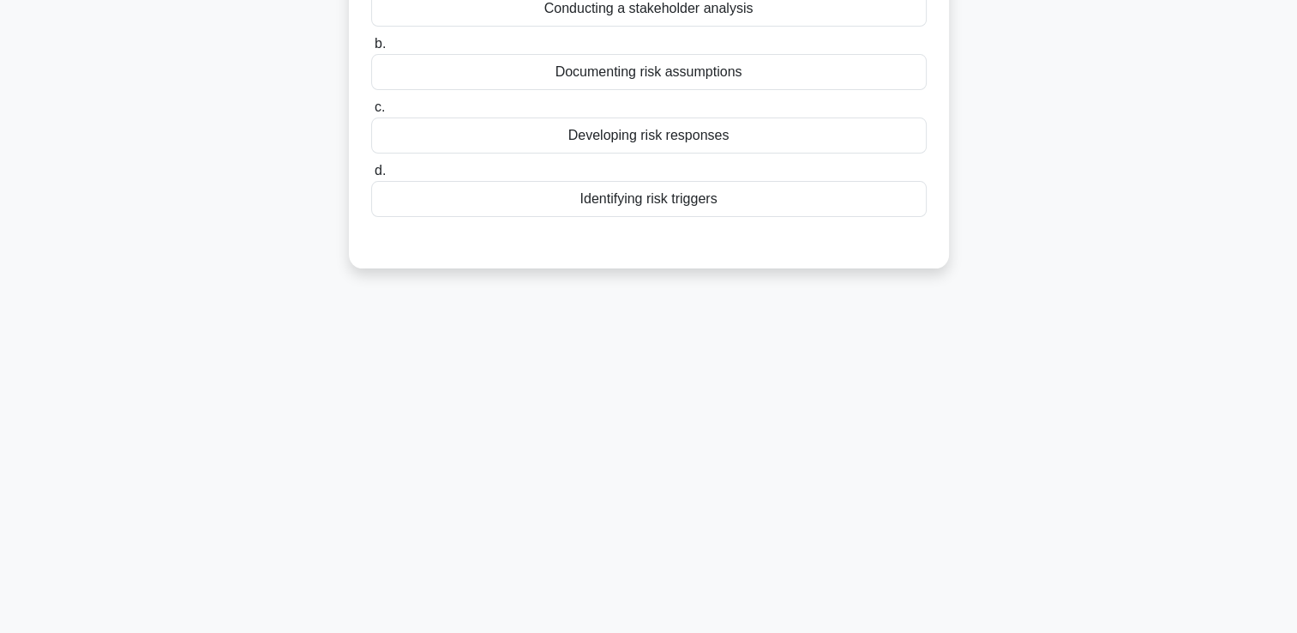
scroll to position [0, 0]
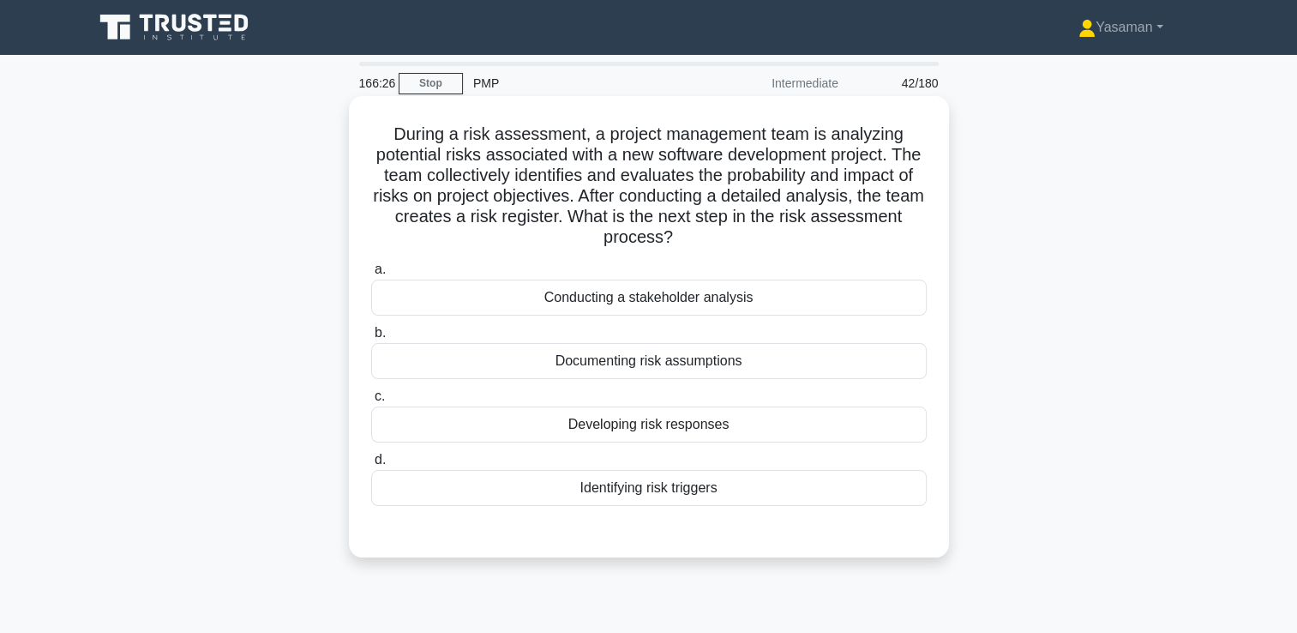
click at [822, 424] on div "Developing risk responses" at bounding box center [649, 424] width 556 height 36
click at [371, 402] on input "c. Developing risk responses" at bounding box center [371, 396] width 0 height 11
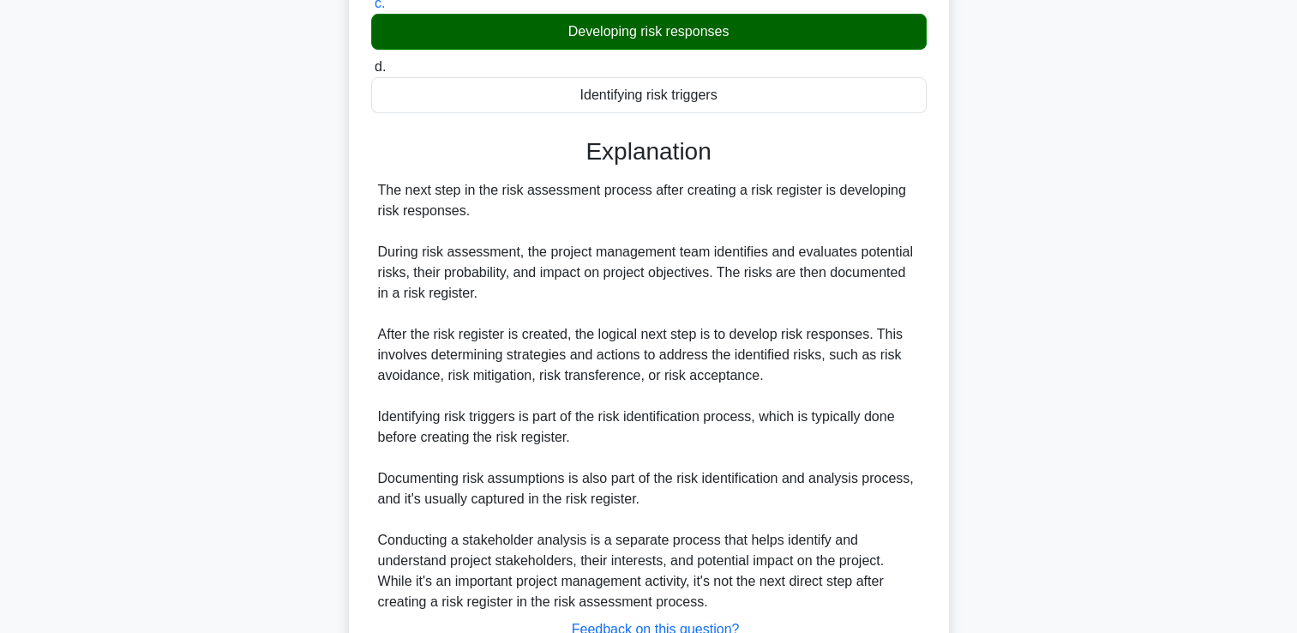
scroll to position [526, 0]
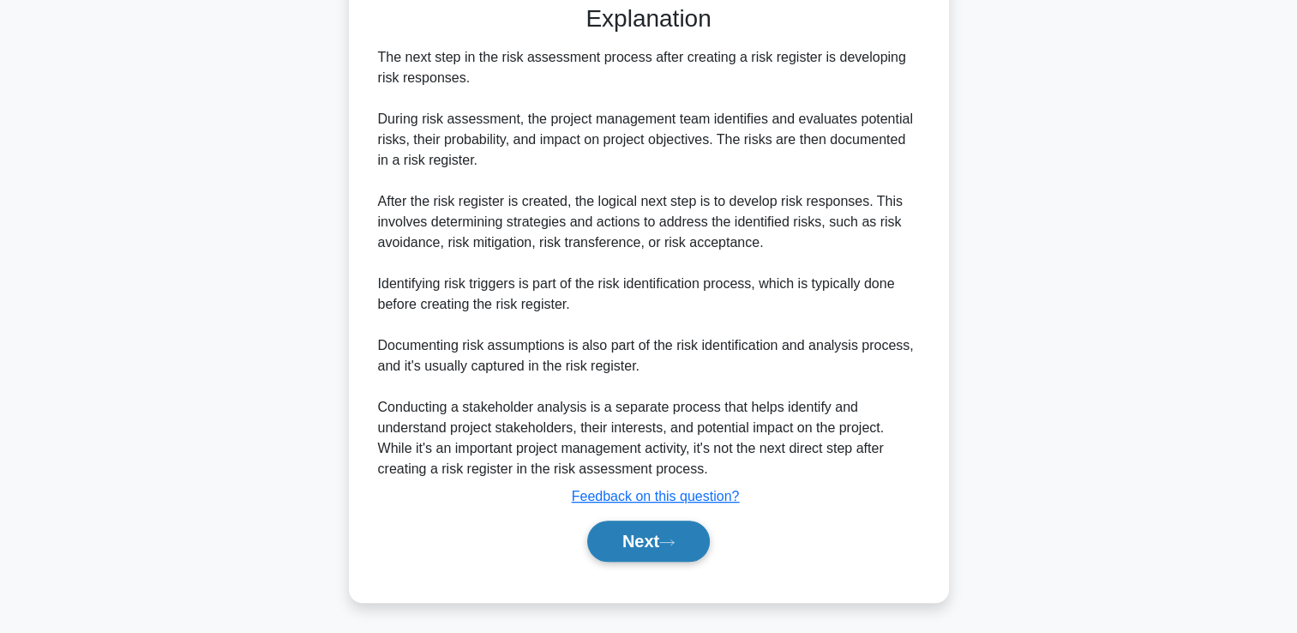
click at [653, 537] on button "Next" at bounding box center [648, 541] width 123 height 41
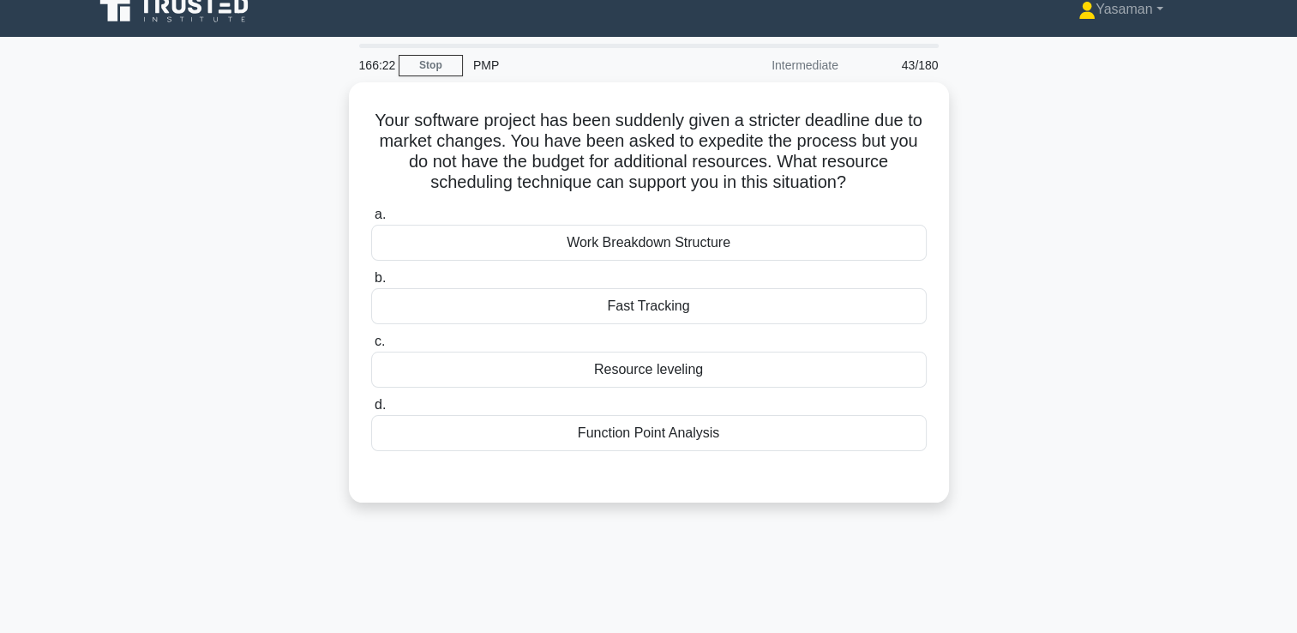
scroll to position [20, 0]
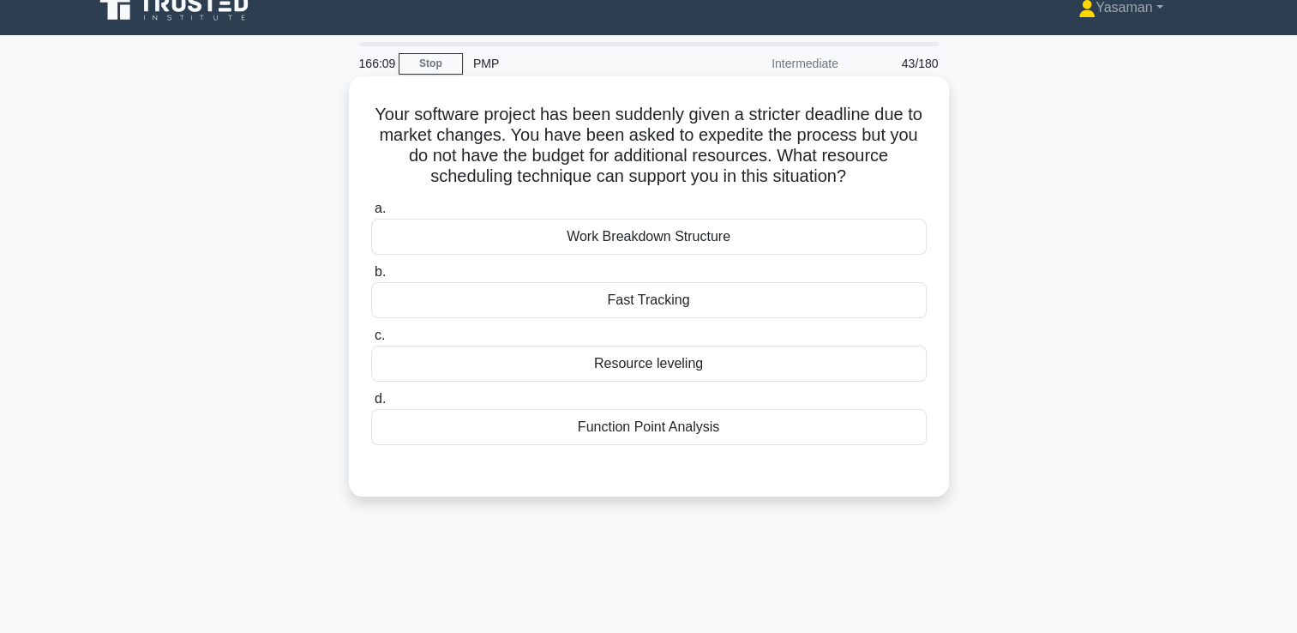
click at [839, 358] on div "Resource leveling" at bounding box center [649, 364] width 556 height 36
click at [371, 341] on input "c. Resource leveling" at bounding box center [371, 335] width 0 height 11
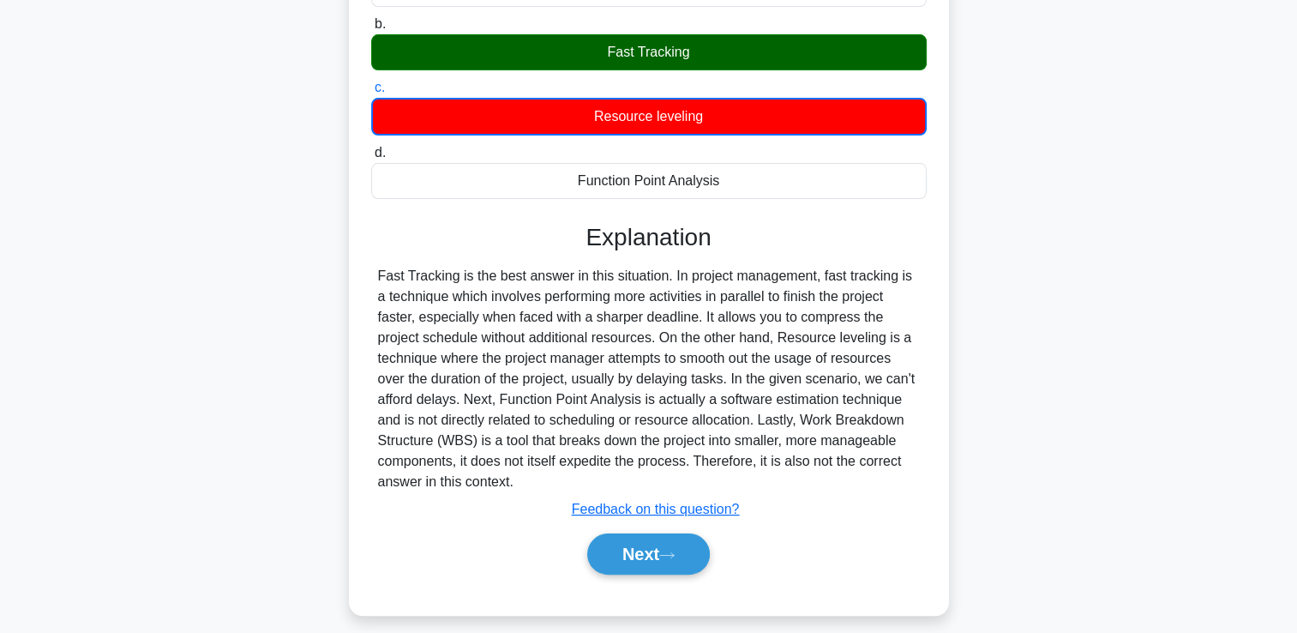
scroll to position [267, 0]
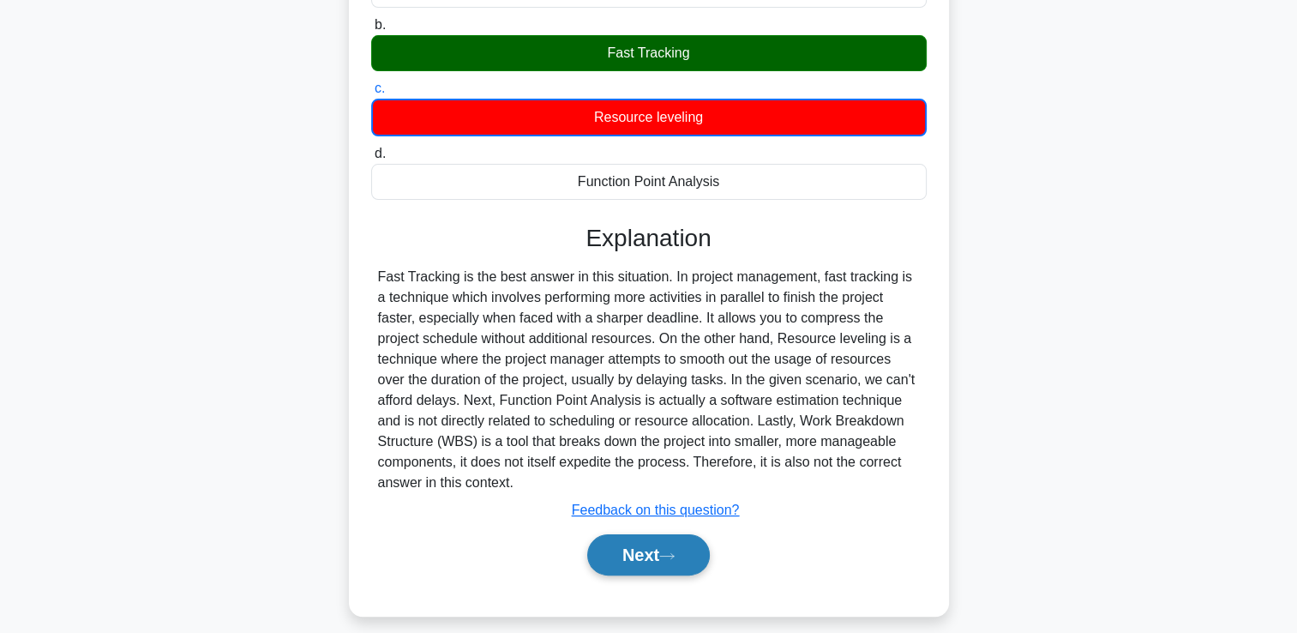
click at [696, 561] on button "Next" at bounding box center [648, 554] width 123 height 41
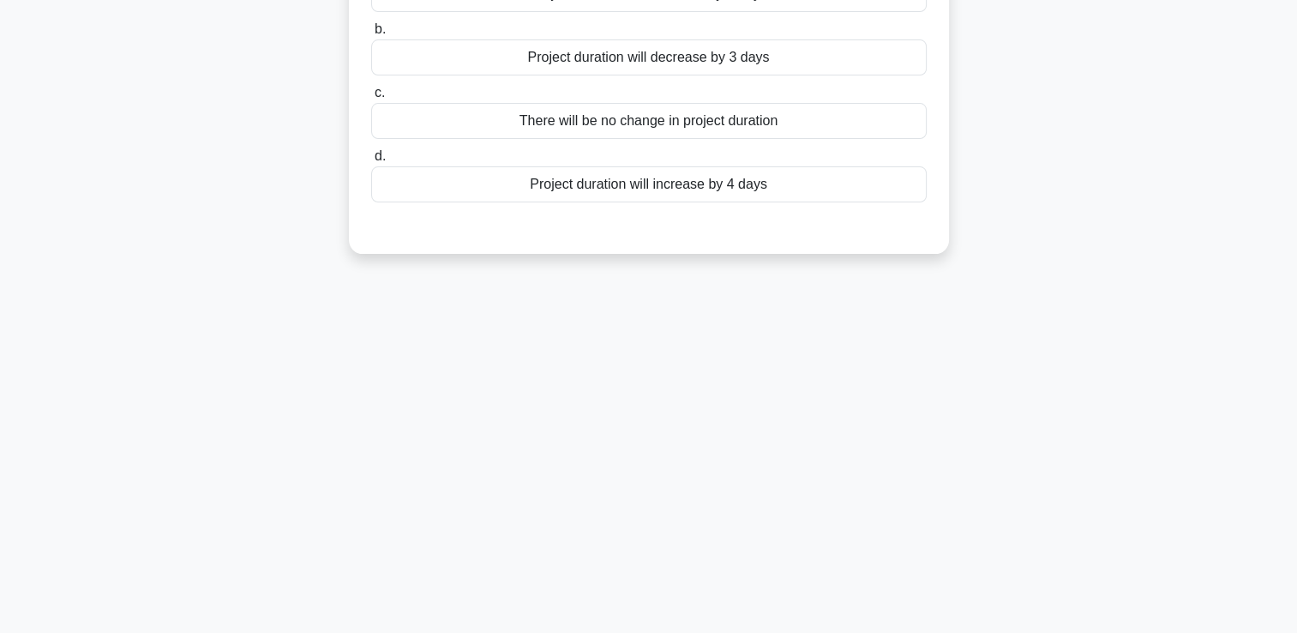
scroll to position [0, 0]
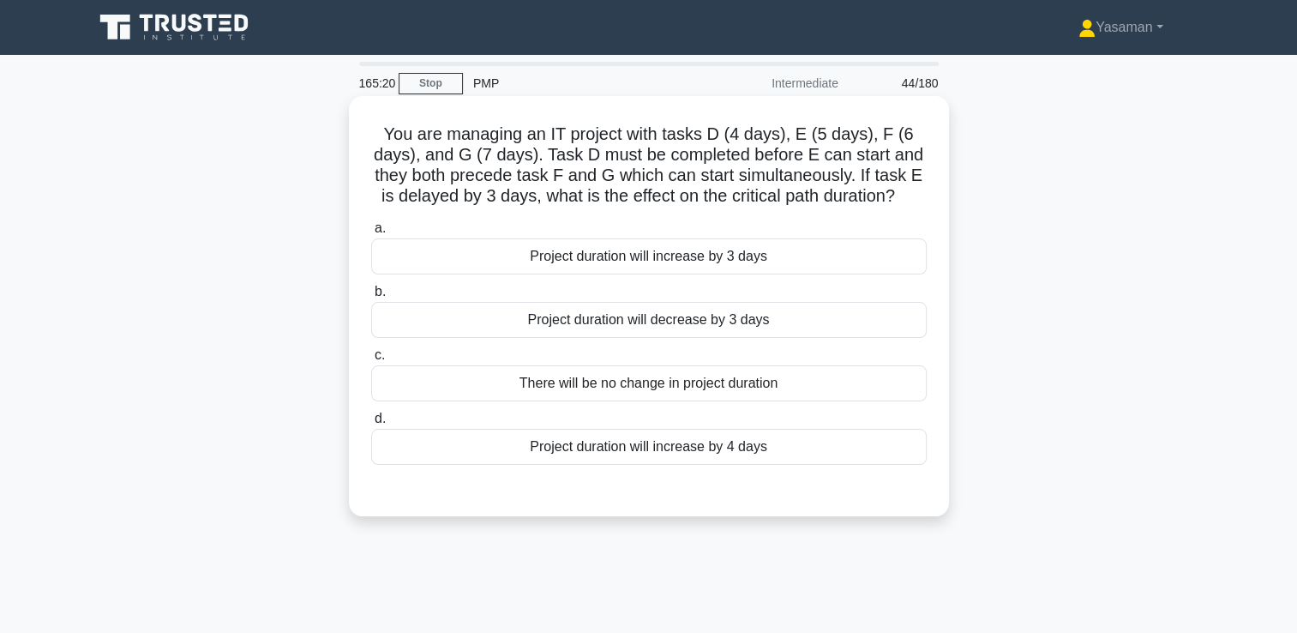
click at [861, 250] on div "Project duration will increase by 3 days" at bounding box center [649, 256] width 556 height 36
click at [371, 234] on input "a. Project duration will increase by 3 days" at bounding box center [371, 228] width 0 height 11
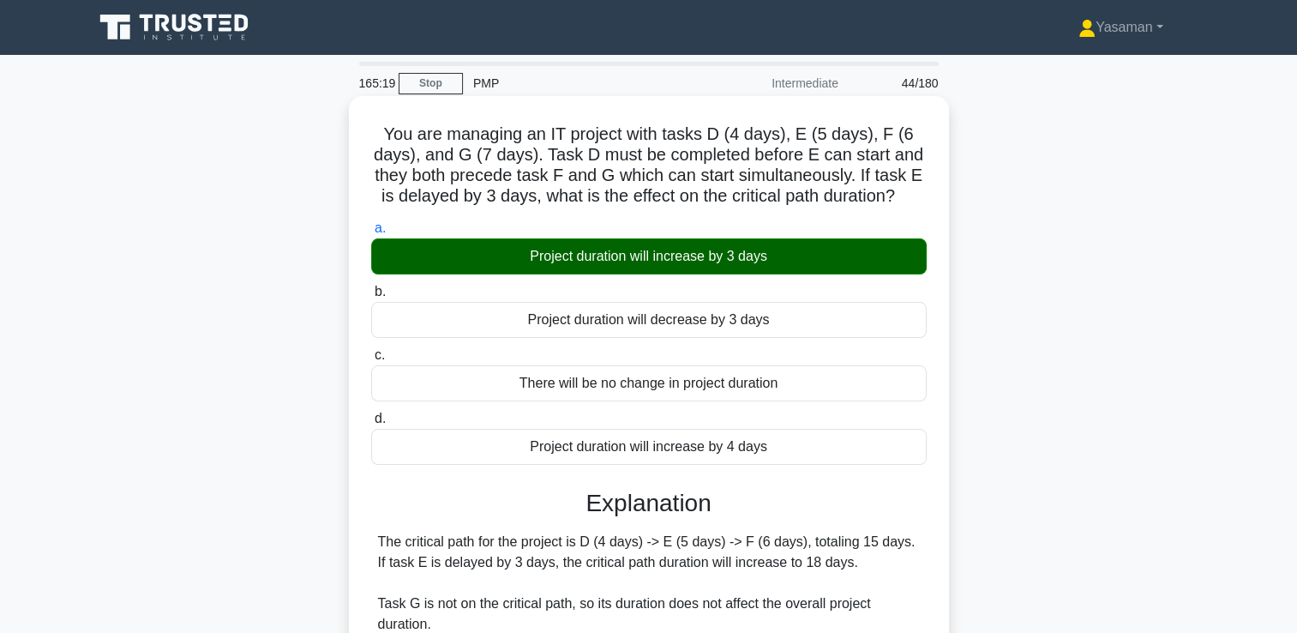
scroll to position [293, 0]
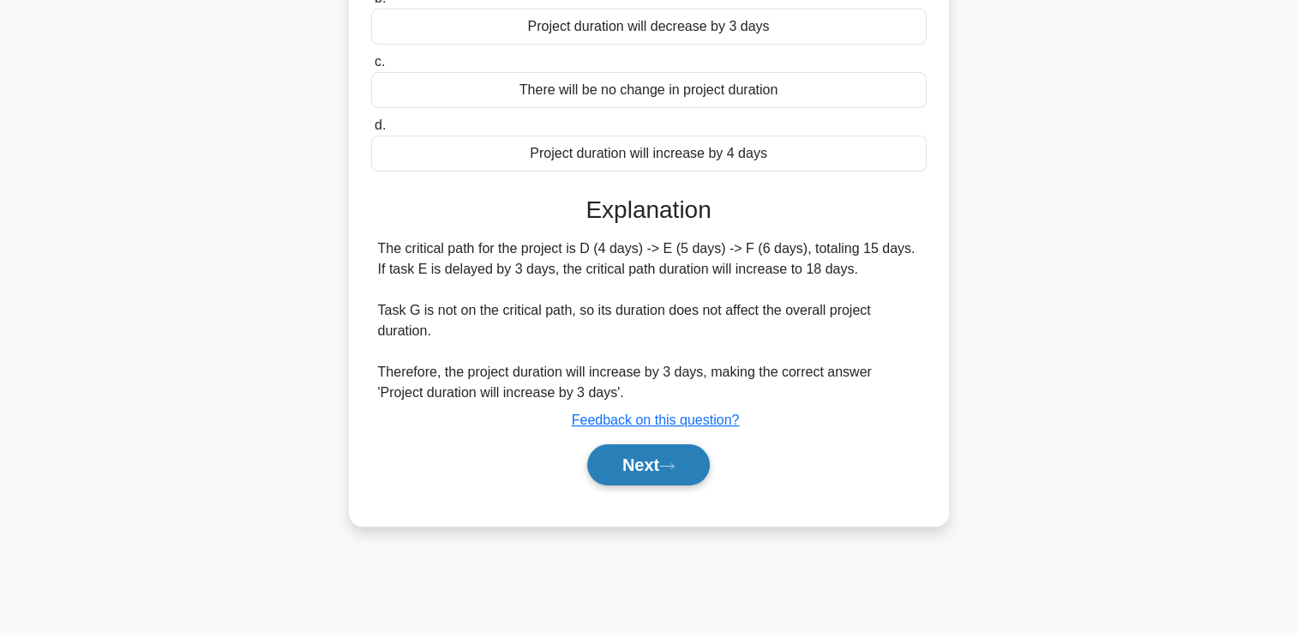
click at [661, 465] on button "Next" at bounding box center [648, 464] width 123 height 41
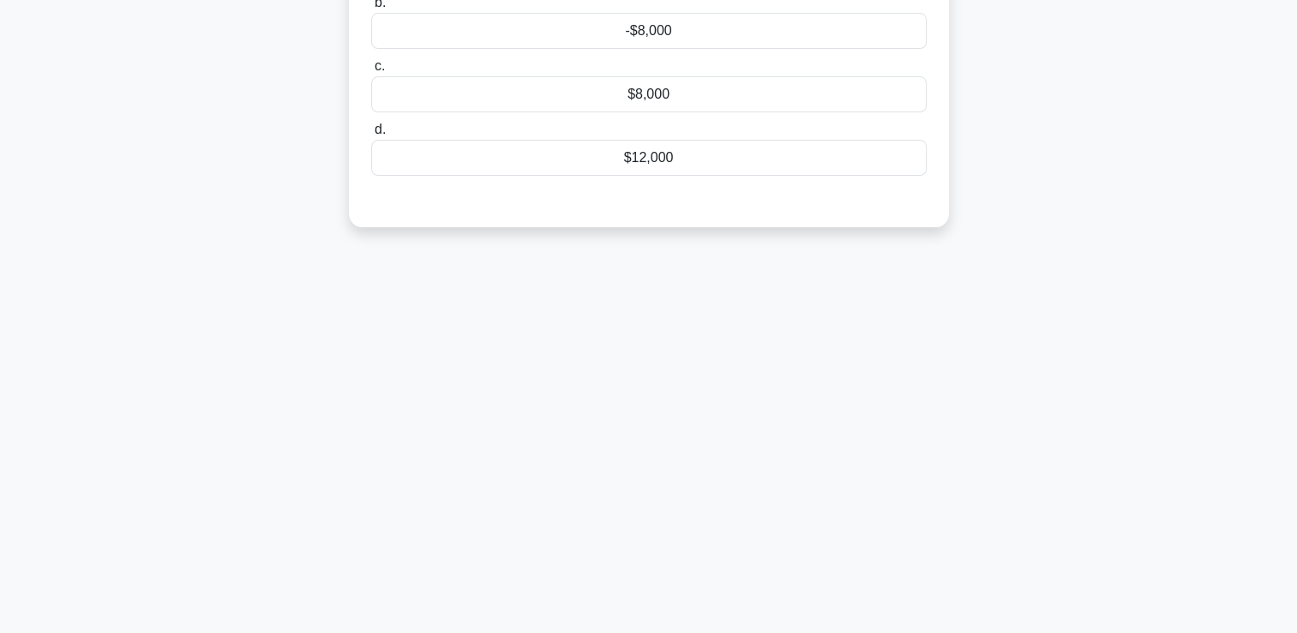
scroll to position [0, 0]
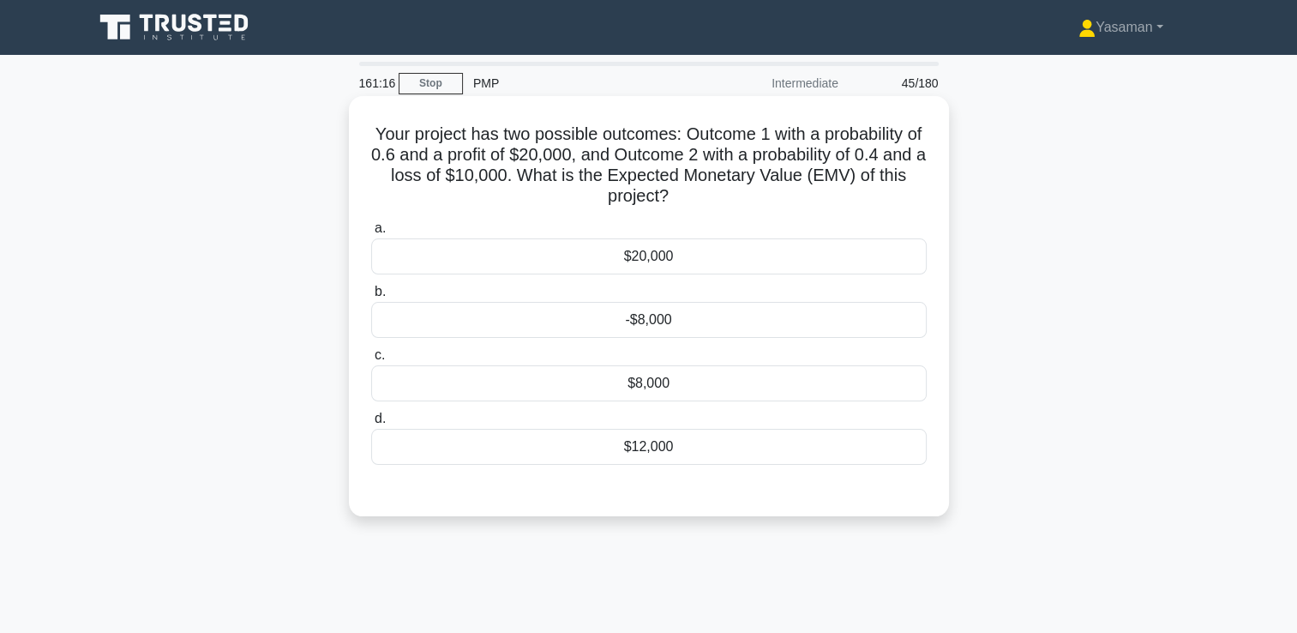
click at [822, 304] on div "-$8,000" at bounding box center [649, 320] width 556 height 36
click at [371, 298] on input "b. -$8,000" at bounding box center [371, 291] width 0 height 11
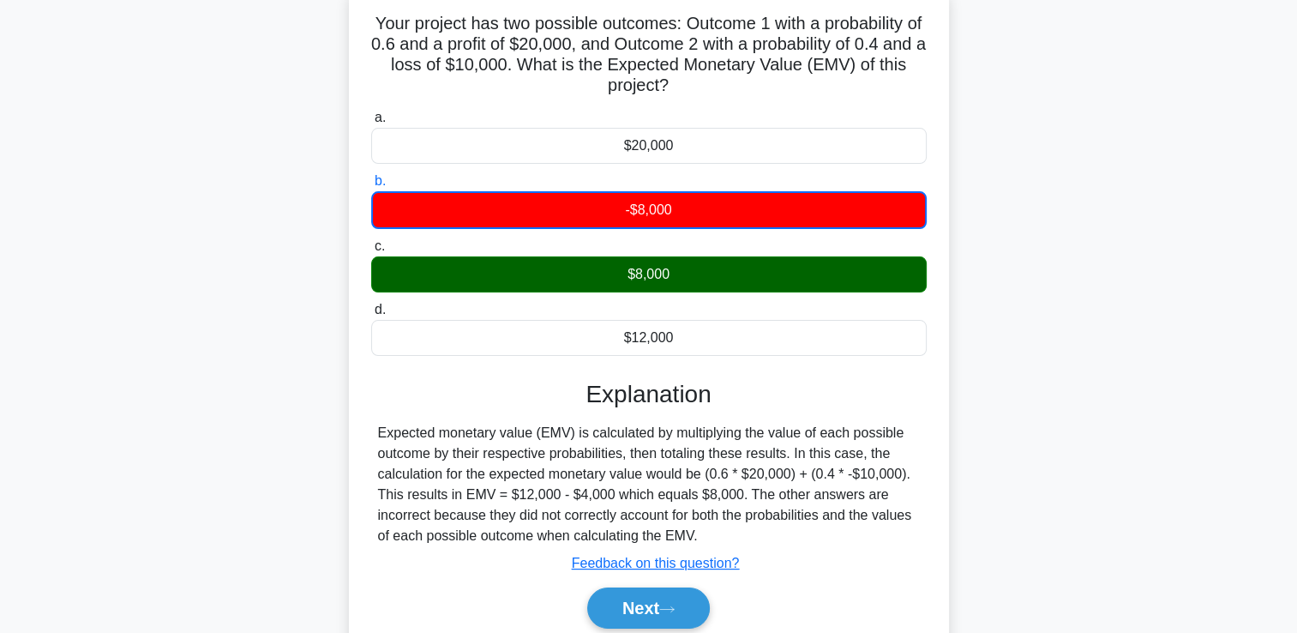
scroll to position [293, 0]
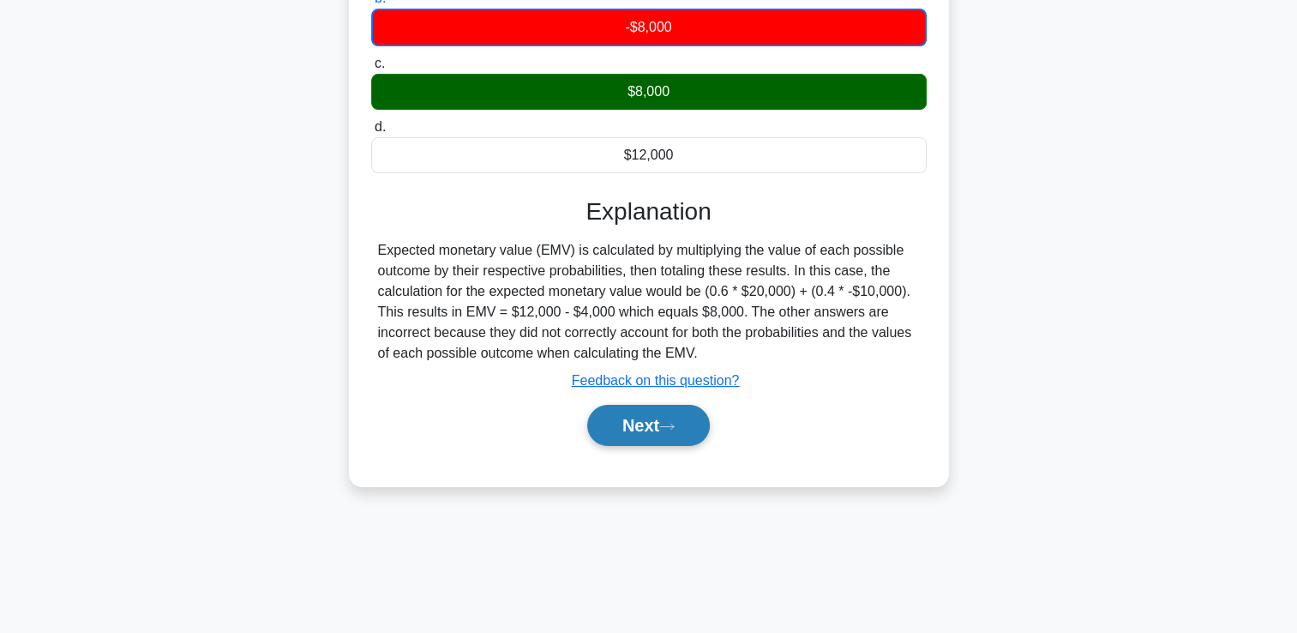
click at [645, 428] on button "Next" at bounding box center [648, 425] width 123 height 41
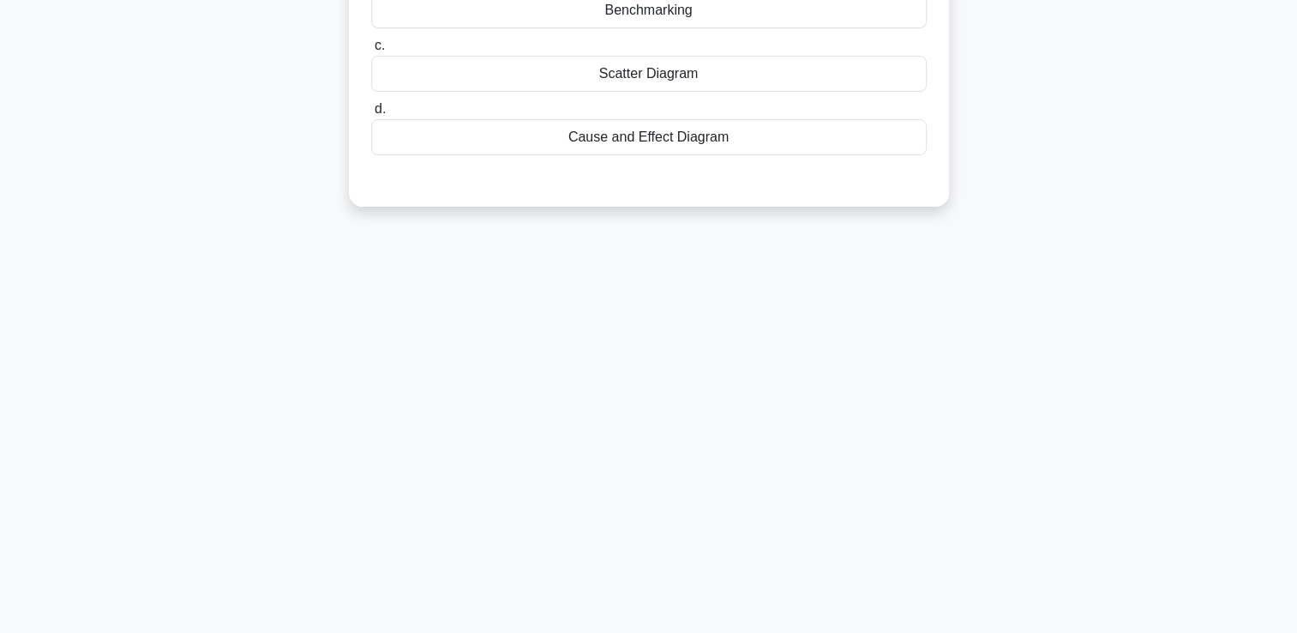
scroll to position [0, 0]
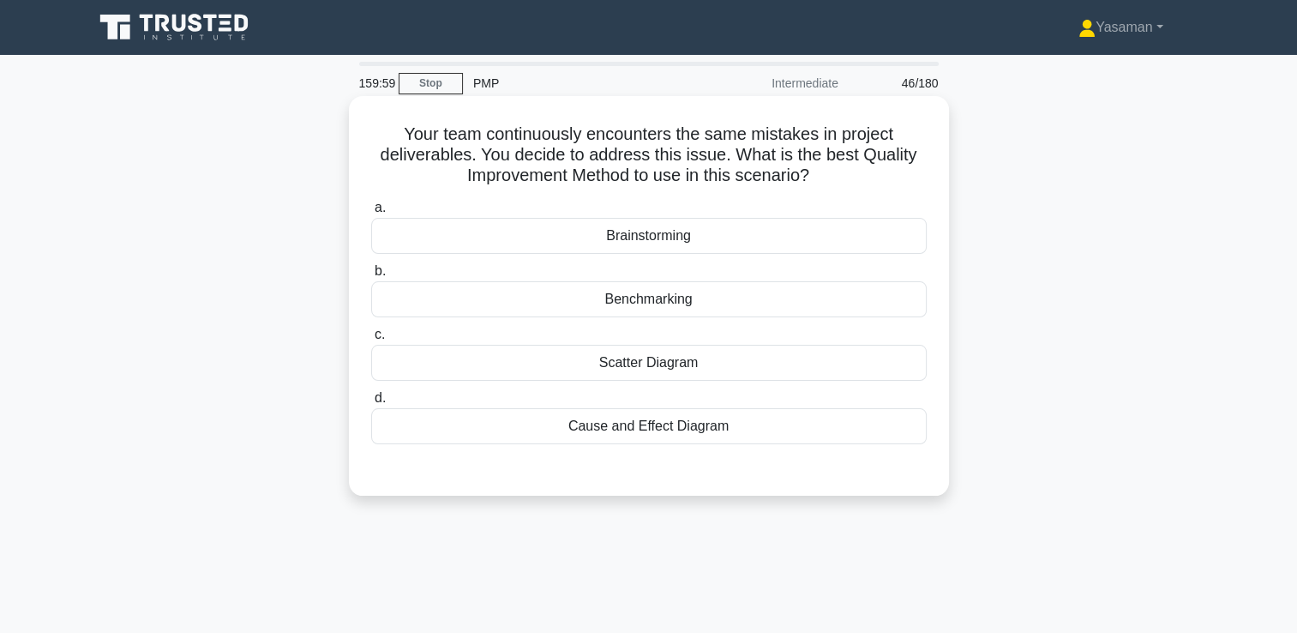
click at [882, 430] on div "Cause and Effect Diagram" at bounding box center [649, 426] width 556 height 36
click at [371, 404] on input "d. Cause and Effect Diagram" at bounding box center [371, 398] width 0 height 11
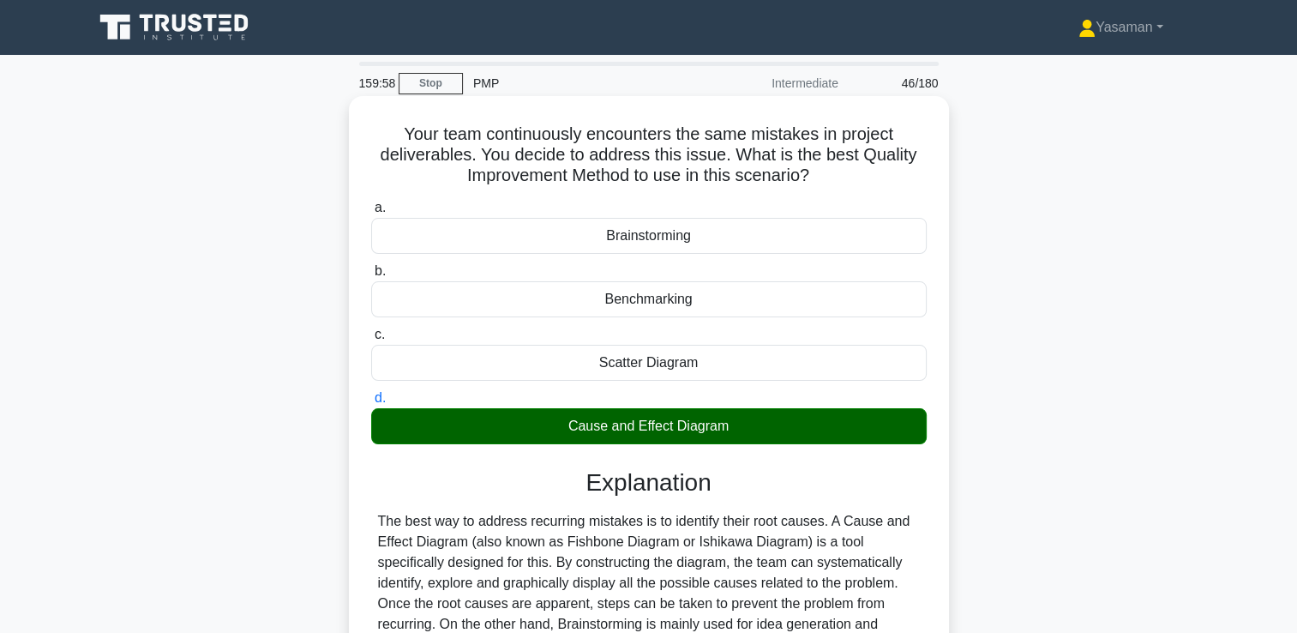
scroll to position [293, 0]
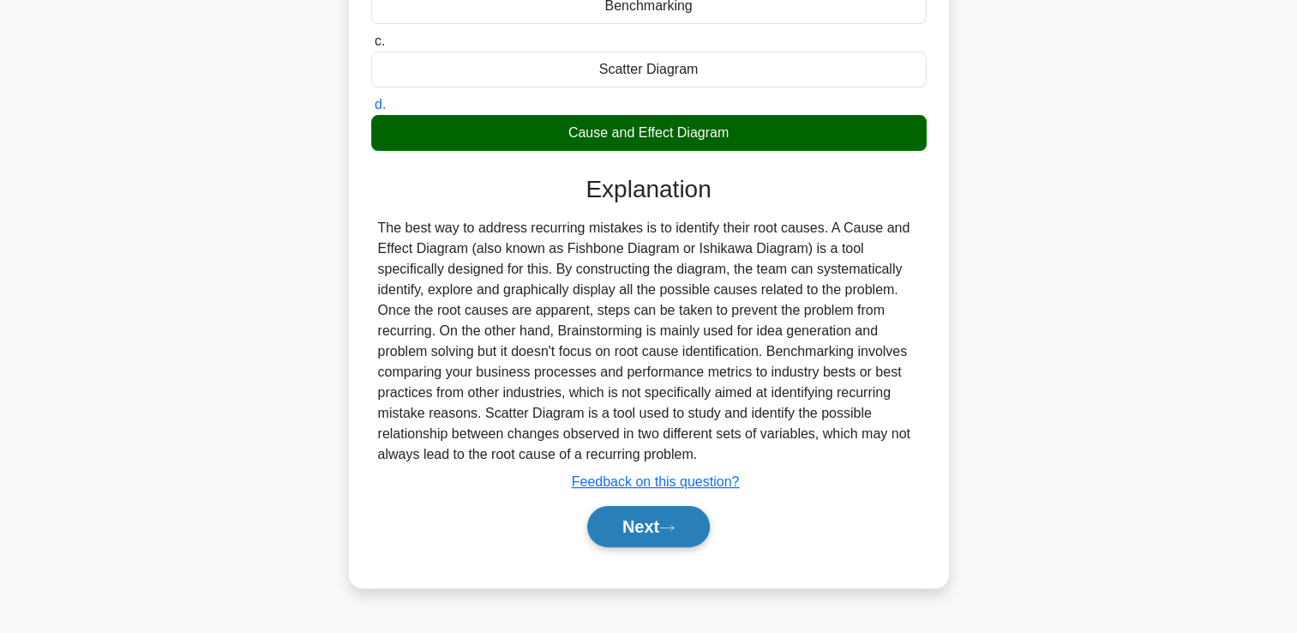
click at [663, 539] on button "Next" at bounding box center [648, 526] width 123 height 41
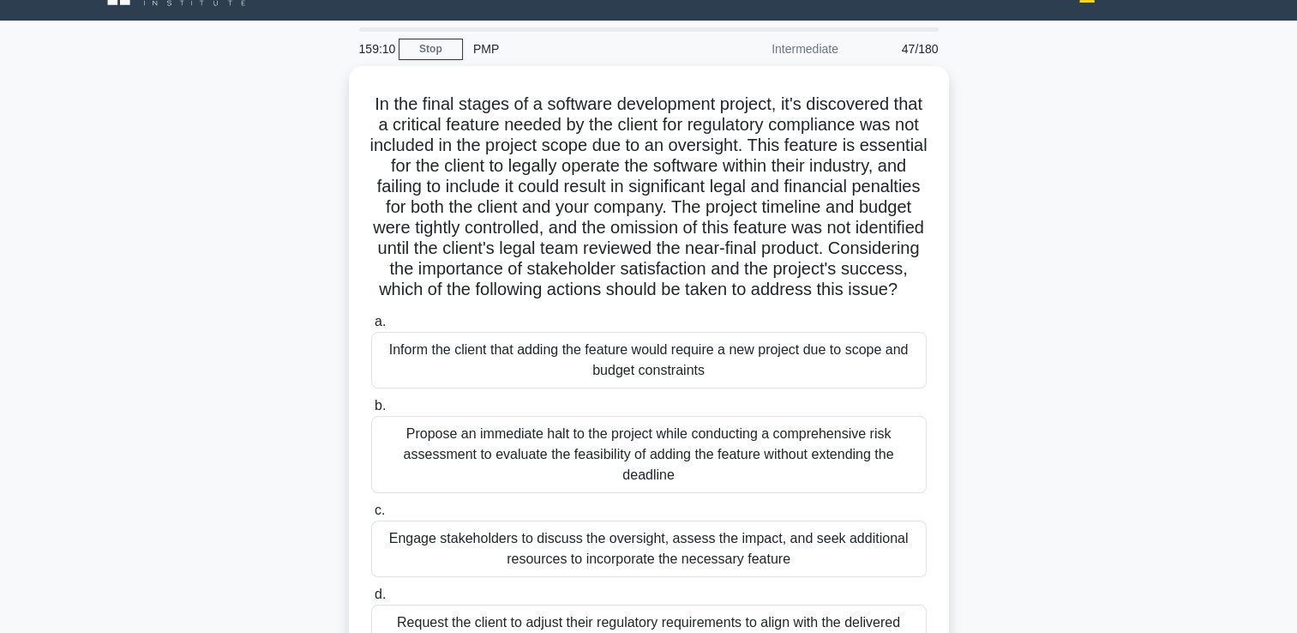
scroll to position [36, 0]
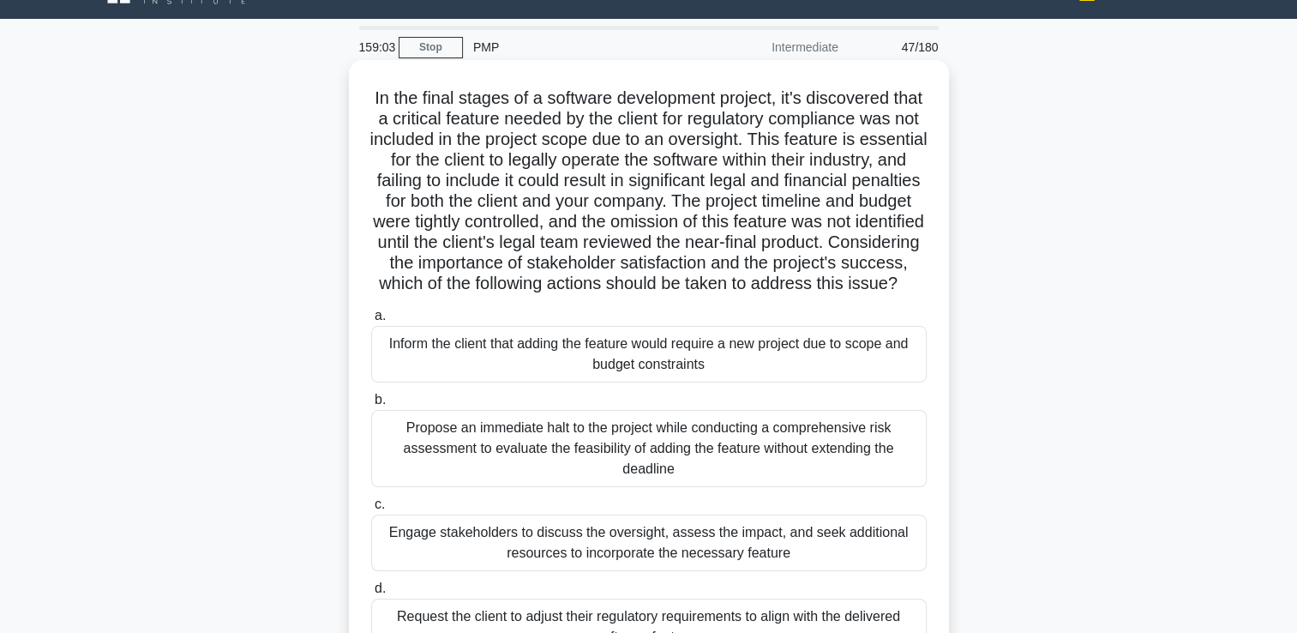
click at [481, 471] on div "Propose an immediate halt to the project while conducting a comprehensive risk …" at bounding box center [649, 448] width 556 height 77
click at [371, 406] on input "b. Propose an immediate halt to the project while conducting a comprehensive ri…" at bounding box center [371, 399] width 0 height 11
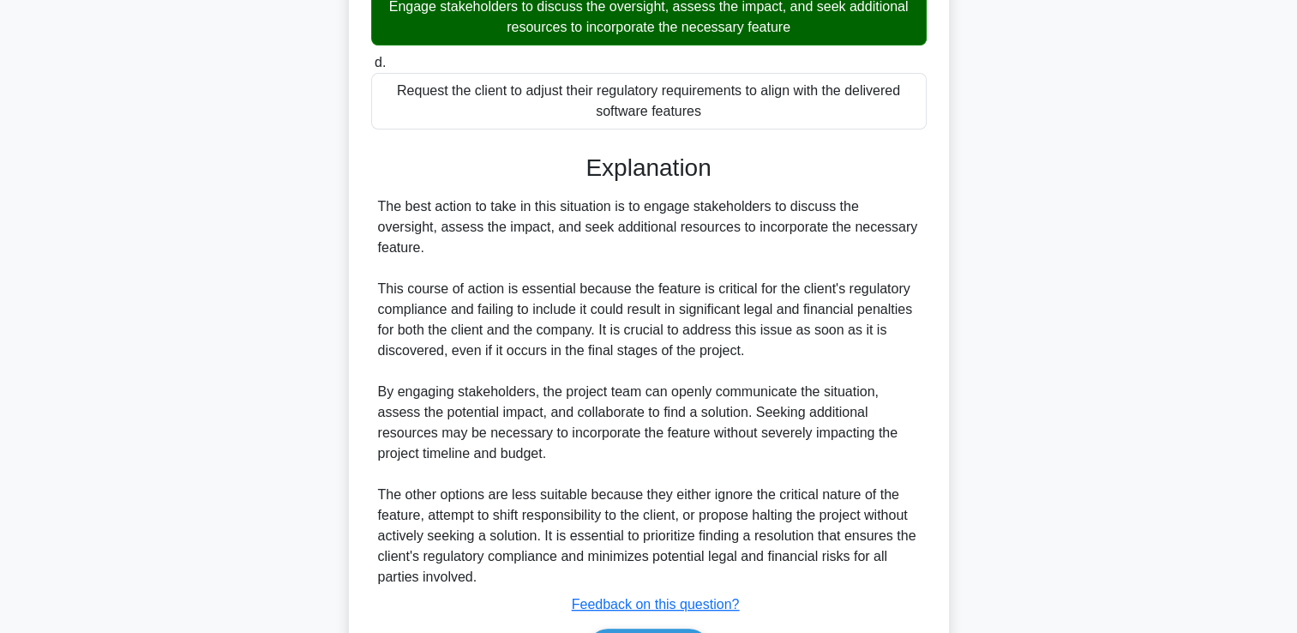
scroll to position [692, 0]
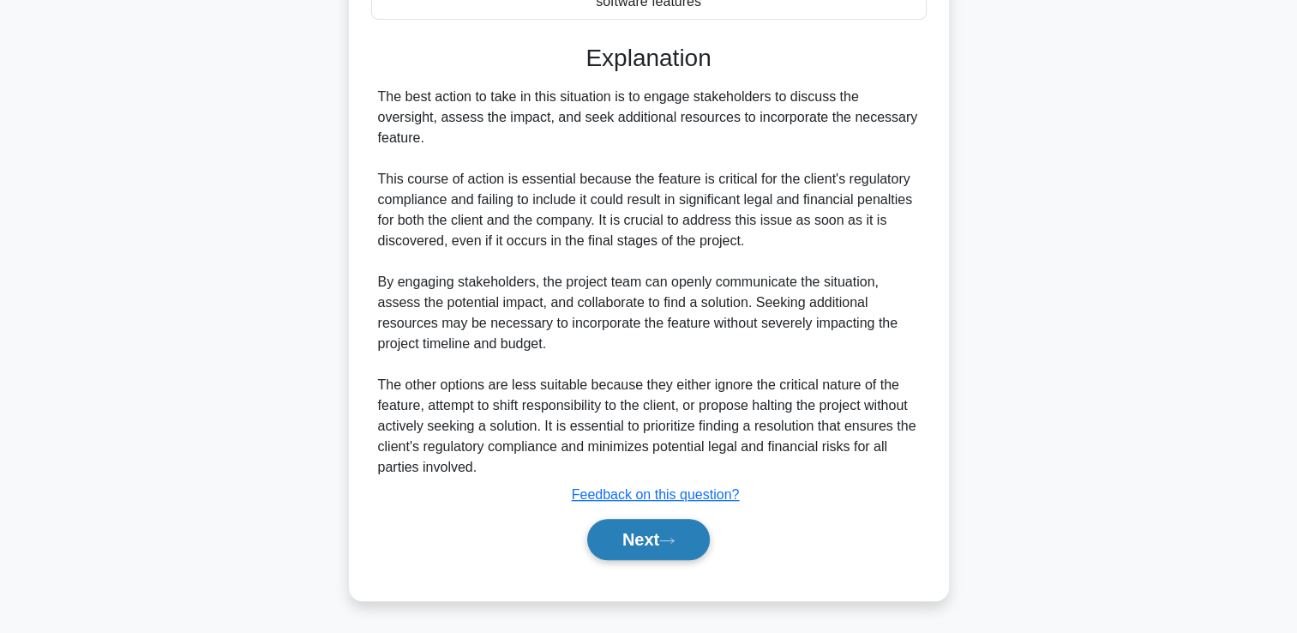
click at [617, 537] on button "Next" at bounding box center [648, 539] width 123 height 41
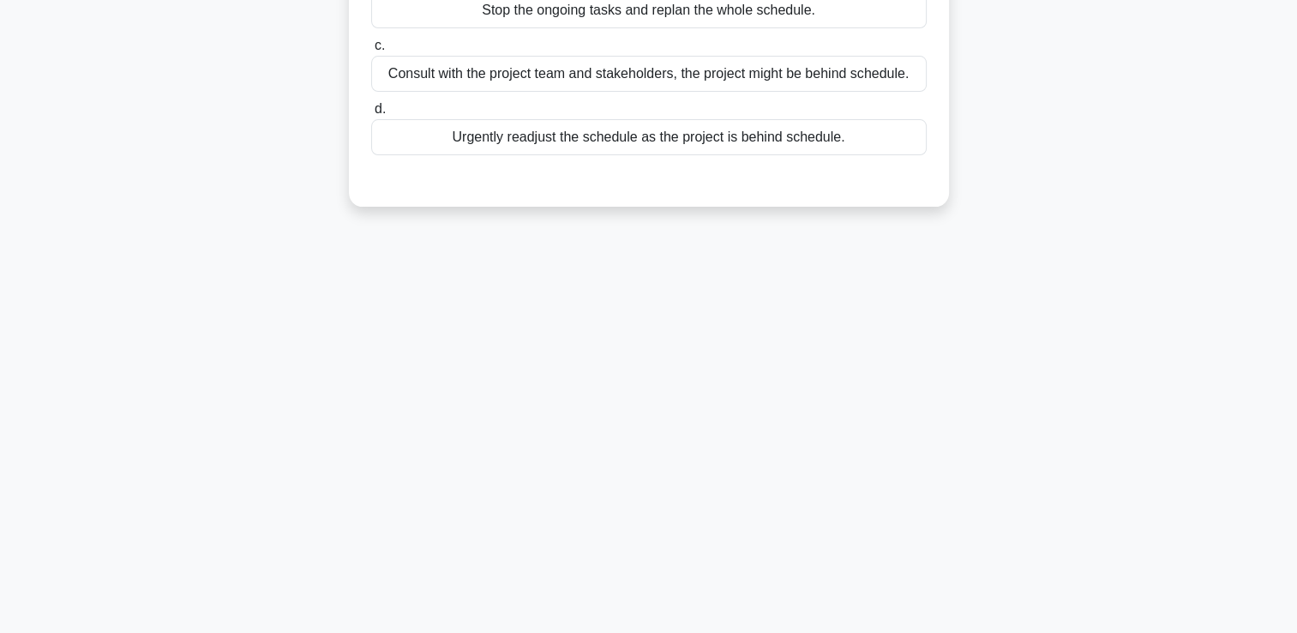
scroll to position [0, 0]
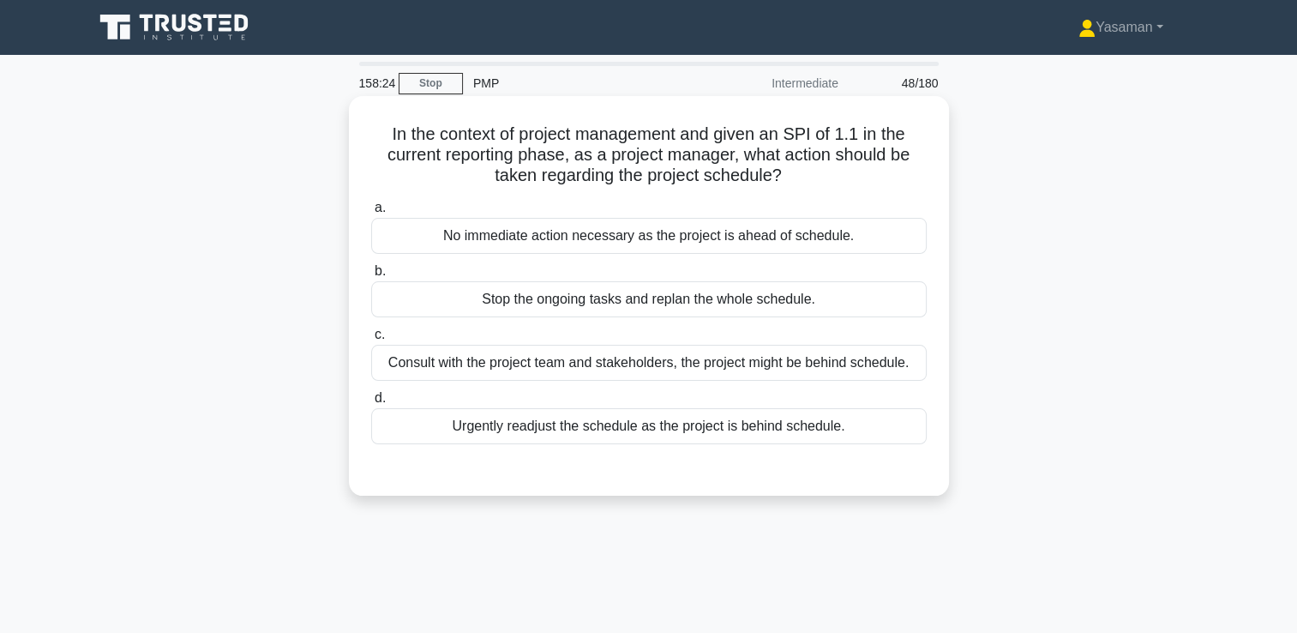
click at [679, 242] on div "No immediate action necessary as the project is ahead of schedule." at bounding box center [649, 236] width 556 height 36
click at [371, 214] on input "a. No immediate action necessary as the project is ahead of schedule." at bounding box center [371, 207] width 0 height 11
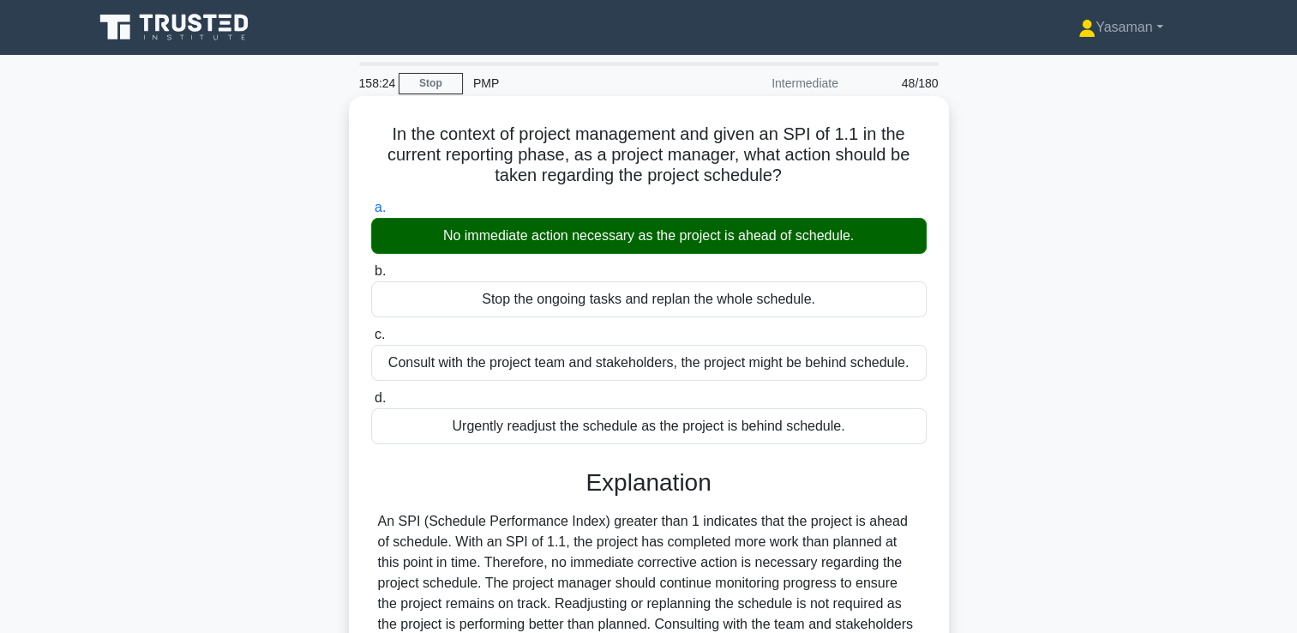
scroll to position [293, 0]
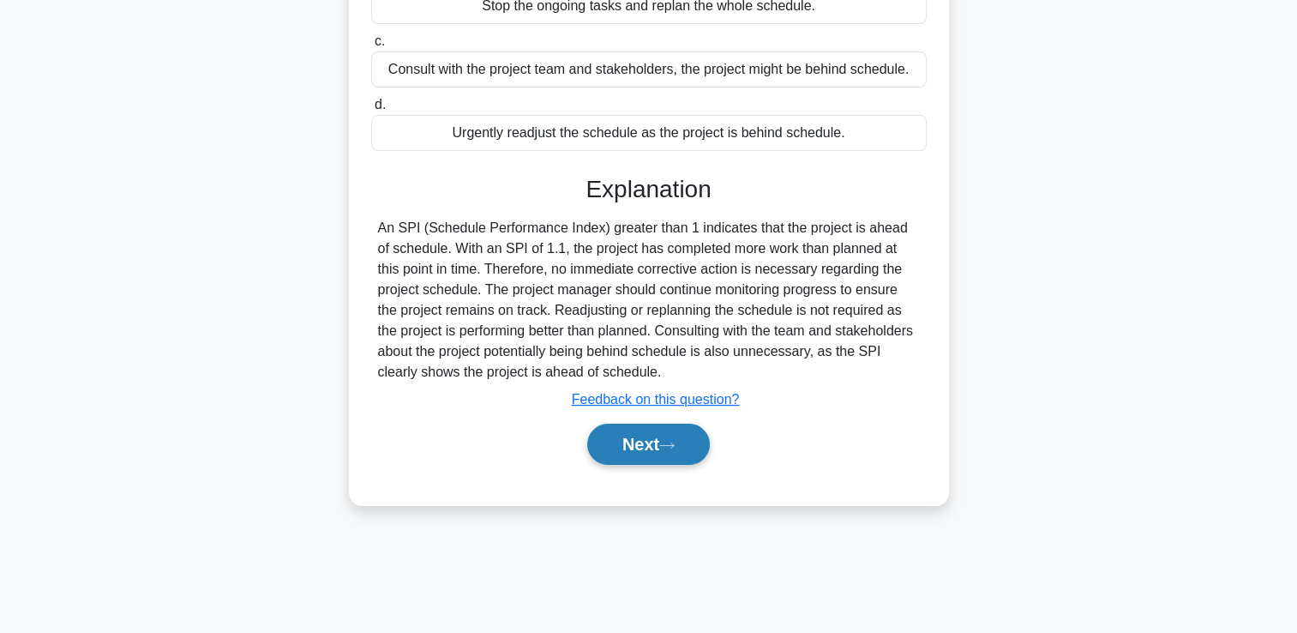
click at [623, 430] on button "Next" at bounding box center [648, 444] width 123 height 41
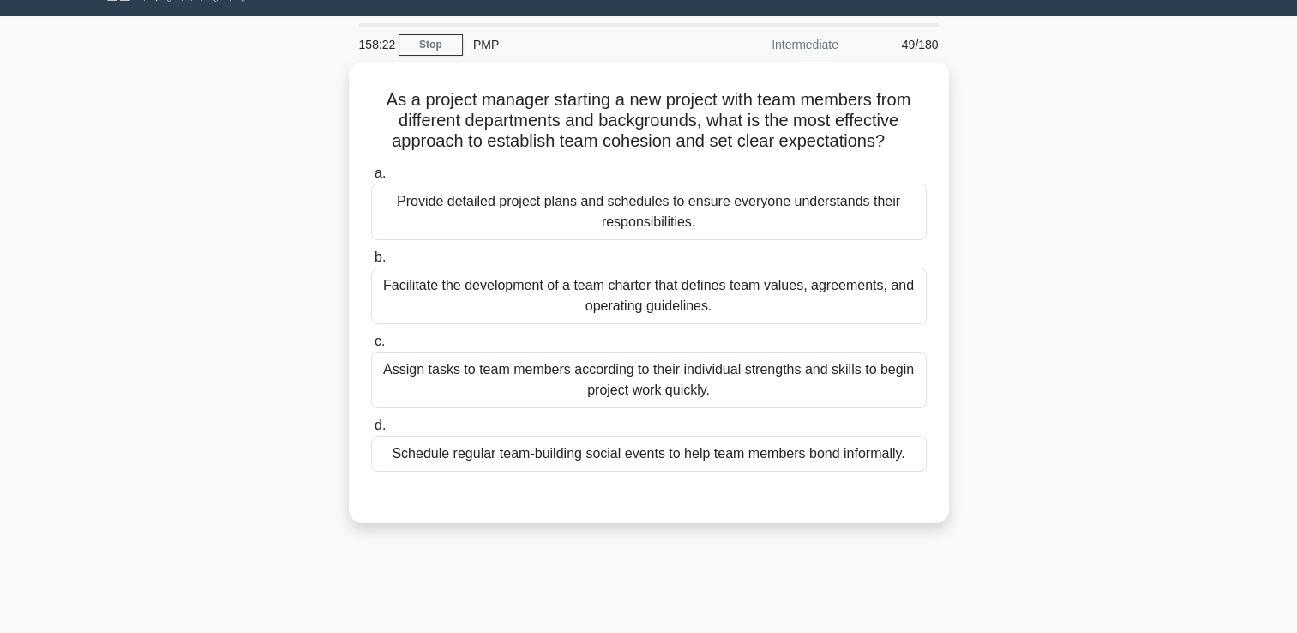
scroll to position [28, 0]
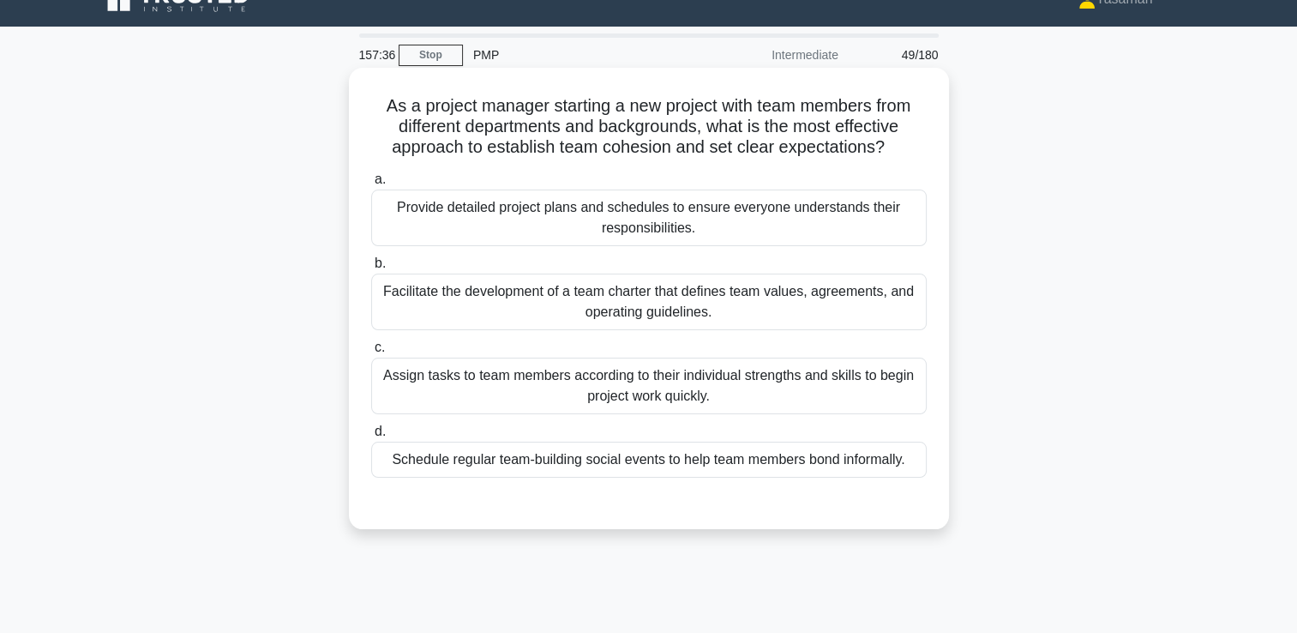
click at [682, 296] on div "Facilitate the development of a team charter that defines team values, agreemen…" at bounding box center [649, 302] width 556 height 57
click at [371, 269] on input "b. Facilitate the development of a team charter that defines team values, agree…" at bounding box center [371, 263] width 0 height 11
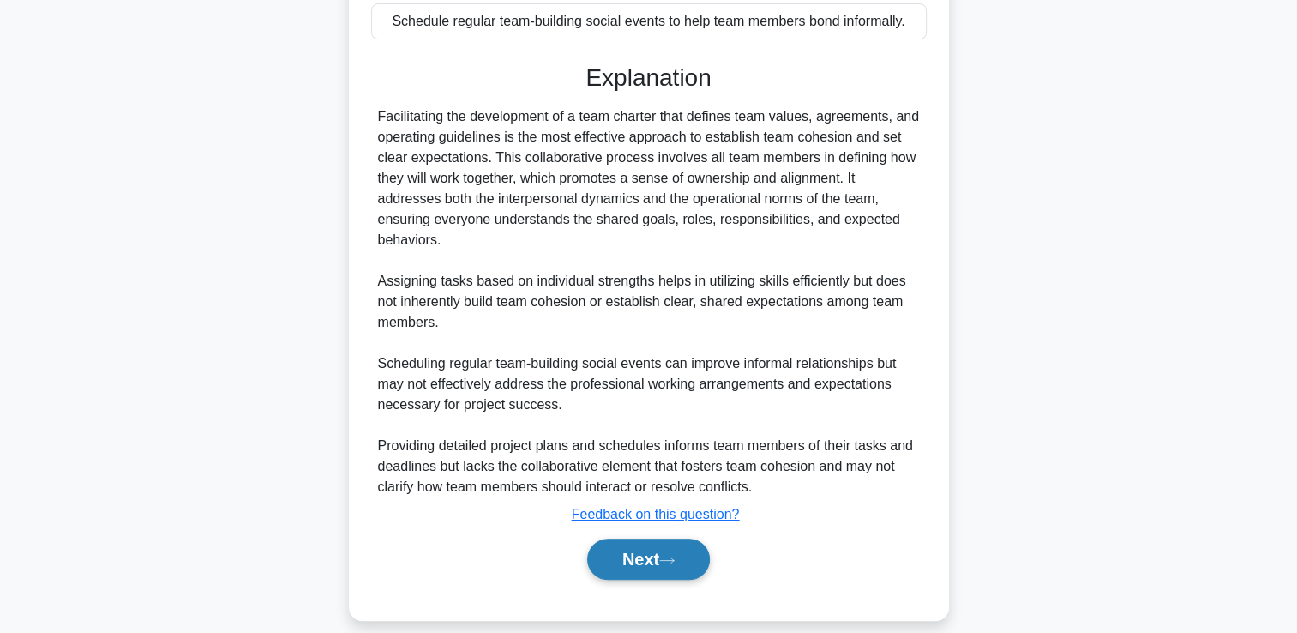
click at [626, 562] on button "Next" at bounding box center [648, 559] width 123 height 41
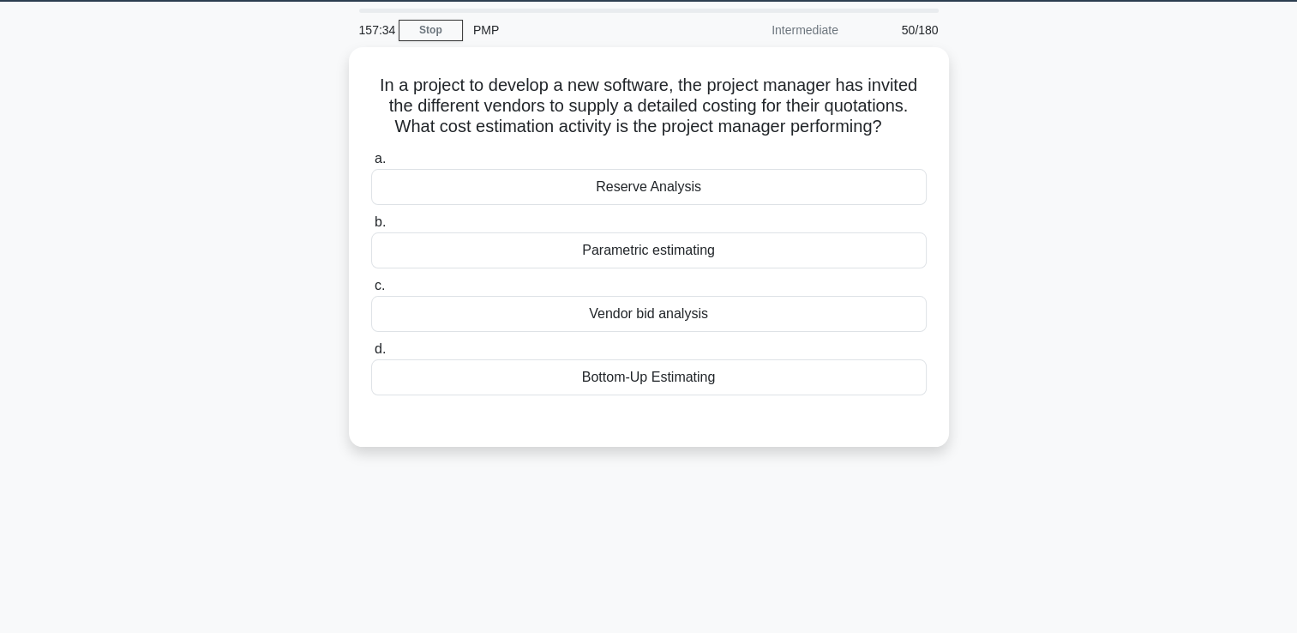
scroll to position [46, 0]
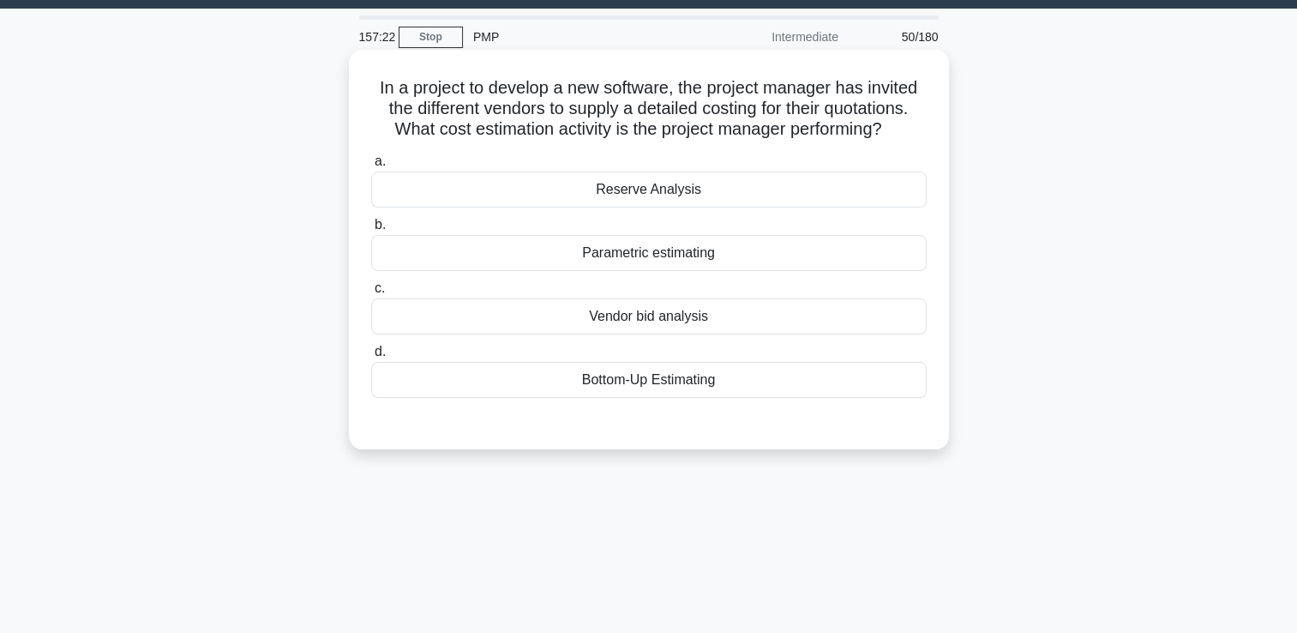
click at [641, 331] on div "Vendor bid analysis" at bounding box center [649, 316] width 556 height 36
click at [371, 294] on input "c. Vendor bid analysis" at bounding box center [371, 288] width 0 height 11
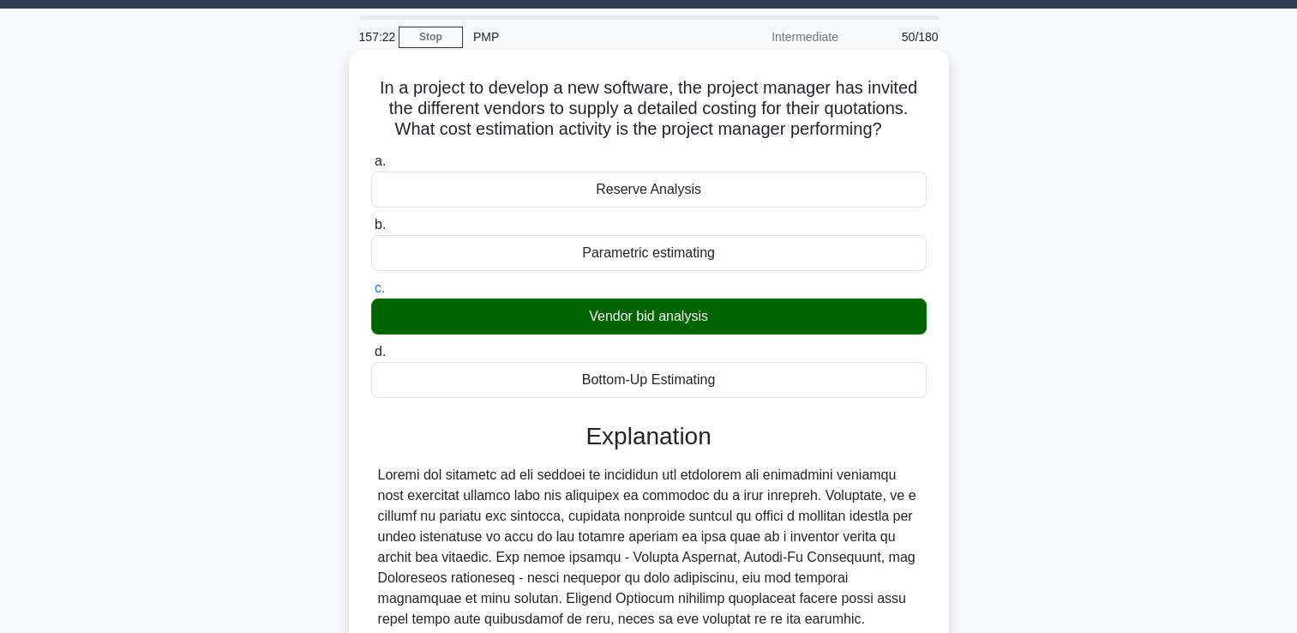
scroll to position [320, 0]
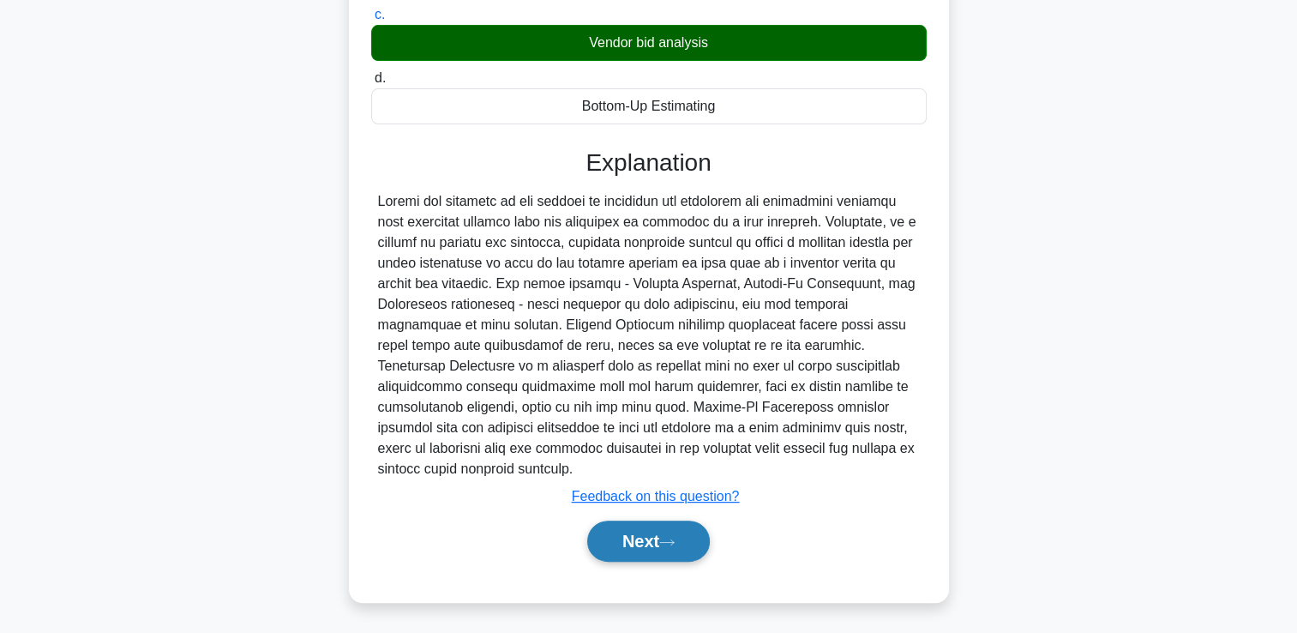
click at [606, 528] on button "Next" at bounding box center [648, 541] width 123 height 41
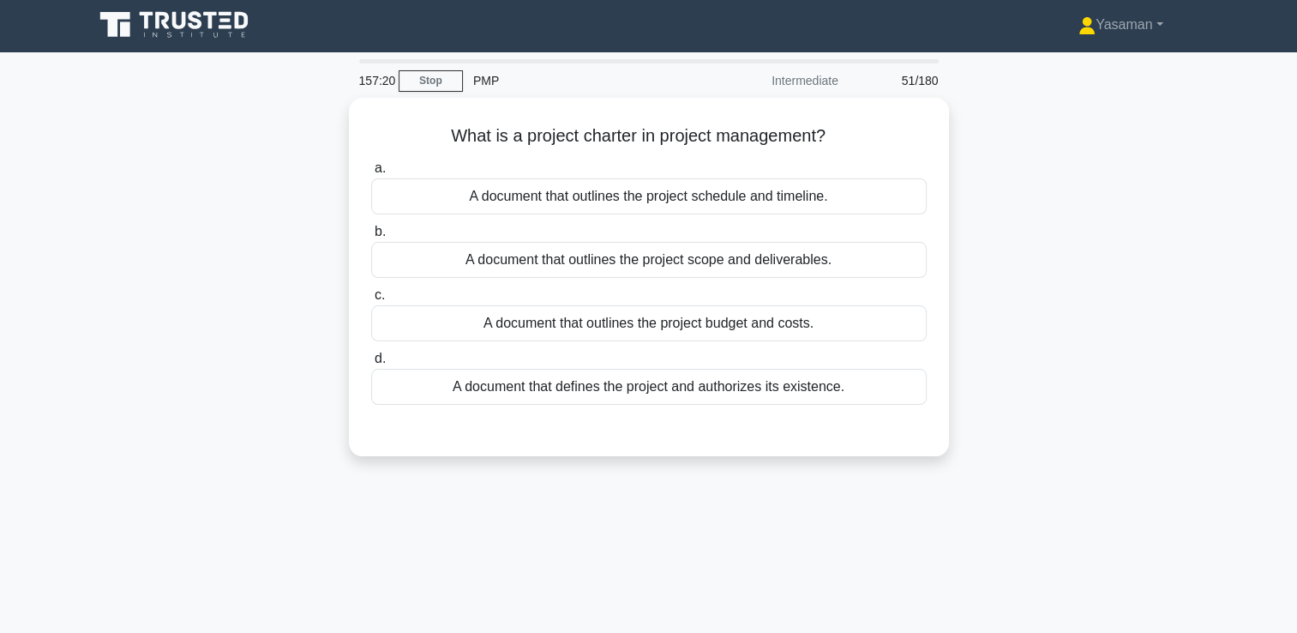
scroll to position [0, 0]
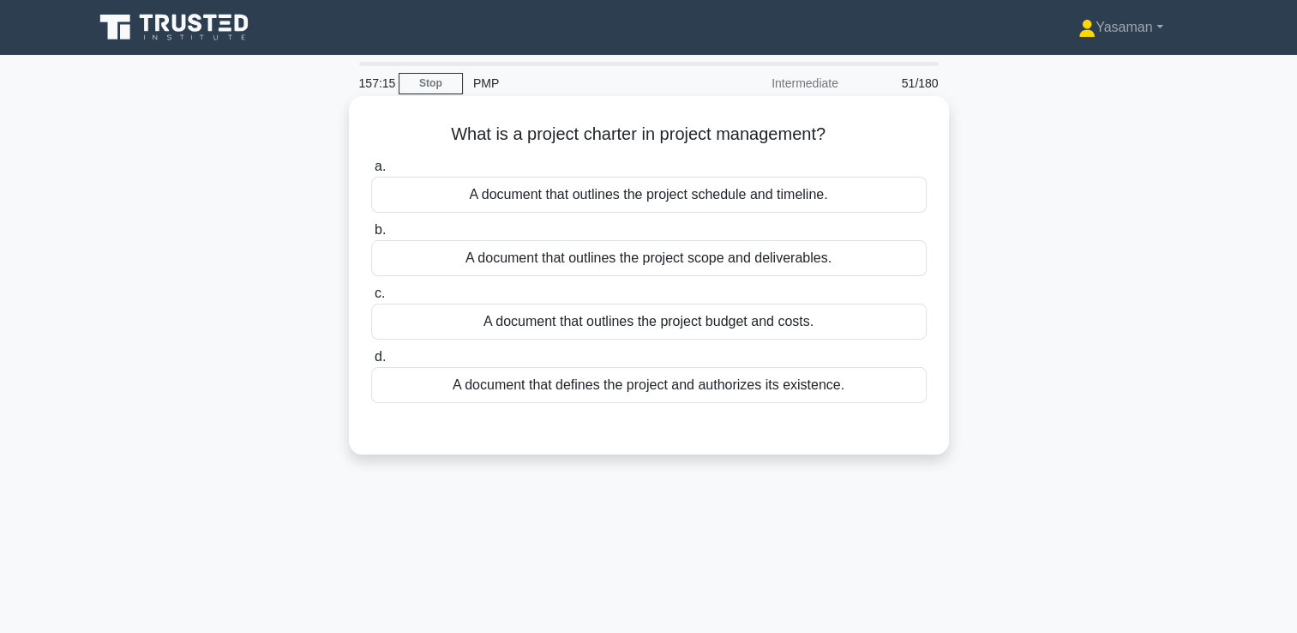
click at [603, 394] on div "A document that defines the project and authorizes its existence." at bounding box center [649, 385] width 556 height 36
click at [371, 363] on input "d. A document that defines the project and authorizes its existence." at bounding box center [371, 357] width 0 height 11
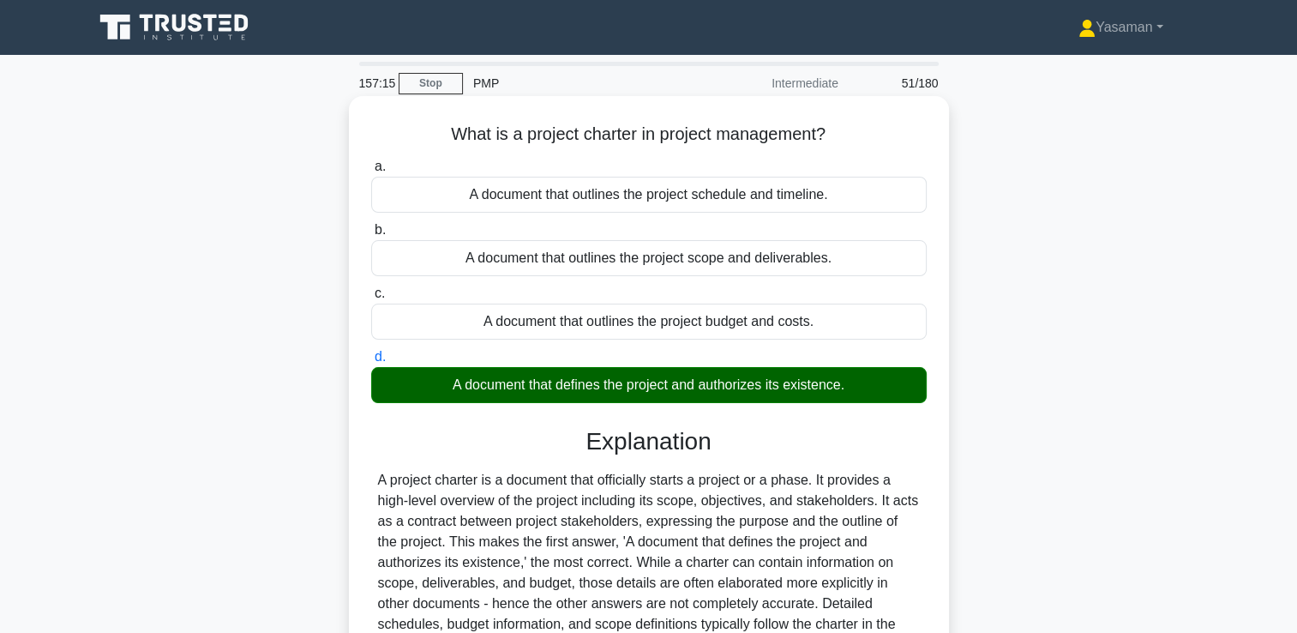
scroll to position [293, 0]
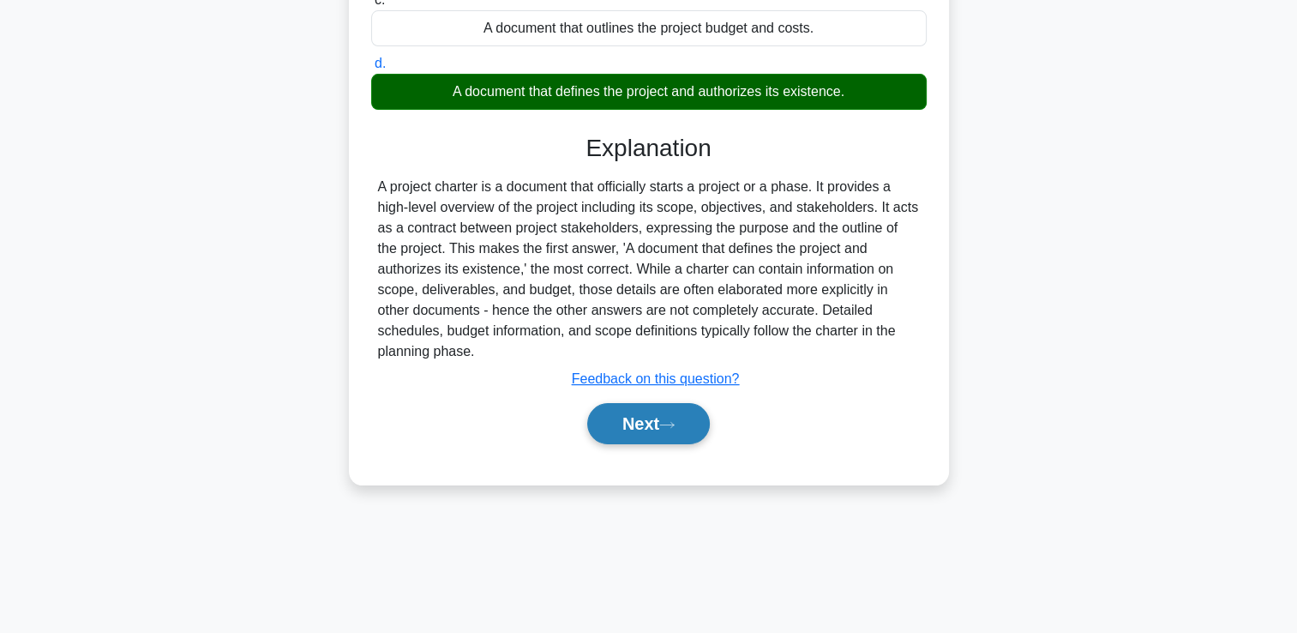
click at [614, 410] on button "Next" at bounding box center [648, 423] width 123 height 41
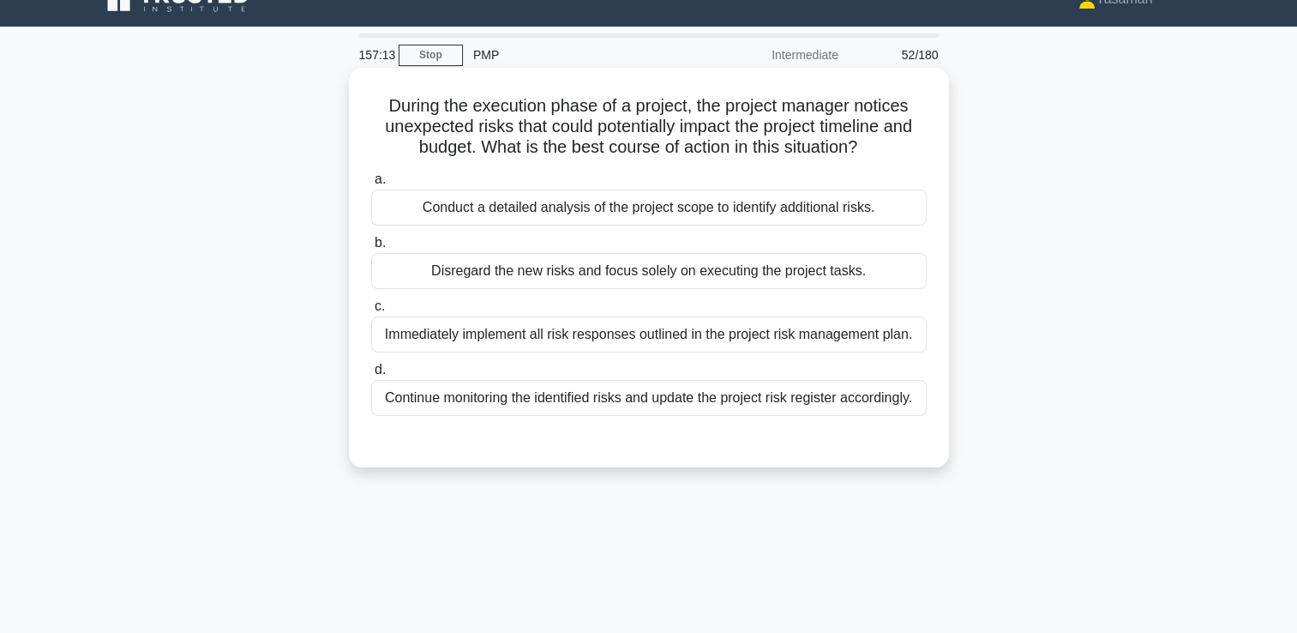
scroll to position [27, 0]
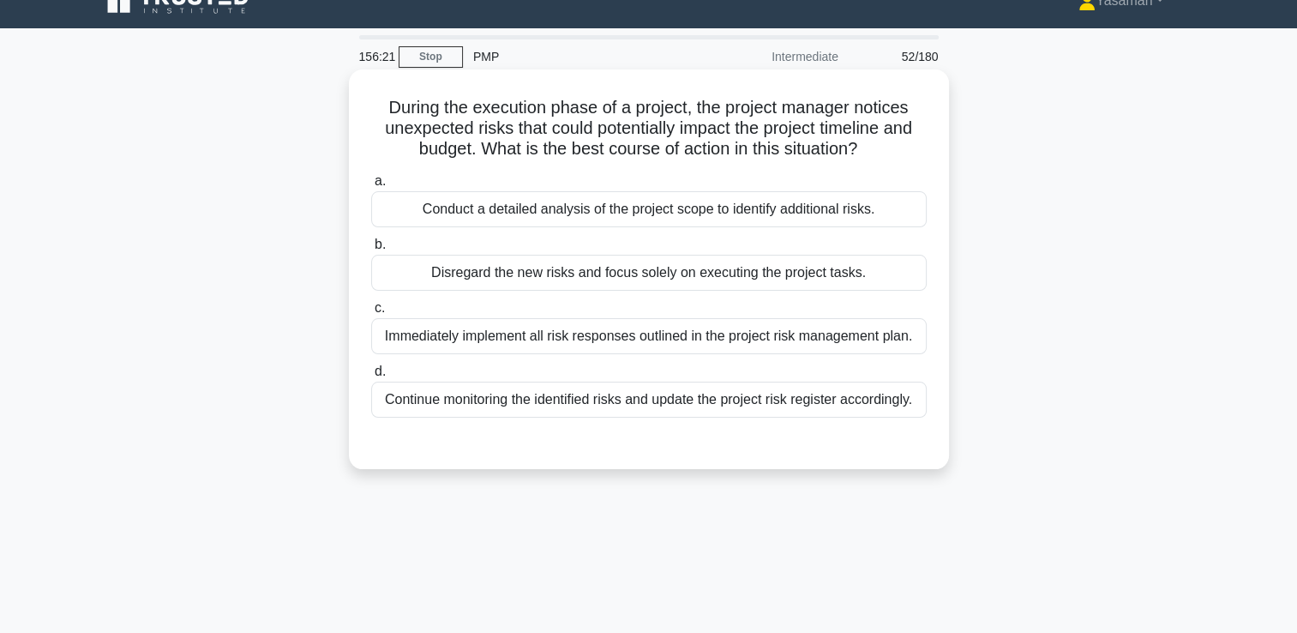
click at [573, 400] on div "Continue monitoring the identified risks and update the project risk register a…" at bounding box center [649, 400] width 556 height 36
click at [371, 377] on input "d. Continue monitoring the identified risks and update the project risk registe…" at bounding box center [371, 371] width 0 height 11
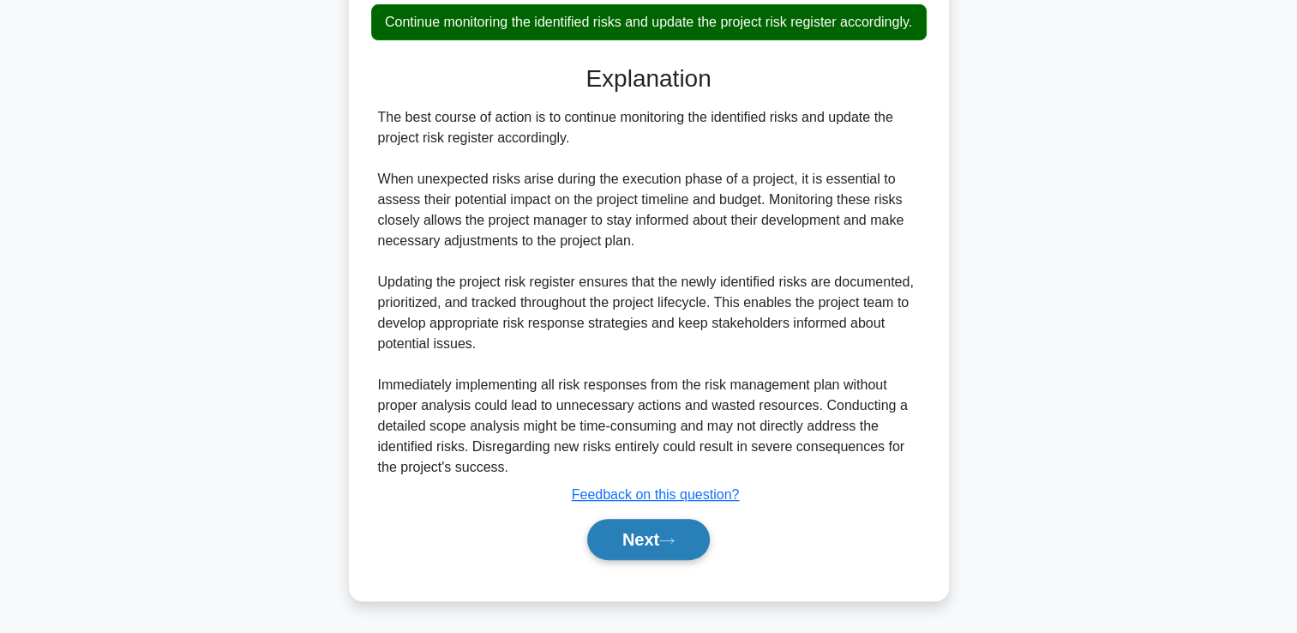
click at [592, 531] on button "Next" at bounding box center [648, 539] width 123 height 41
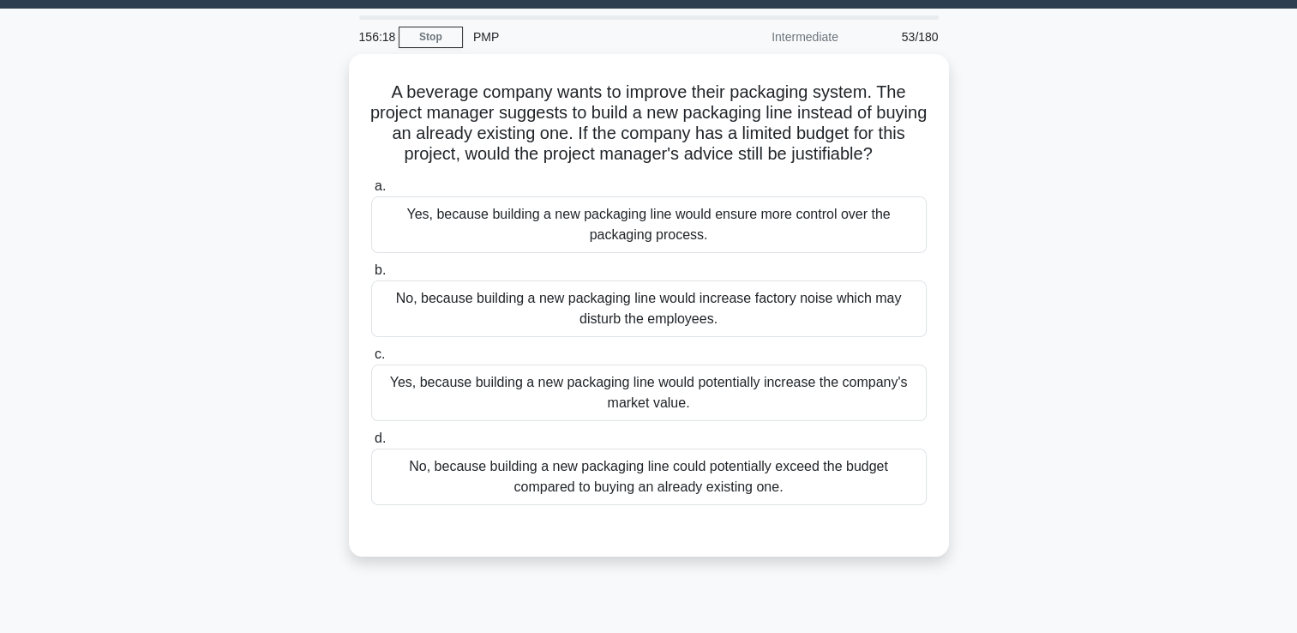
scroll to position [51, 0]
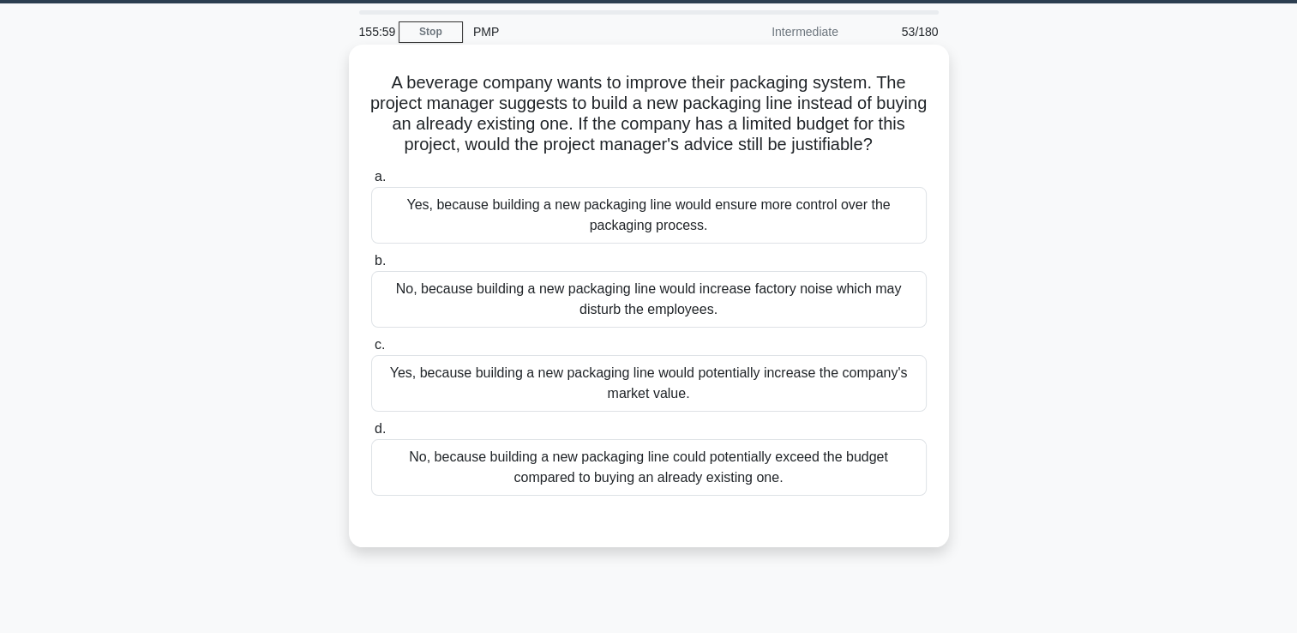
click at [585, 471] on div "No, because building a new packaging line could potentially exceed the budget c…" at bounding box center [649, 467] width 556 height 57
click at [371, 435] on input "d. No, because building a new packaging line could potentially exceed the budge…" at bounding box center [371, 429] width 0 height 11
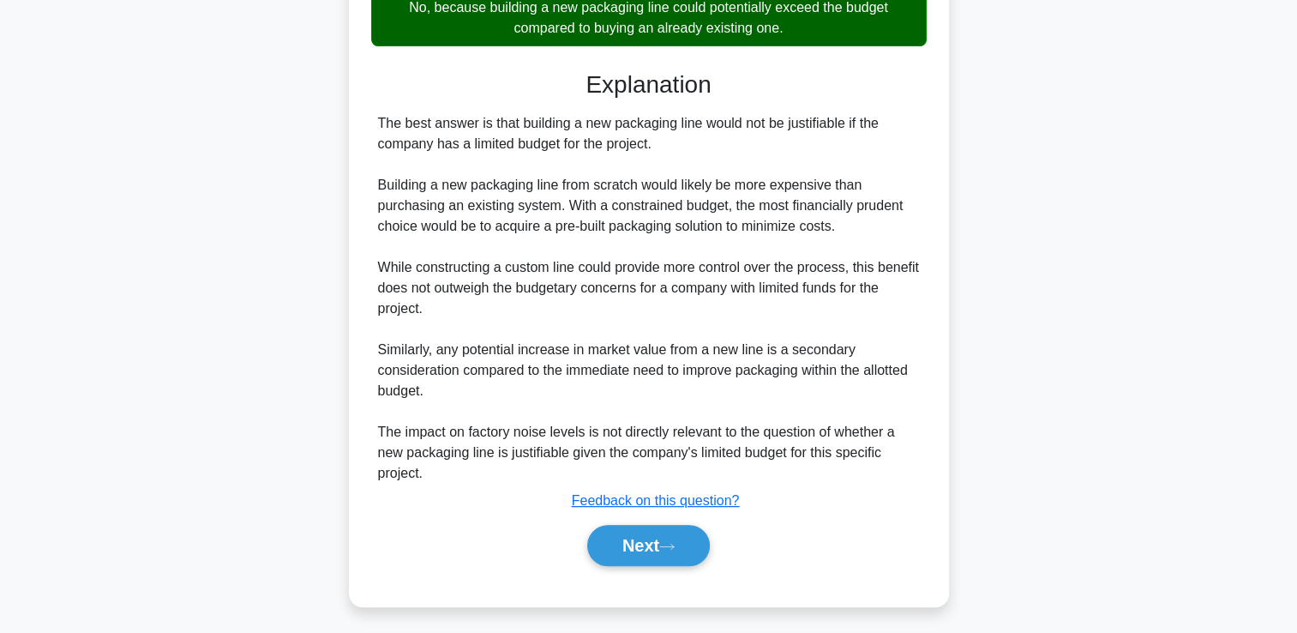
scroll to position [505, 0]
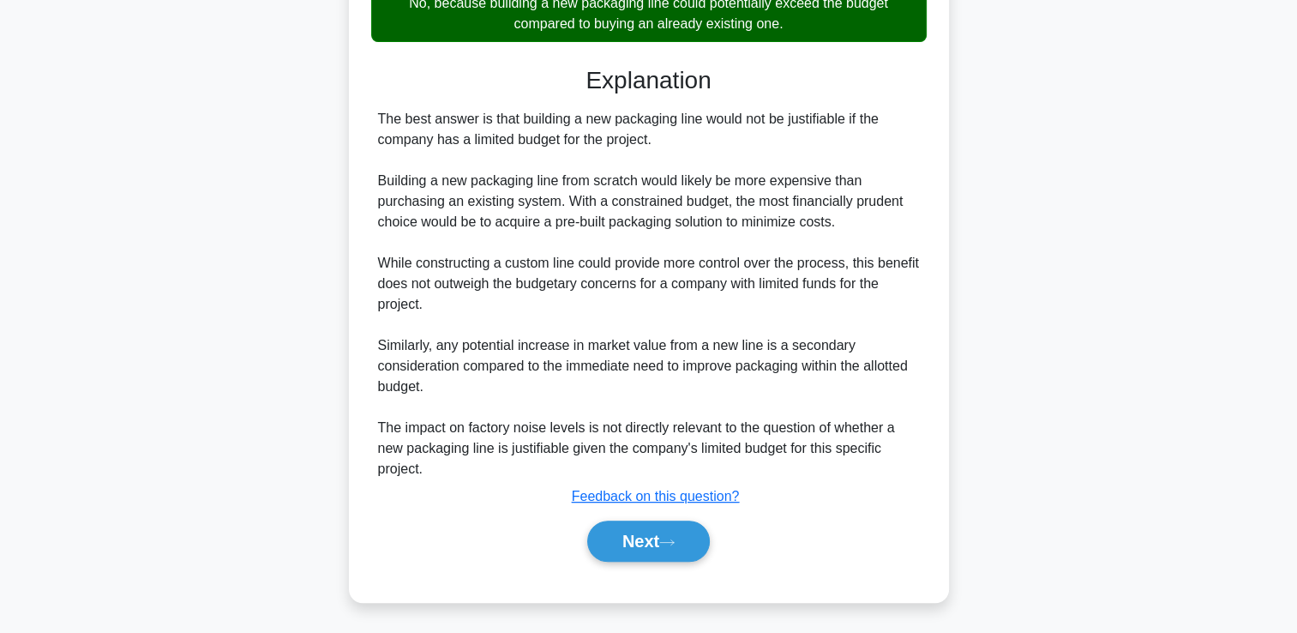
click at [614, 518] on div "Next" at bounding box center [649, 541] width 556 height 55
click at [602, 548] on button "Next" at bounding box center [648, 541] width 123 height 41
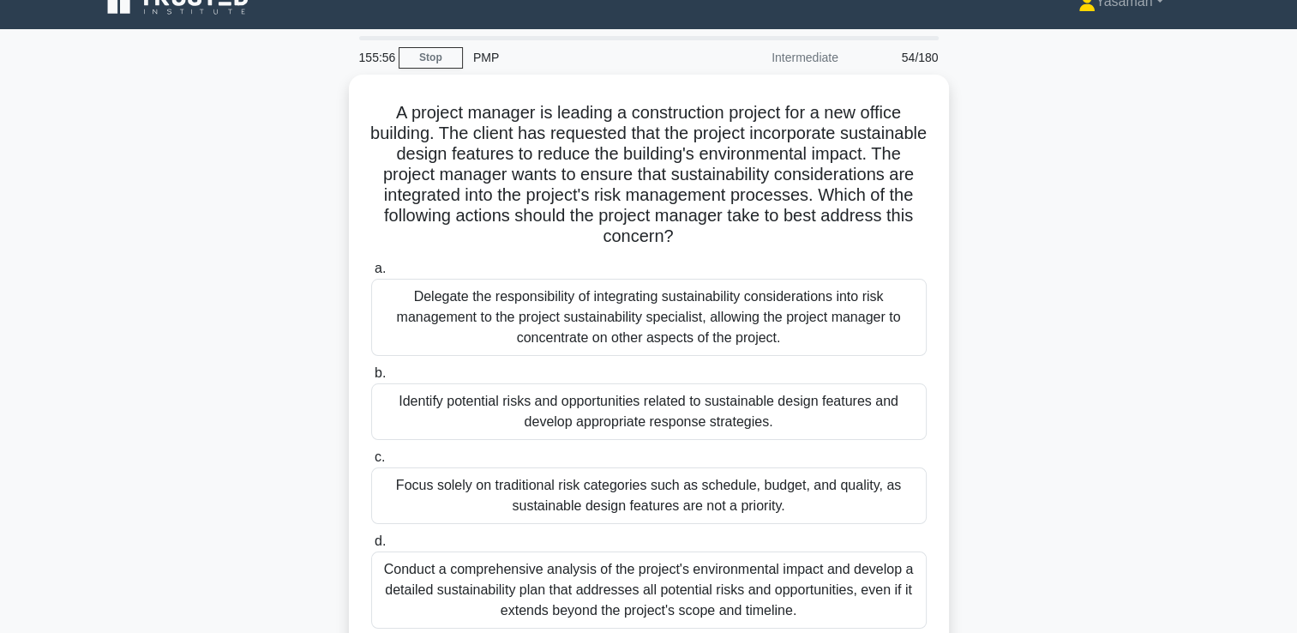
scroll to position [66, 0]
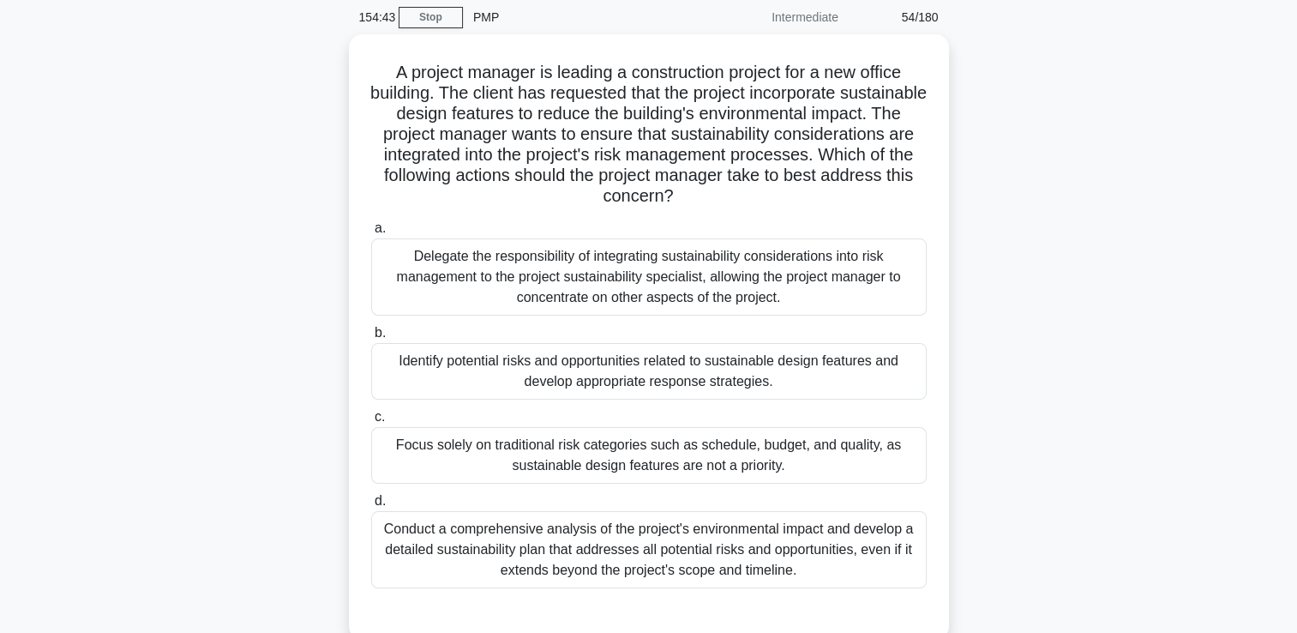
click at [602, 548] on div "Conduct a comprehensive analysis of the project's environmental impact and deve…" at bounding box center [649, 549] width 556 height 77
click at [371, 507] on input "d. Conduct a comprehensive analysis of the project's environmental impact and d…" at bounding box center [371, 501] width 0 height 11
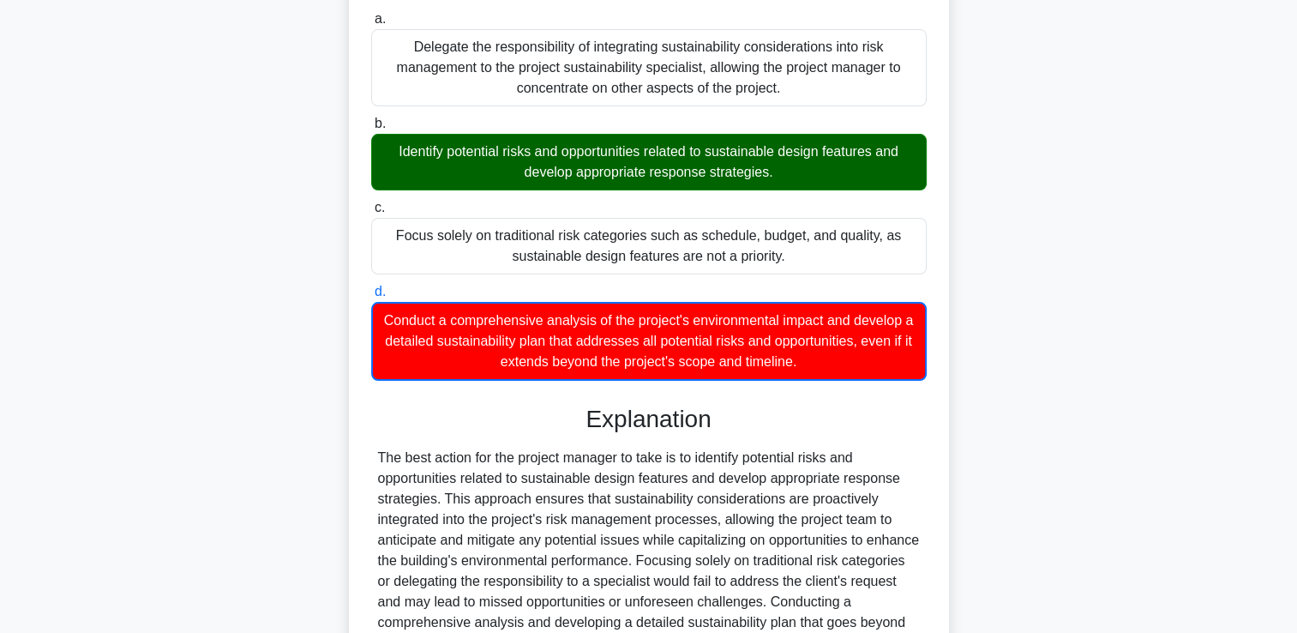
scroll to position [466, 0]
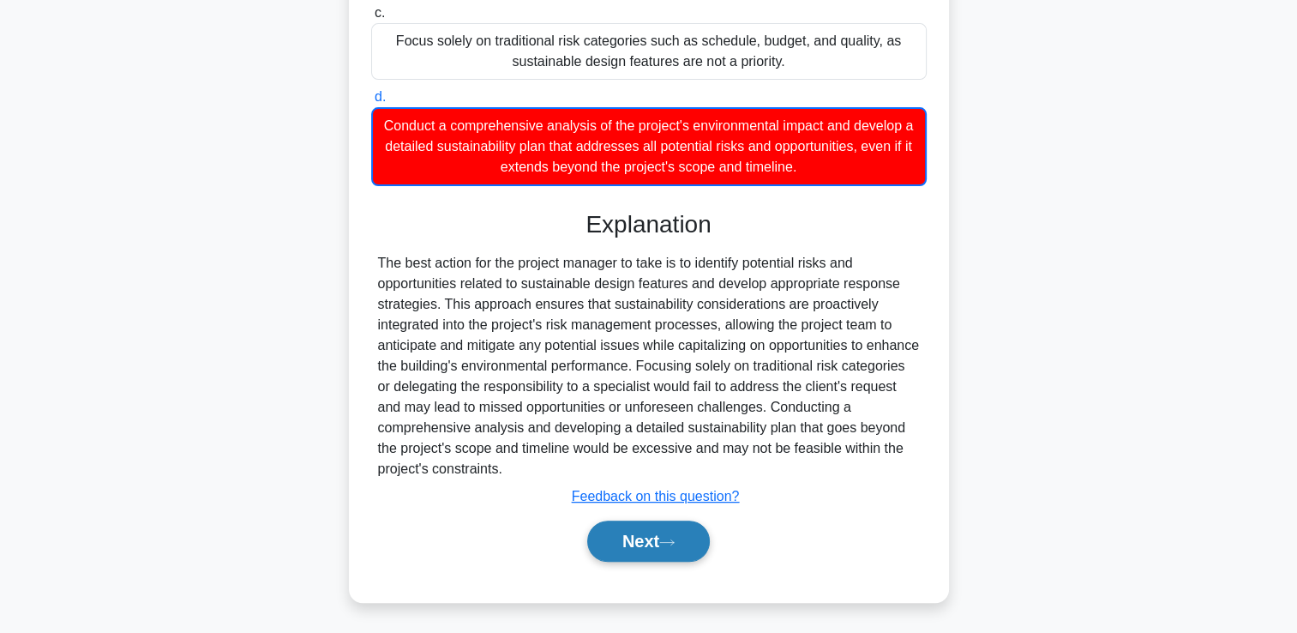
click at [604, 531] on button "Next" at bounding box center [648, 541] width 123 height 41
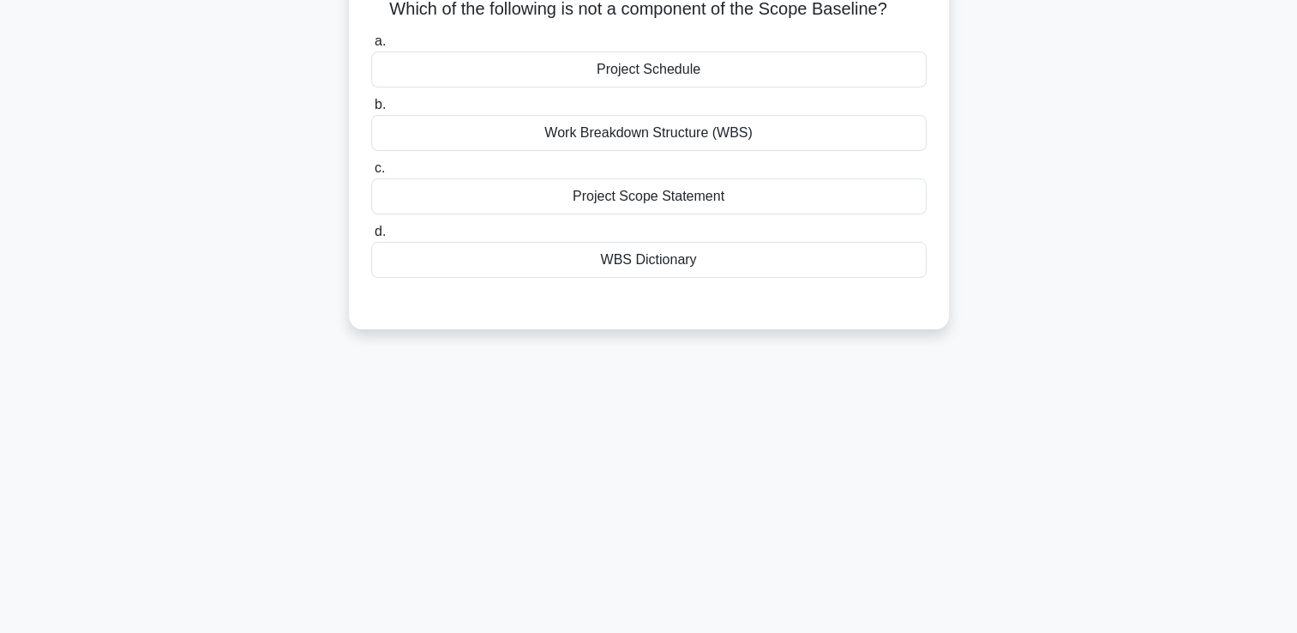
scroll to position [0, 0]
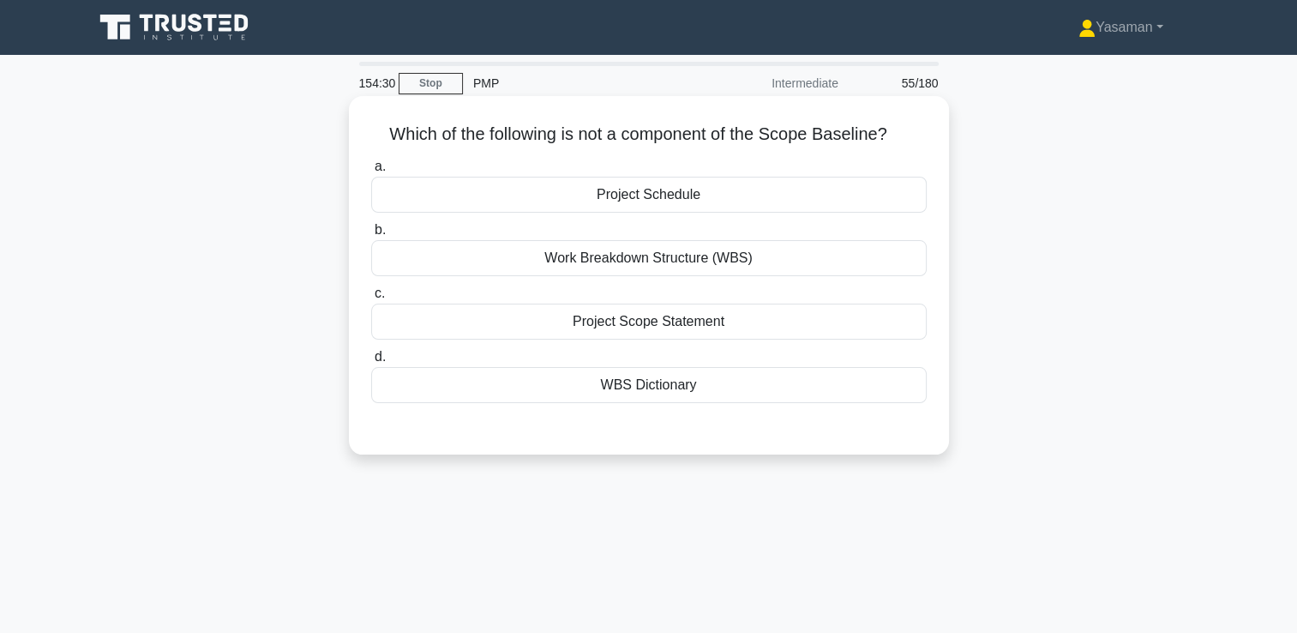
click at [687, 192] on div "Project Schedule" at bounding box center [649, 195] width 556 height 36
click at [371, 172] on input "a. Project Schedule" at bounding box center [371, 166] width 0 height 11
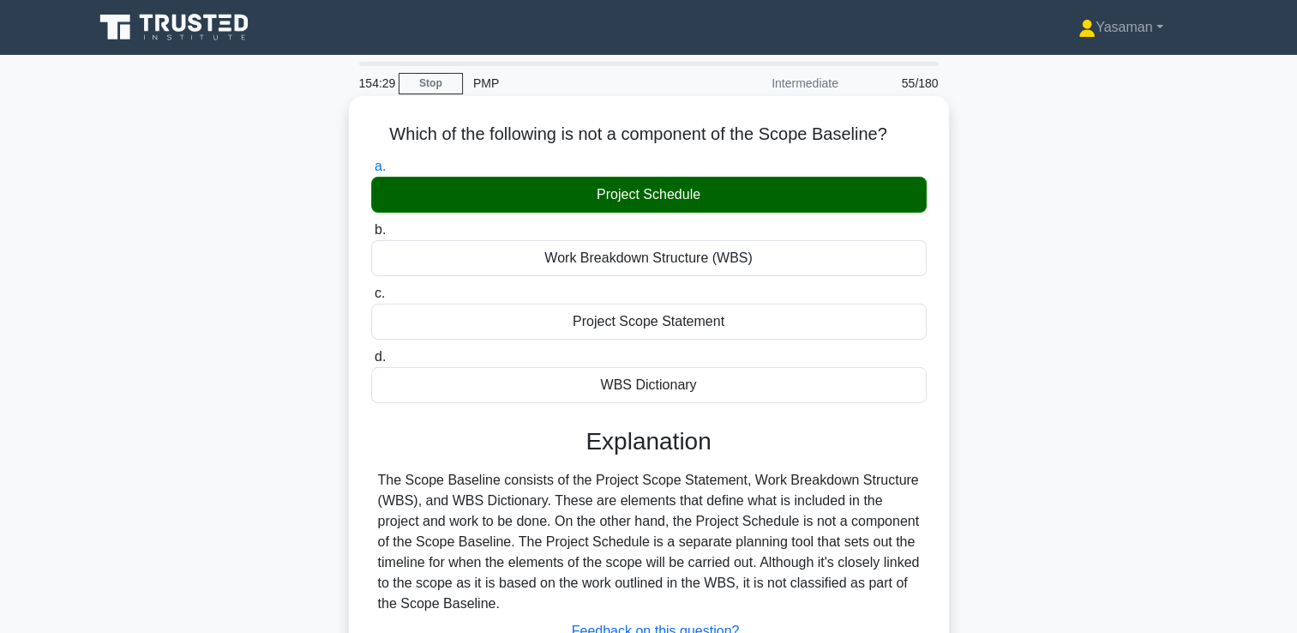
scroll to position [293, 0]
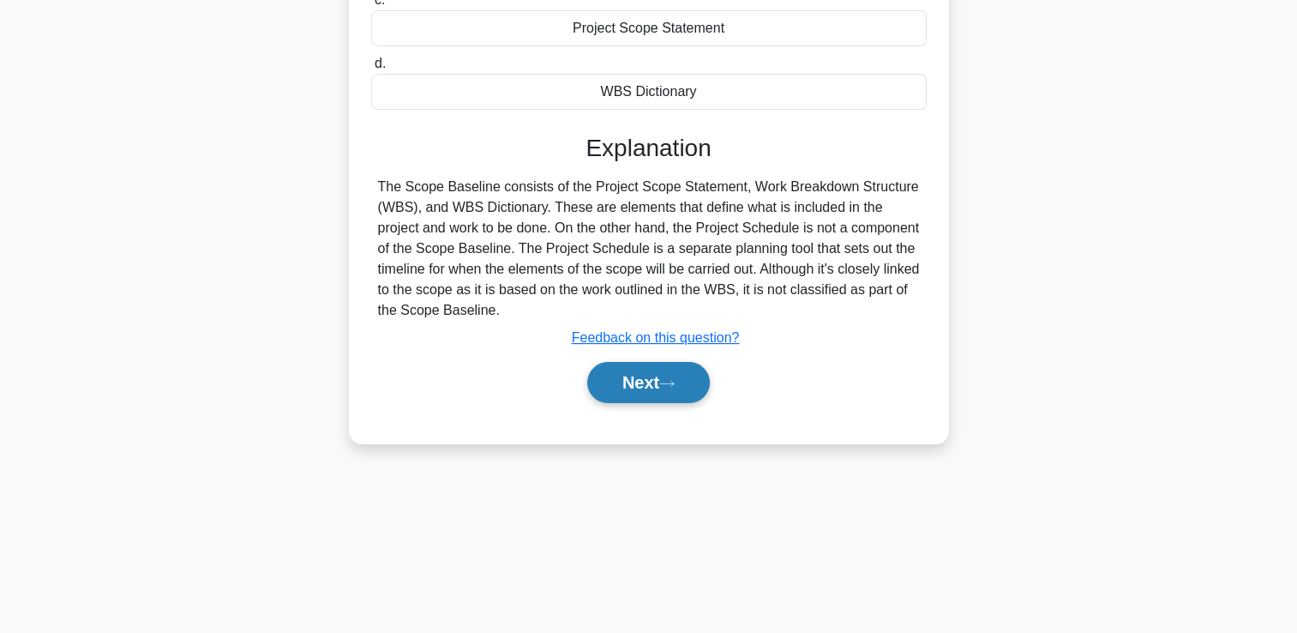
click at [647, 396] on button "Next" at bounding box center [648, 382] width 123 height 41
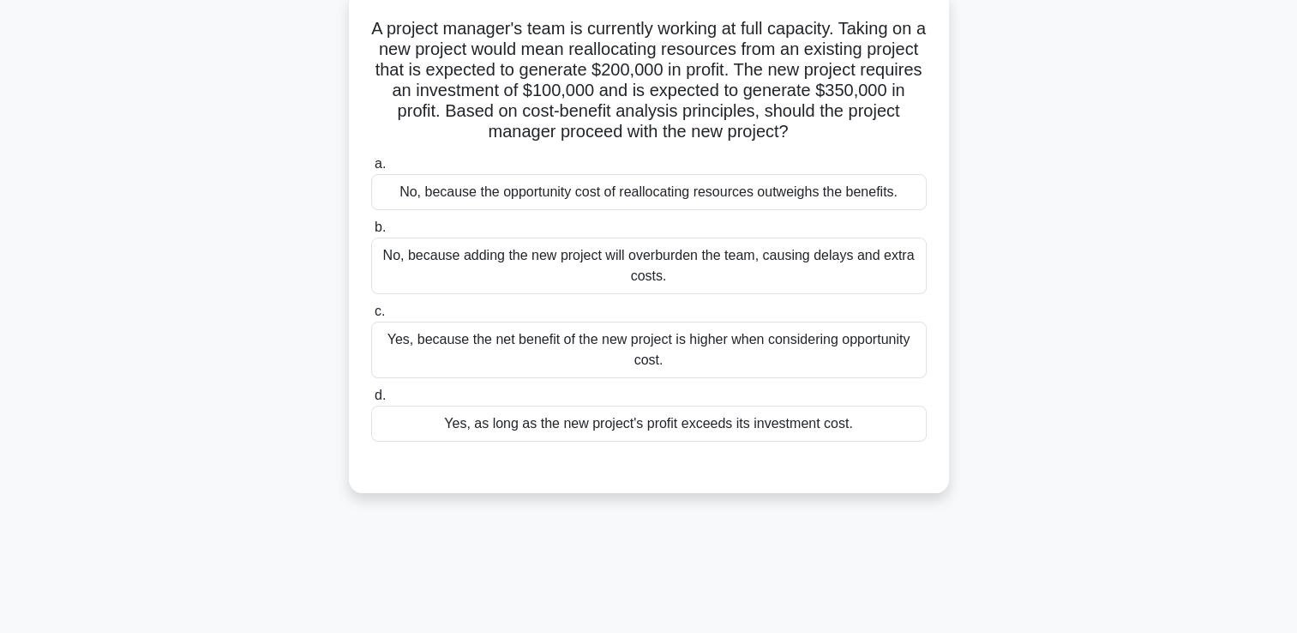
scroll to position [106, 0]
click at [698, 365] on div "Yes, because the net benefit of the new project is higher when considering oppo…" at bounding box center [649, 349] width 556 height 57
click at [371, 316] on input "c. Yes, because the net benefit of the new project is higher when considering o…" at bounding box center [371, 310] width 0 height 11
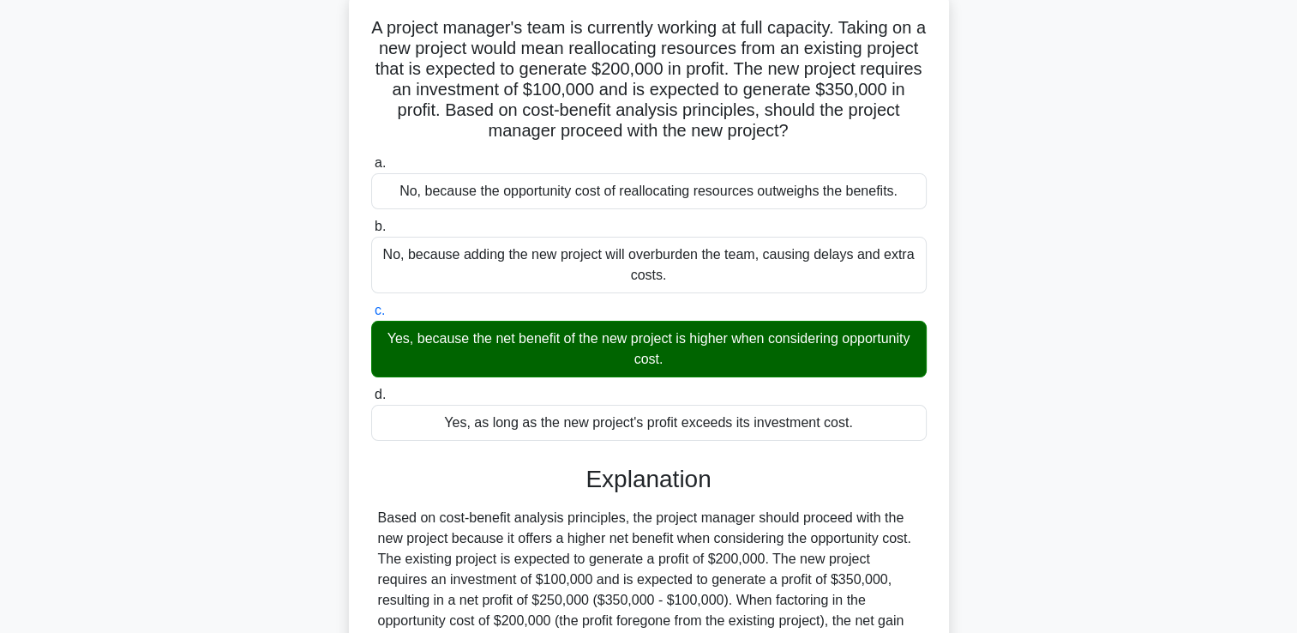
scroll to position [299, 0]
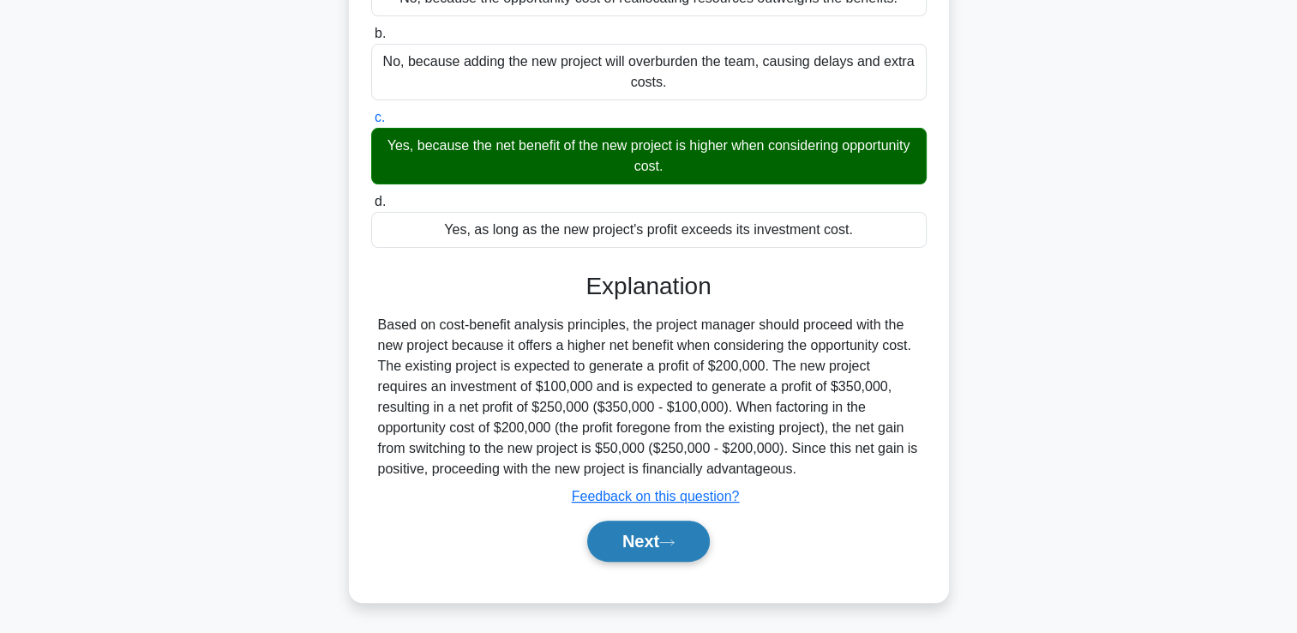
click at [653, 521] on button "Next" at bounding box center [648, 541] width 123 height 41
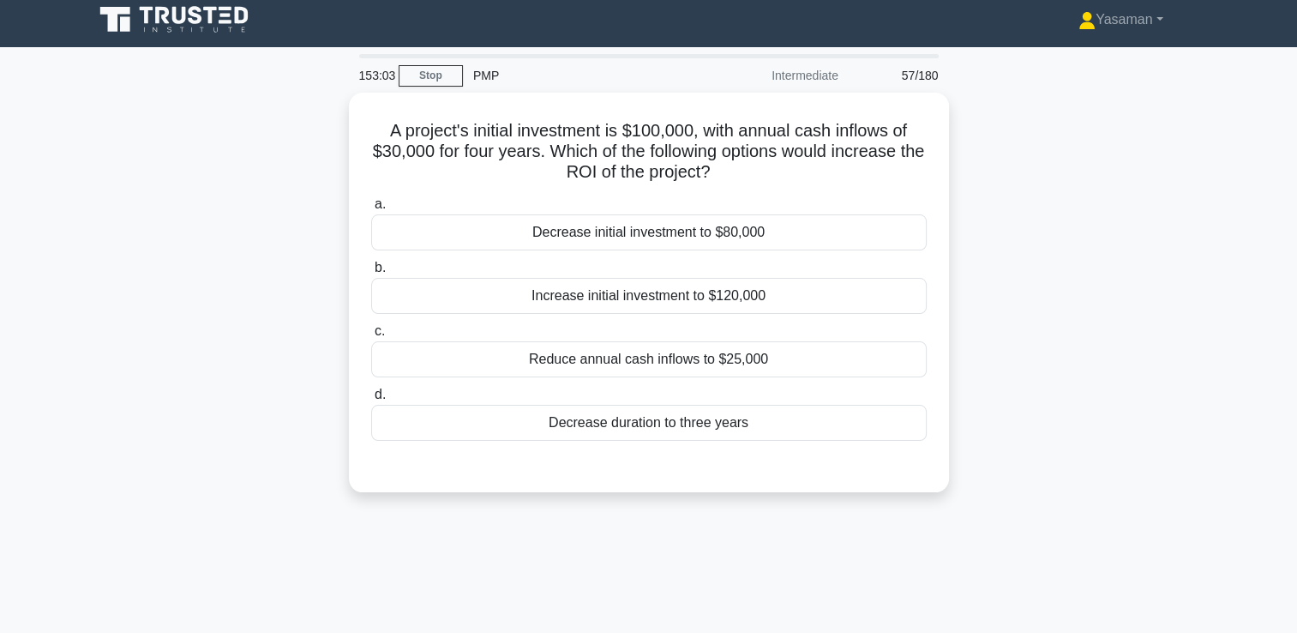
scroll to position [0, 0]
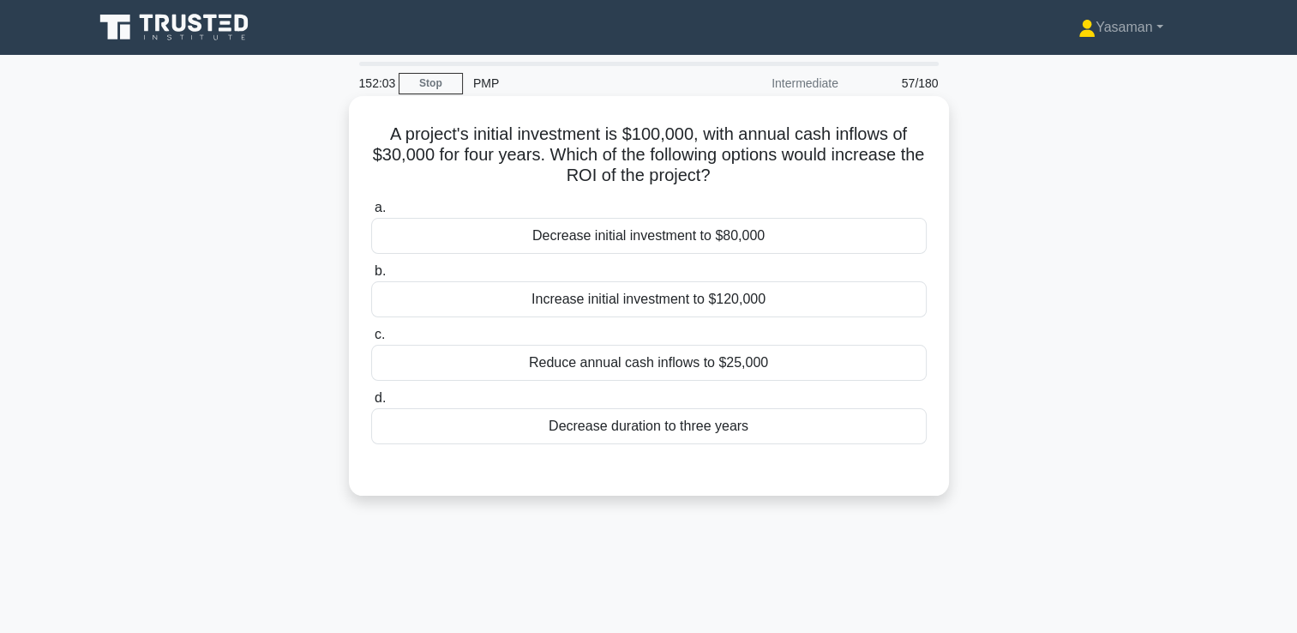
click at [704, 244] on div "Decrease initial investment to $80,000" at bounding box center [649, 236] width 556 height 36
click at [371, 214] on input "a. Decrease initial investment to $80,000" at bounding box center [371, 207] width 0 height 11
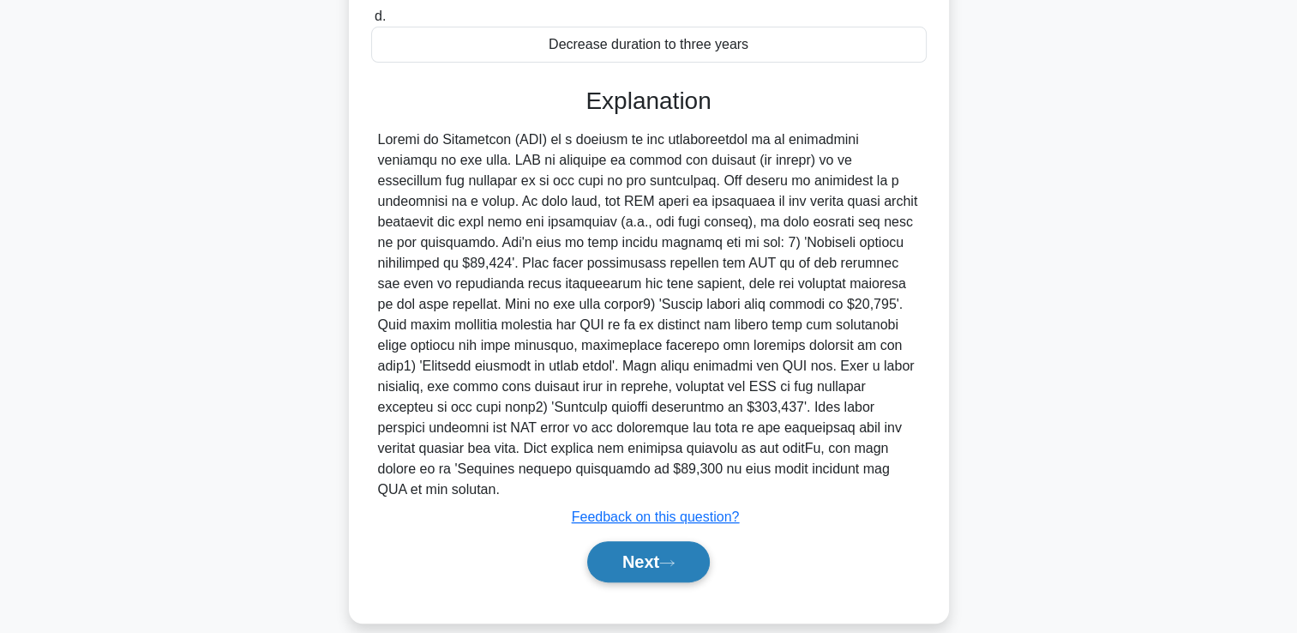
click at [606, 541] on button "Next" at bounding box center [648, 561] width 123 height 41
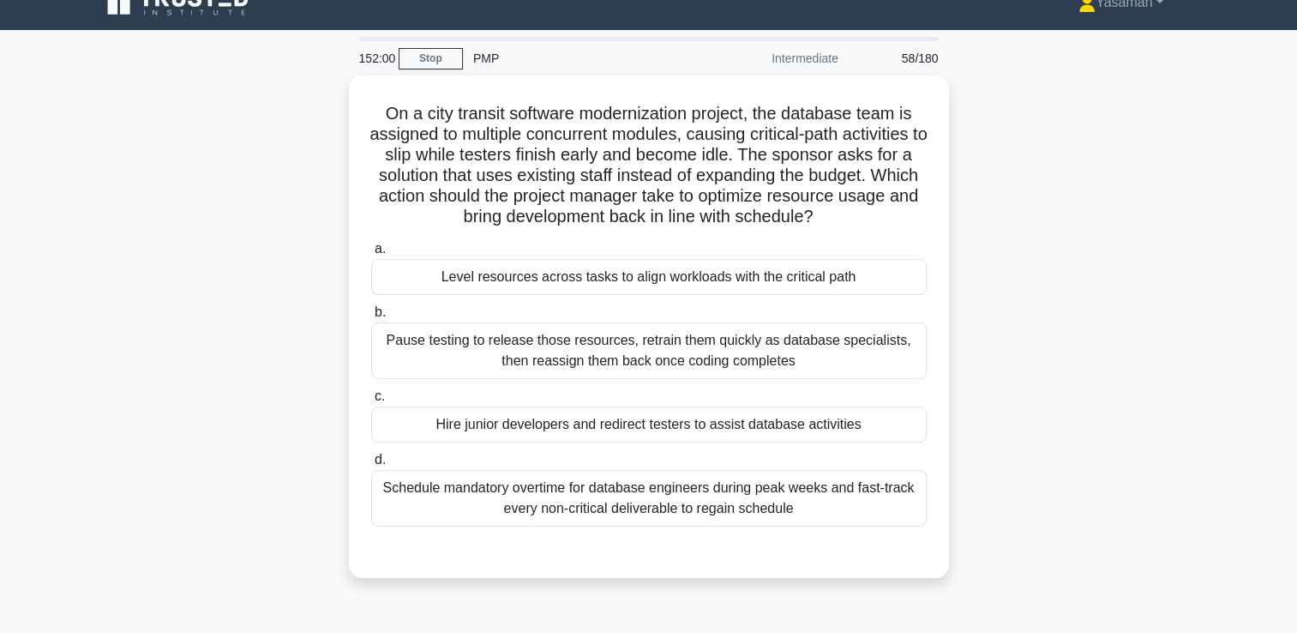
scroll to position [17, 0]
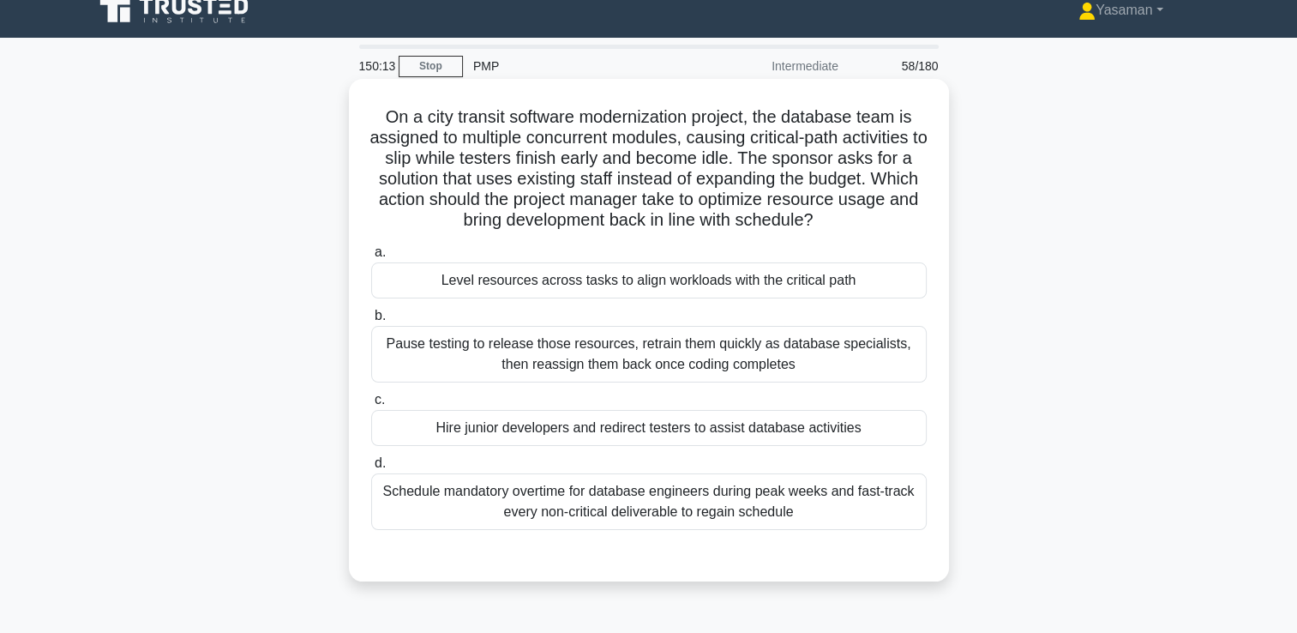
click at [669, 287] on div "Level resources across tasks to align workloads with the critical path" at bounding box center [649, 280] width 556 height 36
click at [371, 258] on input "a. Level resources across tasks to align workloads with the critical path" at bounding box center [371, 252] width 0 height 11
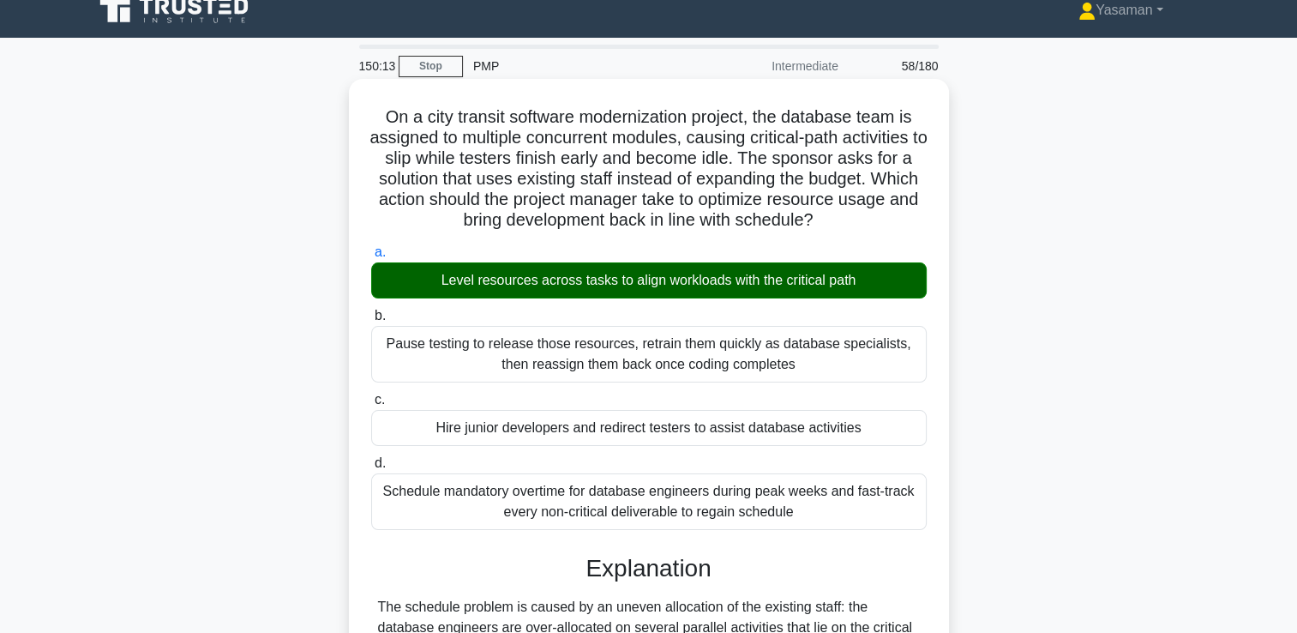
scroll to position [546, 0]
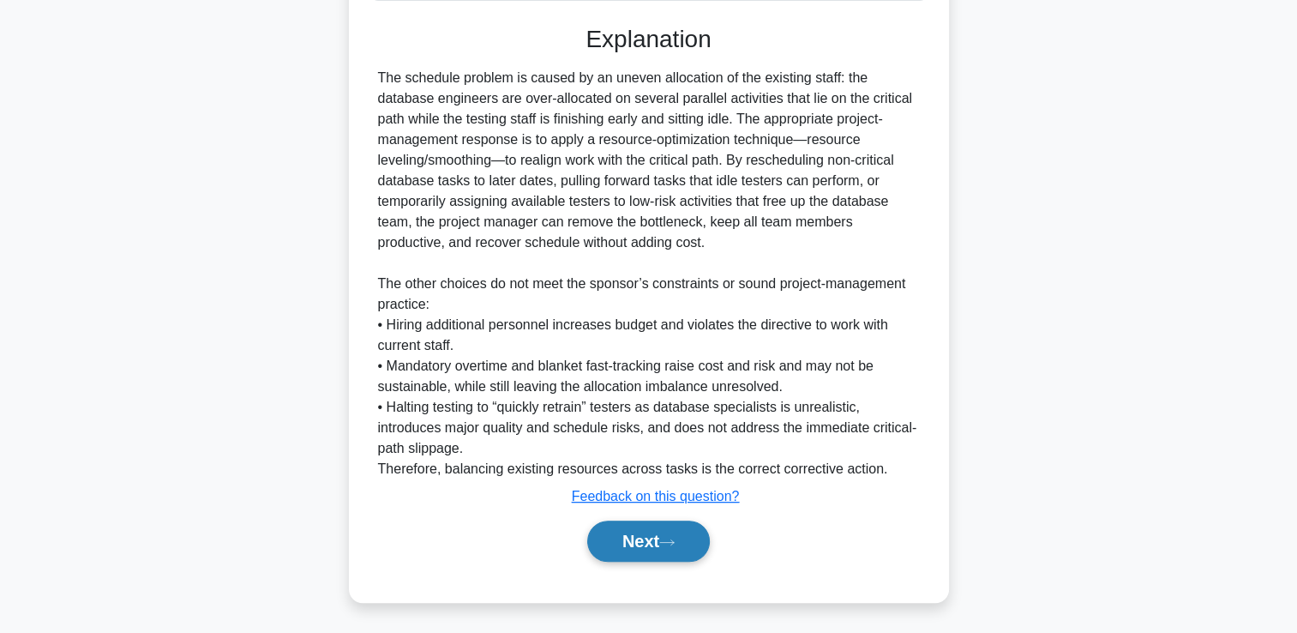
click at [649, 529] on button "Next" at bounding box center [648, 541] width 123 height 41
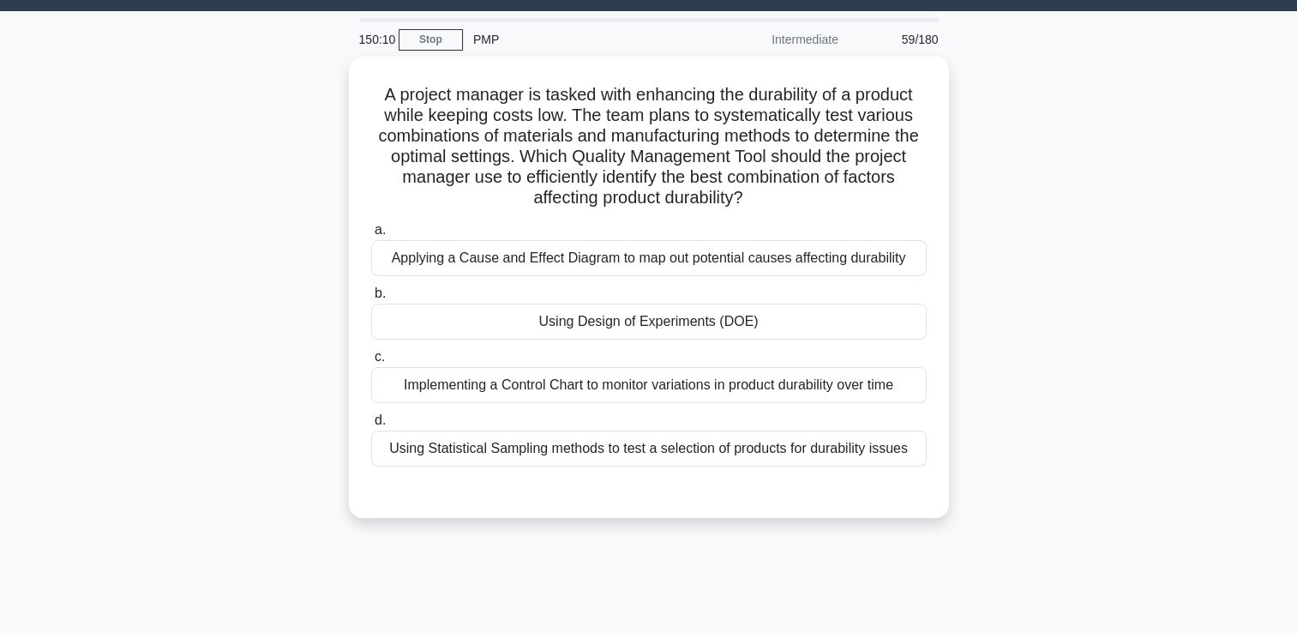
scroll to position [43, 0]
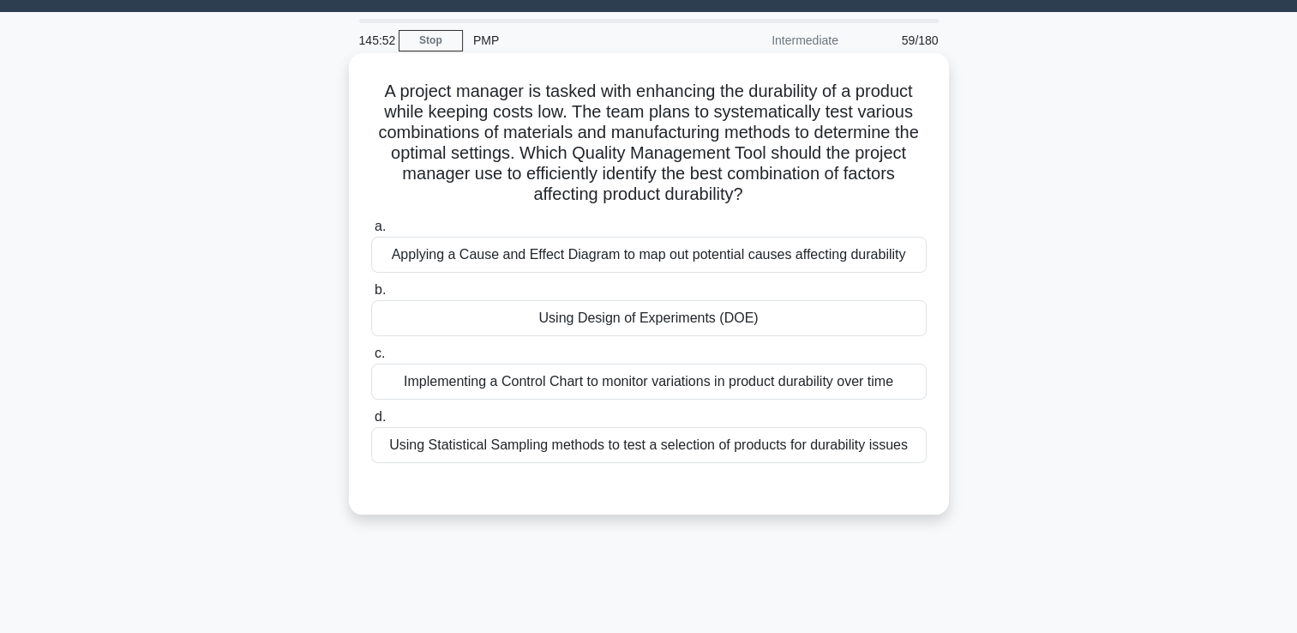
click at [801, 263] on div "Applying a Cause and Effect Diagram to map out potential causes affecting durab…" at bounding box center [649, 255] width 556 height 36
click at [371, 232] on input "a. Applying a Cause and Effect Diagram to map out potential causes affecting du…" at bounding box center [371, 226] width 0 height 11
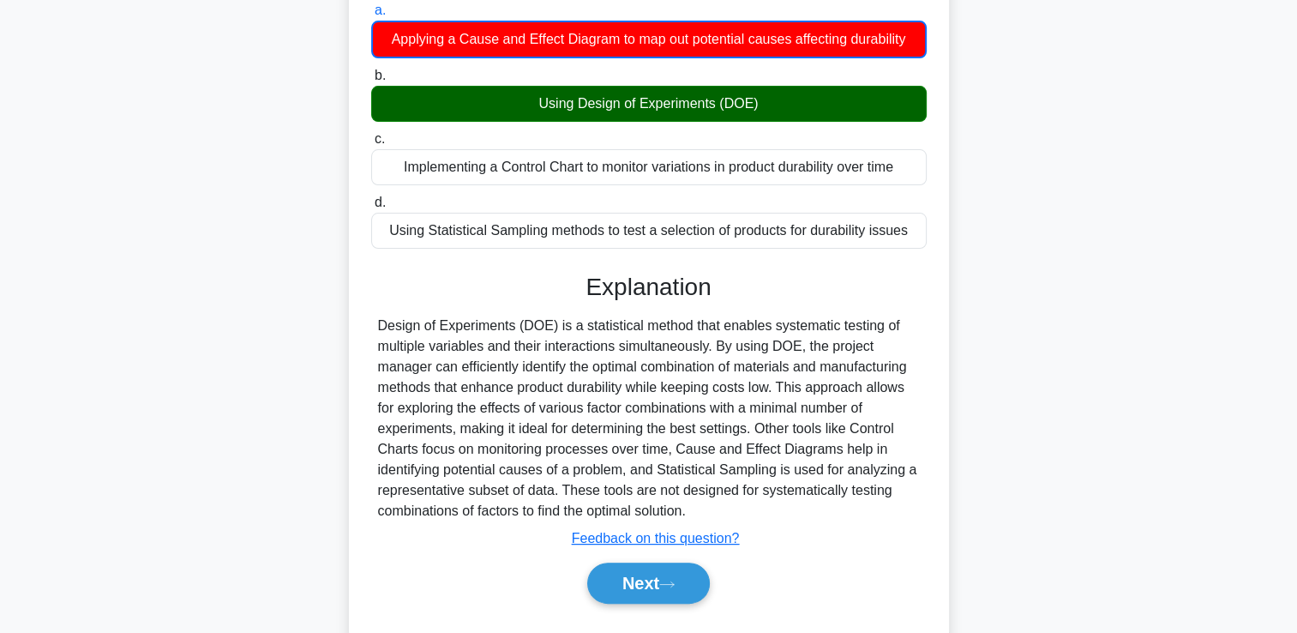
scroll to position [301, 0]
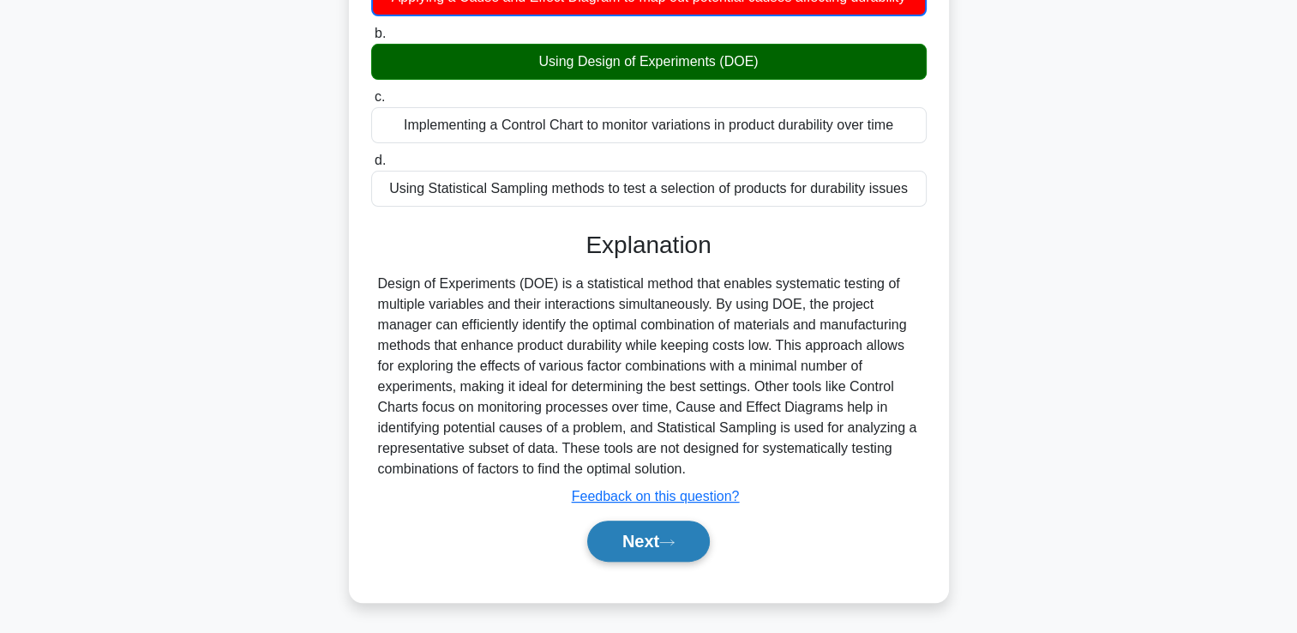
click at [662, 539] on button "Next" at bounding box center [648, 541] width 123 height 41
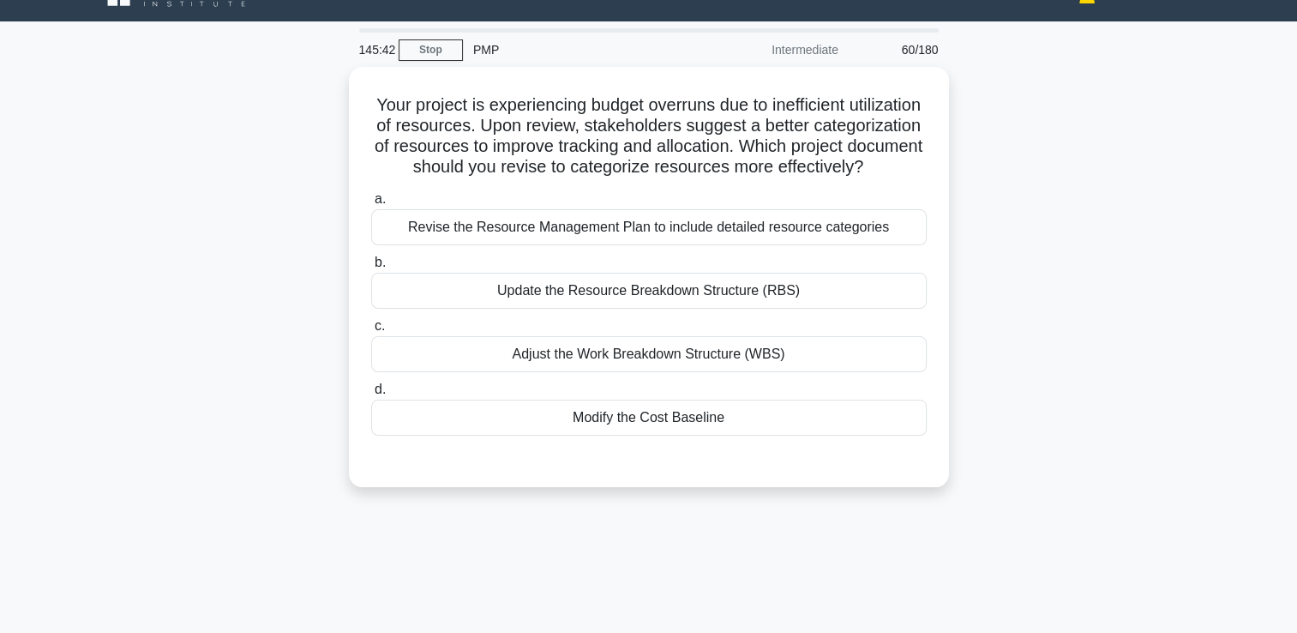
scroll to position [34, 0]
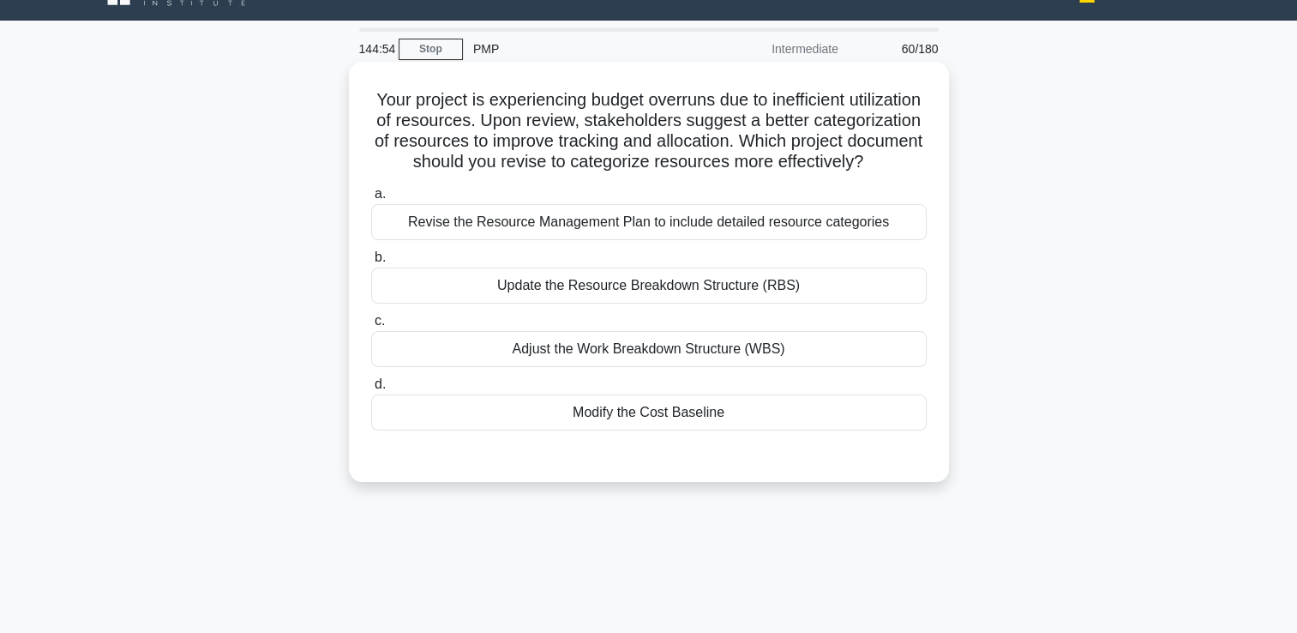
click at [724, 240] on div "Revise the Resource Management Plan to include detailed resource categories" at bounding box center [649, 222] width 556 height 36
click at [371, 200] on input "a. Revise the Resource Management Plan to include detailed resource categories" at bounding box center [371, 194] width 0 height 11
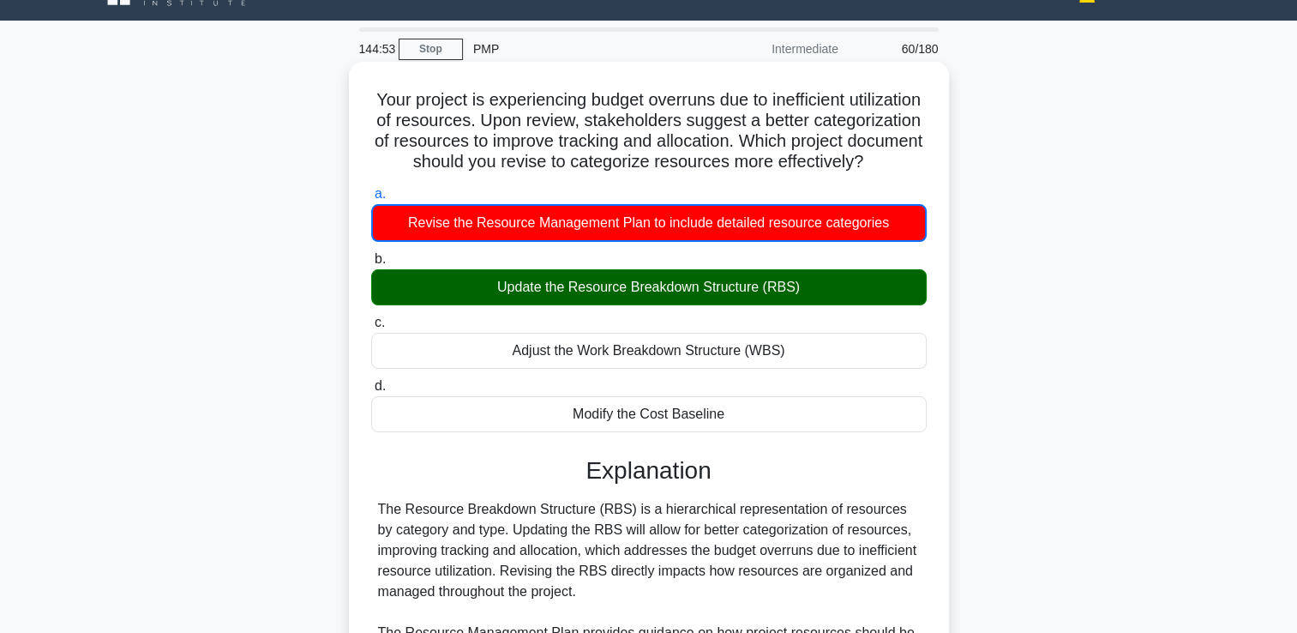
scroll to position [256, 0]
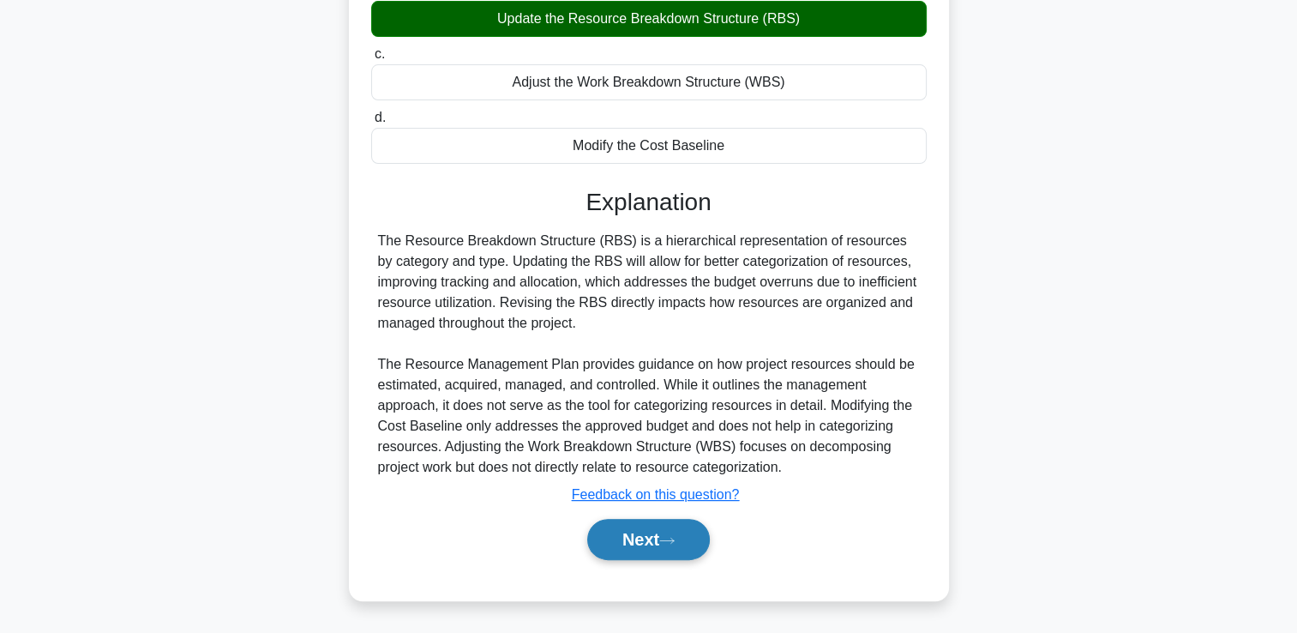
click at [646, 548] on button "Next" at bounding box center [648, 539] width 123 height 41
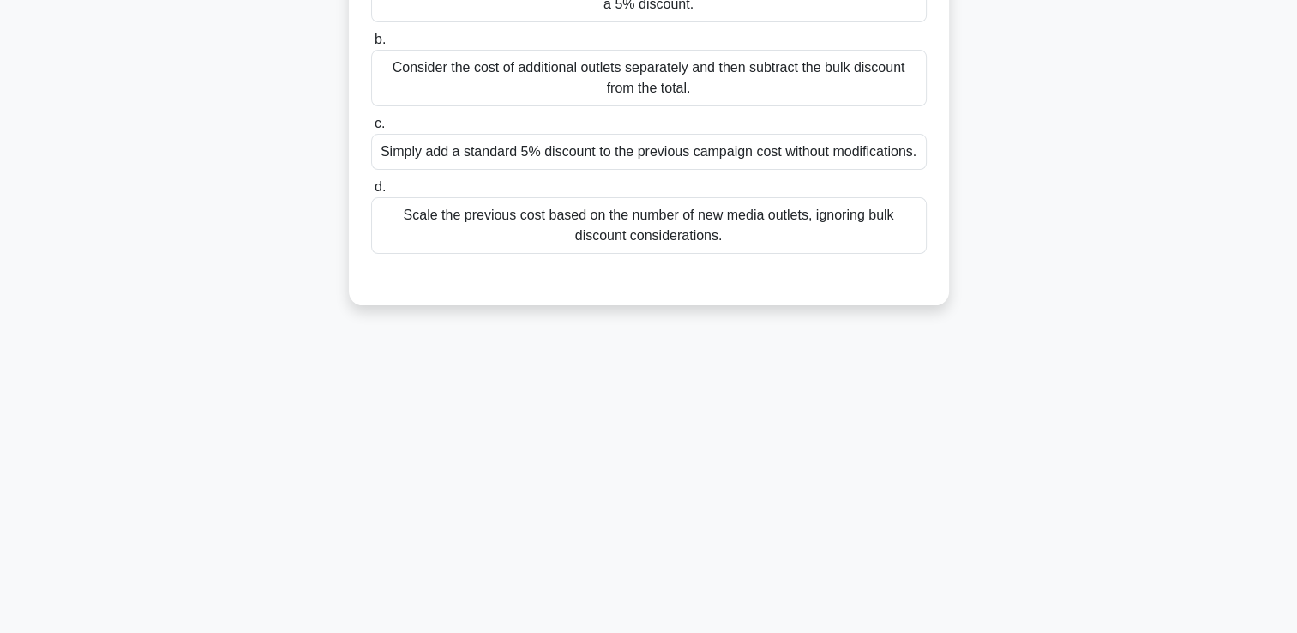
scroll to position [0, 0]
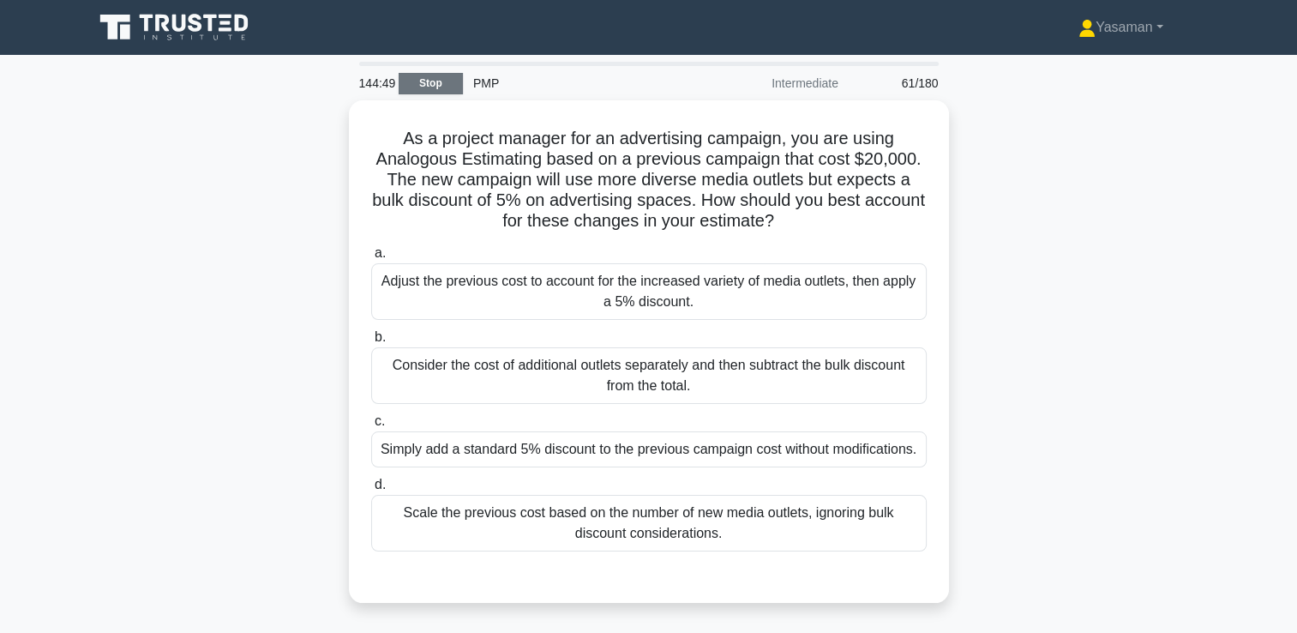
click at [412, 87] on link "Stop" at bounding box center [431, 83] width 64 height 21
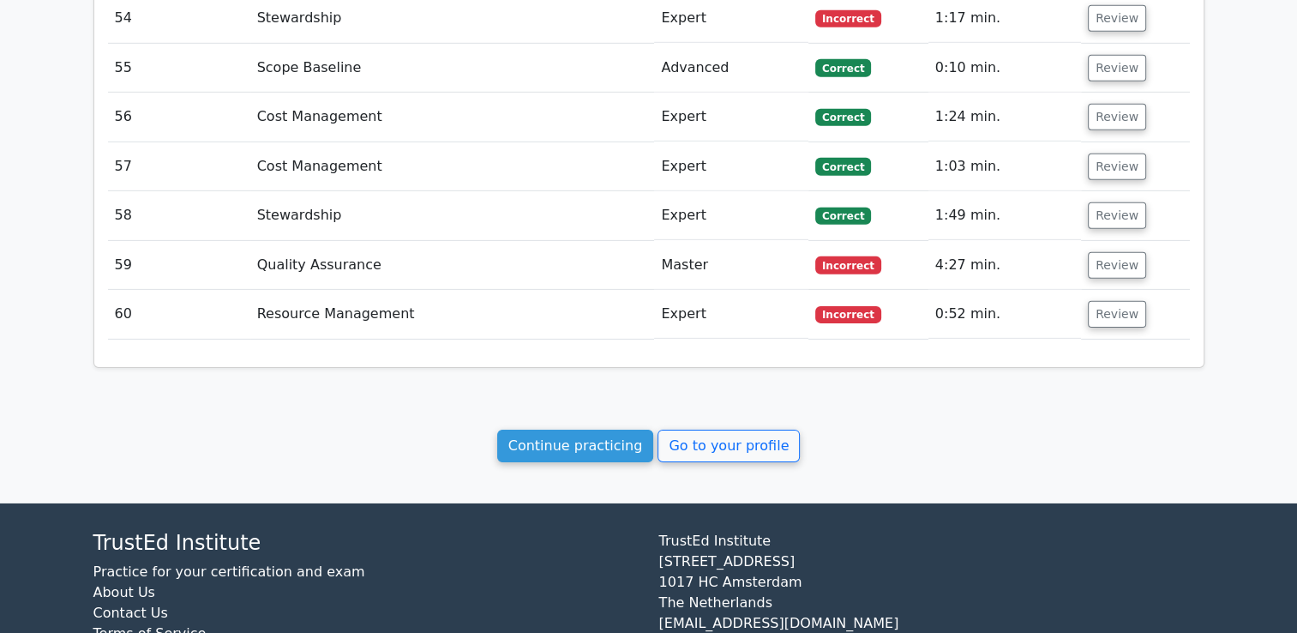
scroll to position [5420, 0]
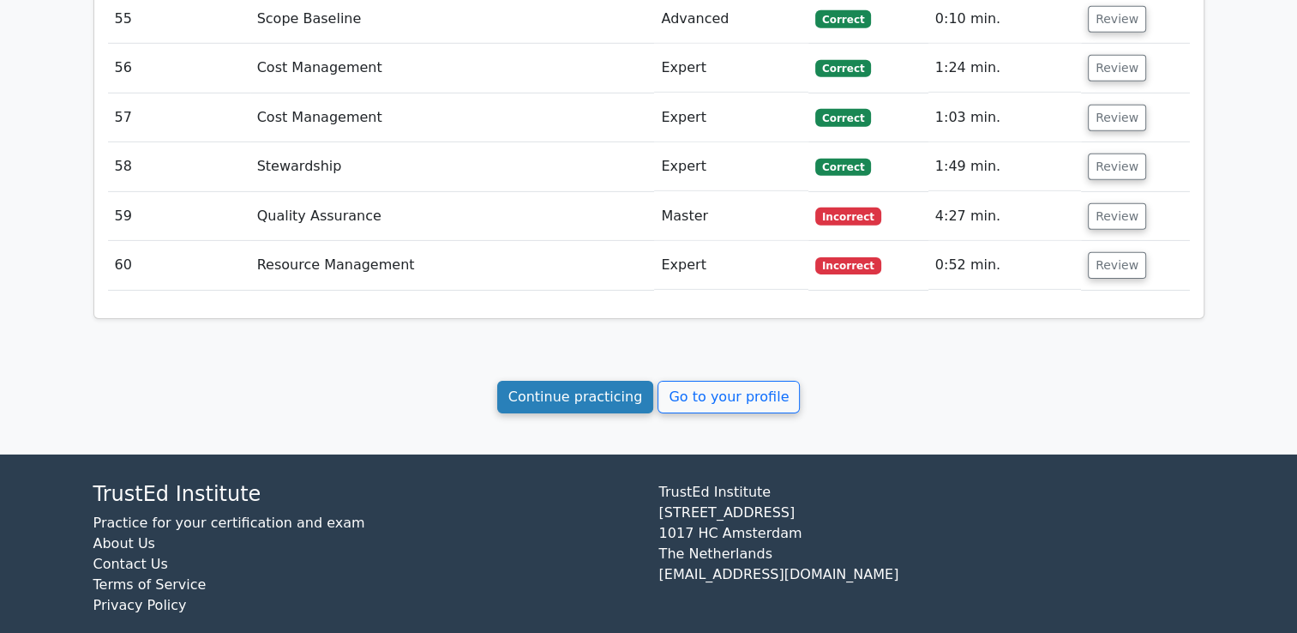
click at [531, 381] on link "Continue practicing" at bounding box center [575, 397] width 157 height 33
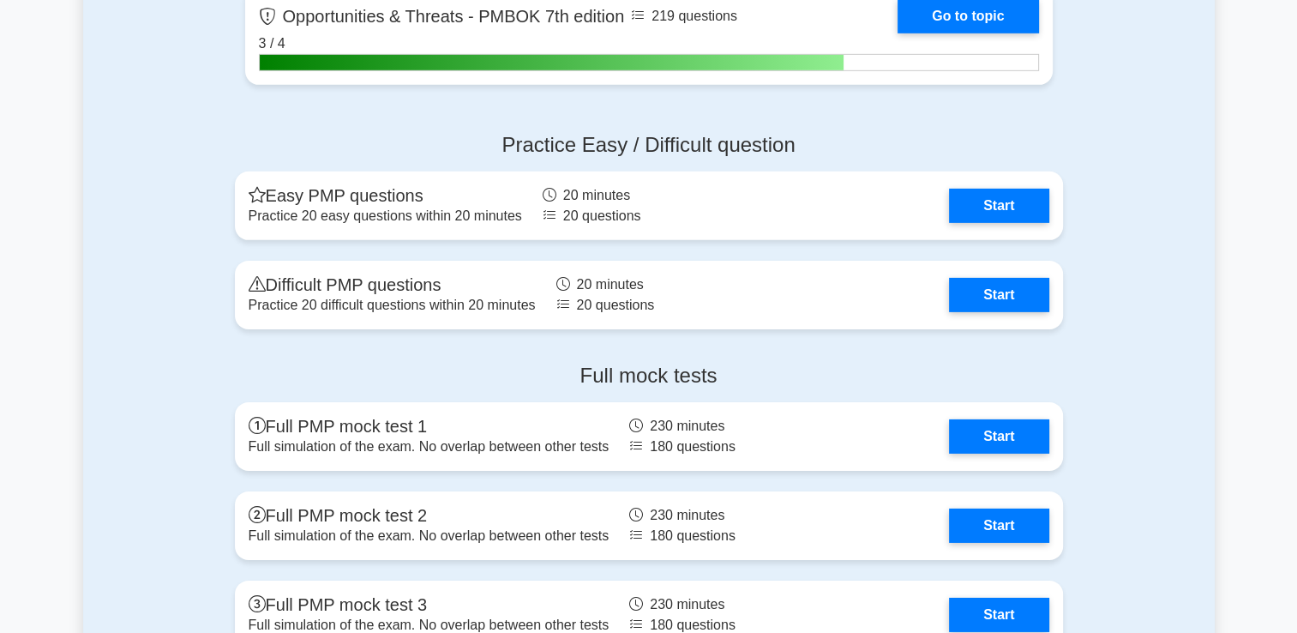
scroll to position [5419, 0]
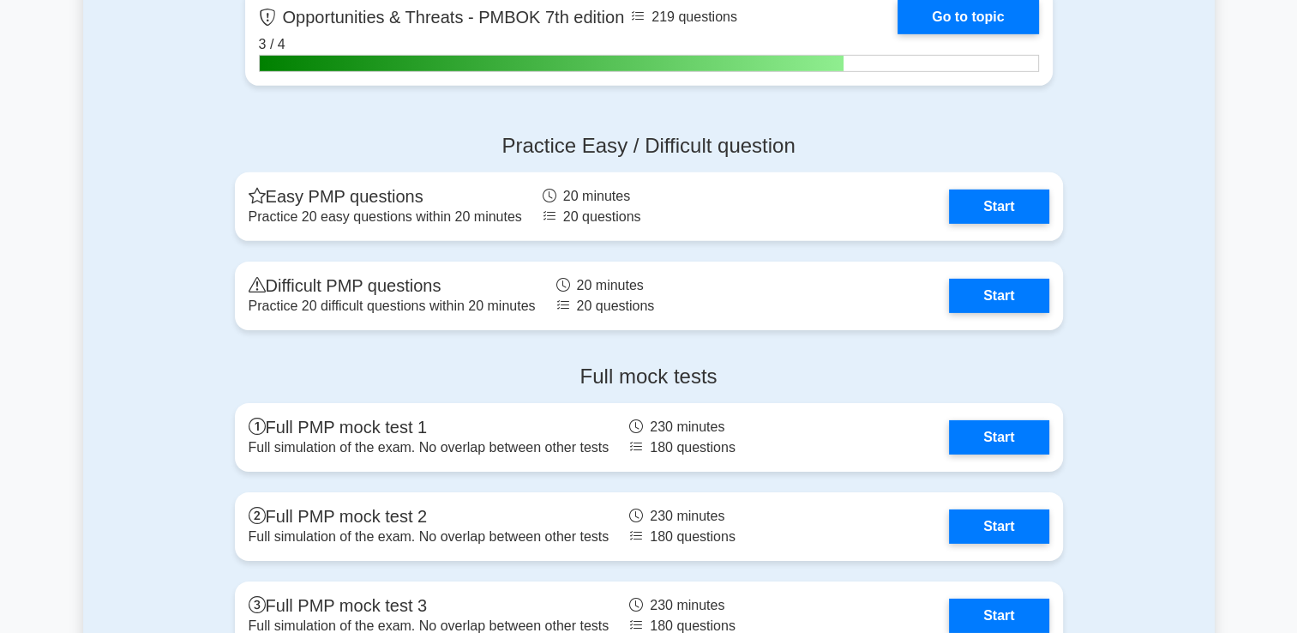
click at [164, 424] on div "Full mock tests Full PMP mock test 1 Full simulation of the exam. No overlap be…" at bounding box center [649, 600] width 1132 height 498
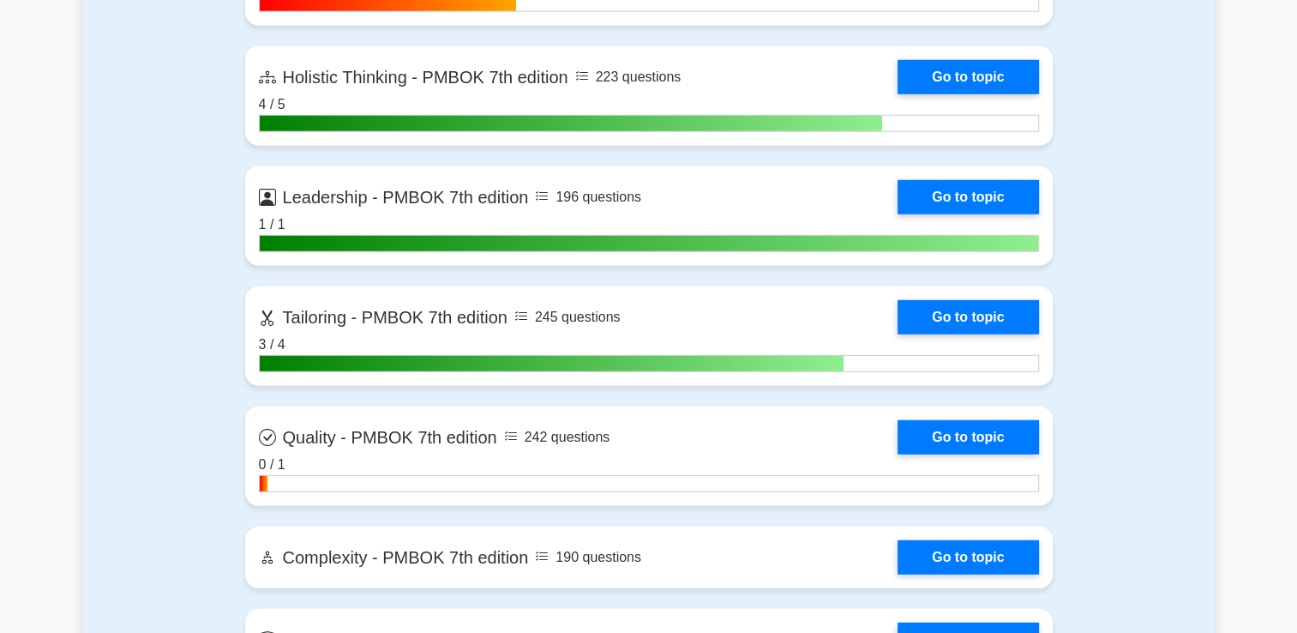
scroll to position [4799, 0]
